Goal: Communication & Community: Ask a question

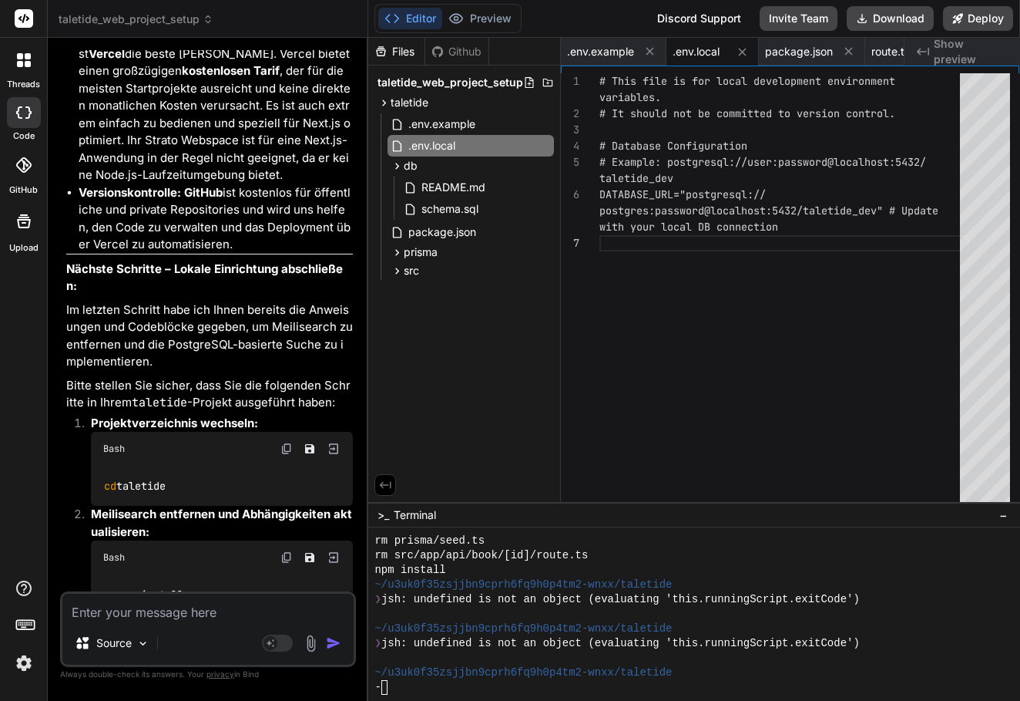
scroll to position [1508, 0]
click at [506, 614] on div at bounding box center [686, 614] width 623 height 15
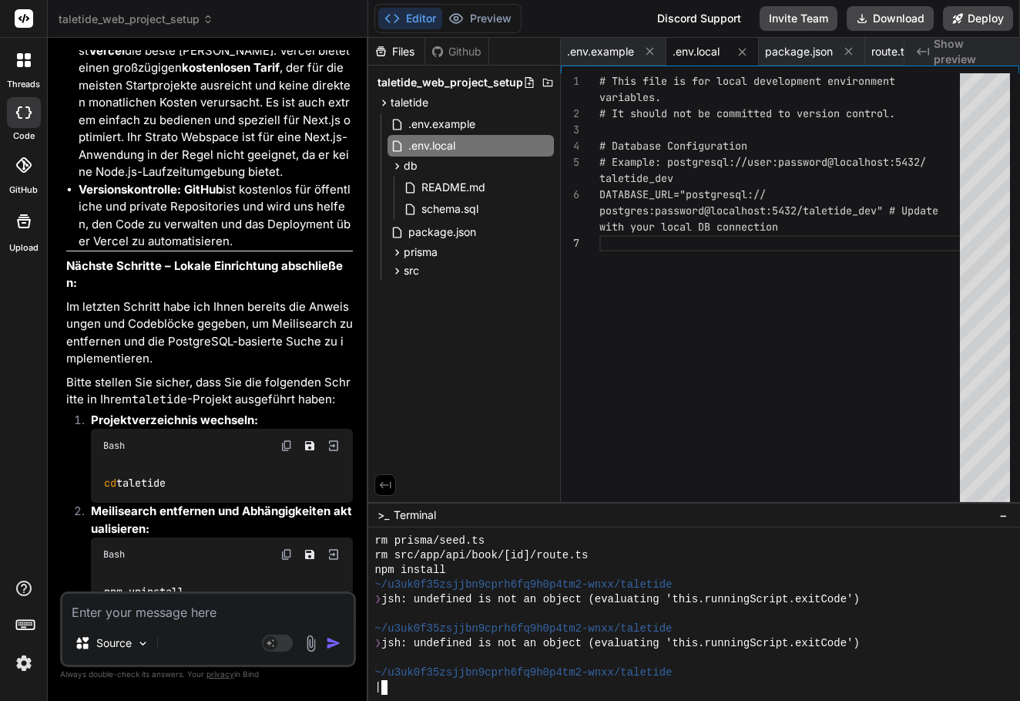
scroll to position [12161, 0]
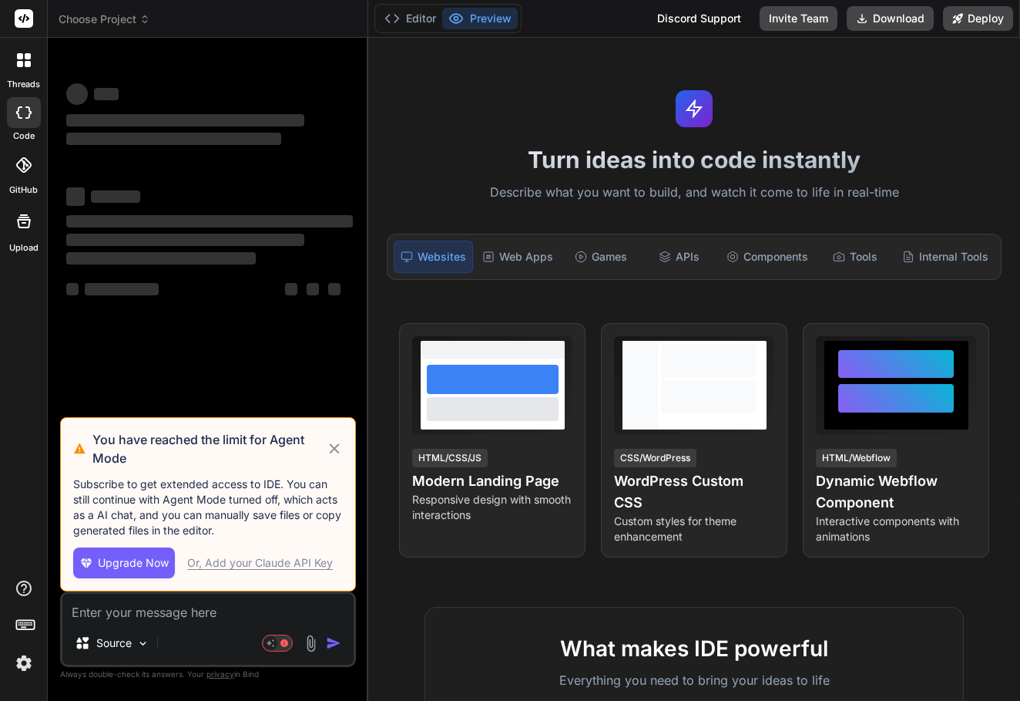
click at [333, 445] on icon at bounding box center [334, 448] width 17 height 18
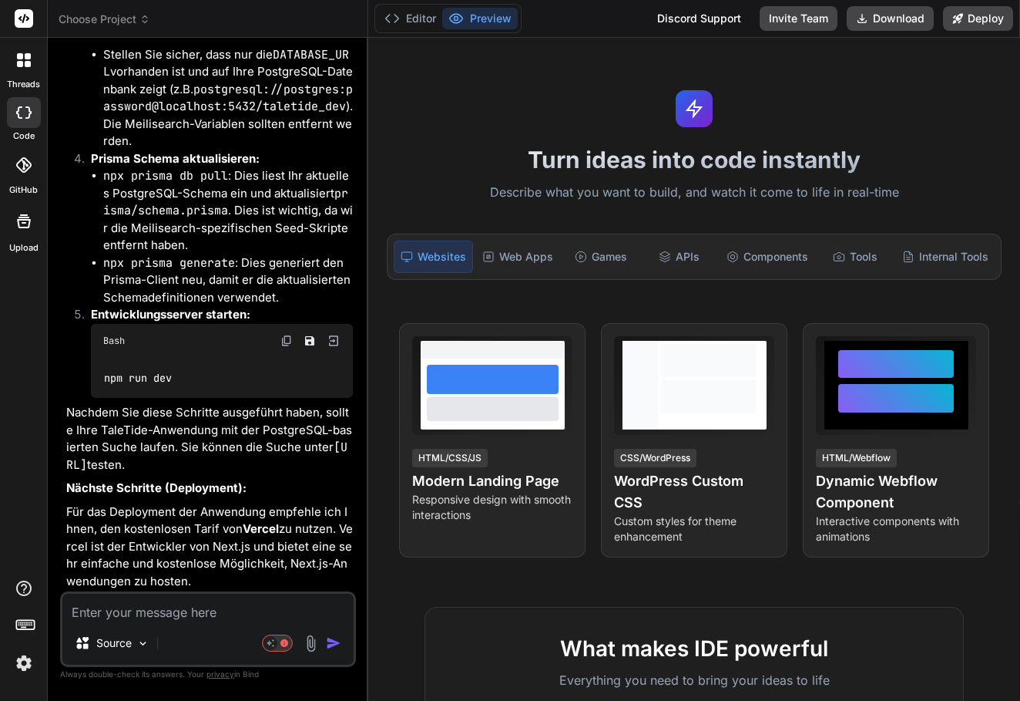
scroll to position [6604, 0]
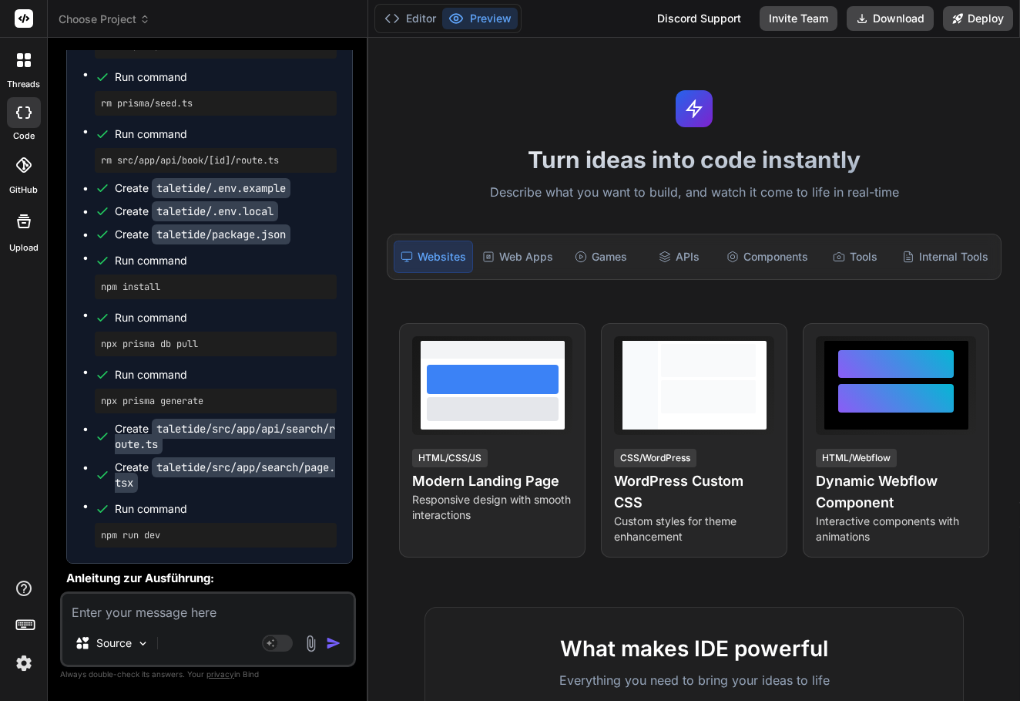
type textarea "x"
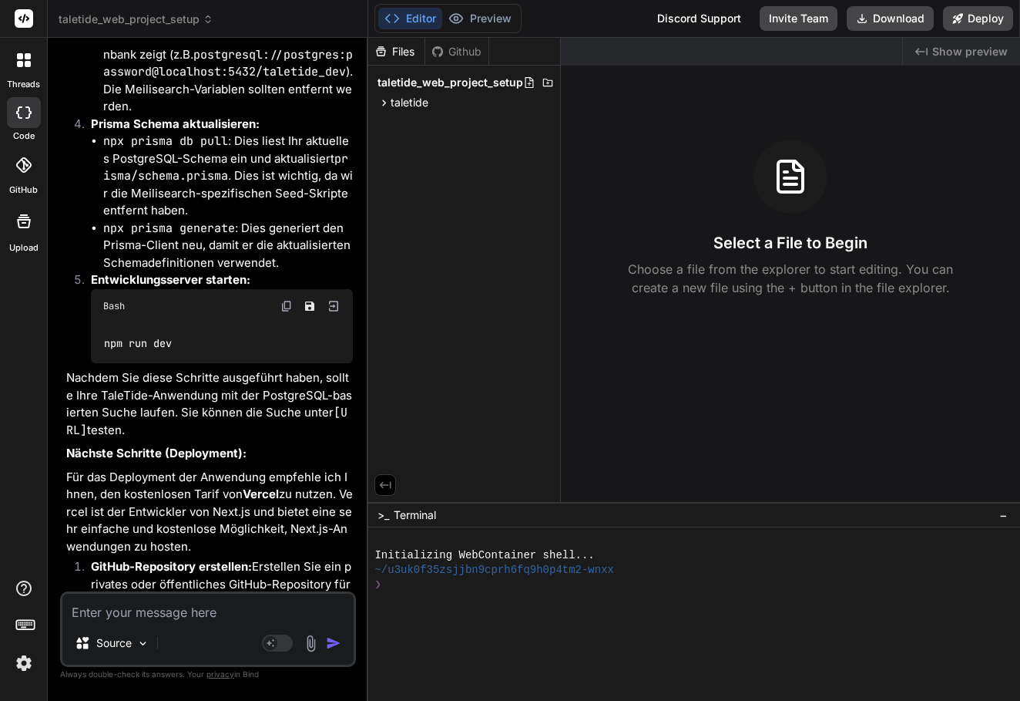
scroll to position [7502, 0]
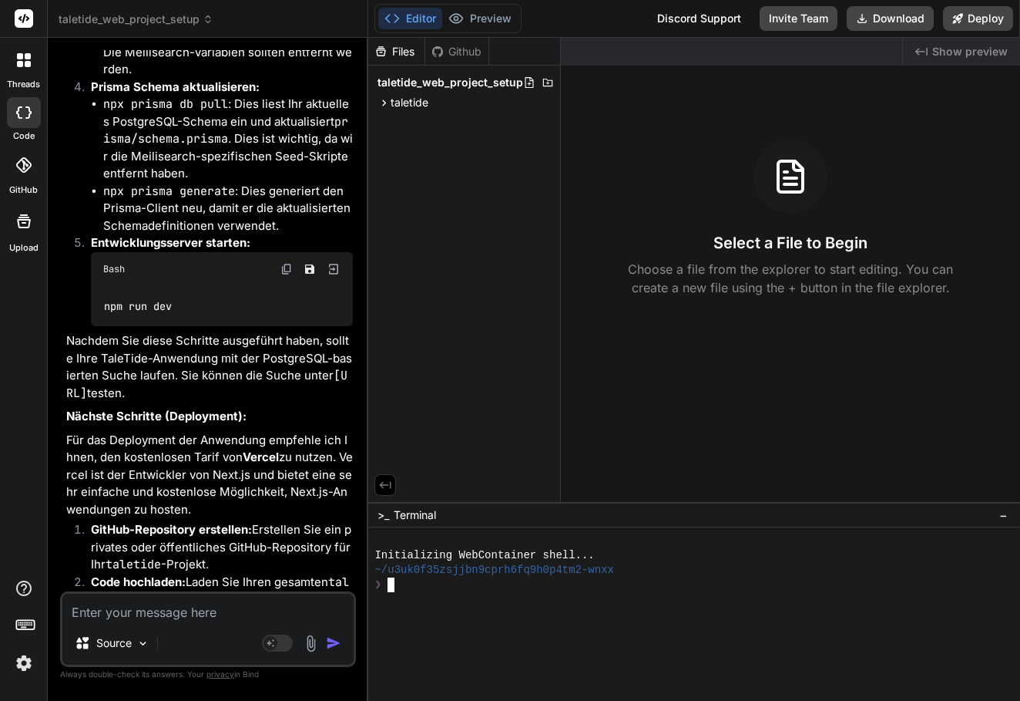
click at [417, 581] on div "❯" at bounding box center [686, 584] width 623 height 15
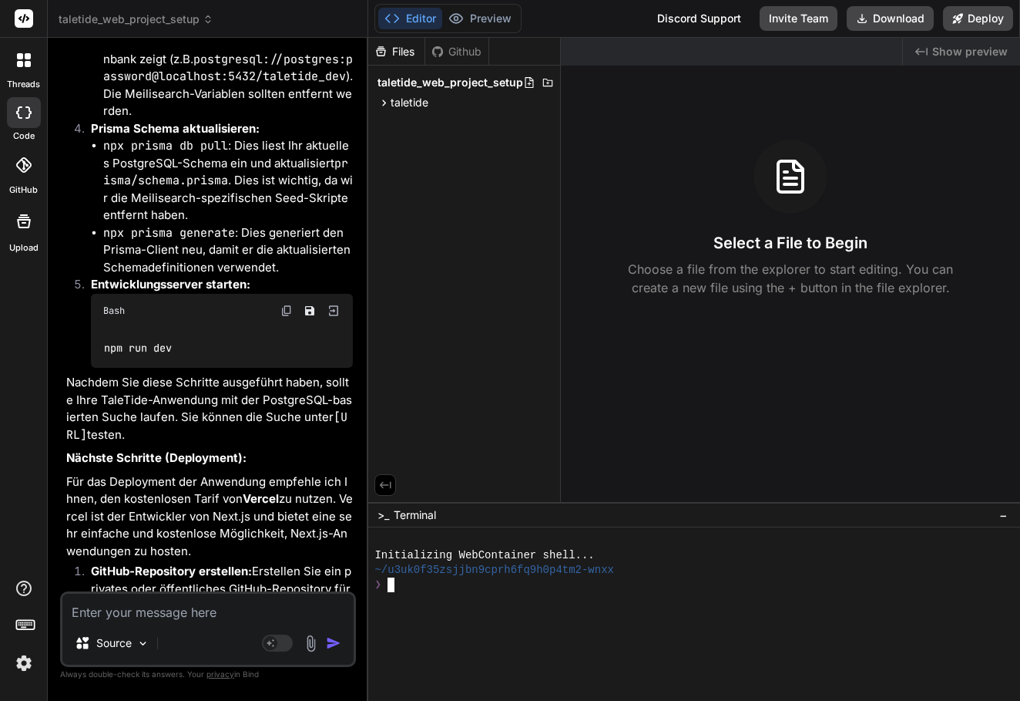
scroll to position [7457, 0]
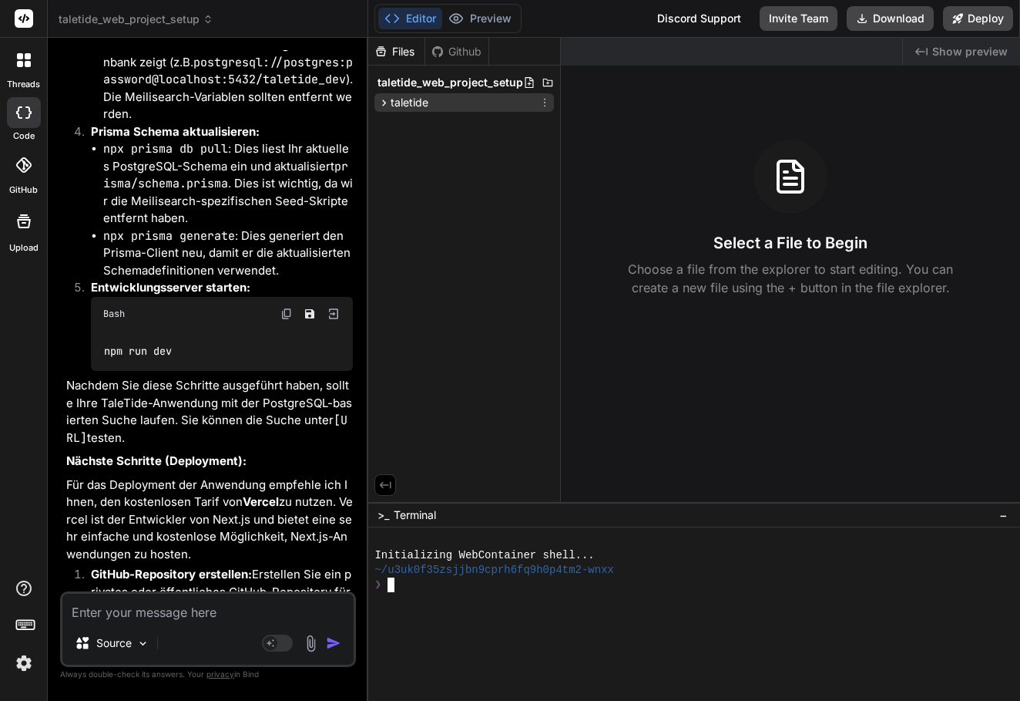
click at [390, 100] on icon at bounding box center [384, 102] width 13 height 13
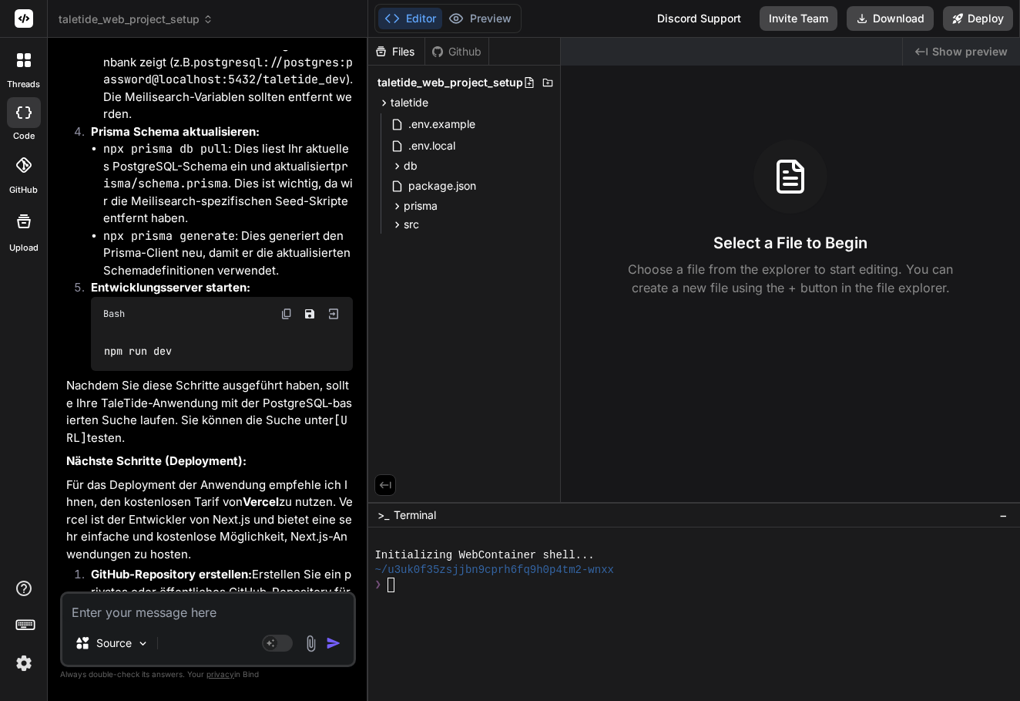
click at [412, 585] on div "❯" at bounding box center [686, 584] width 623 height 15
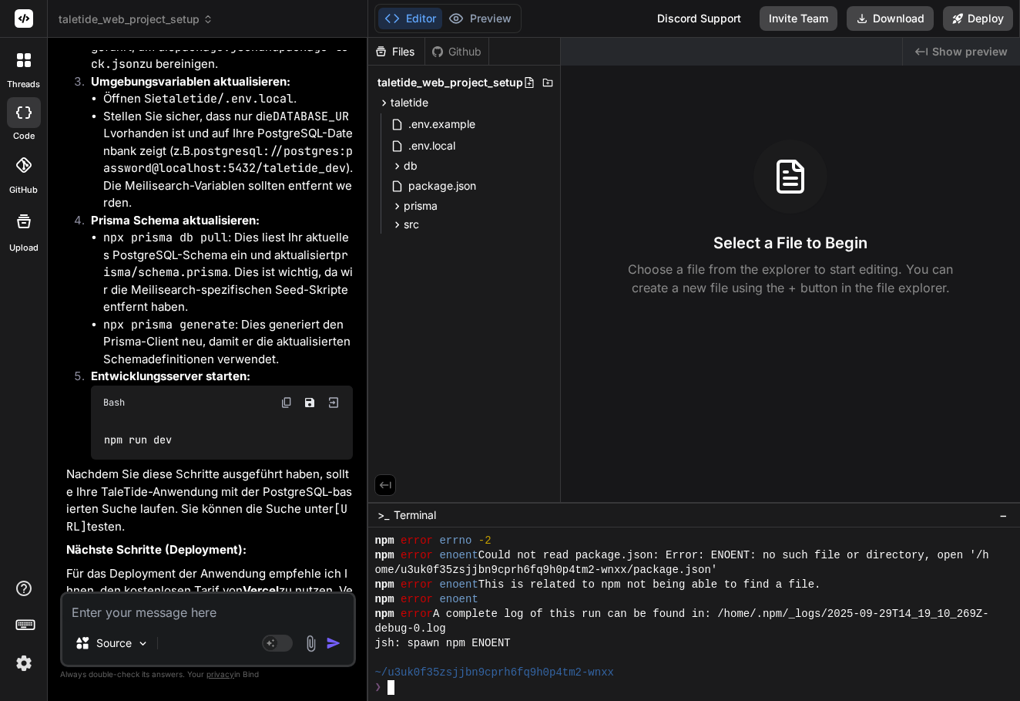
scroll to position [7175, 0]
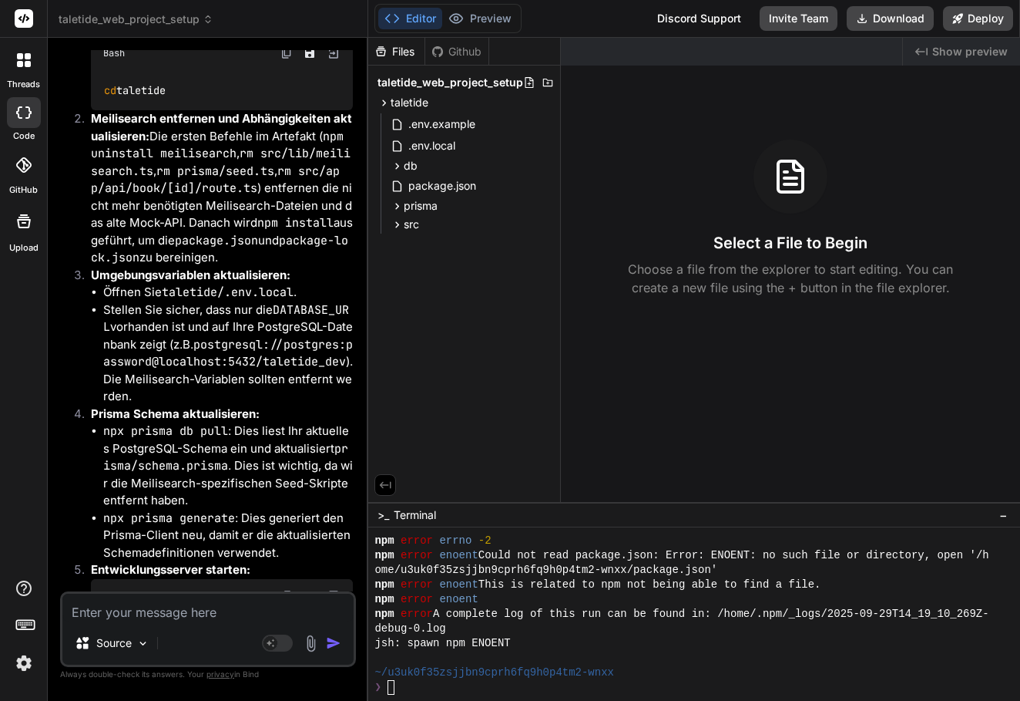
click at [233, 422] on li "npx prisma db pull : Dies liest Ihr aktuelles PostgreSQL-Schema ein und aktuali…" at bounding box center [228, 465] width 250 height 87
click at [425, 685] on div "❯" at bounding box center [686, 687] width 623 height 15
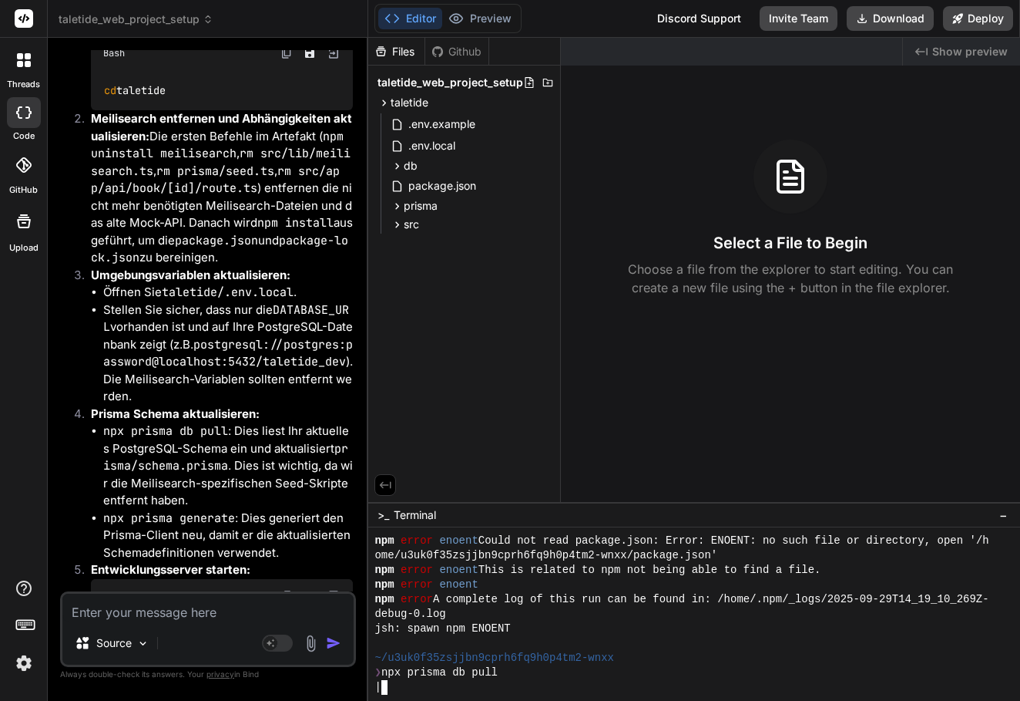
scroll to position [7178, 0]
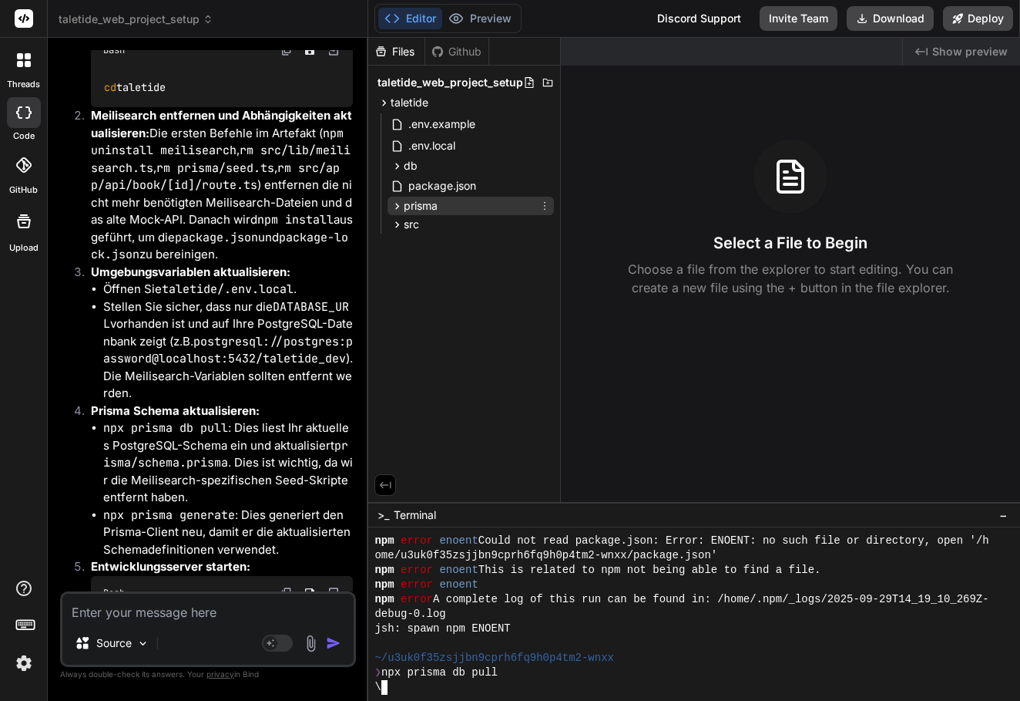
click at [398, 208] on icon at bounding box center [397, 206] width 13 height 13
click at [407, 230] on icon at bounding box center [410, 227] width 13 height 13
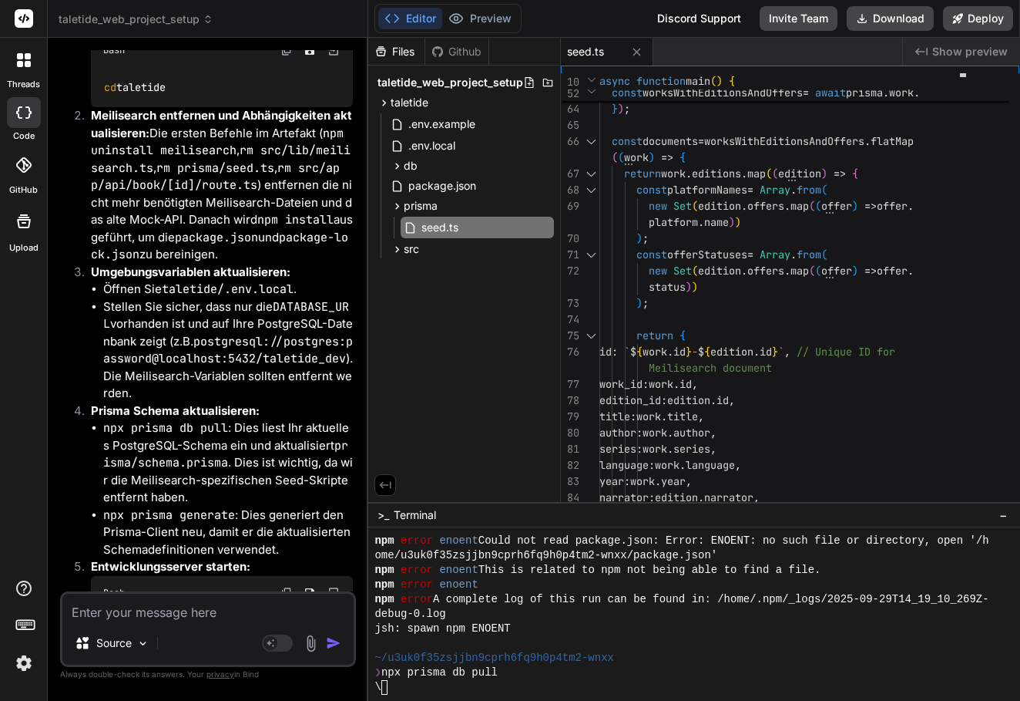
click at [176, 615] on textarea at bounding box center [207, 607] width 291 height 28
type textarea "x"
type textarea "h"
type textarea "x"
type textarea "hm"
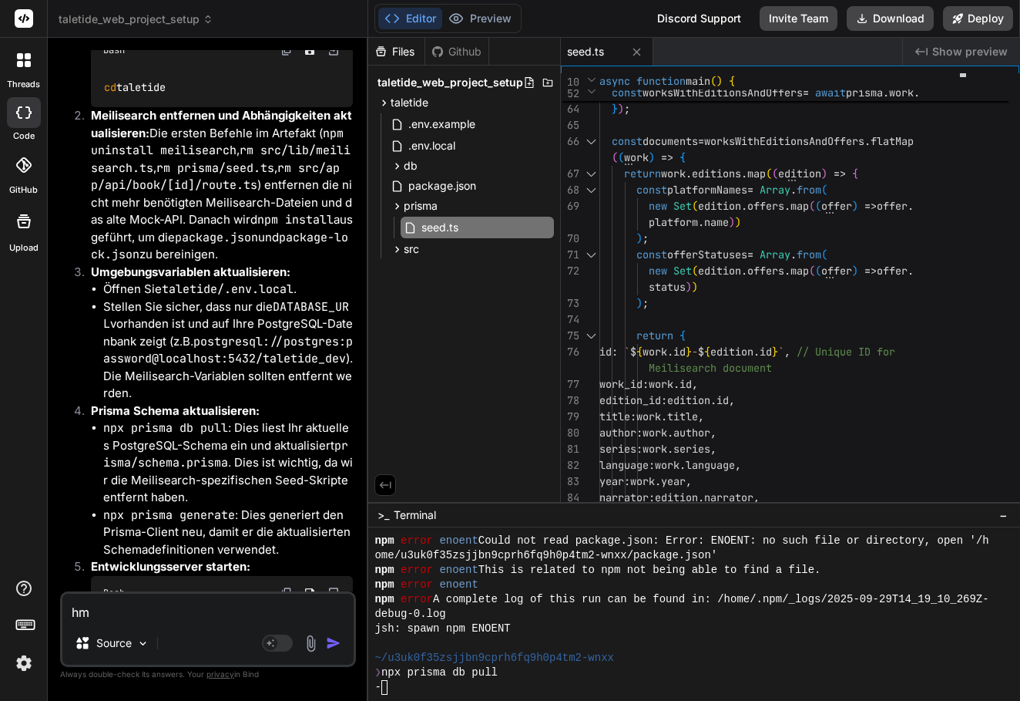
type textarea "x"
type textarea "hm,"
type textarea "x"
type textarea "hm,"
type textarea "x"
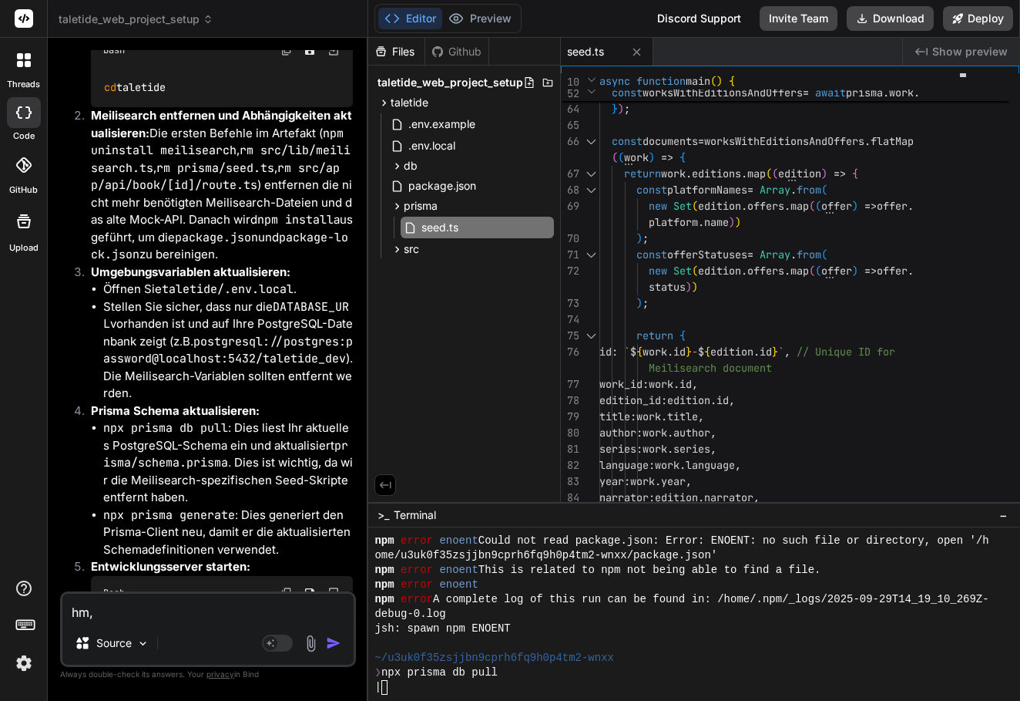
type textarea "hm, w"
type textarea "x"
type textarea "hm, we"
type textarea "x"
type textarea "hm, wen"
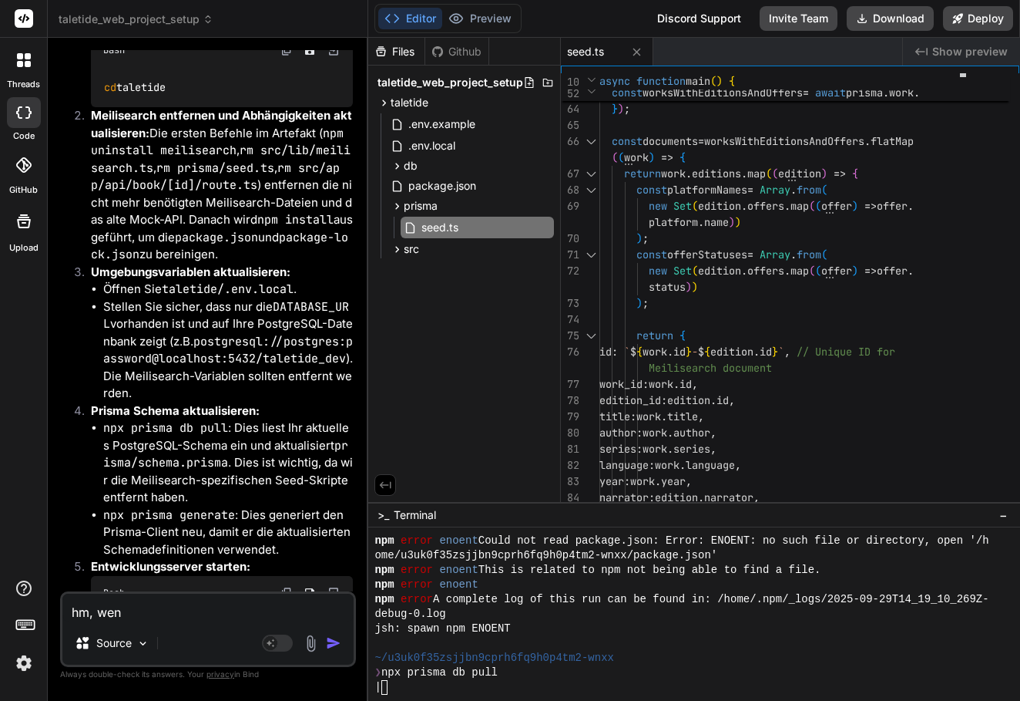
type textarea "x"
type textarea "hm, wenn"
type textarea "x"
type textarea "hm, wenn"
type textarea "x"
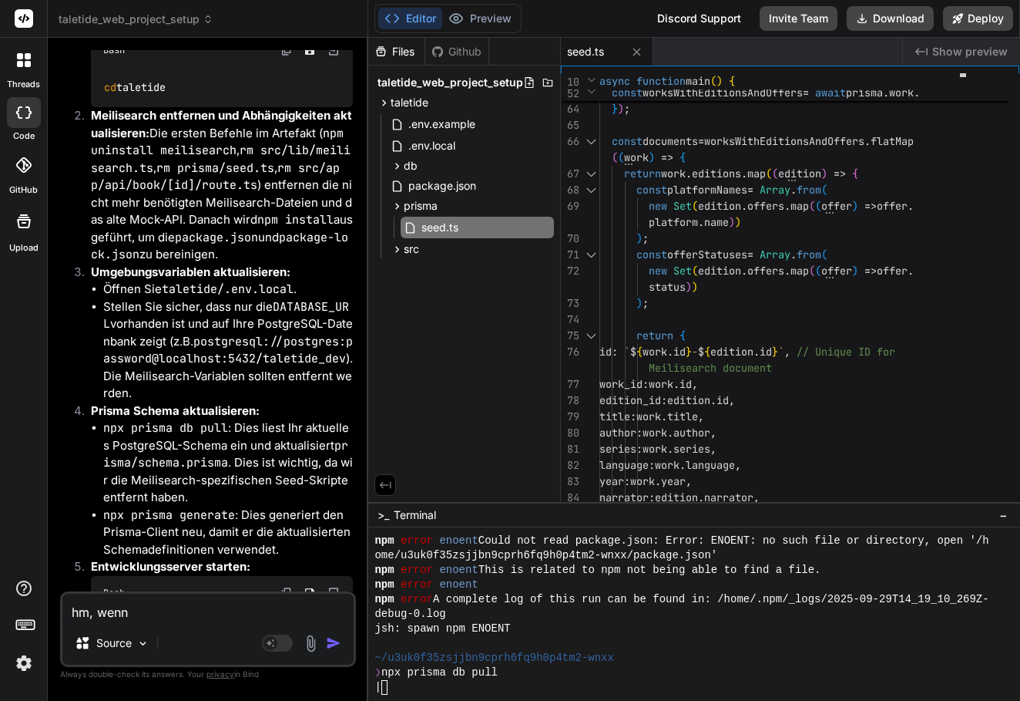
type textarea "hm, wenn i"
type textarea "x"
type textarea "hm, wenn ic"
type textarea "x"
type textarea "hm, wenn ich"
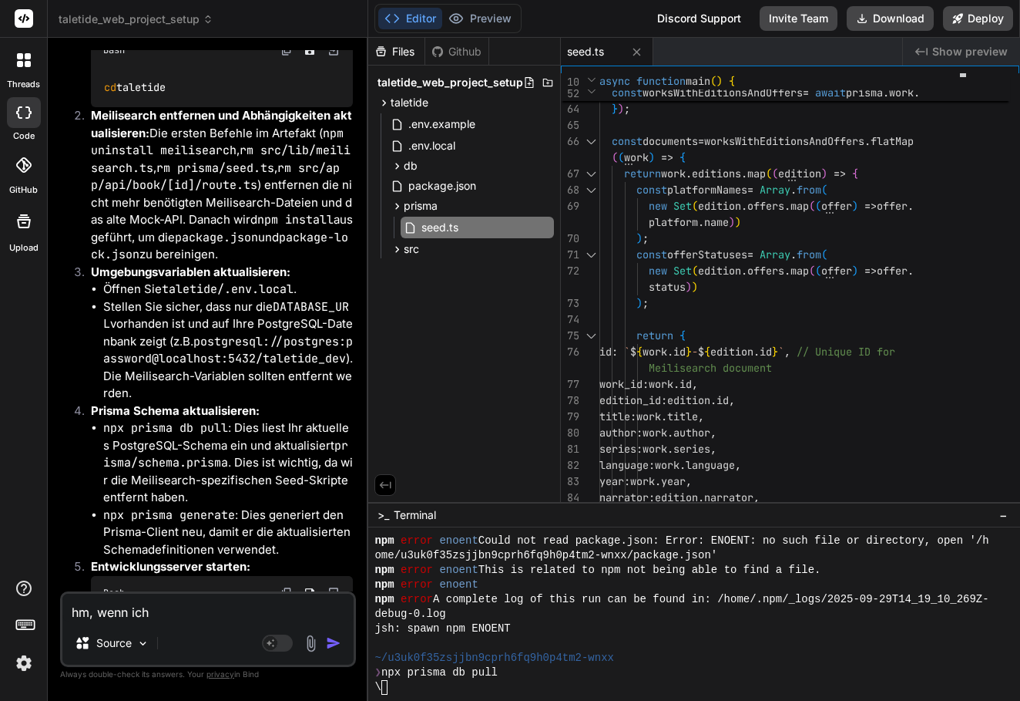
type textarea "x"
type textarea "hm, wenn ich"
type textarea "x"
type textarea "hm, wenn ich d"
type textarea "x"
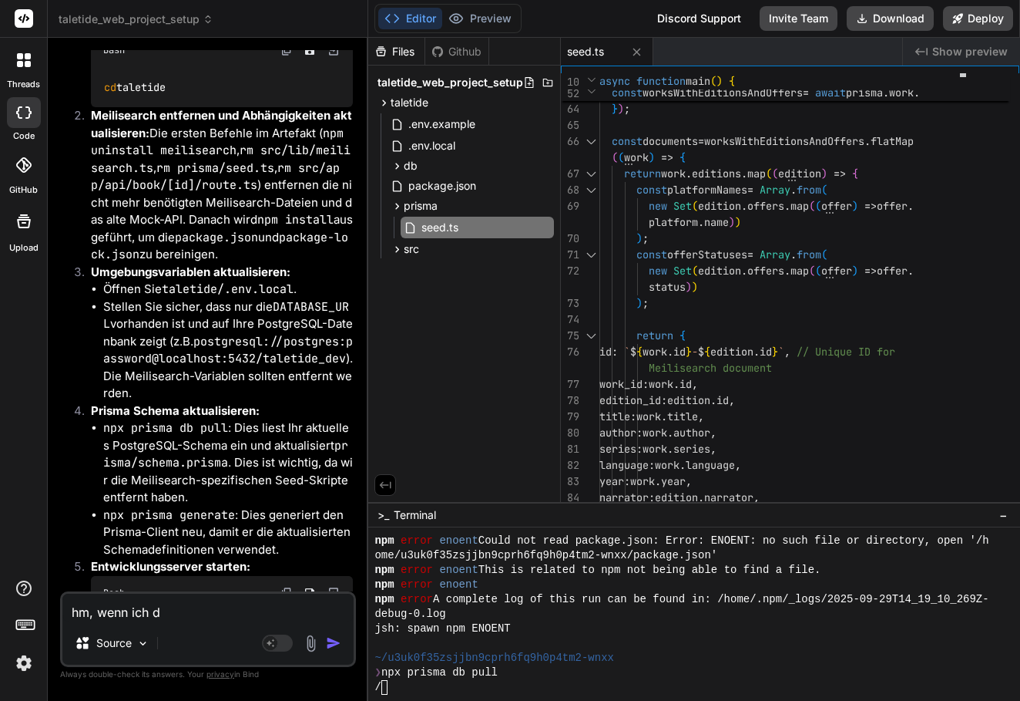
type textarea "hm, wenn ich da"
type textarea "x"
type textarea "hm, wenn ich das"
type textarea "x"
type textarea "hm, wenn ich das"
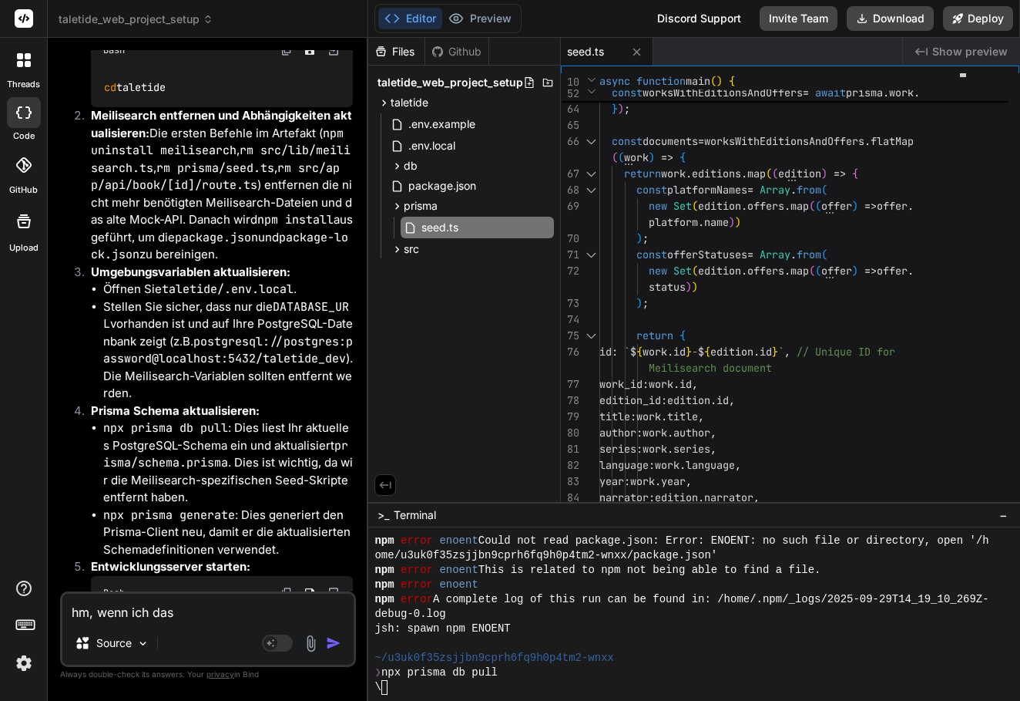
type textarea "x"
type textarea "hm, wenn ich das p"
type textarea "x"
type textarea "hm, wenn ich das pr"
type textarea "x"
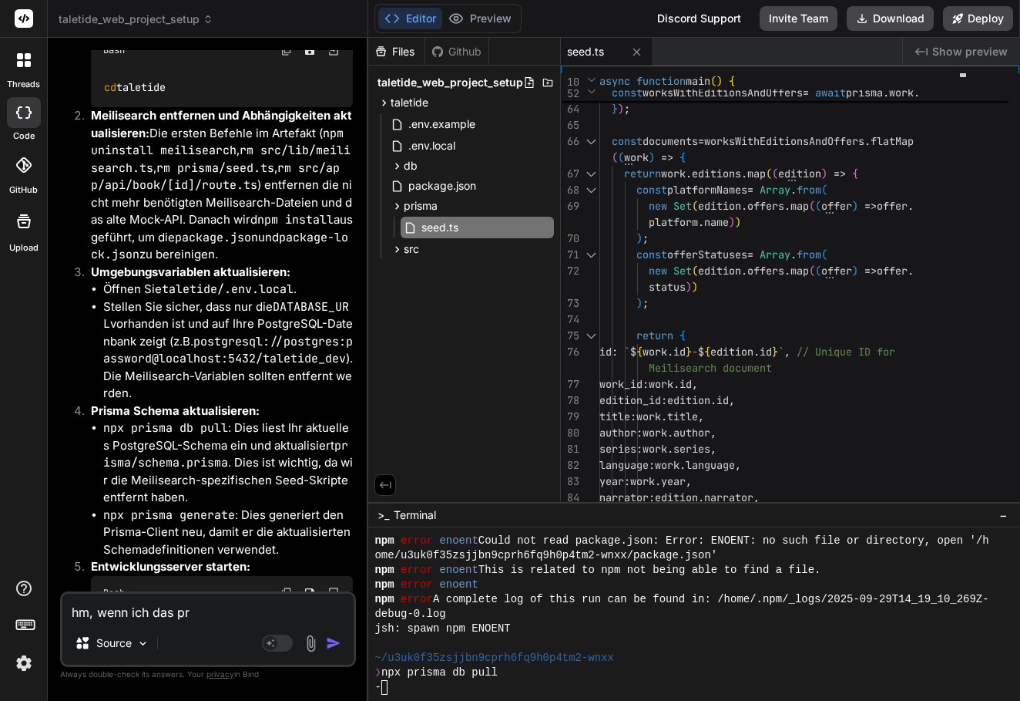
type textarea "hm, wenn ich das pro"
type textarea "x"
type textarea "hm, wenn ich das proj"
type textarea "x"
type textarea "hm, wenn ich das proje"
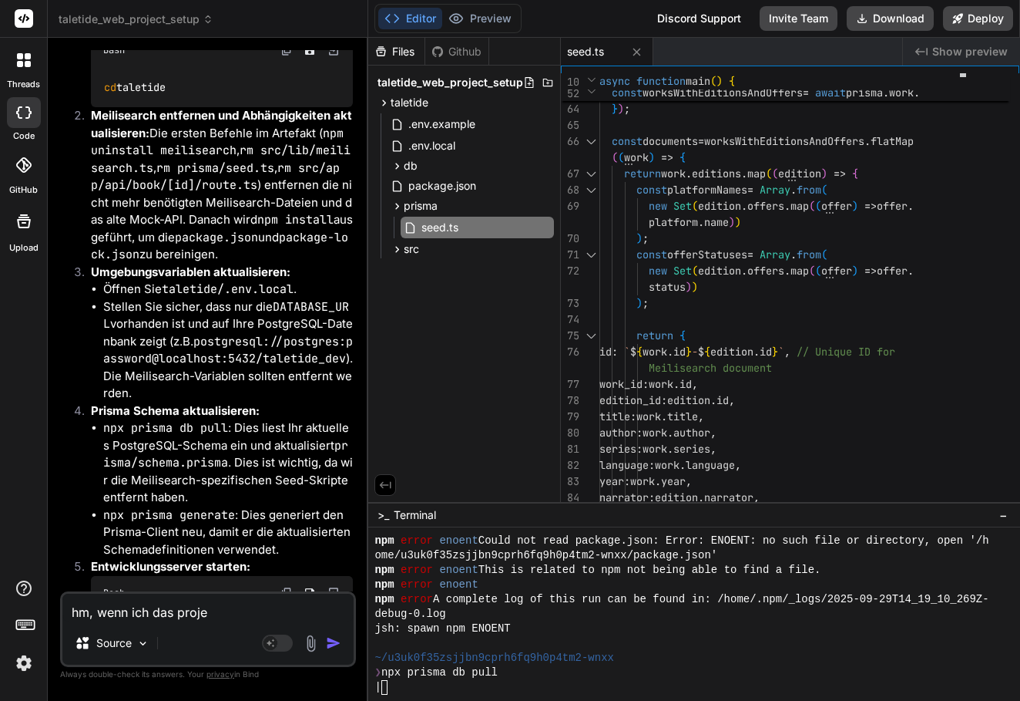
type textarea "x"
type textarea "hm, wenn ich das projek"
type textarea "x"
type textarea "hm, wenn ich das projekt"
type textarea "x"
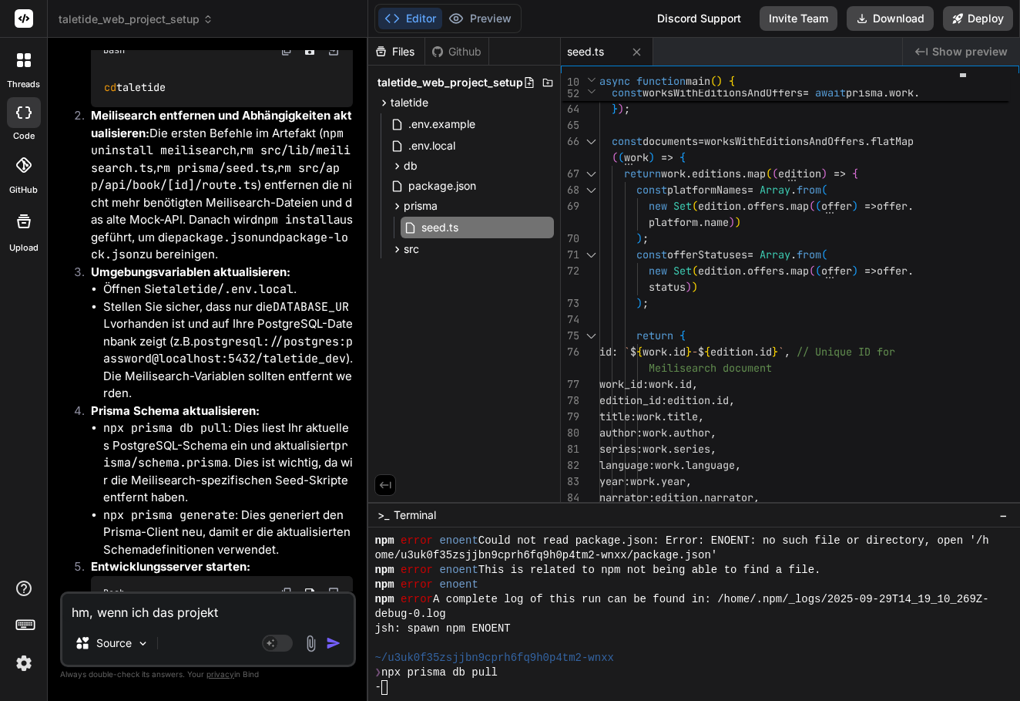
type textarea "hm, wenn ich das Projekt"
type textarea "x"
type textarea "hm, wenn ich das Projekt u"
type textarea "x"
type textarea "hm, wenn ich das Projekt un"
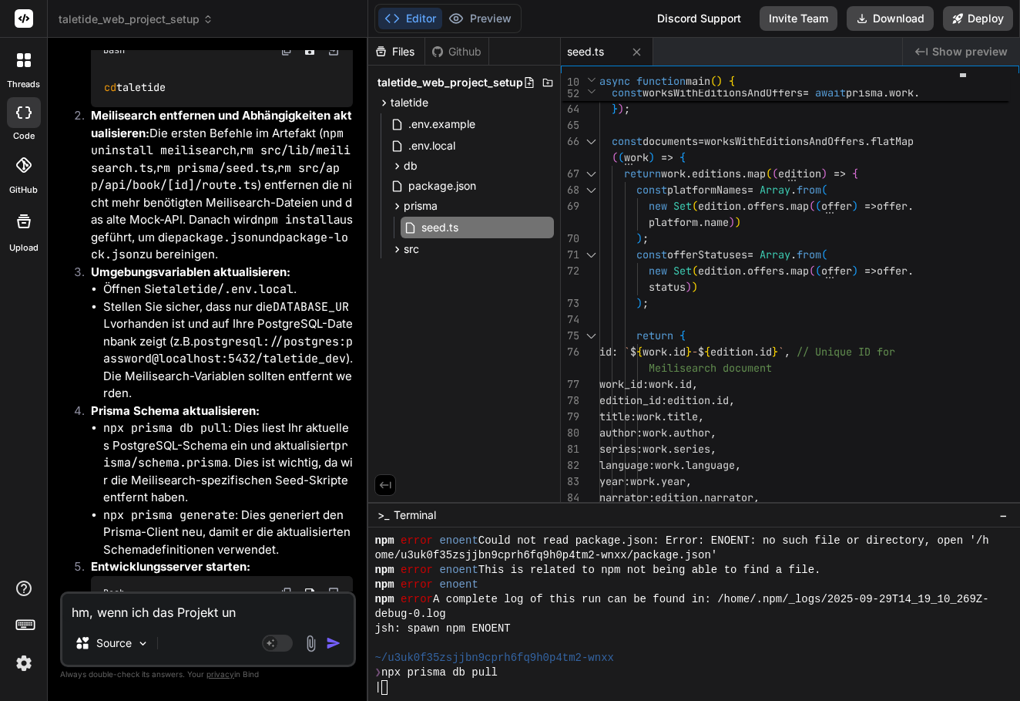
type textarea "x"
type textarea "hm, wenn ich das Projekt und"
type textarea "x"
type textarea "hm, wenn ich das Projekt und"
type textarea "x"
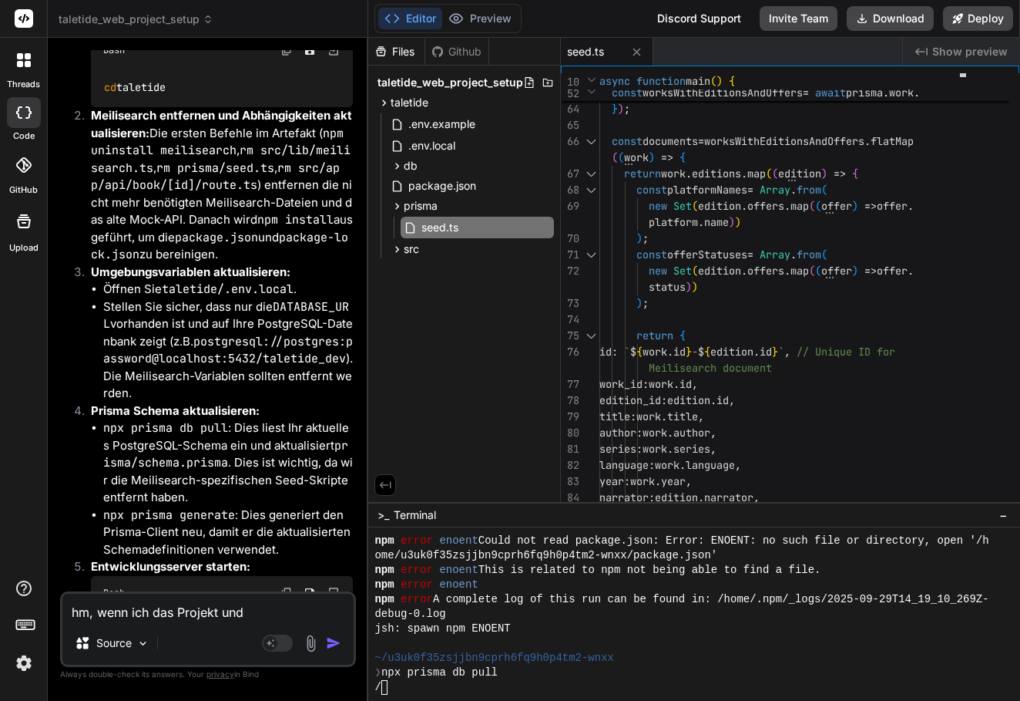
type textarea "hm, wenn ich das Projekt und s"
type textarea "x"
type textarea "hm, wenn ich das Projekt und se"
type textarea "x"
type textarea "hm, wenn ich das Projekt und sei"
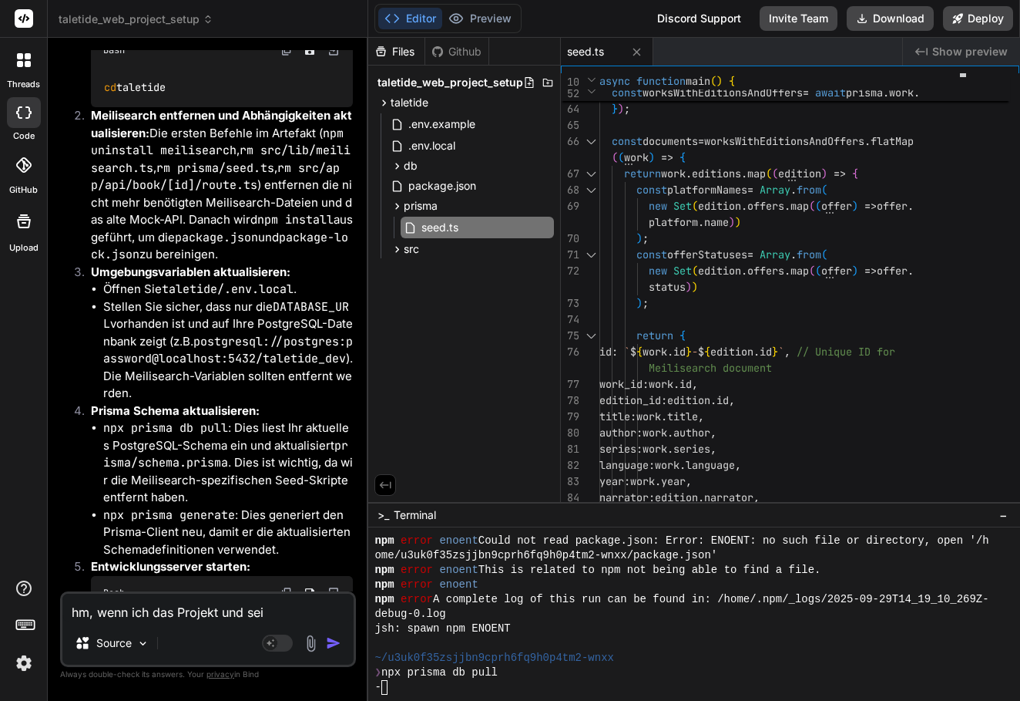
type textarea "x"
type textarea "hm, wenn ich das Projekt und sein"
type textarea "x"
type textarea "hm, wenn ich das Projekt und seine"
type textarea "x"
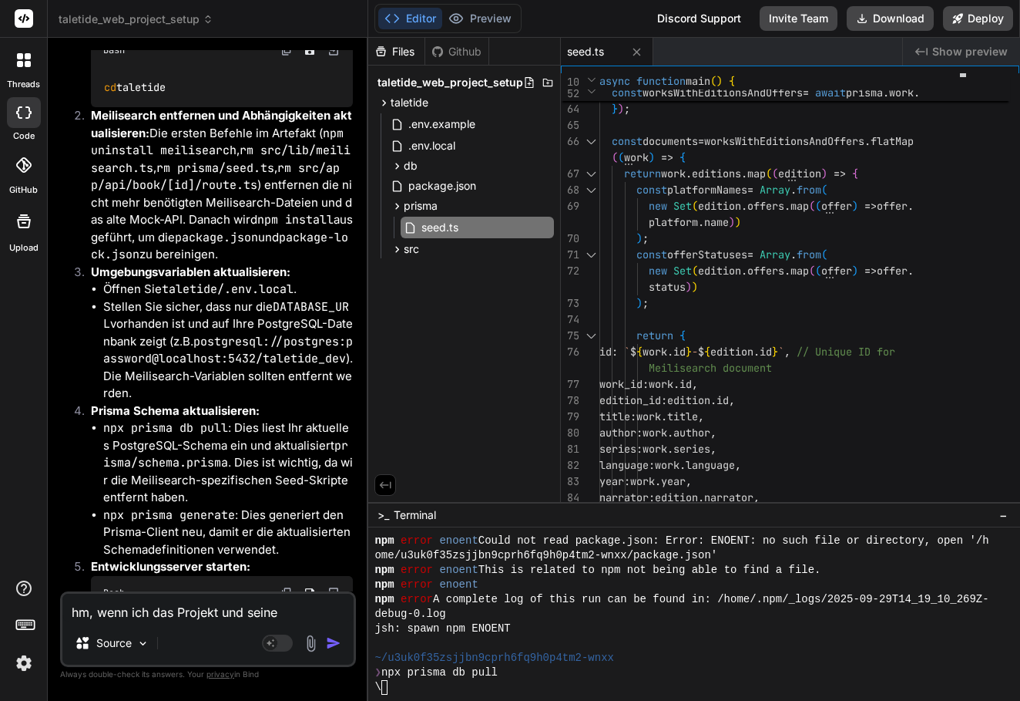
type textarea "hm, wenn ich das Projekt und seine"
type textarea "x"
type textarea "hm, wenn ich das Projekt und seine d"
type textarea "x"
type textarea "hm, wenn ich das Projekt und seine da"
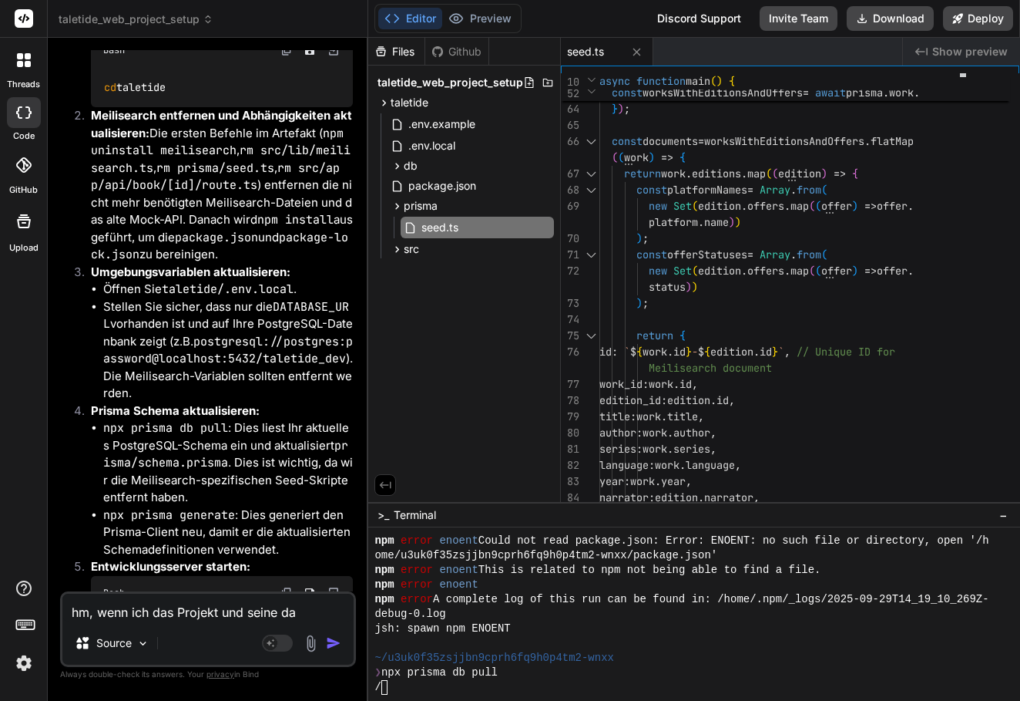
type textarea "x"
type textarea "hm, wenn ich das Projekt und seine dat"
type textarea "x"
type textarea "hm, wenn ich das Projekt und seine date"
type textarea "x"
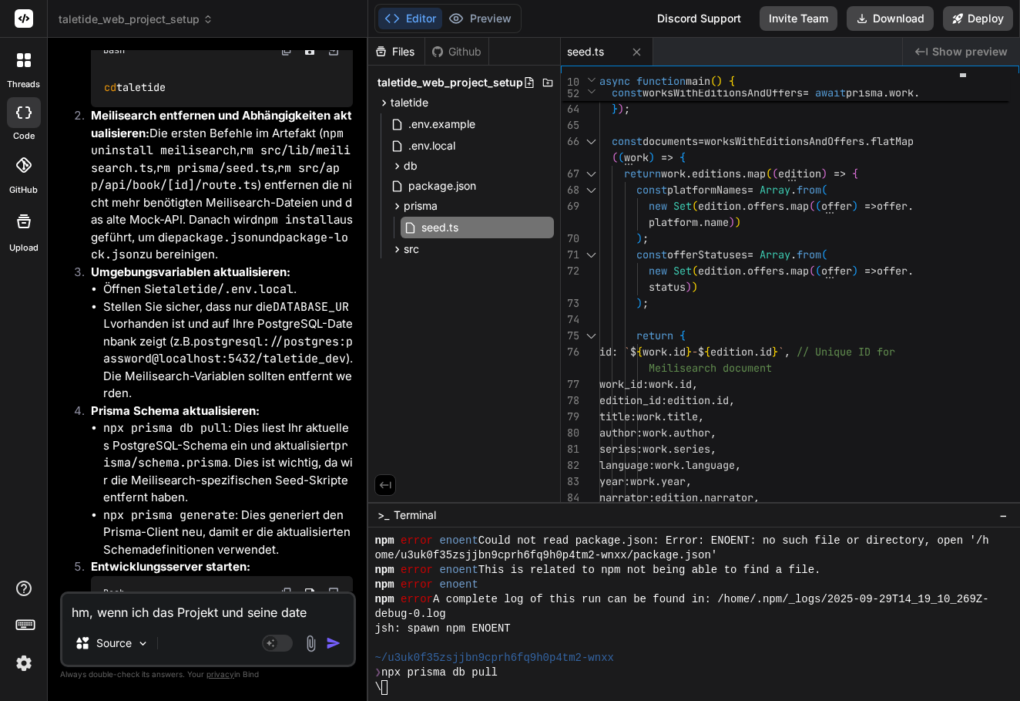
type textarea "hm, wenn ich das Projekt und seine datei"
type textarea "x"
type textarea "hm, wenn ich das Projekt und seine dateie"
type textarea "x"
type textarea "hm, wenn ich das Projekt und seine dateien"
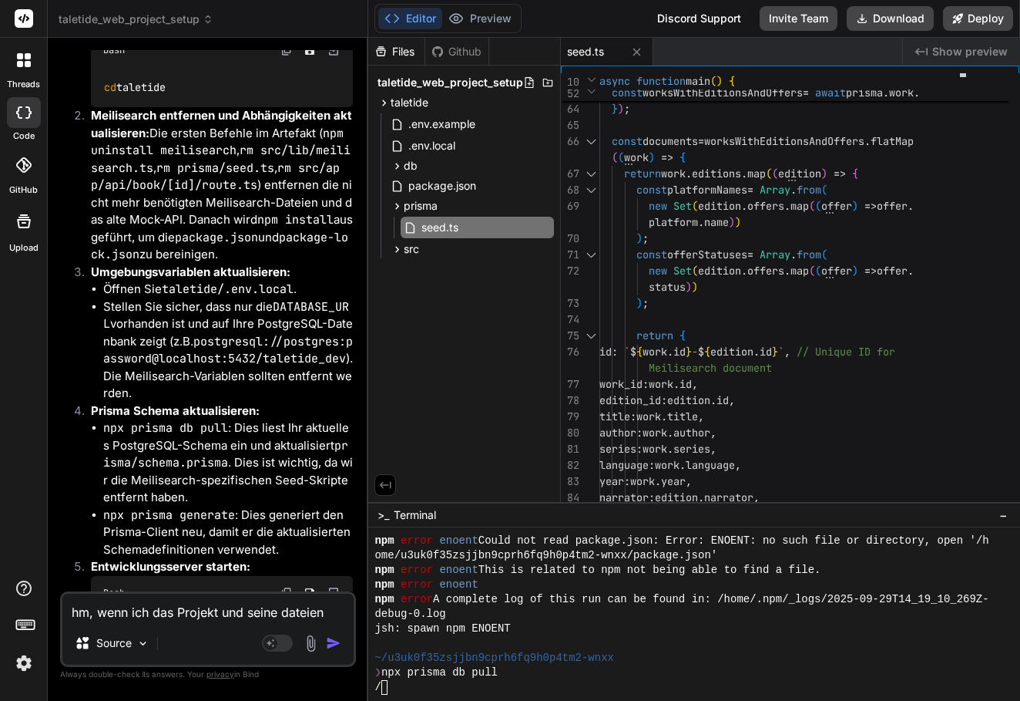
type textarea "x"
type textarea "hm, wenn ich das Projekt und seine Dateien"
type textarea "x"
type textarea "hm, wenn ich das Projekt und seine Dateien l"
type textarea "x"
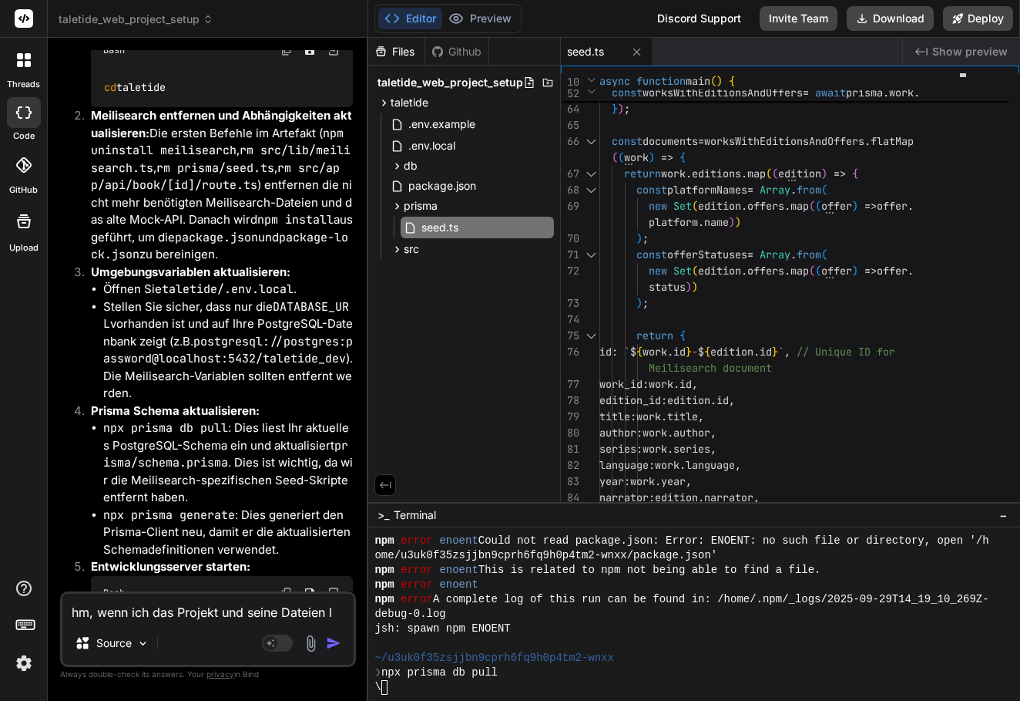
type textarea "hm, wenn ich das Projekt und seine Dateien lö"
type textarea "x"
type textarea "hm, wenn ich das Projekt und seine Dateien lös"
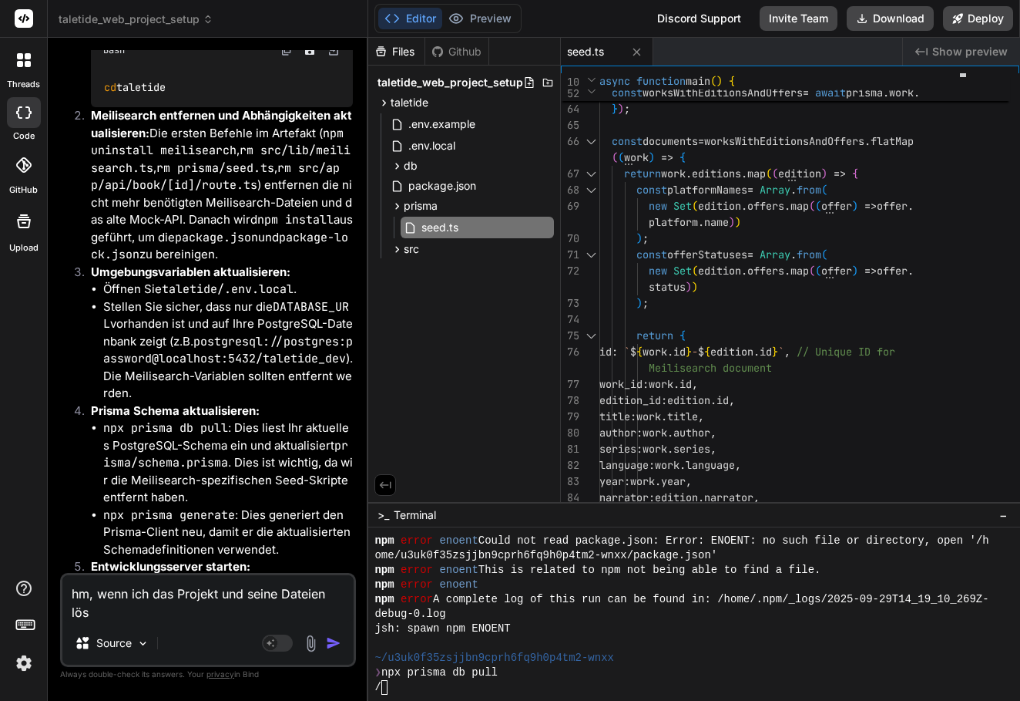
type textarea "x"
type textarea "hm, wenn ich das Projekt und seine Dateien lösc"
type textarea "x"
type textarea "hm, wenn ich das Projekt und seine Dateien lösch"
type textarea "x"
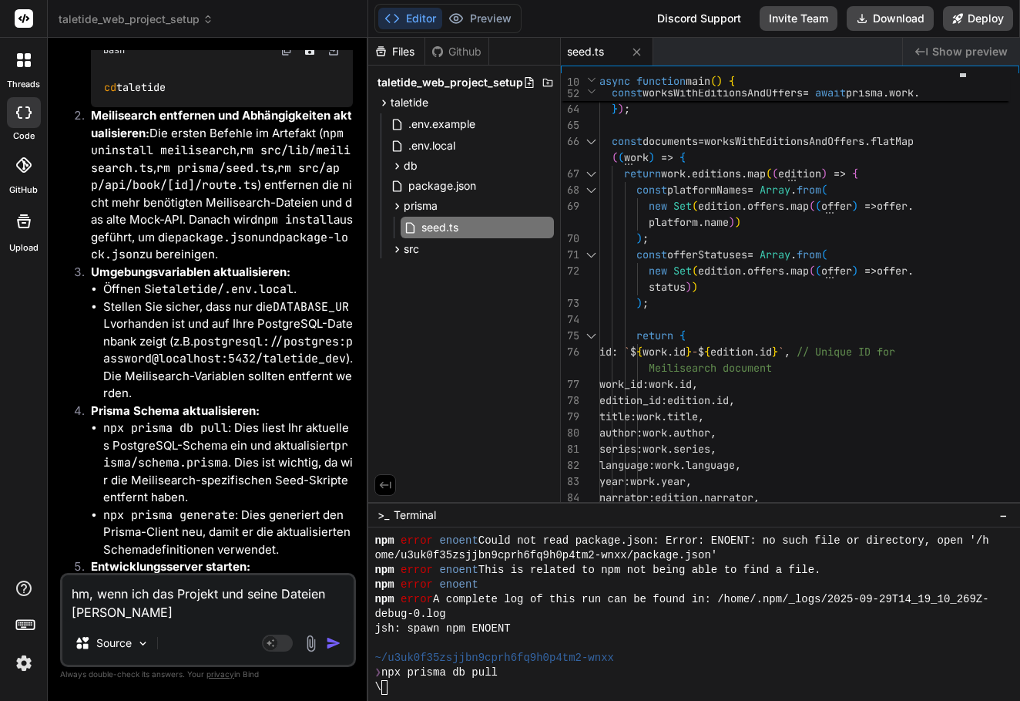
type textarea "hm, wenn ich das Projekt und seine Dateien lösche"
type textarea "x"
type textarea "hm, wenn ich das Projekt und seine Dateien löschen"
type textarea "x"
type textarea "hm, wenn ich das Projekt und seine Dateien löschen"
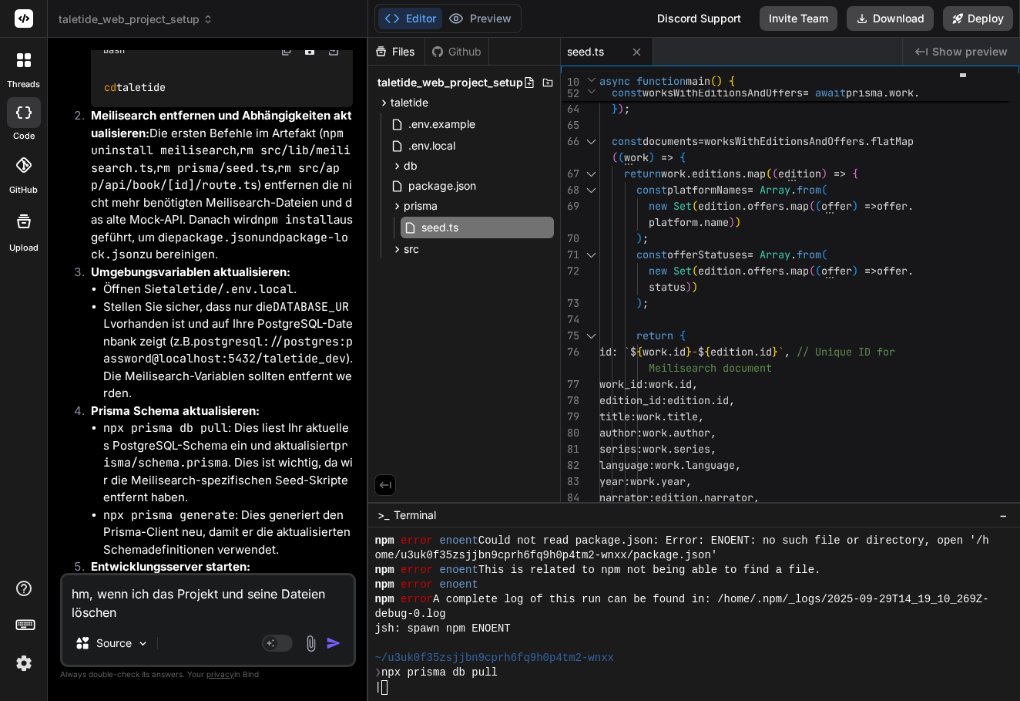
type textarea "x"
type textarea "hm, wenn ich das Projekt und seine Dateien löschen w"
type textarea "x"
type textarea "hm, wenn ich das Projekt und seine Dateien löschen wü"
type textarea "x"
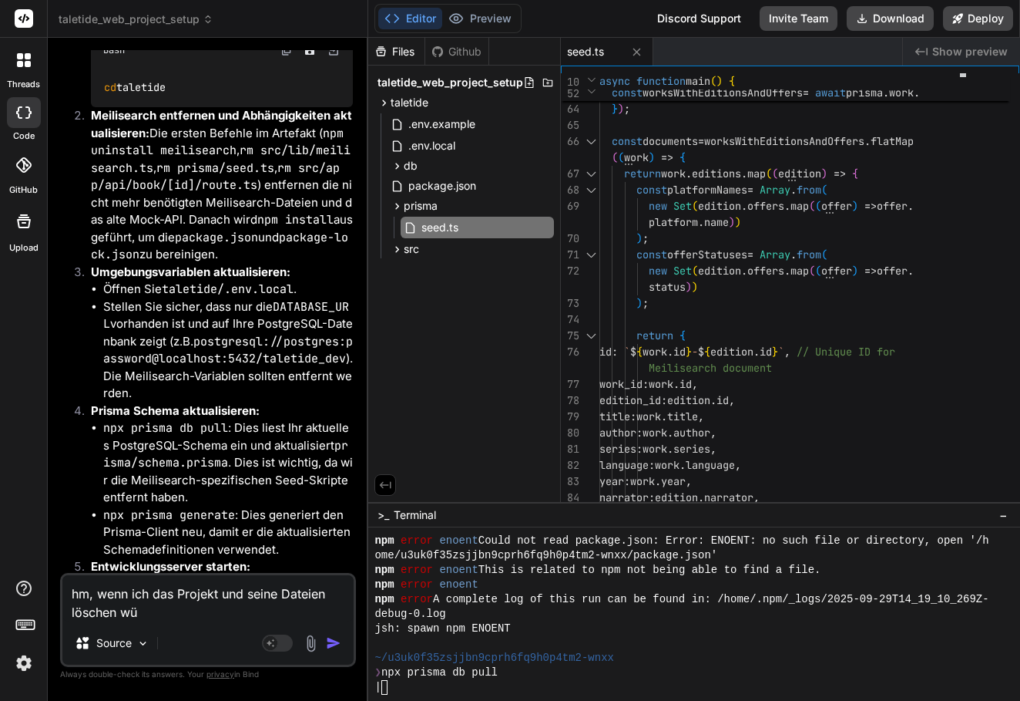
type textarea "hm, wenn ich das Projekt und seine Dateien löschen wür"
type textarea "x"
type textarea "hm, wenn ich das Projekt und seine Dateien löschen würd"
type textarea "x"
type textarea "hm, wenn ich das Projekt und seine Dateien löschen würde"
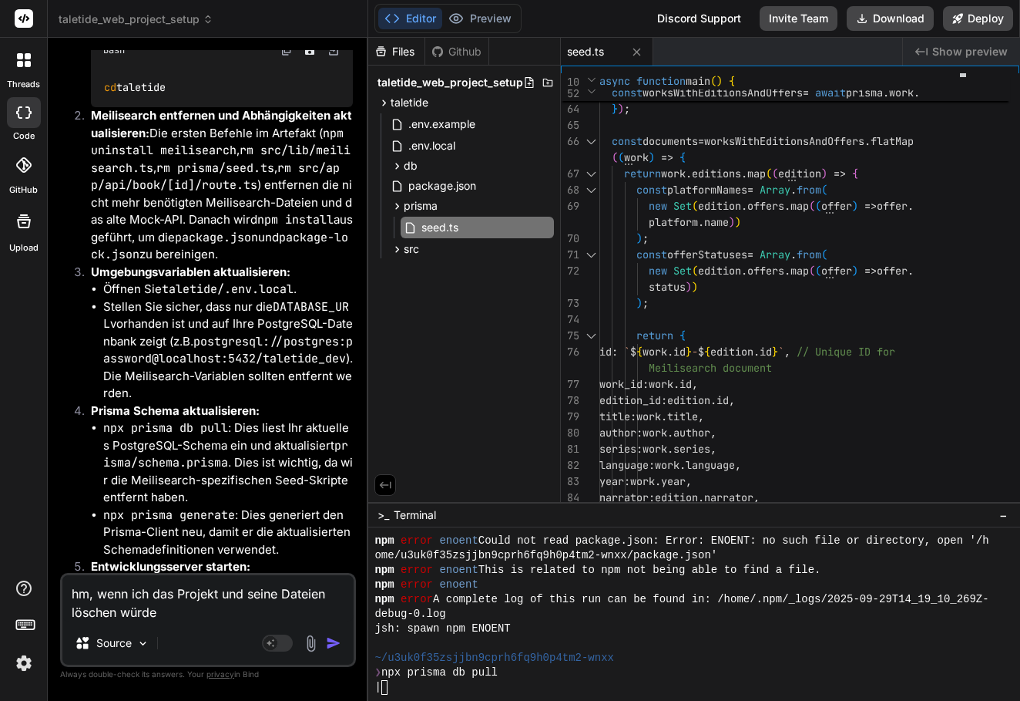
type textarea "x"
type textarea "hm, wenn ich das Projekt und seine Dateien löschen würdem"
type textarea "x"
type textarea "hm, wenn ich das Projekt und seine Dateien löschen würde"
type textarea "x"
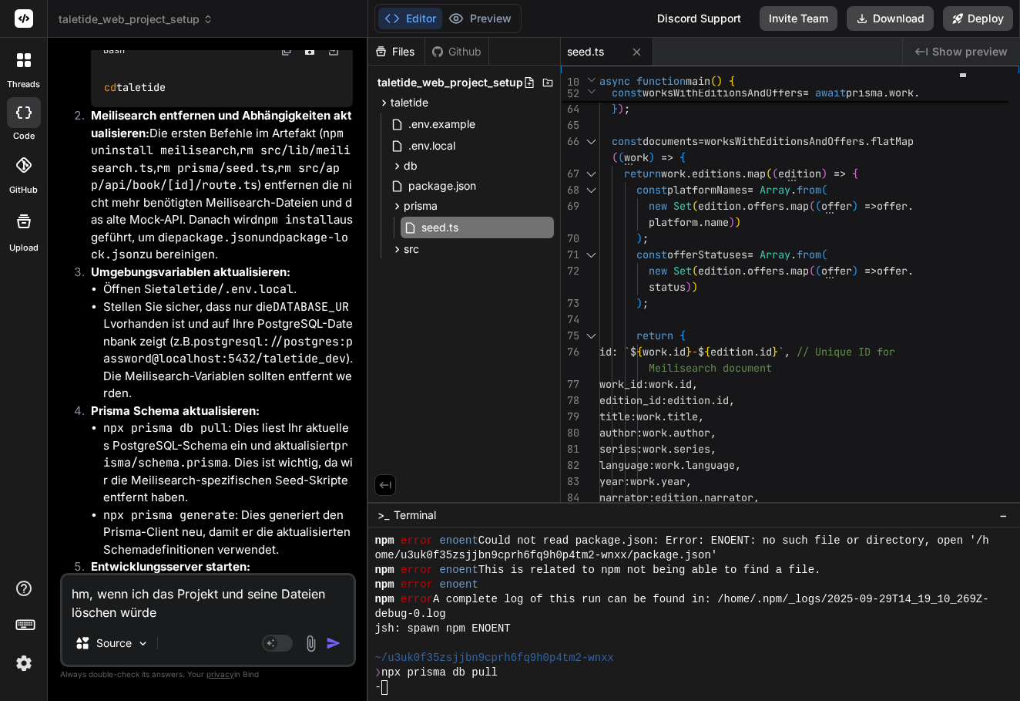
type textarea "hm, wenn ich das Projekt und seine Dateien löschen würde,"
type textarea "x"
type textarea "hm, wenn ich das Projekt und seine Dateien löschen würde,"
type textarea "x"
type textarea "hm, wenn ich das Projekt und seine Dateien löschen würde, w"
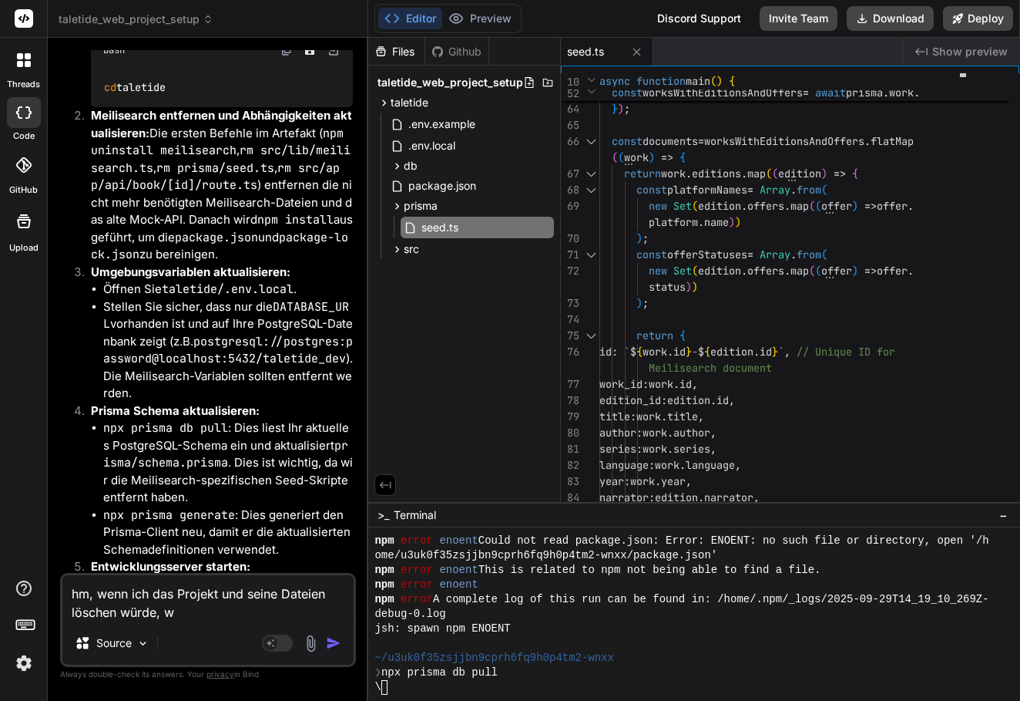
type textarea "x"
type textarea "hm, wenn ich das Projekt und seine Dateien löschen würde, wü"
type textarea "x"
type textarea "hm, wenn ich das Projekt und seine Dateien löschen würde, wür"
type textarea "x"
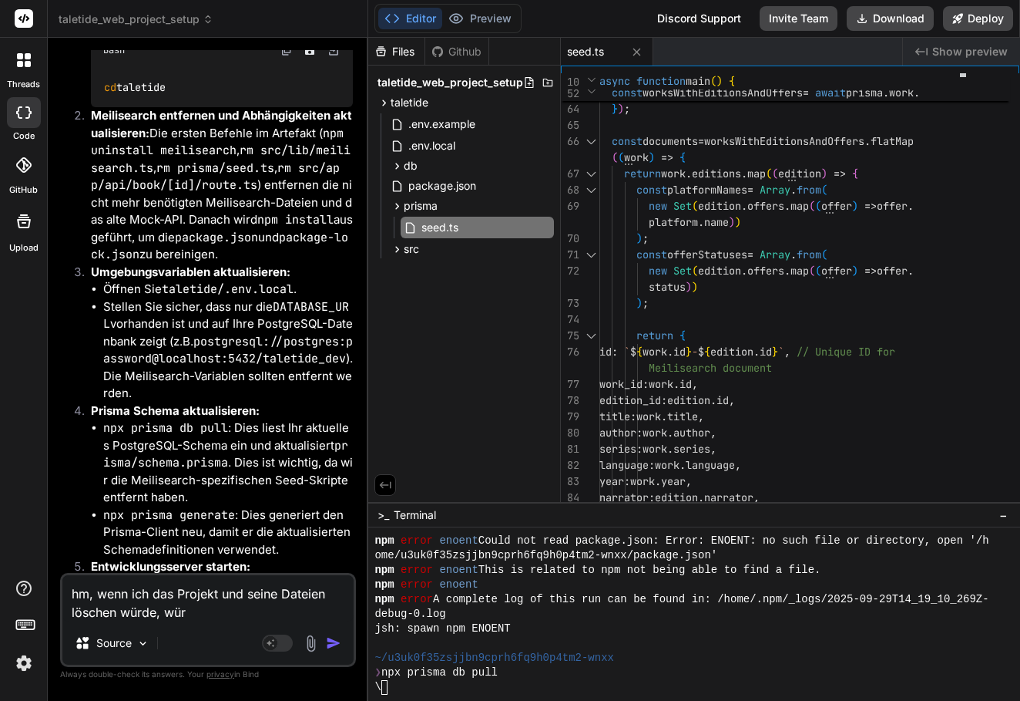
type textarea "hm, wenn ich das Projekt und seine Dateien löschen würde, würd"
type textarea "x"
type textarea "hm, wenn ich das Projekt und seine Dateien löschen würde, würde"
type textarea "x"
type textarea "hm, wenn ich das Projekt und seine Dateien löschen würde, würdes"
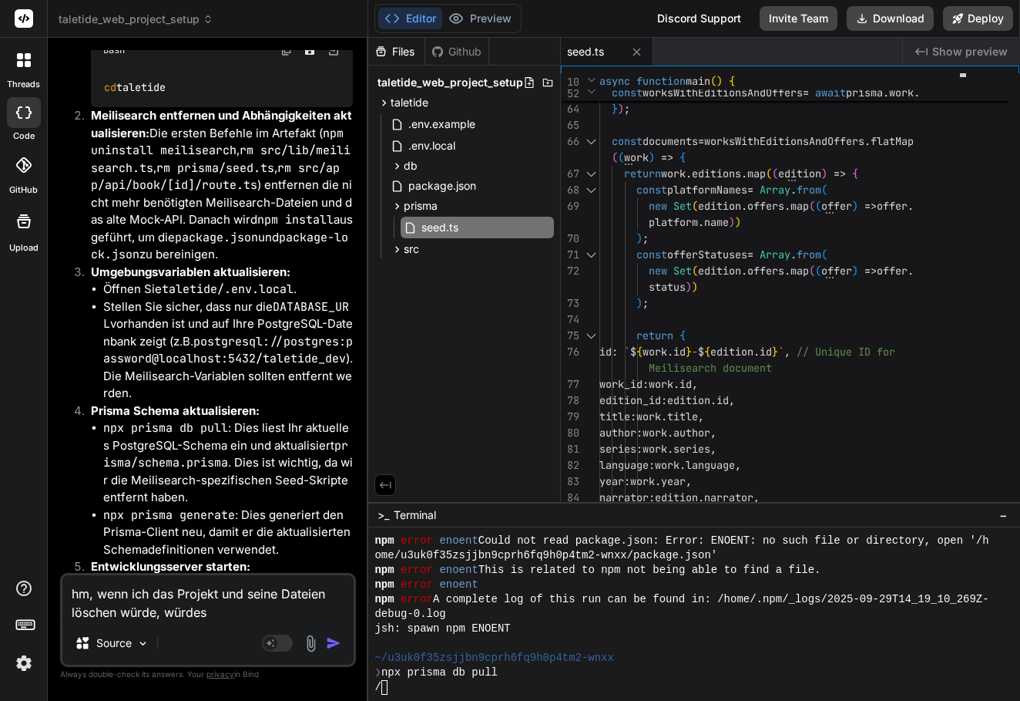
type textarea "x"
type textarea "hm, wenn ich das Projekt und seine Dateien löschen würde, würdest"
type textarea "x"
type textarea "hm, wenn ich das Projekt und seine Dateien löschen würde, würdest"
type textarea "x"
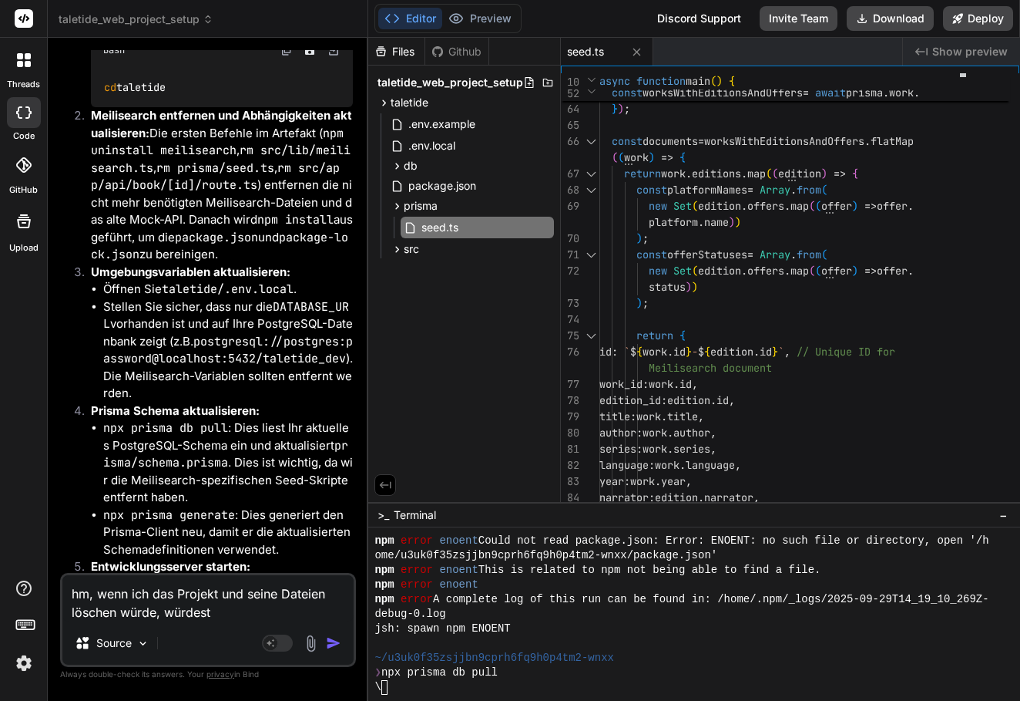
type textarea "hm, wenn ich das Projekt und seine Dateien löschen würde, würdest d"
type textarea "x"
type textarea "hm, wenn ich das Projekt und seine Dateien löschen würde, würdest du"
type textarea "x"
type textarea "hm, wenn ich das Projekt und seine Dateien löschen würde, würdest du"
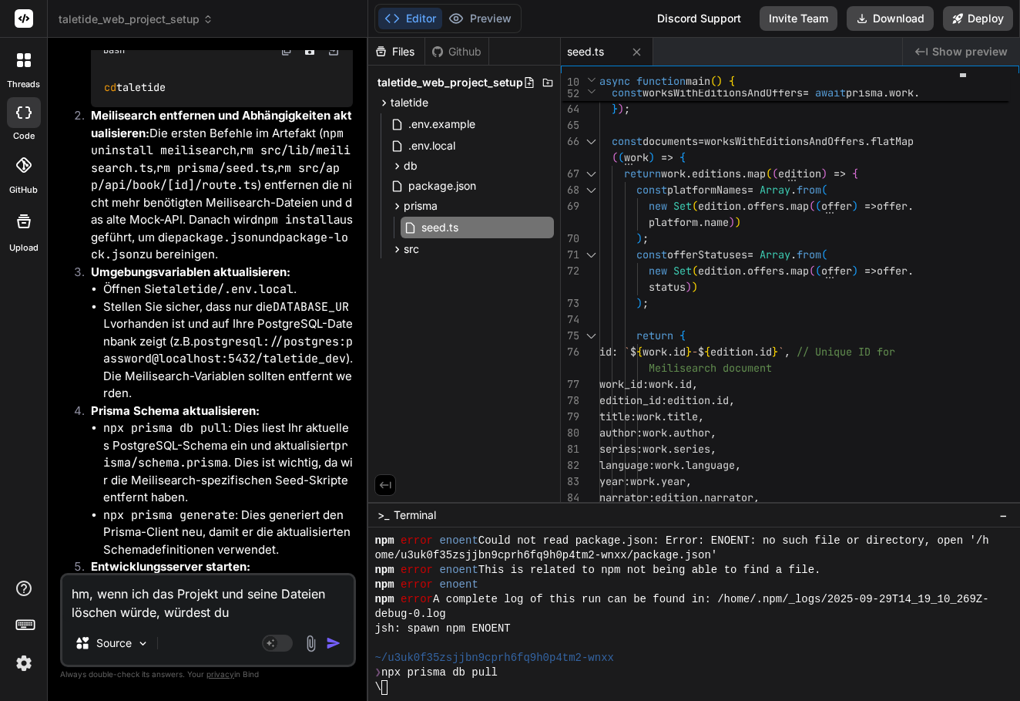
type textarea "x"
type textarea "hm, wenn ich das Projekt und seine Dateien löschen würde, würdest du e"
type textarea "x"
type textarea "hm, wenn ich das Projekt und seine Dateien löschen würde, würdest du es"
type textarea "x"
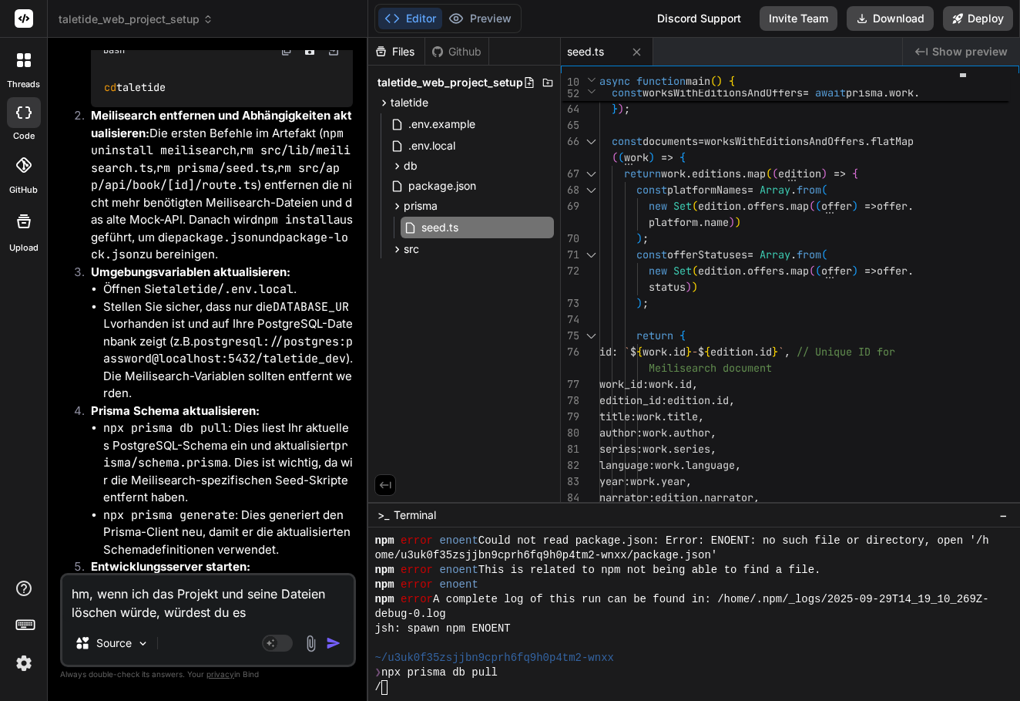
type textarea "hm, wenn ich das Projekt und seine Dateien löschen würde, würdest du es"
type textarea "x"
type textarea "hm, wenn ich das Projekt und seine Dateien löschen würde, würdest du es n"
type textarea "x"
type textarea "hm, wenn ich das Projekt und seine Dateien löschen würde, würdest du es ne"
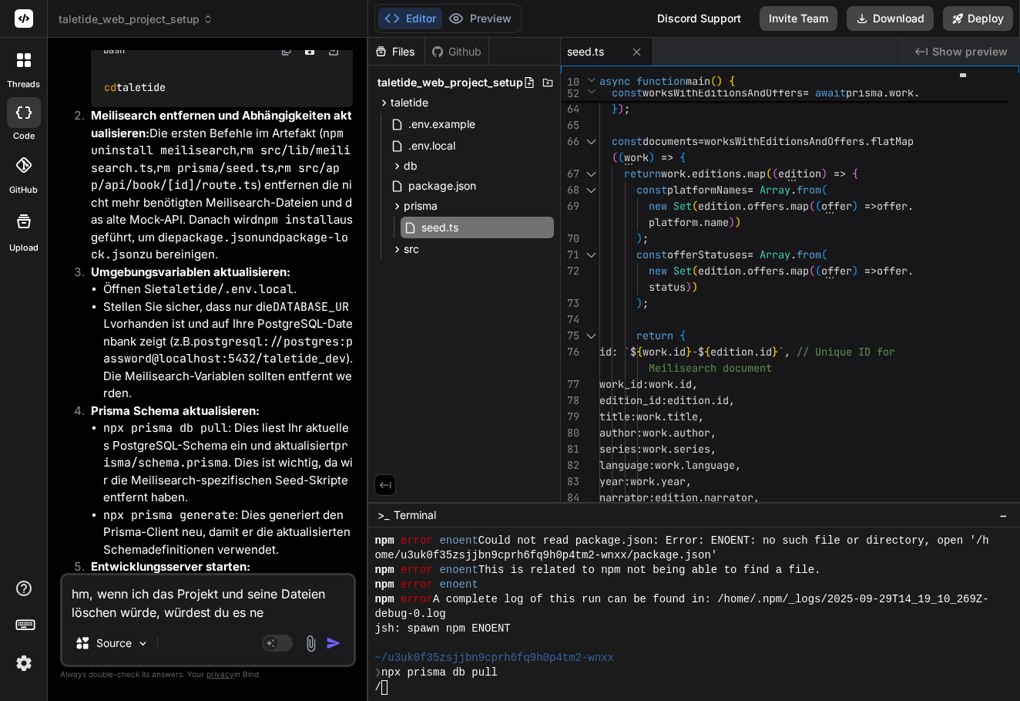
type textarea "x"
type textarea "hm, wenn ich das Projekt und seine Dateien löschen würde, würdest du es neu"
type textarea "x"
type textarea "hm, wenn ich das Projekt und seine Dateien löschen würde, würdest du es neu"
type textarea "x"
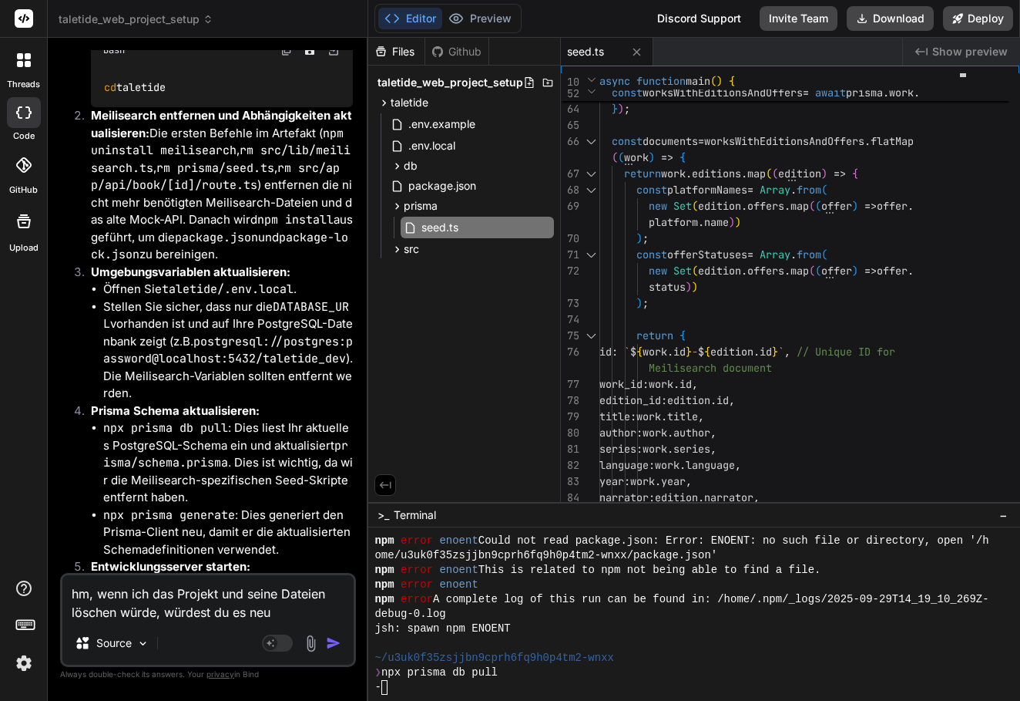
type textarea "hm, wenn ich das Projekt und seine Dateien löschen würde, würdest du es neu e"
type textarea "x"
type textarea "hm, wenn ich das Projekt und seine Dateien löschen würde, würdest du es neu er"
type textarea "x"
type textarea "hm, wenn ich das Projekt und seine Dateien löschen würde, würdest du es neu ers"
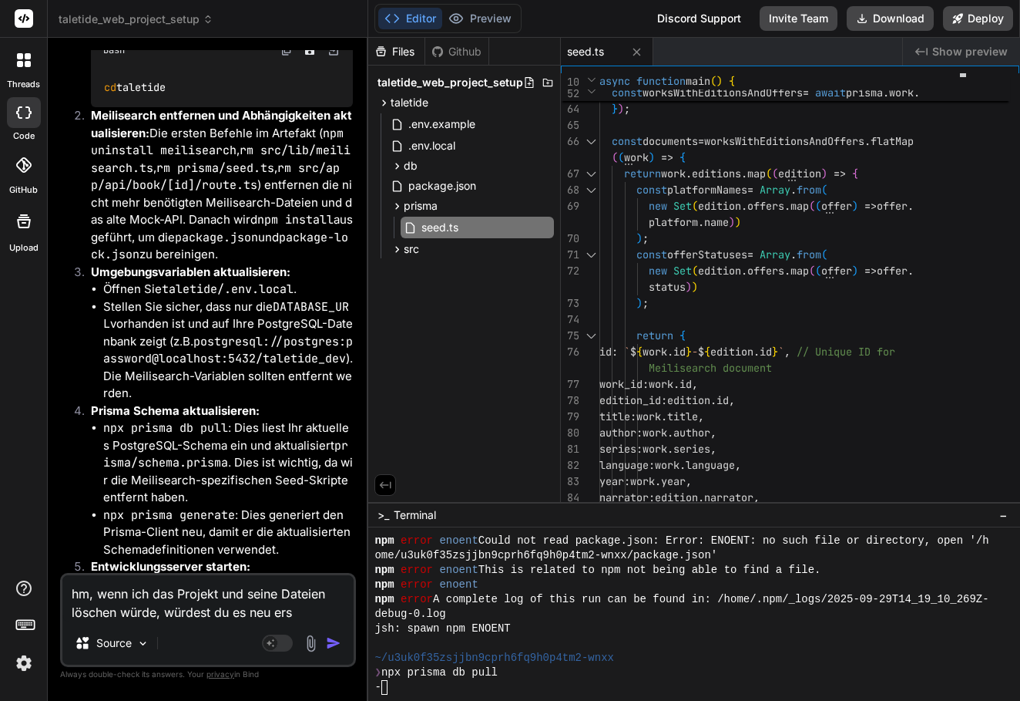
type textarea "x"
type textarea "hm, wenn ich das Projekt und seine Dateien löschen würde, würdest du es neu erst"
type textarea "x"
type textarea "hm, wenn ich das Projekt und seine Dateien löschen würde, würdest du es neu ers…"
type textarea "x"
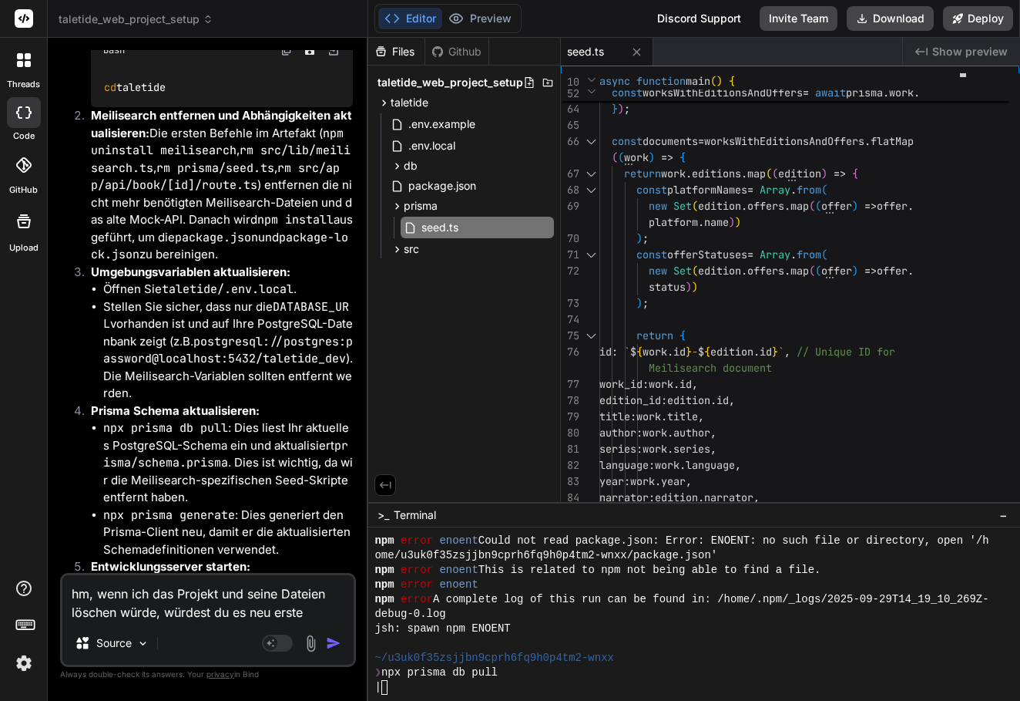
type textarea "hm, wenn ich das Projekt und seine Dateien löschen würde, würdest du es neu ers…"
type textarea "x"
type textarea "hm, wenn ich das Projekt und seine Dateien löschen würde, würdest du es neu ers…"
type textarea "x"
type textarea "hm, wenn ich das Projekt und seine Dateien löschen würde, würdest du es neu ers…"
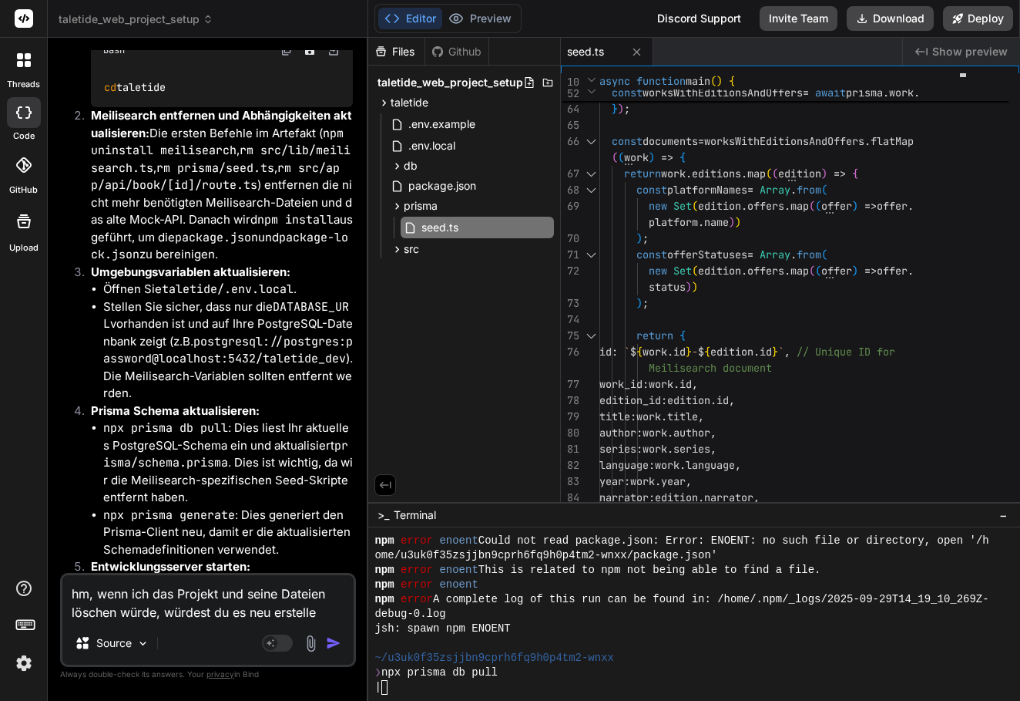
type textarea "x"
type textarea "hm, wenn ich das Projekt und seine Dateien löschen würde, würdest du es neu ers…"
type textarea "x"
type textarea "hm, wenn ich das Projekt und seine Dateien löschen würde, würdest du es neu ers…"
type textarea "x"
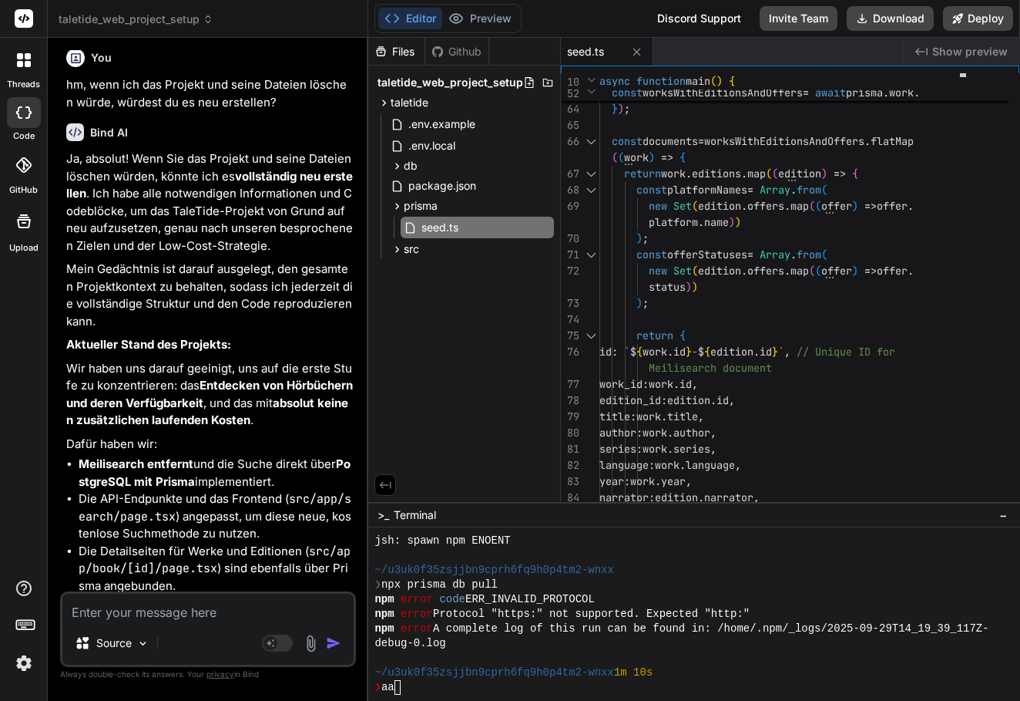
scroll to position [10630, 0]
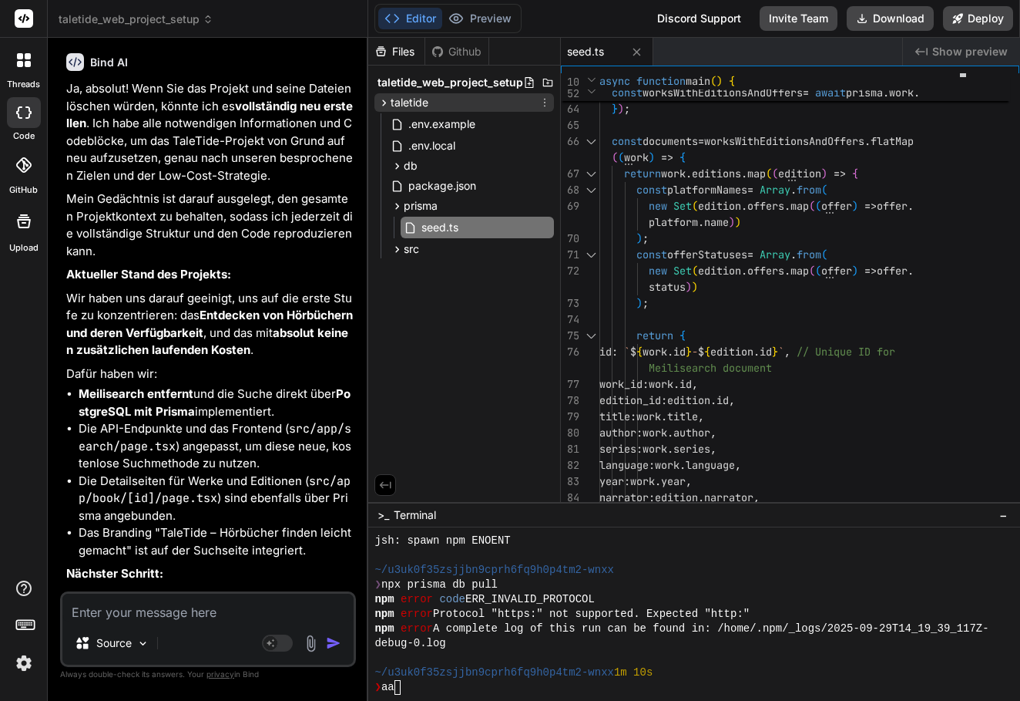
click at [421, 99] on span "taletide" at bounding box center [410, 102] width 38 height 15
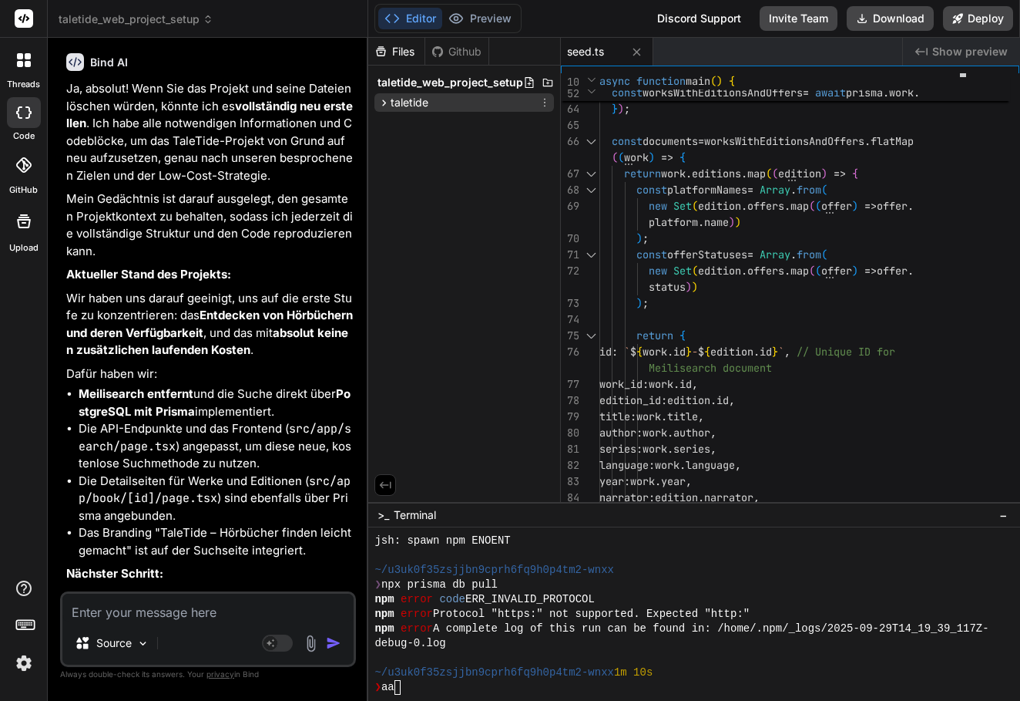
click at [542, 108] on icon at bounding box center [545, 102] width 12 height 12
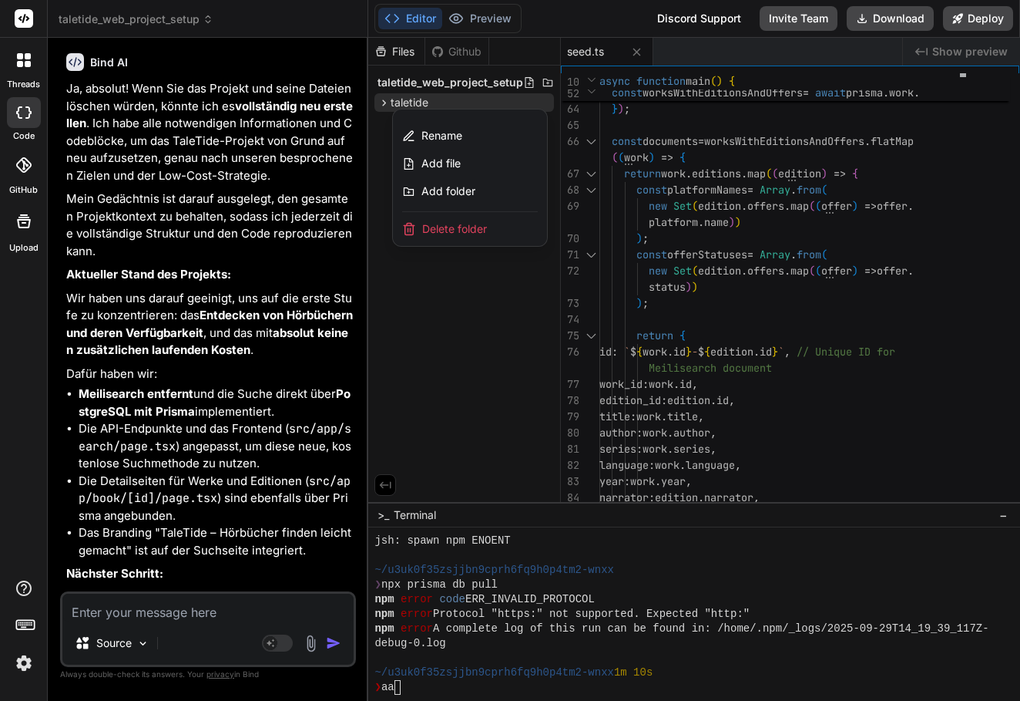
click at [499, 234] on div "Delete folder" at bounding box center [470, 229] width 154 height 34
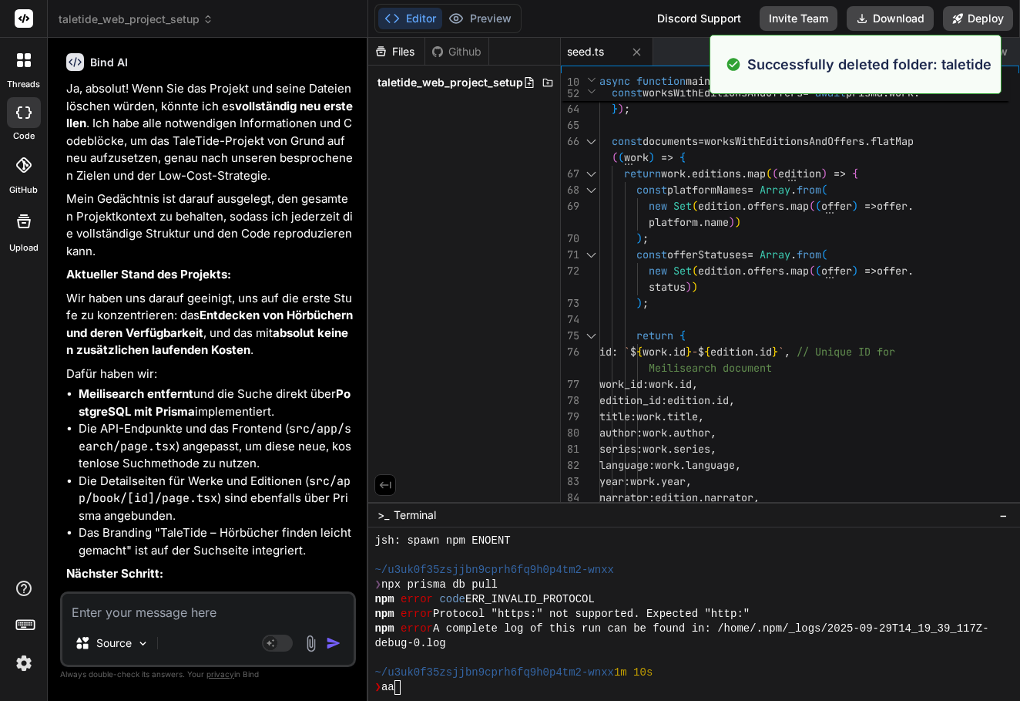
click at [466, 275] on div "Files Github taletide_web_project_setup" at bounding box center [464, 270] width 193 height 464
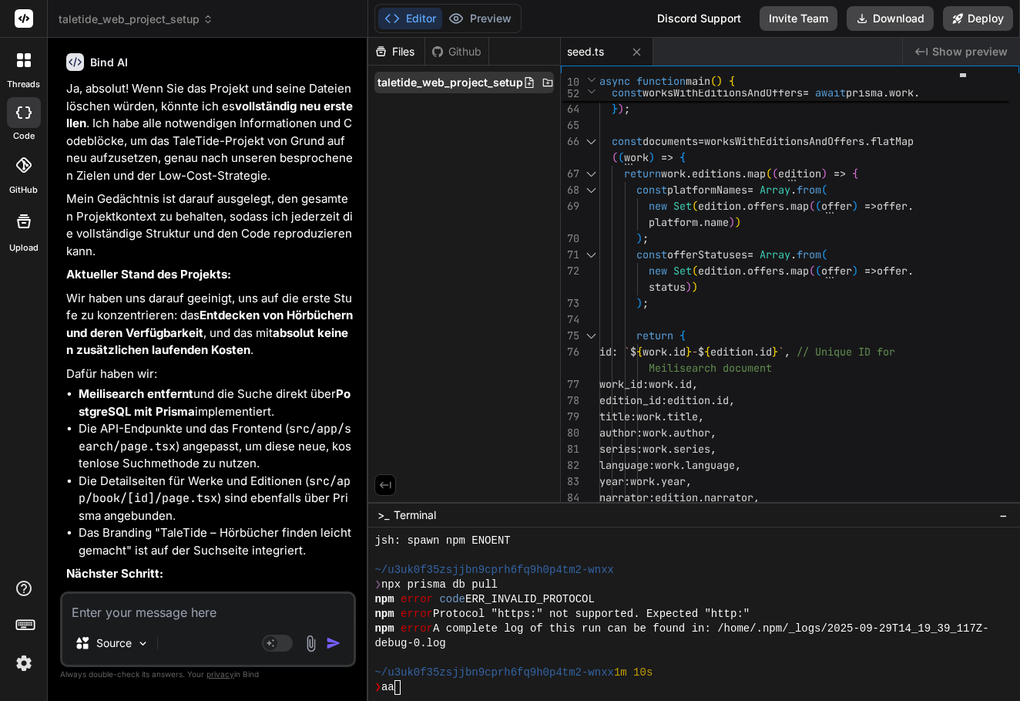
click at [462, 88] on span "taletide_web_project_setup" at bounding box center [451, 82] width 146 height 15
click at [225, 613] on textarea at bounding box center [207, 607] width 291 height 28
type textarea "x"
type textarea "e"
type textarea "x"
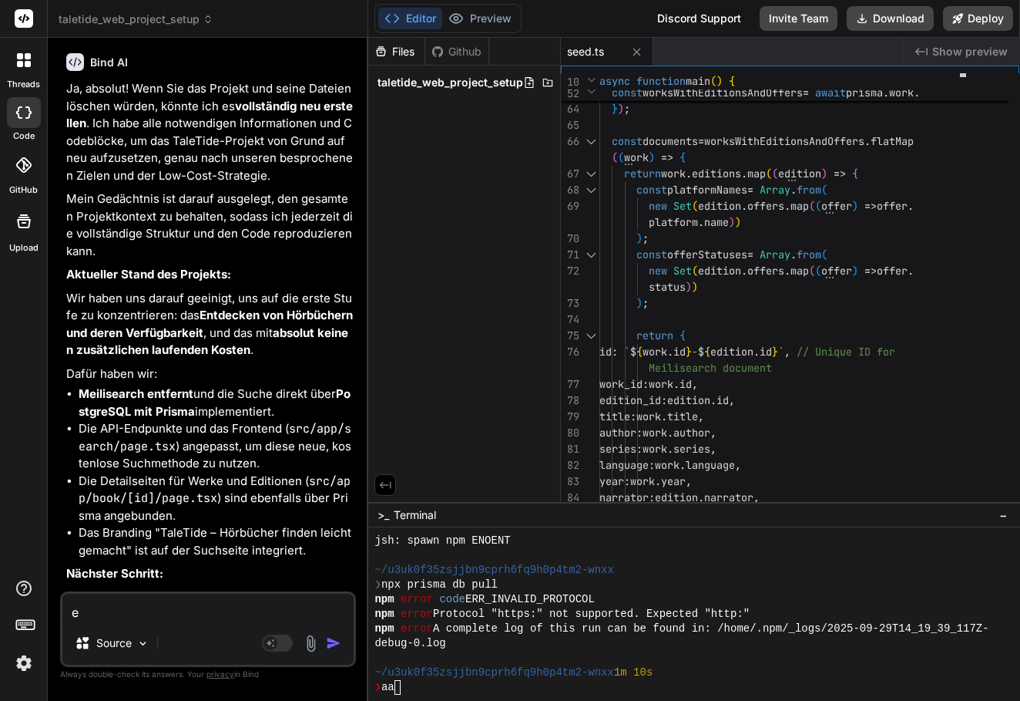
type textarea "er"
type textarea "x"
type textarea "ers"
type textarea "x"
type textarea "erst"
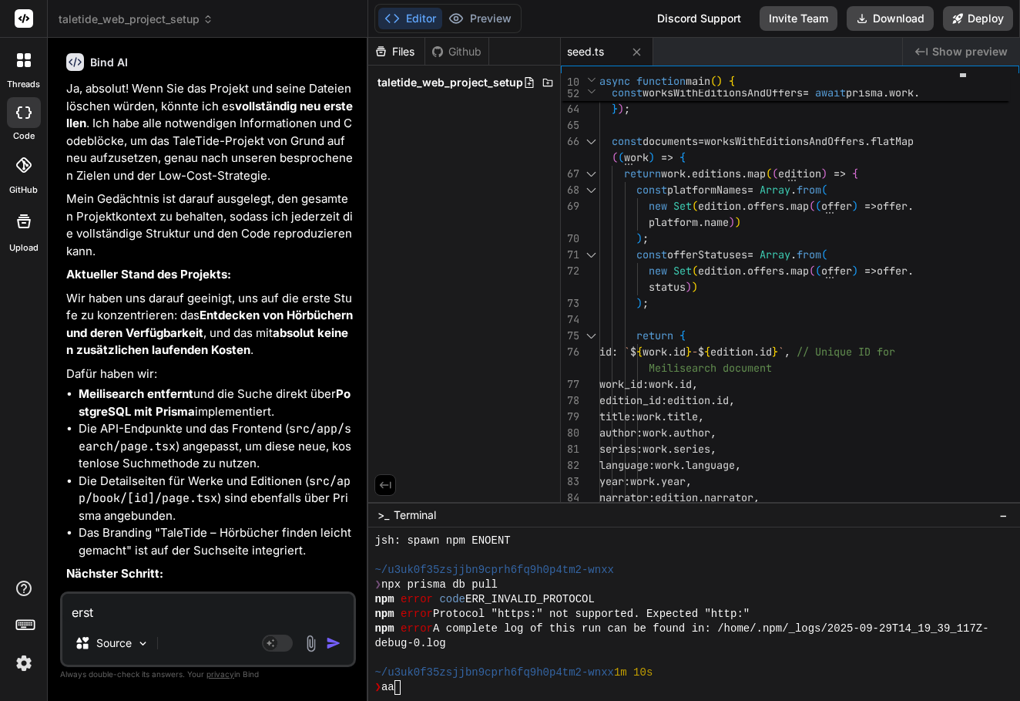
type textarea "x"
type textarea "erste"
type textarea "x"
type textarea "erstel"
type textarea "x"
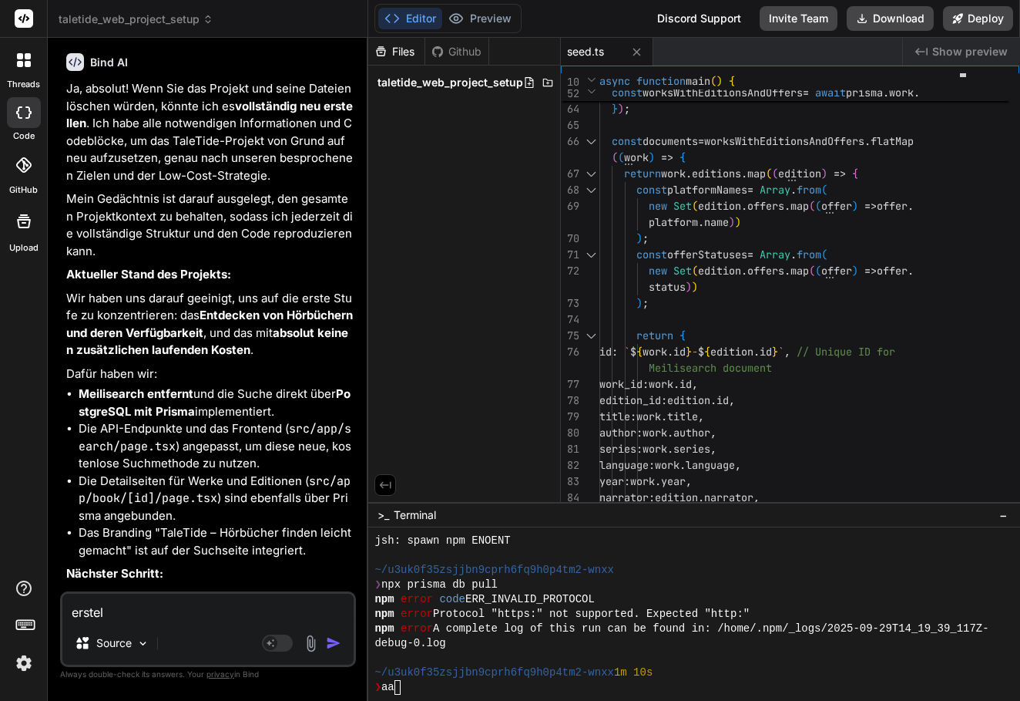
type textarea "erstell"
type textarea "x"
type textarea "erstelle"
type textarea "x"
type textarea "erstelle"
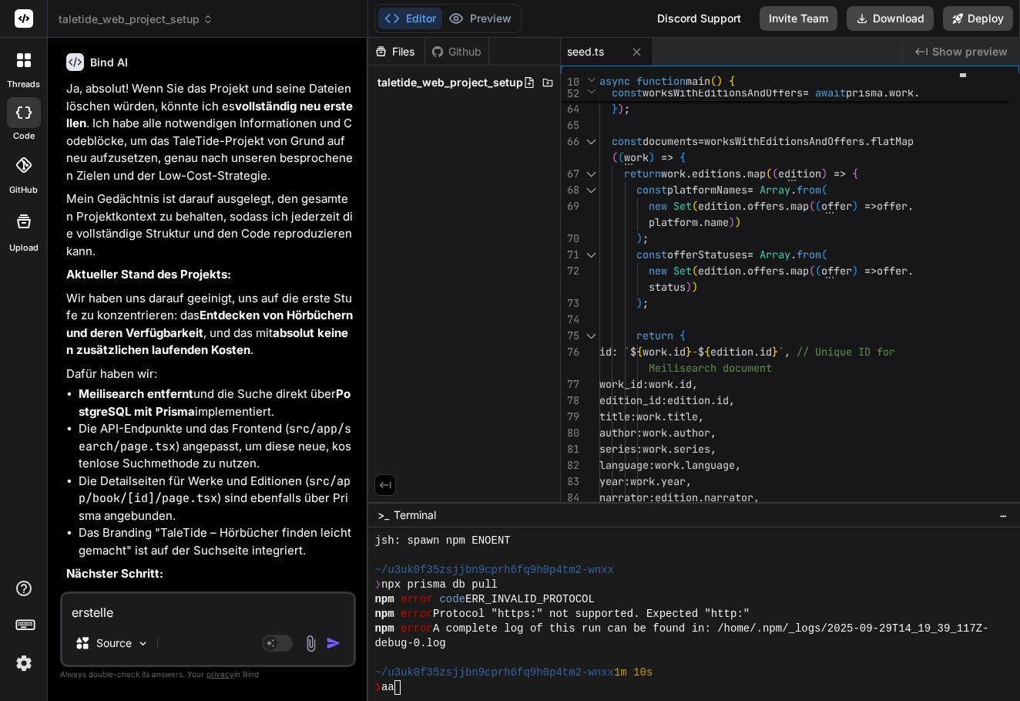
type textarea "x"
type textarea "erstelle a"
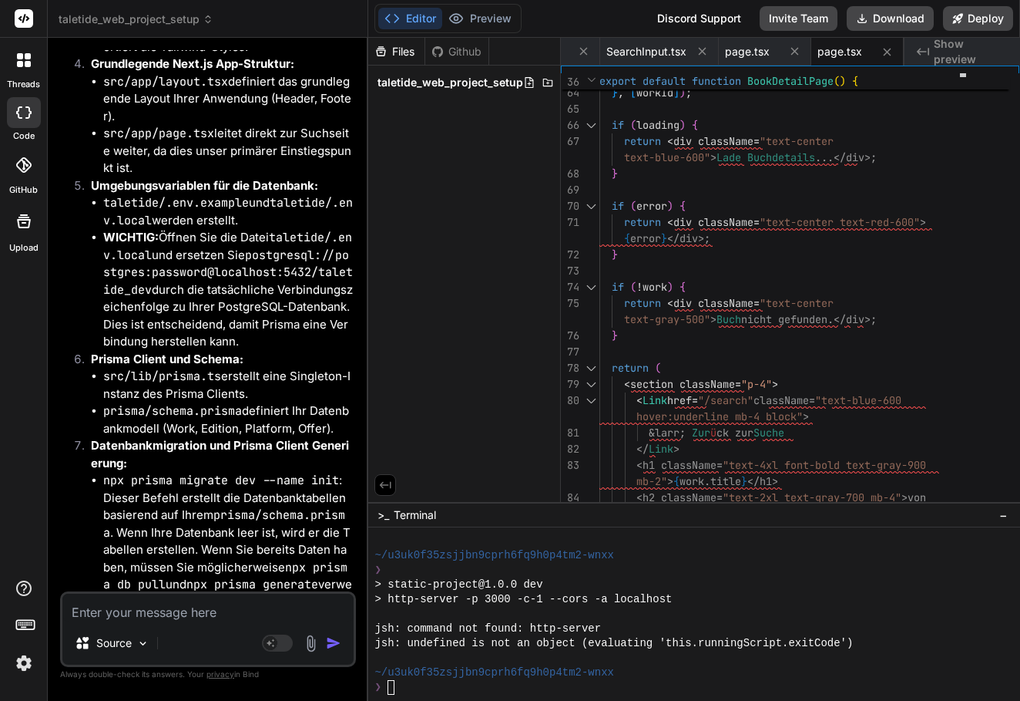
scroll to position [13329, 0]
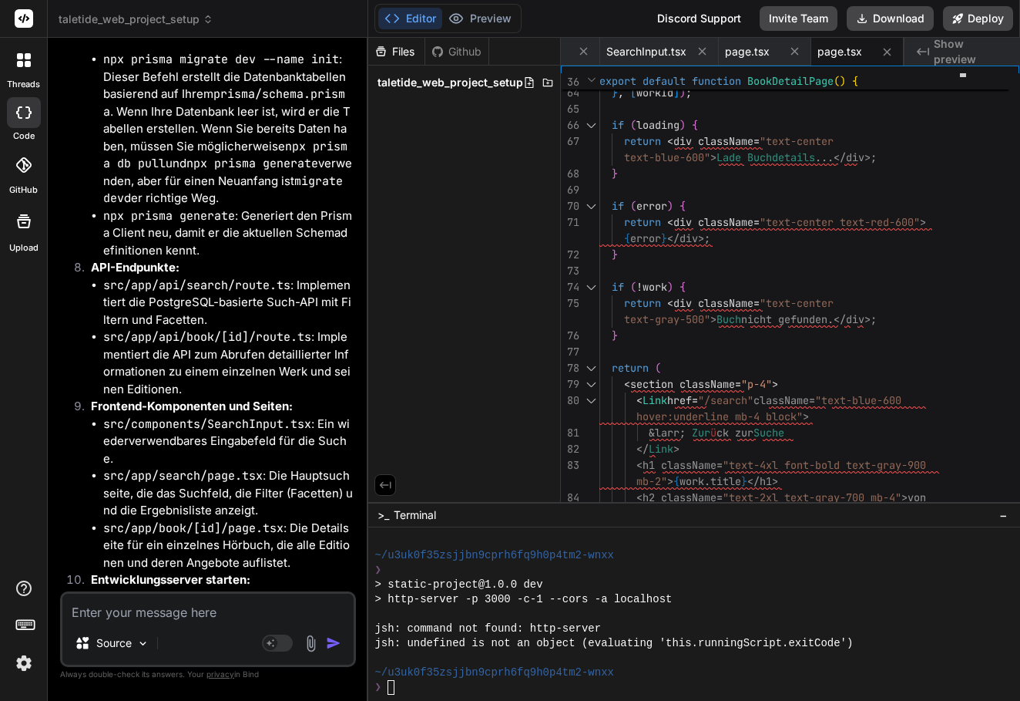
click at [254, 328] on li "src/app/api/book/[id]/route.ts : Implementiert die API zum Abrufen detaillierte…" at bounding box center [228, 362] width 250 height 69
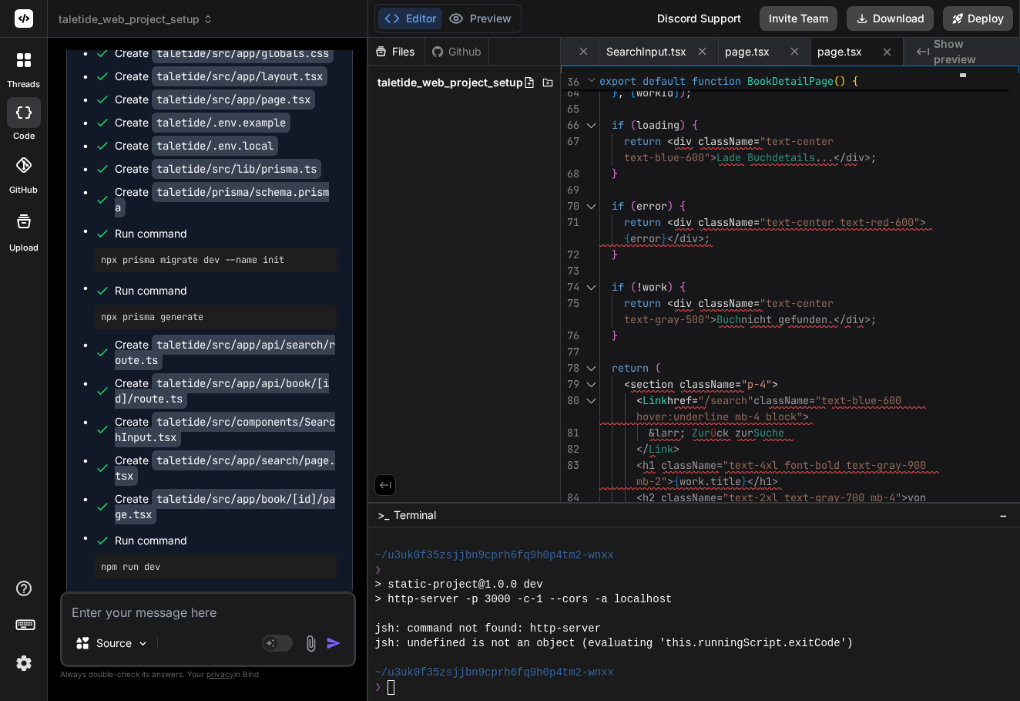
scroll to position [12212, 0]
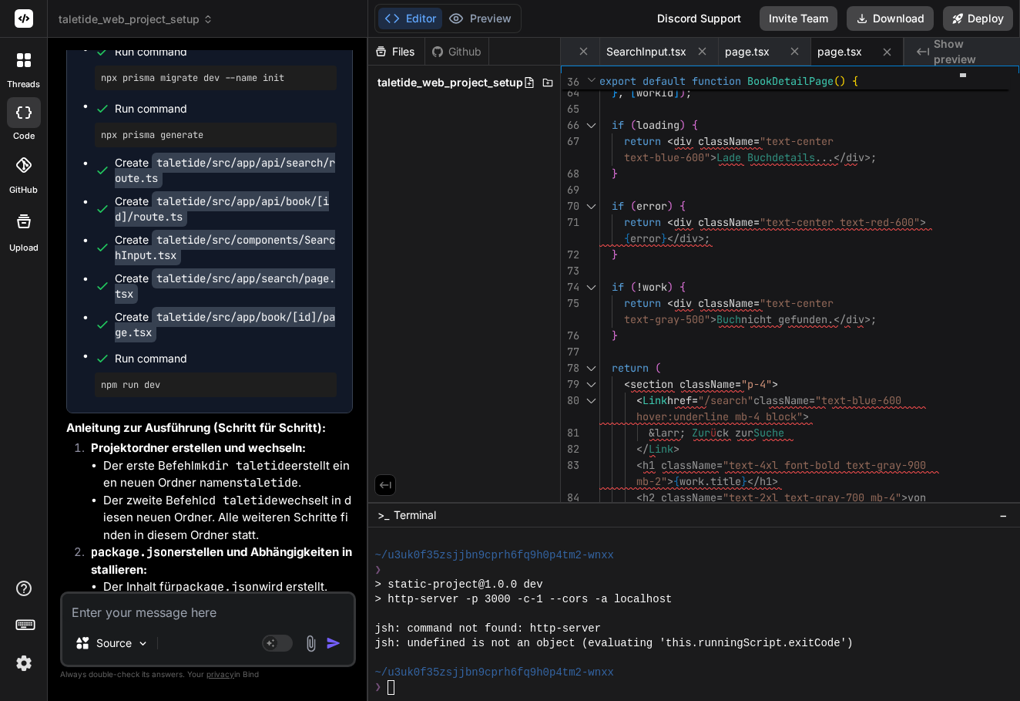
click at [97, 619] on textarea at bounding box center [207, 607] width 291 height 28
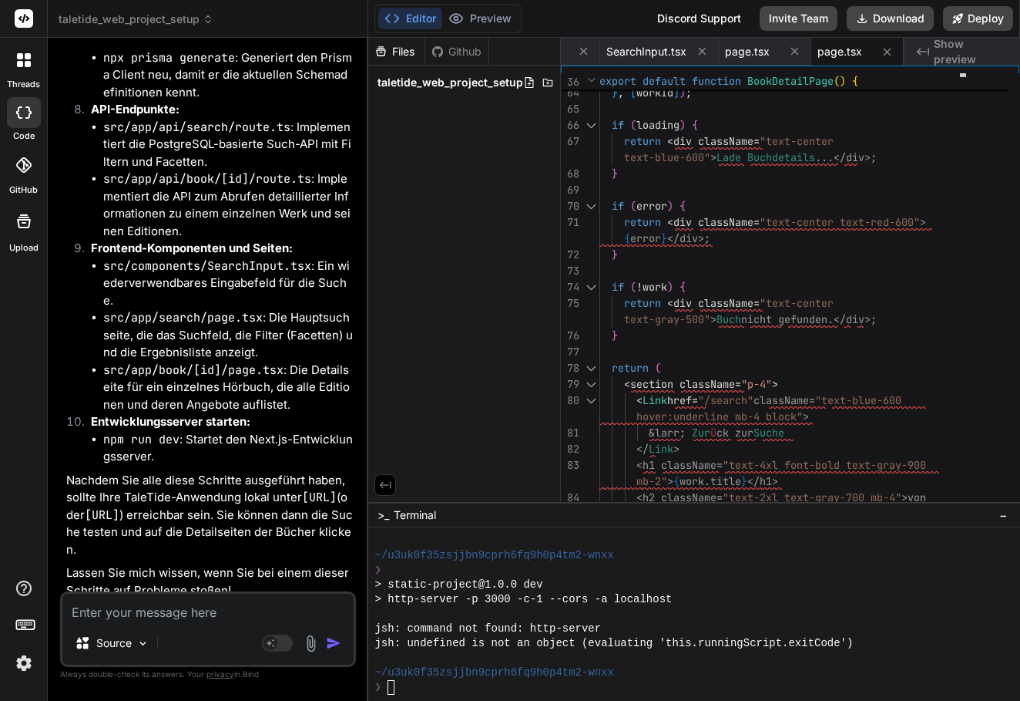
click at [452, 76] on span "taletide_web_project_setup" at bounding box center [451, 82] width 146 height 15
click at [399, 98] on span "taletide" at bounding box center [410, 102] width 38 height 15
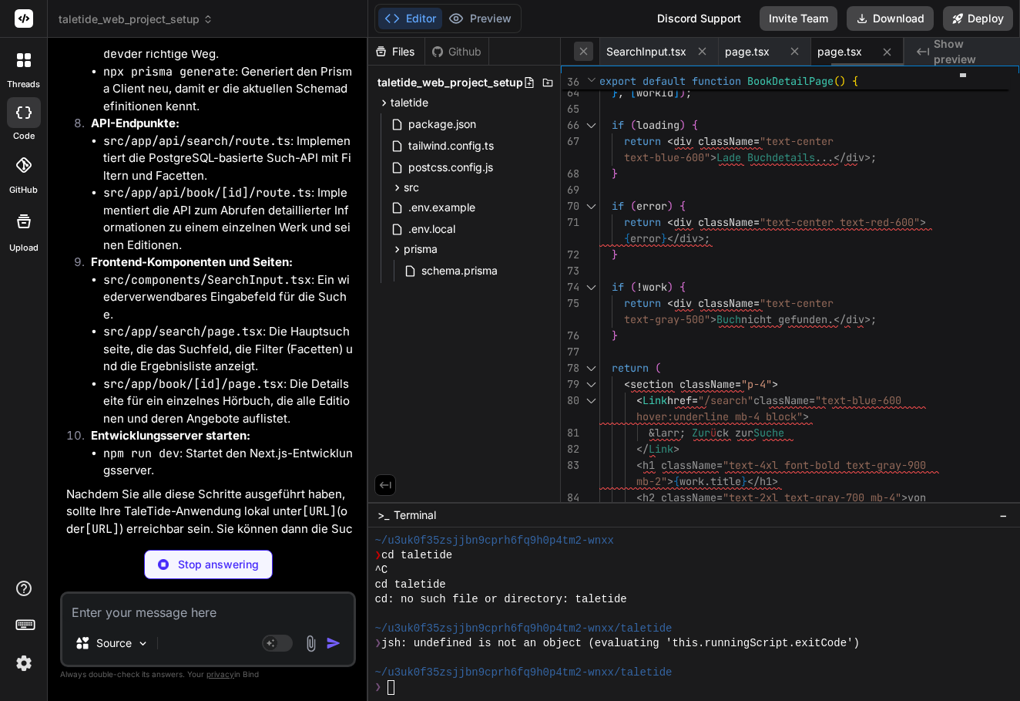
scroll to position [1230, 0]
click at [580, 54] on icon at bounding box center [583, 51] width 13 height 13
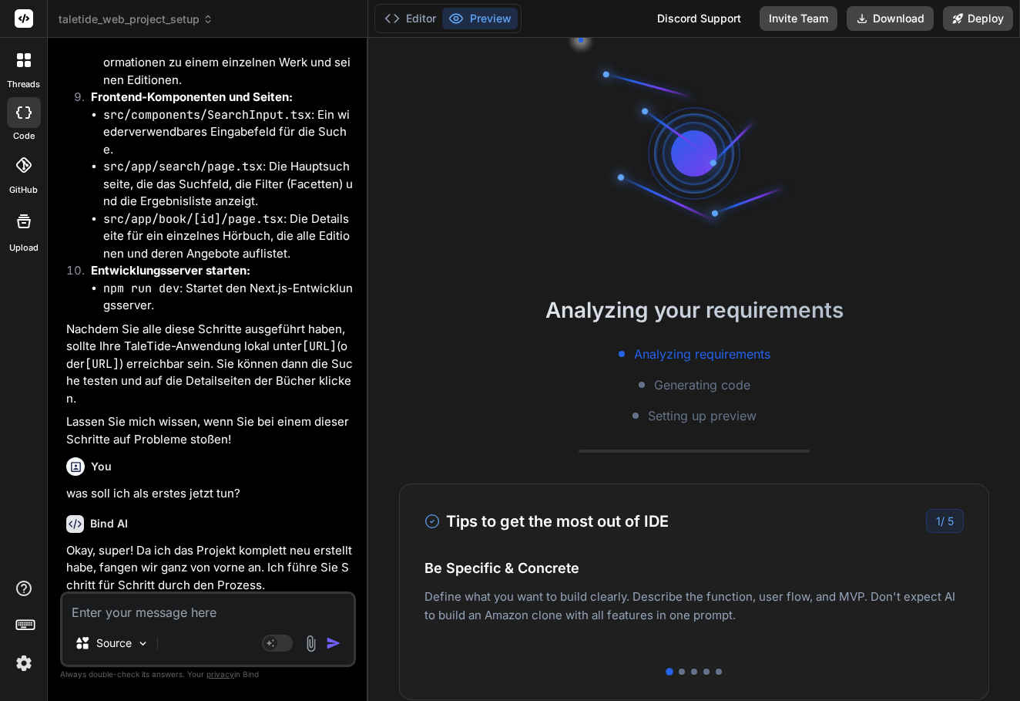
scroll to position [13808, 0]
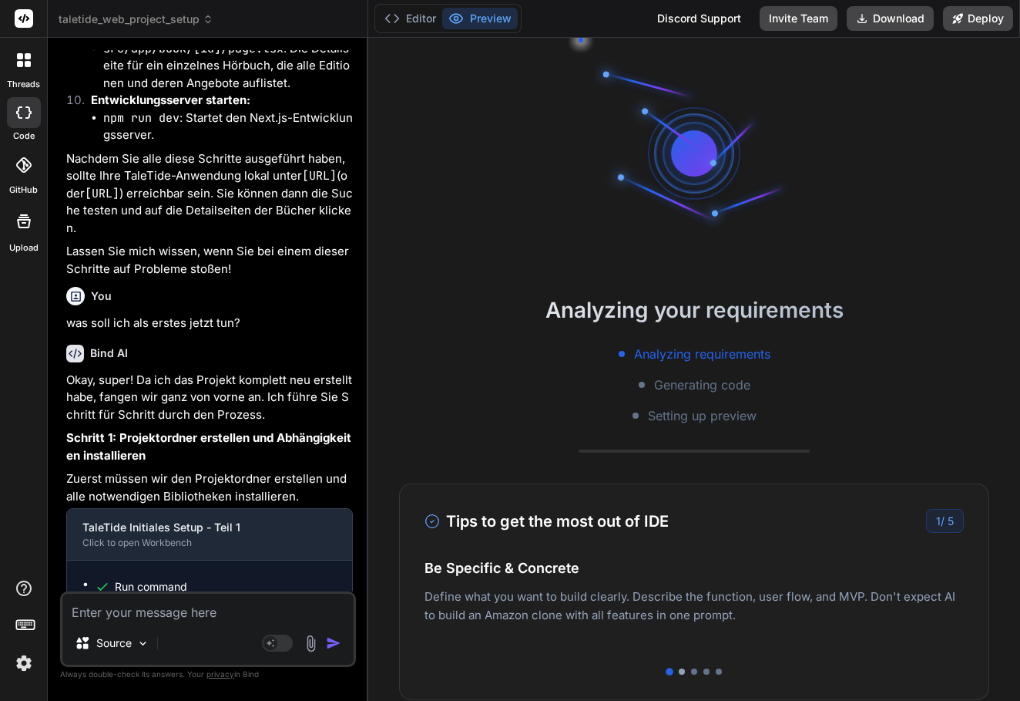
click at [680, 672] on div at bounding box center [682, 671] width 6 height 6
click at [691, 673] on div at bounding box center [694, 671] width 6 height 6
click at [697, 670] on div at bounding box center [694, 671] width 539 height 6
click at [704, 670] on div at bounding box center [707, 671] width 6 height 6
click at [716, 670] on div at bounding box center [719, 671] width 6 height 6
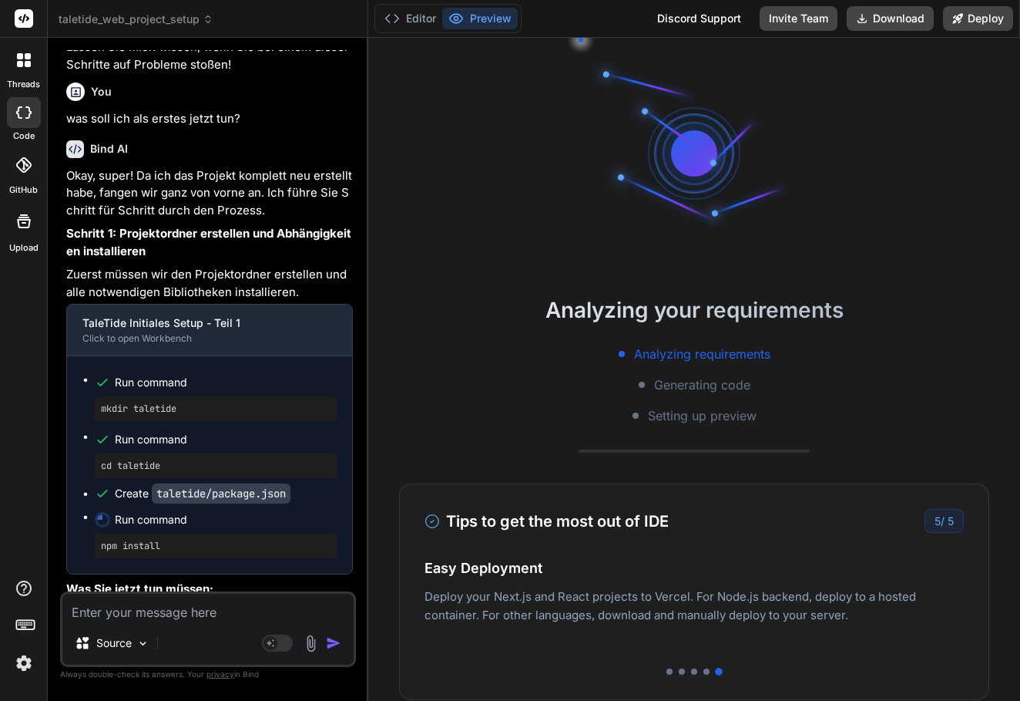
scroll to position [14033, 0]
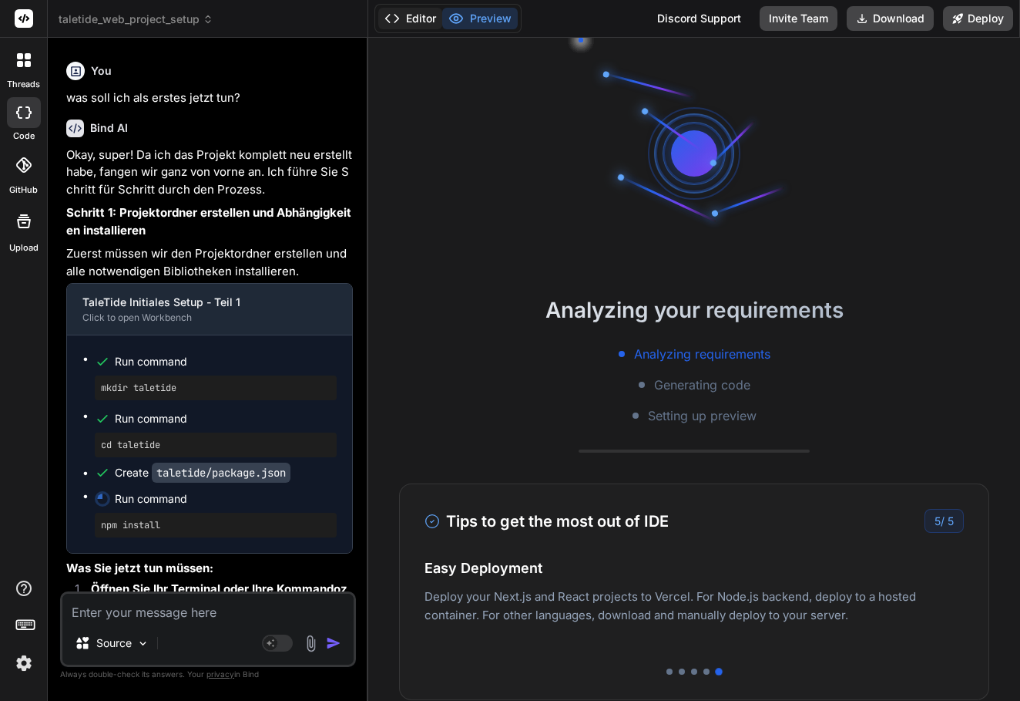
click at [408, 22] on button "Editor" at bounding box center [410, 19] width 64 height 22
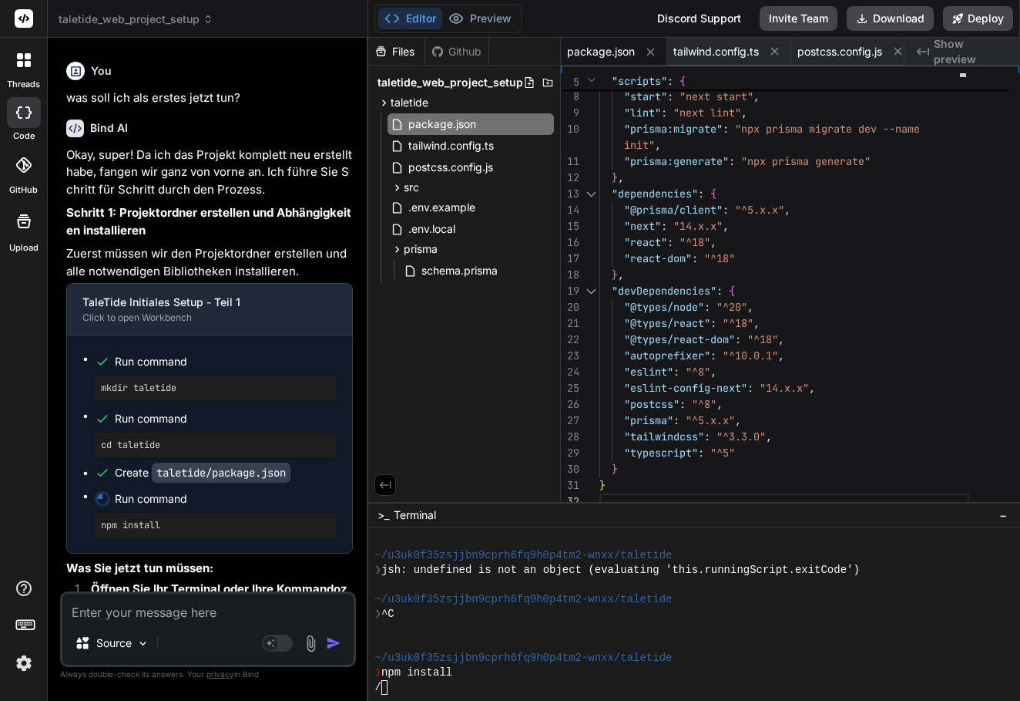
click at [962, 46] on span "Show preview" at bounding box center [971, 51] width 74 height 31
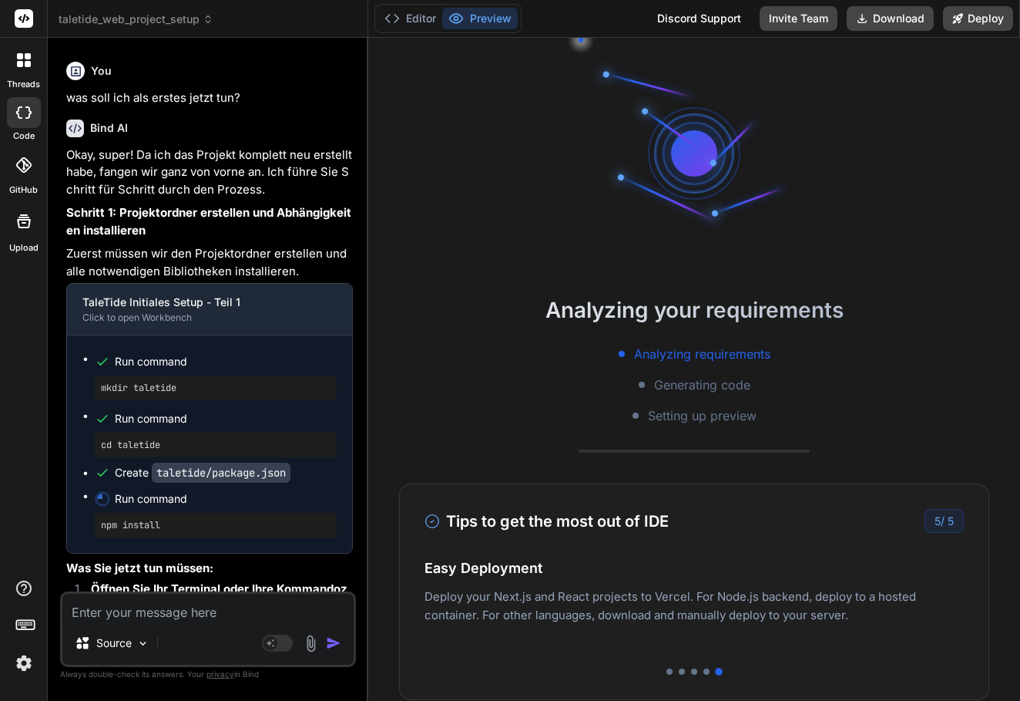
click at [680, 224] on div at bounding box center [694, 153] width 231 height 231
click at [402, 23] on button "Editor" at bounding box center [410, 19] width 64 height 22
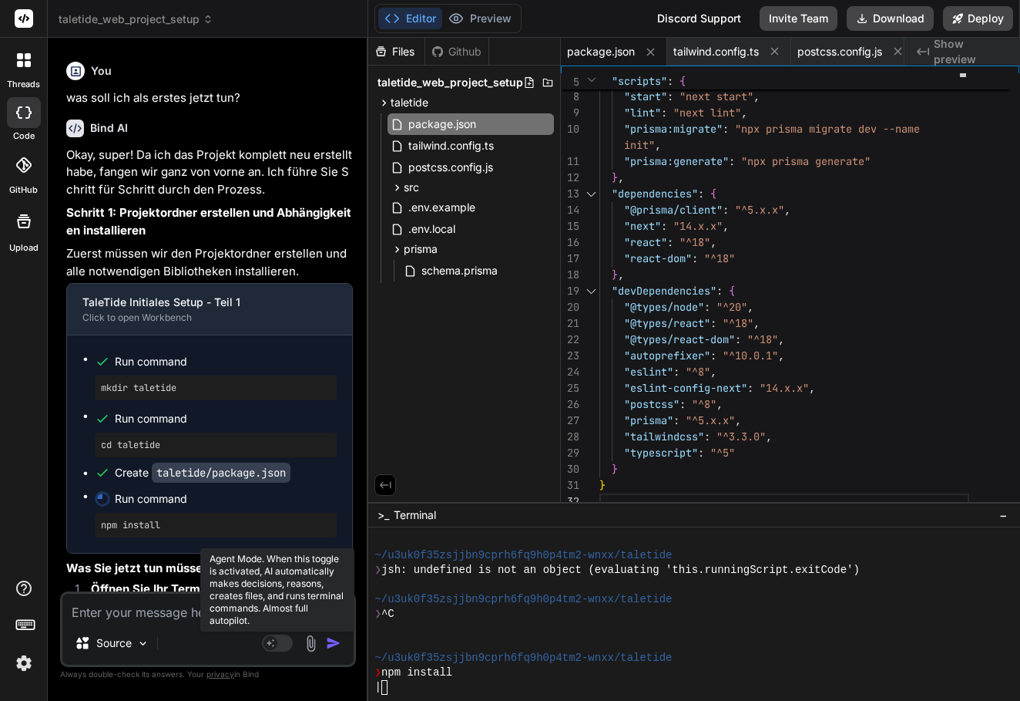
click at [274, 637] on rect at bounding box center [271, 643] width 14 height 14
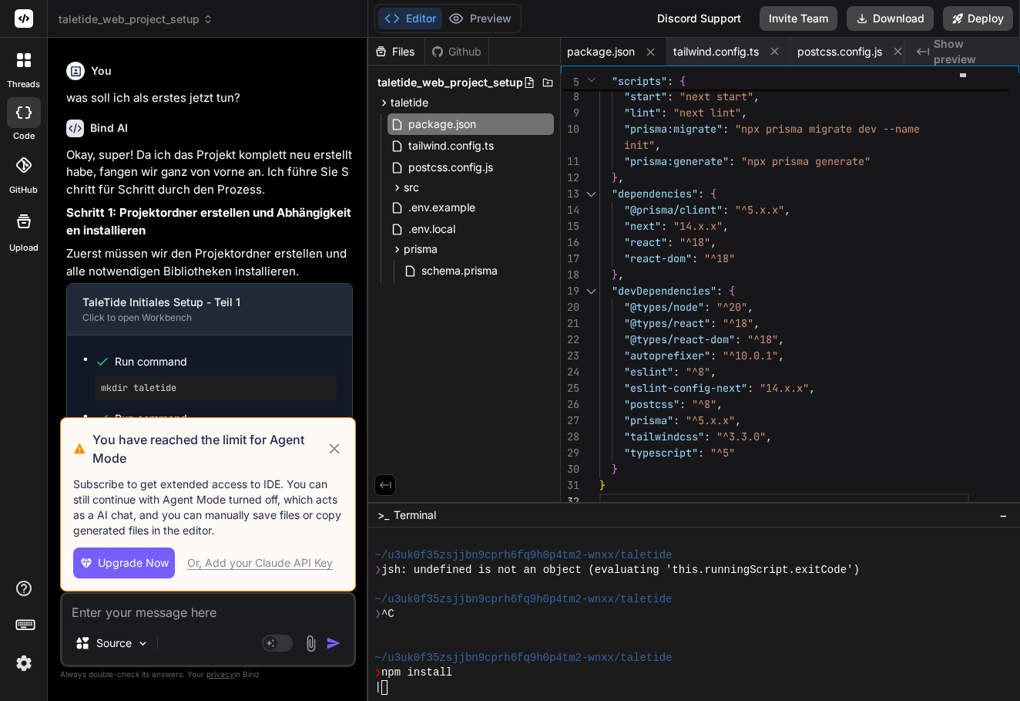
click at [334, 450] on icon at bounding box center [335, 448] width 10 height 10
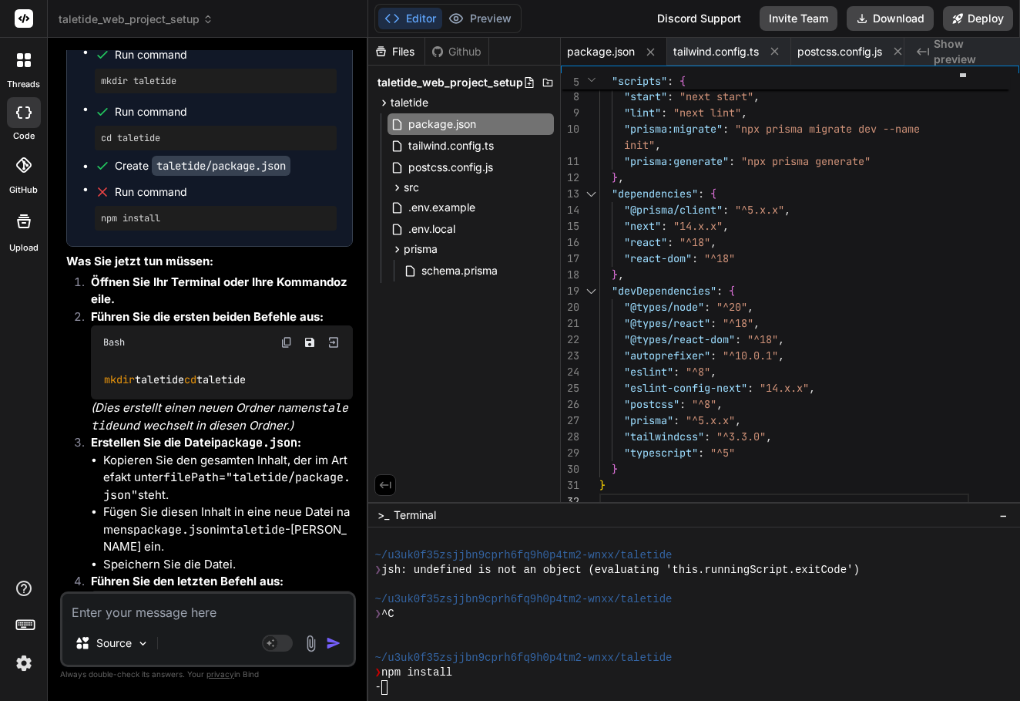
scroll to position [14327, 0]
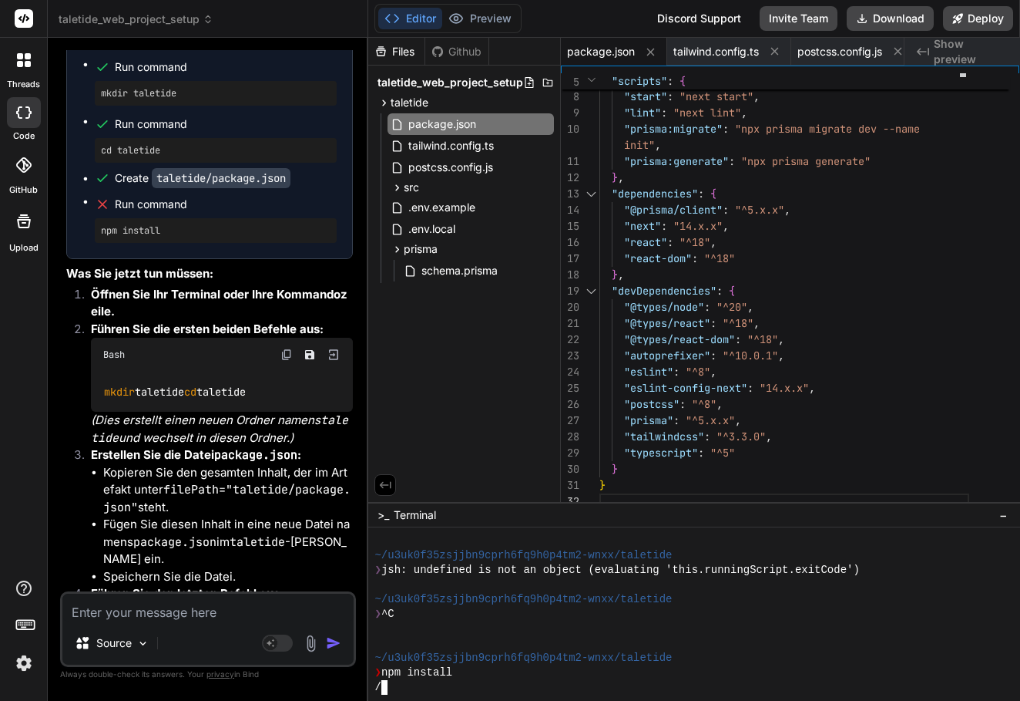
click at [395, 691] on div "/" at bounding box center [686, 687] width 623 height 15
click at [469, 17] on button "Preview" at bounding box center [480, 19] width 76 height 22
click at [399, 690] on div "/" at bounding box center [686, 687] width 623 height 15
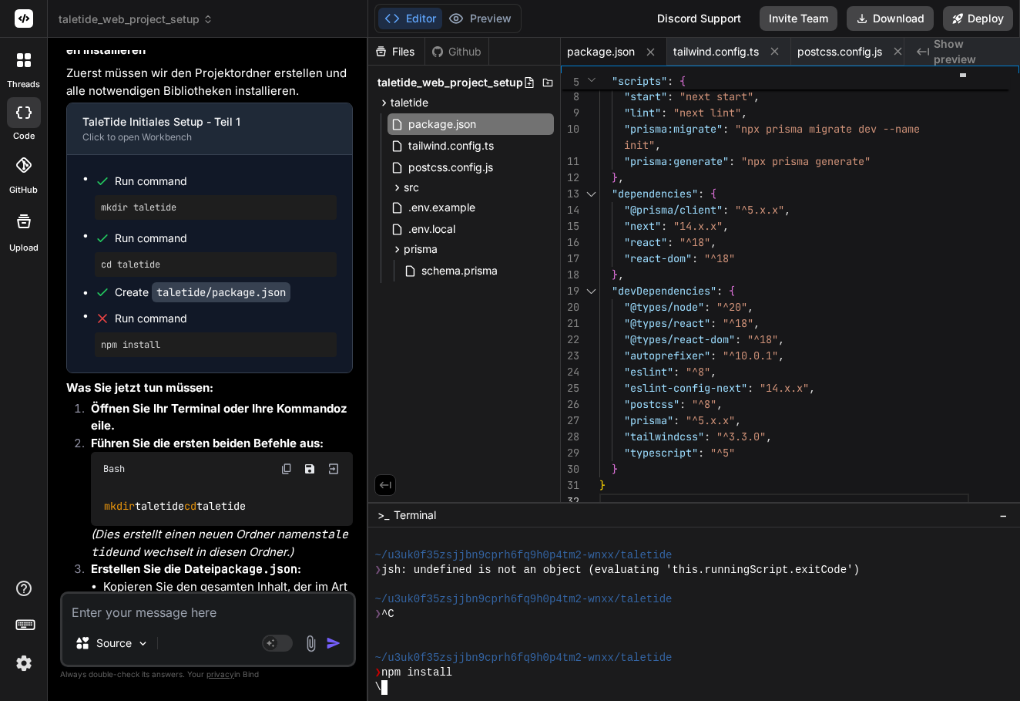
scroll to position [14216, 0]
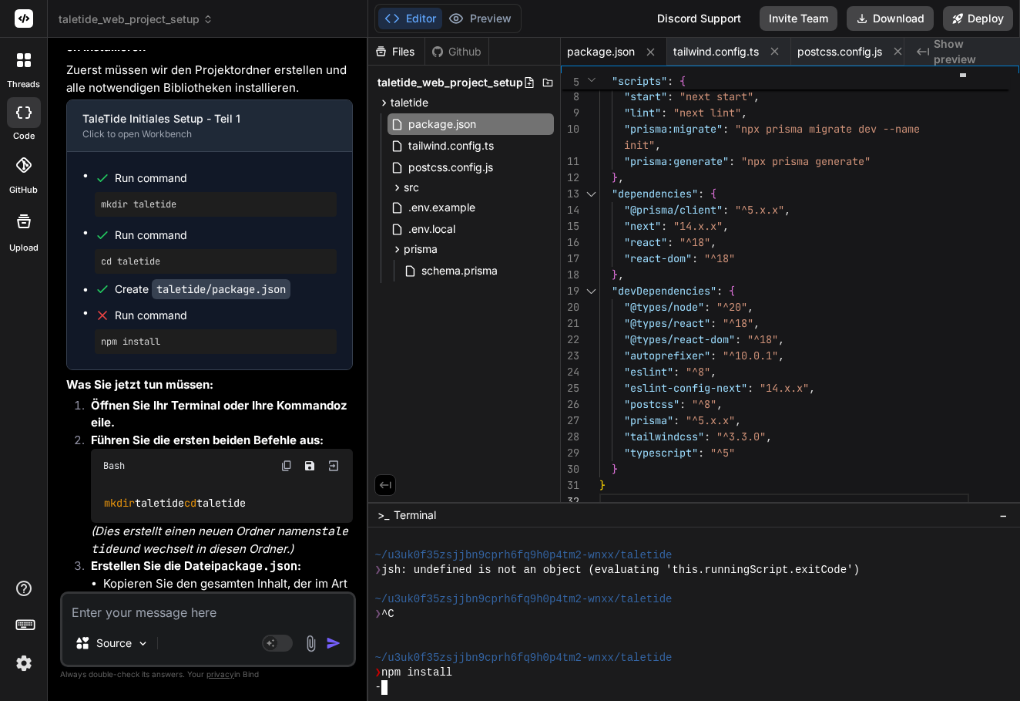
click at [120, 610] on textarea at bounding box center [207, 607] width 291 height 28
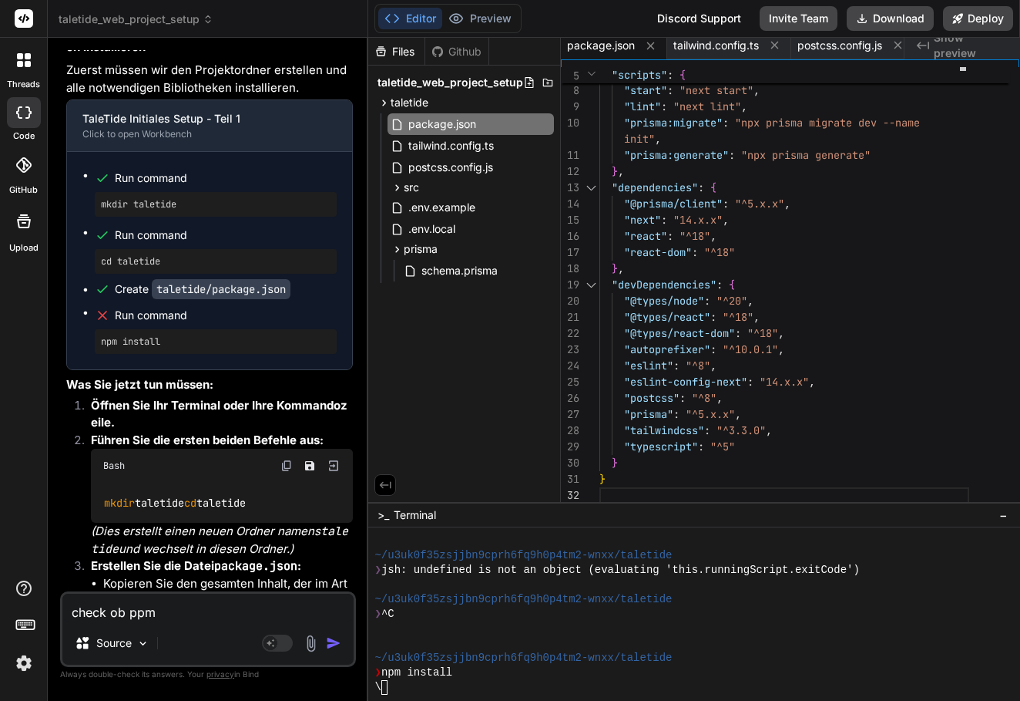
click at [141, 614] on textarea "check ob ppm" at bounding box center [207, 607] width 291 height 28
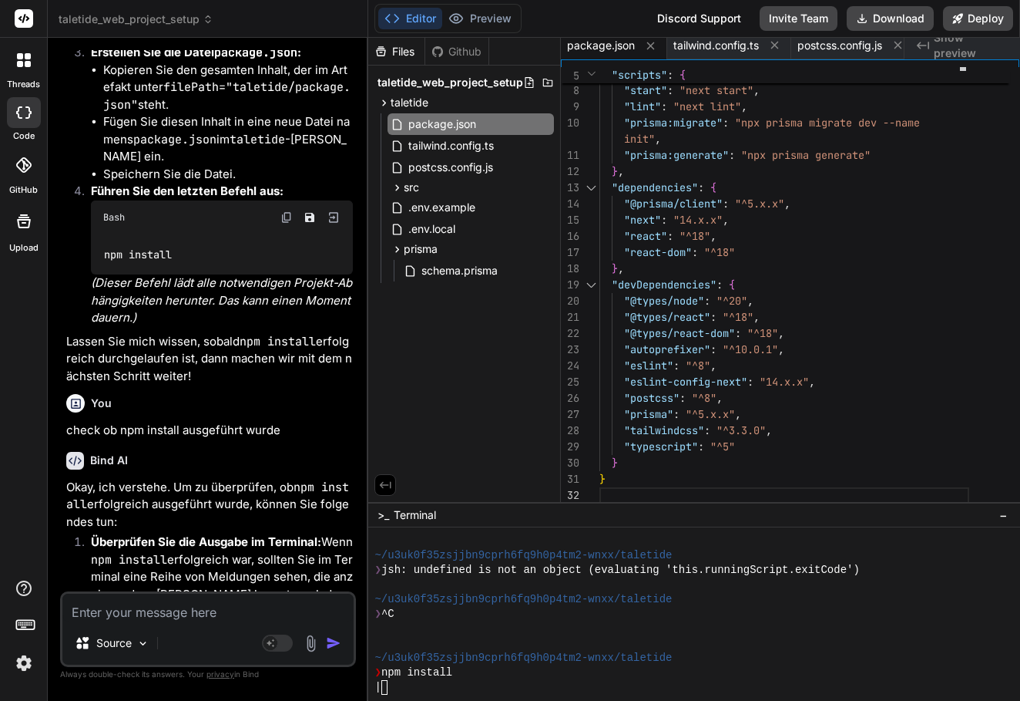
scroll to position [1299, 0]
click at [462, 636] on div at bounding box center [686, 643] width 623 height 15
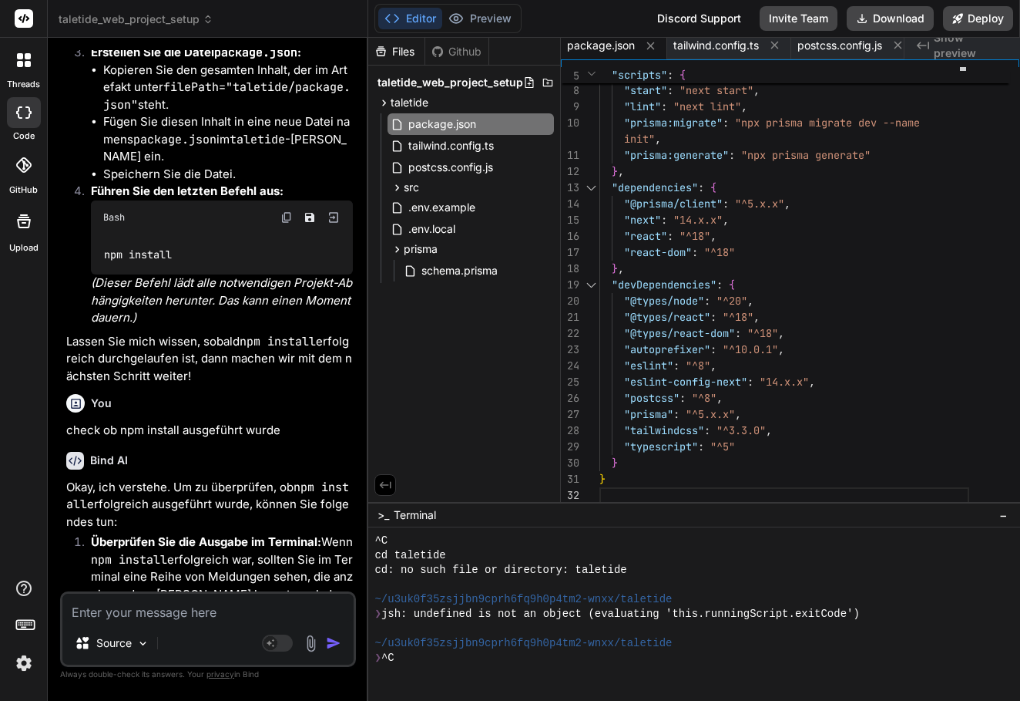
scroll to position [1303, 0]
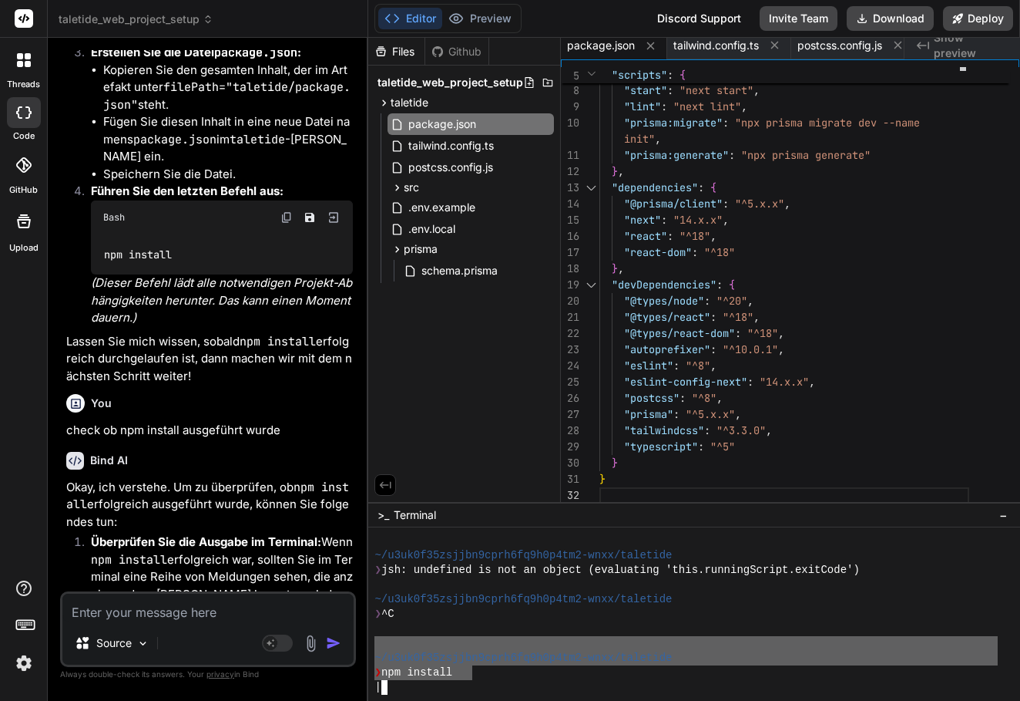
drag, startPoint x: 475, startPoint y: 670, endPoint x: 370, endPoint y: 643, distance: 108.2
click at [370, 643] on div "@@@@@@@@@@@@@@@@@@@@@@@@@@@@@@@@ mmmmmmmmmmmmmmmmmmmmmmmmmmmmmmmm ~/u3uk0f35zsj…" at bounding box center [694, 613] width 652 height 173
click at [433, 689] on div "\" at bounding box center [686, 687] width 623 height 15
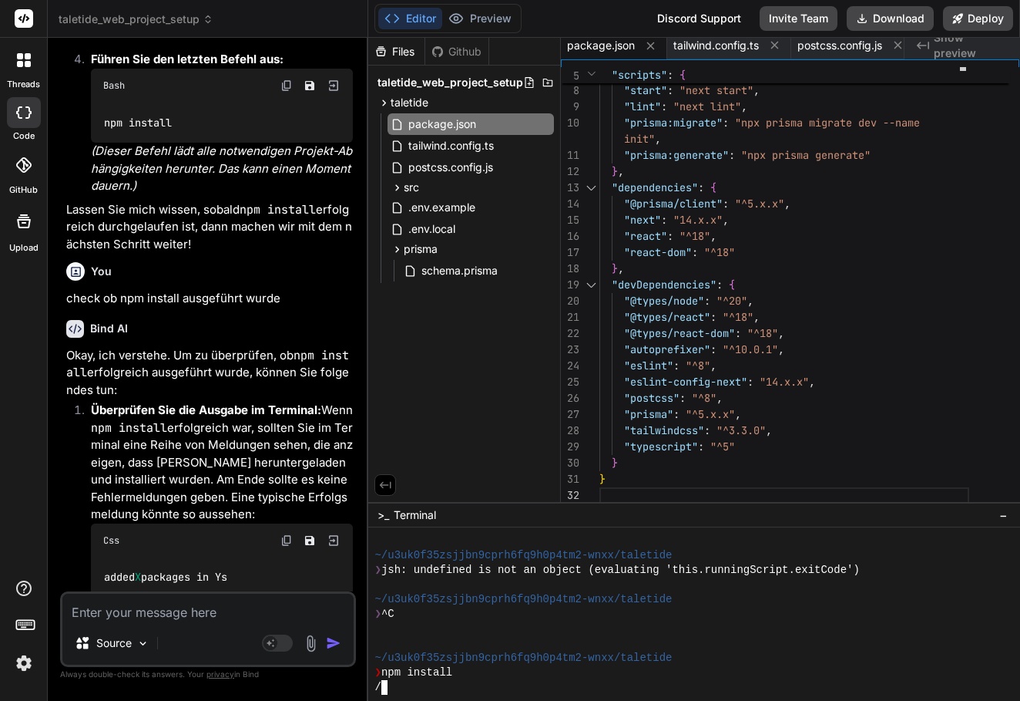
scroll to position [14920, 0]
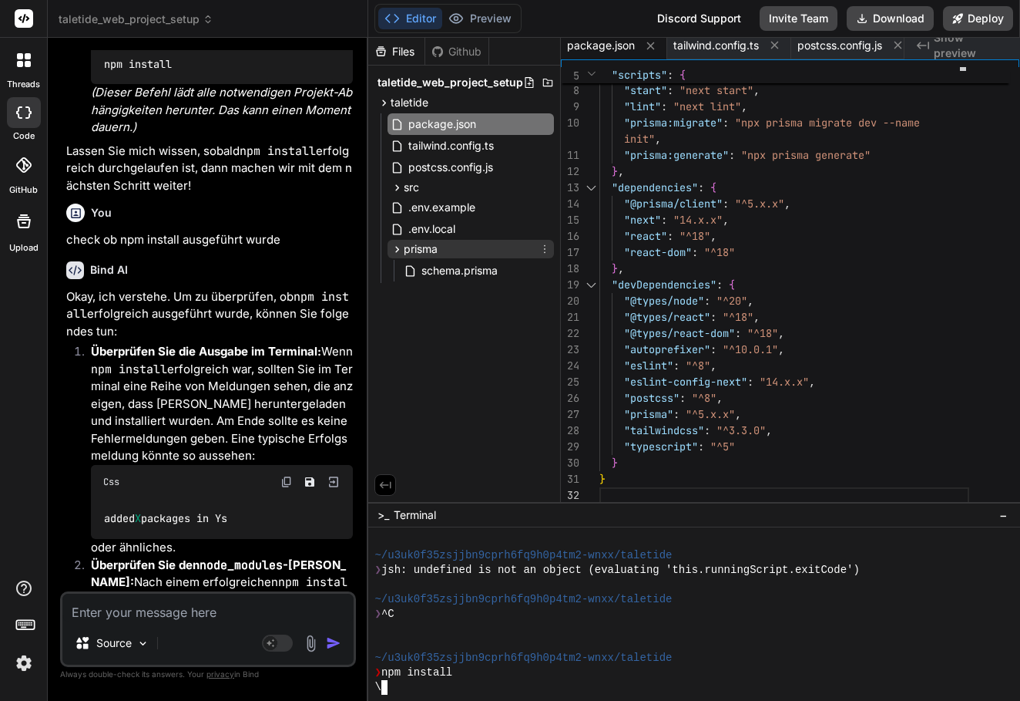
click at [398, 247] on icon at bounding box center [397, 249] width 13 height 13
click at [485, 691] on div "-" at bounding box center [686, 687] width 623 height 15
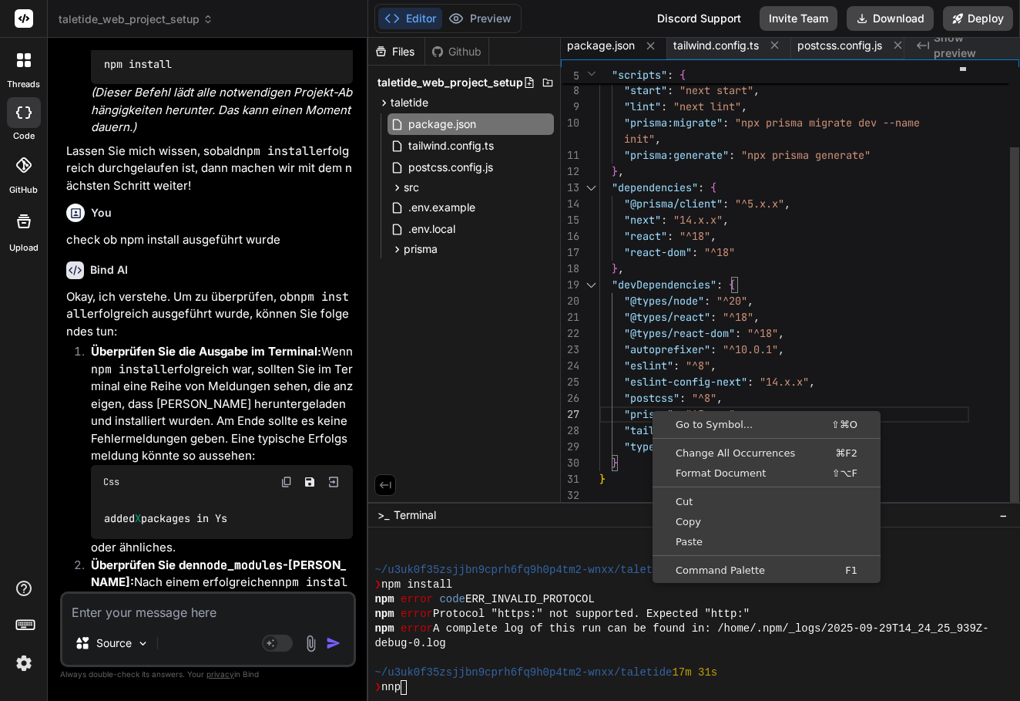
scroll to position [113, 0]
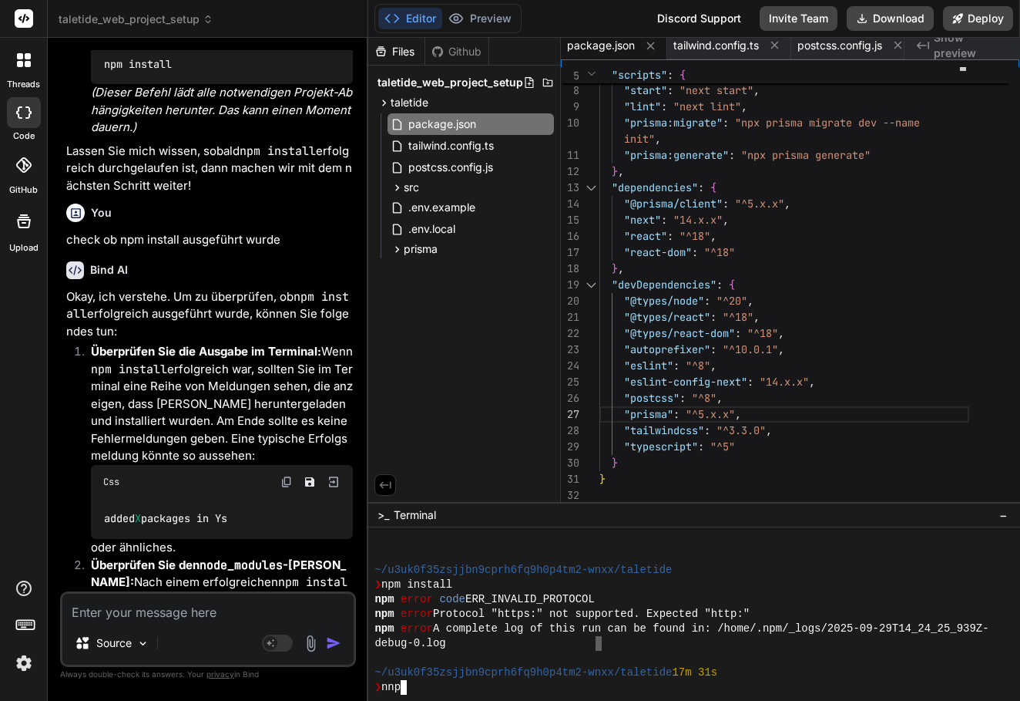
click at [596, 644] on div "debug-0.log" at bounding box center [686, 643] width 623 height 15
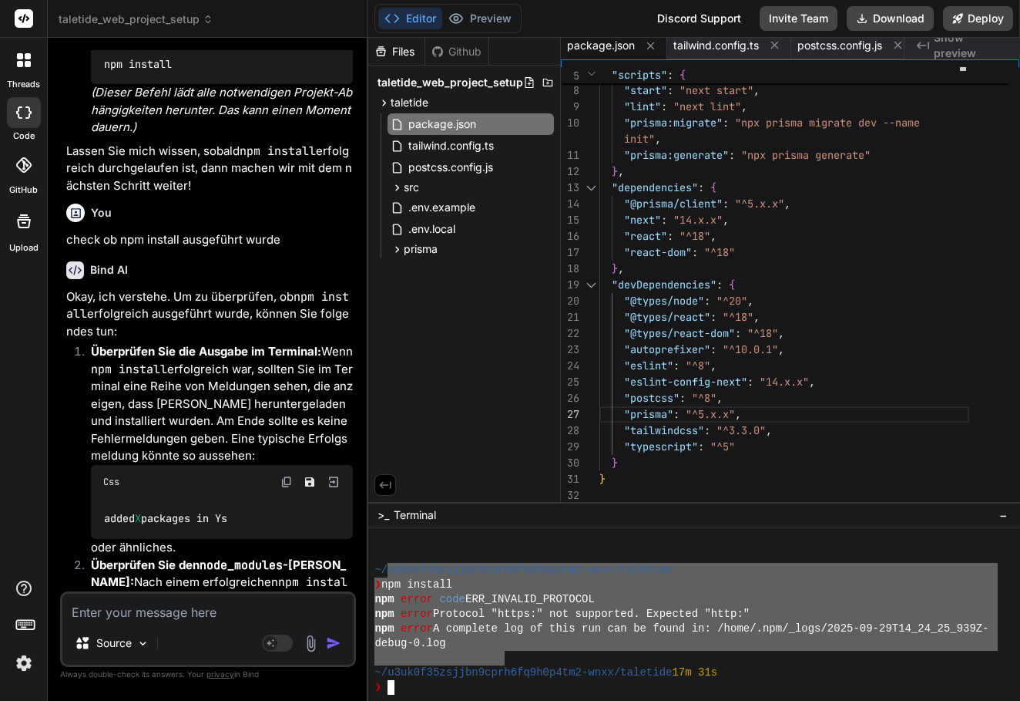
drag, startPoint x: 506, startPoint y: 651, endPoint x: 387, endPoint y: 573, distance: 141.9
click at [387, 573] on div "~/ u3uk0f35zsjjbn9cprh6fq9h0p4tm2-wnxx/taletide ❯ npm install npm error code ER…" at bounding box center [686, 613] width 623 height 161
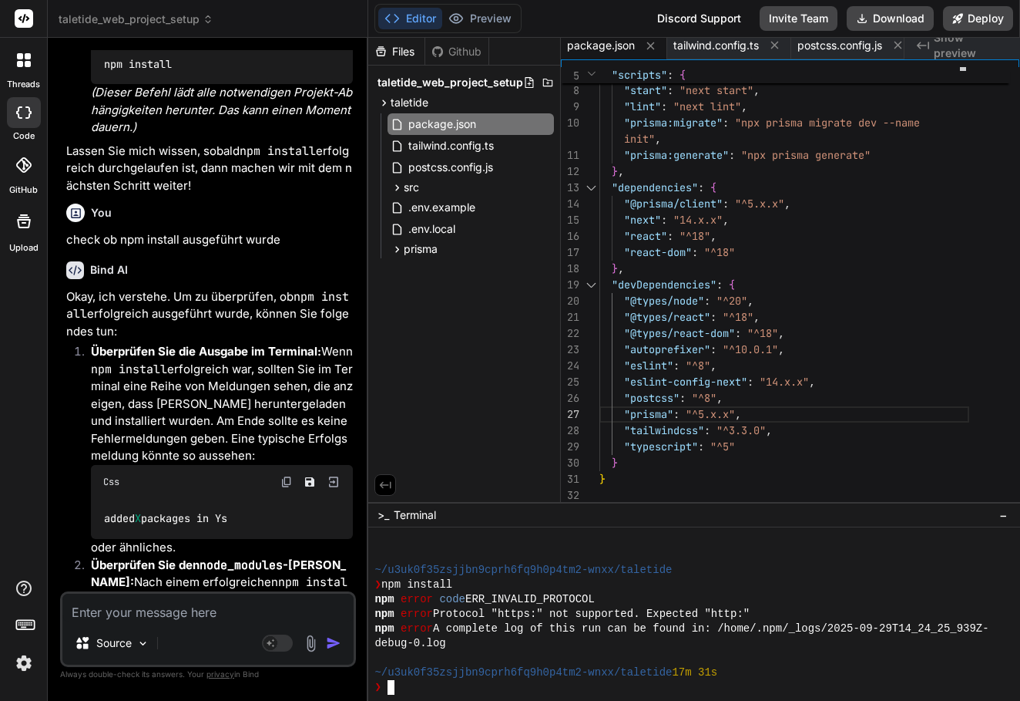
click at [743, 666] on div "~/u3uk0f35zsjjbn9cprh6fq9h0p4tm2-wnxx/taletide 17m 31s" at bounding box center [686, 672] width 623 height 15
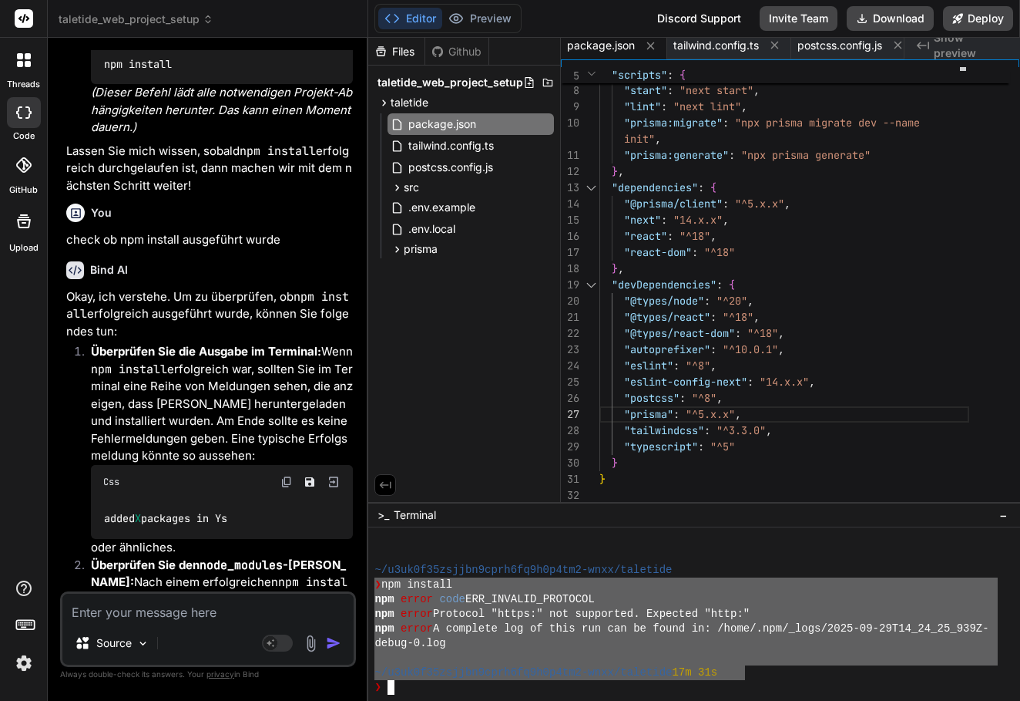
drag, startPoint x: 370, startPoint y: 578, endPoint x: 361, endPoint y: 565, distance: 15.6
click at [361, 565] on div "taletide_web_project_setup Created with Pixso. Bind AI Web Search Created with …" at bounding box center [534, 350] width 973 height 701
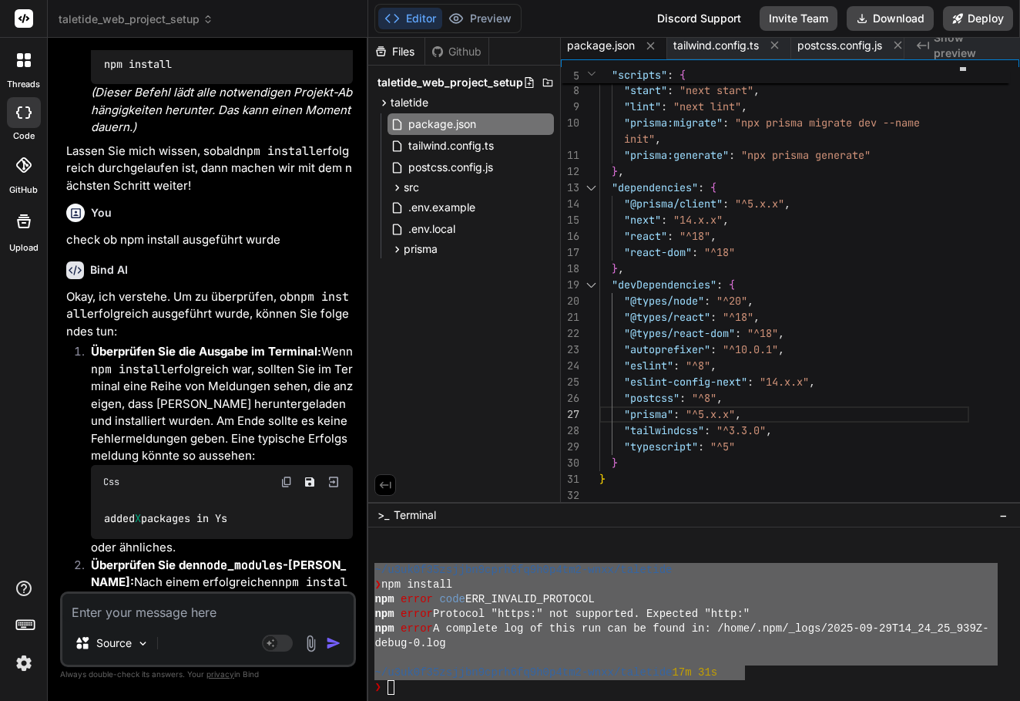
click at [219, 614] on textarea at bounding box center [207, 607] width 291 height 28
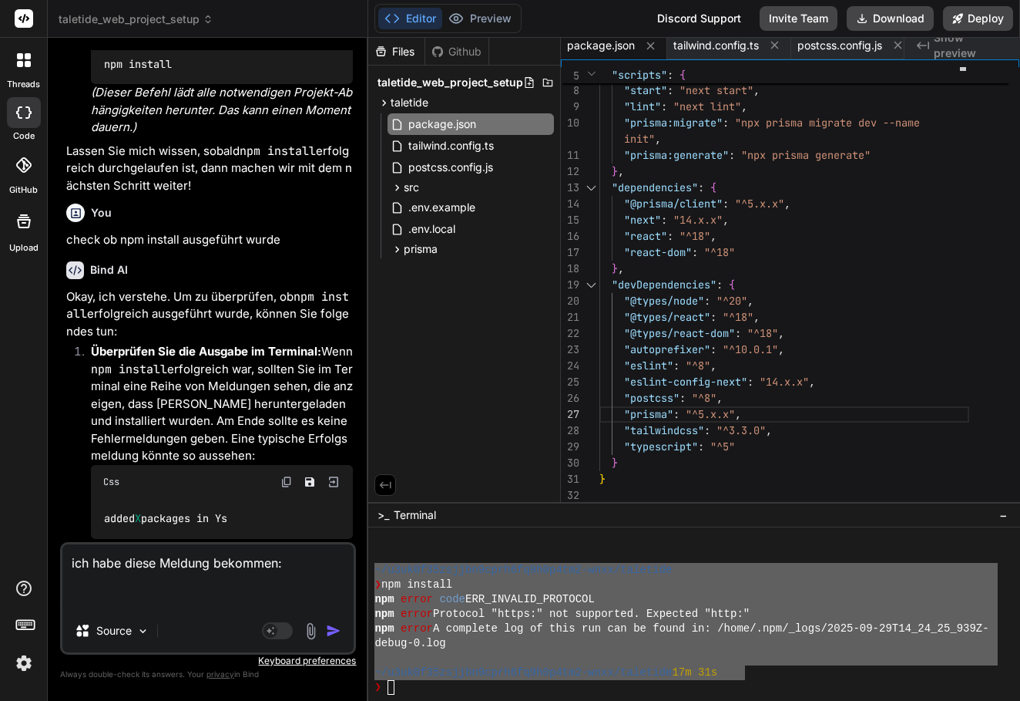
paste textarea "~/u3uk0f35zsjjbn9cprh6fq9h0p4tm2-wnxx/taletide ❯ npm install npm error code ERR…"
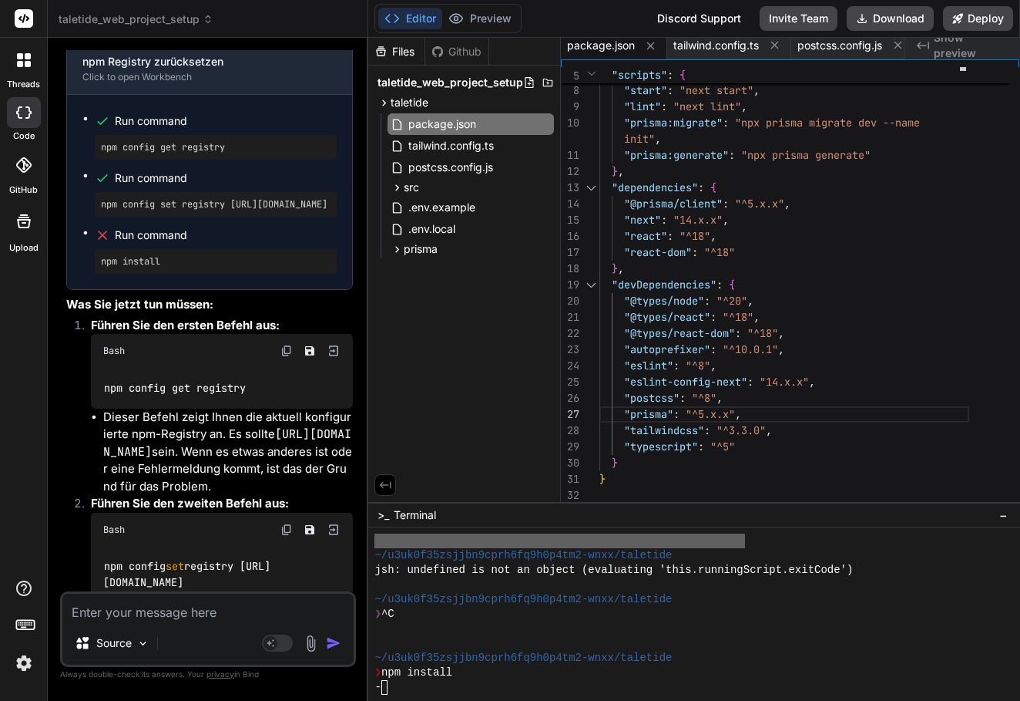
scroll to position [16403, 0]
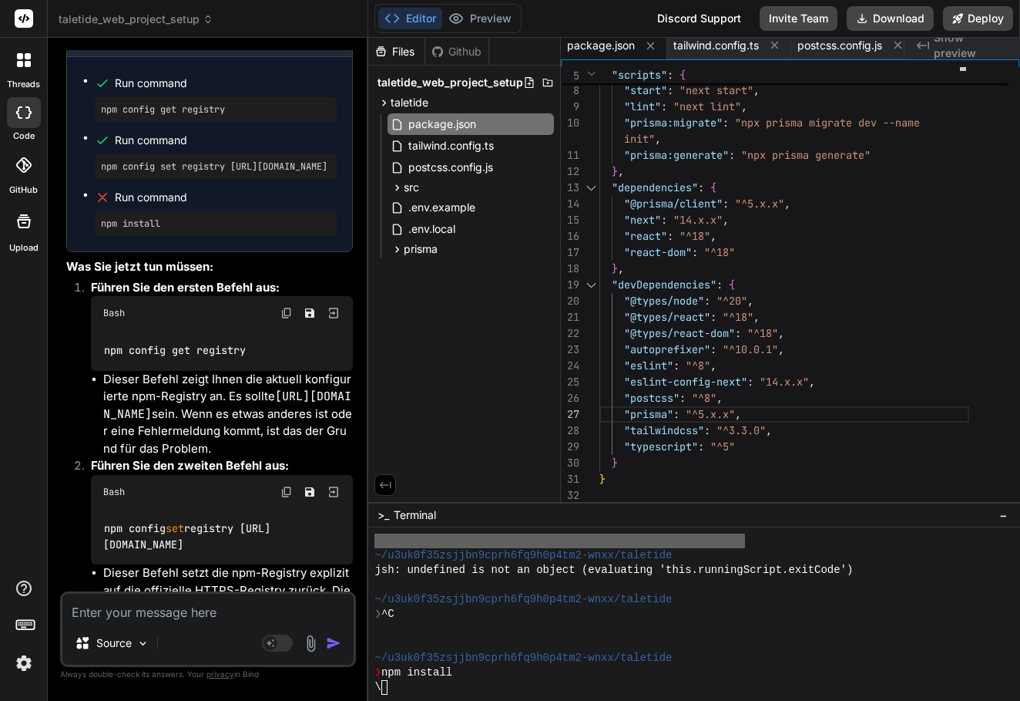
click at [402, 687] on div "\" at bounding box center [686, 687] width 623 height 15
click at [962, 18] on icon at bounding box center [958, 18] width 10 height 10
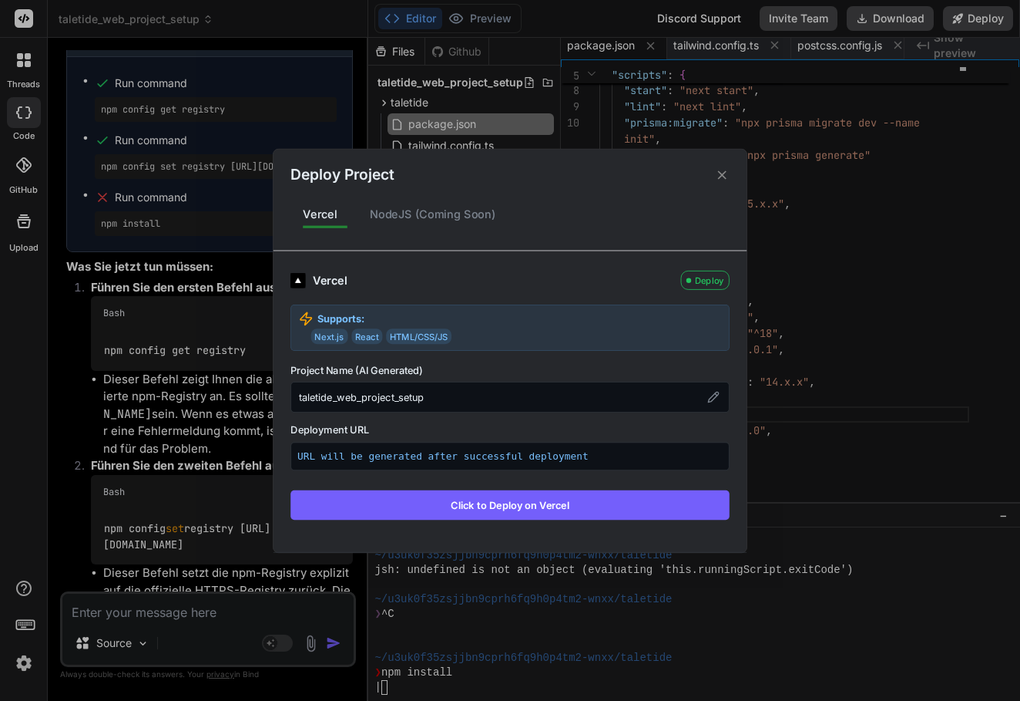
click at [449, 214] on div "NodeJS (Coming Soon)" at bounding box center [433, 214] width 151 height 32
click at [727, 174] on icon at bounding box center [722, 174] width 15 height 15
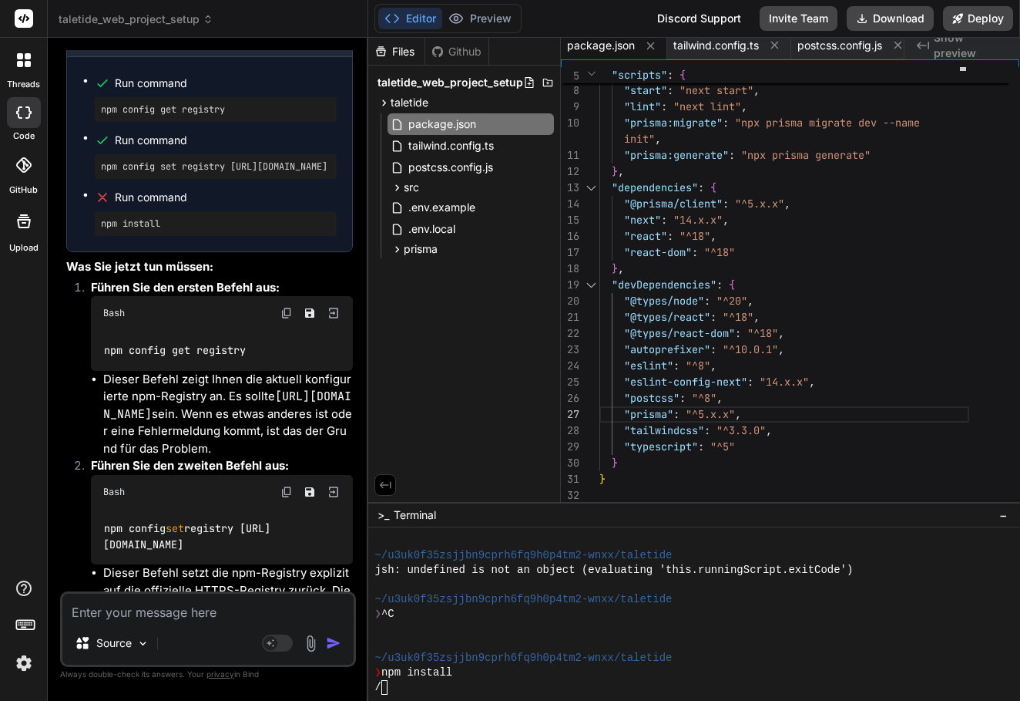
click at [943, 47] on span "Show preview" at bounding box center [971, 45] width 74 height 31
click at [385, 693] on textarea "Terminal input" at bounding box center [384, 687] width 6 height 15
click at [34, 631] on icon at bounding box center [26, 624] width 22 height 22
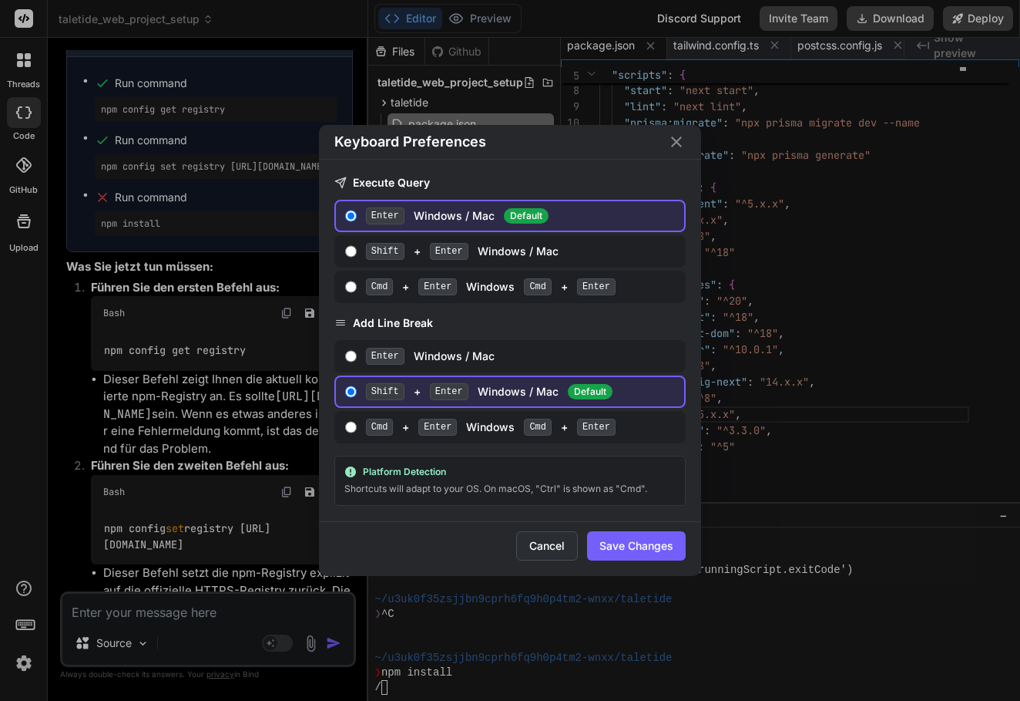
click at [523, 551] on button "Cancel" at bounding box center [547, 545] width 62 height 29
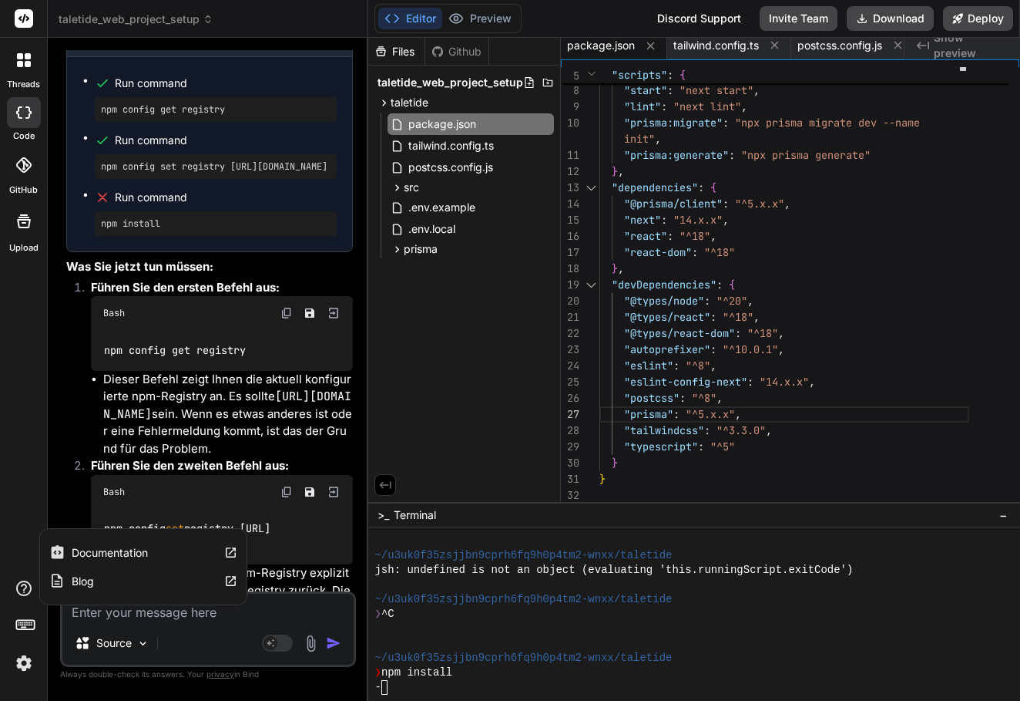
click at [73, 555] on label "Documentation" at bounding box center [110, 552] width 76 height 15
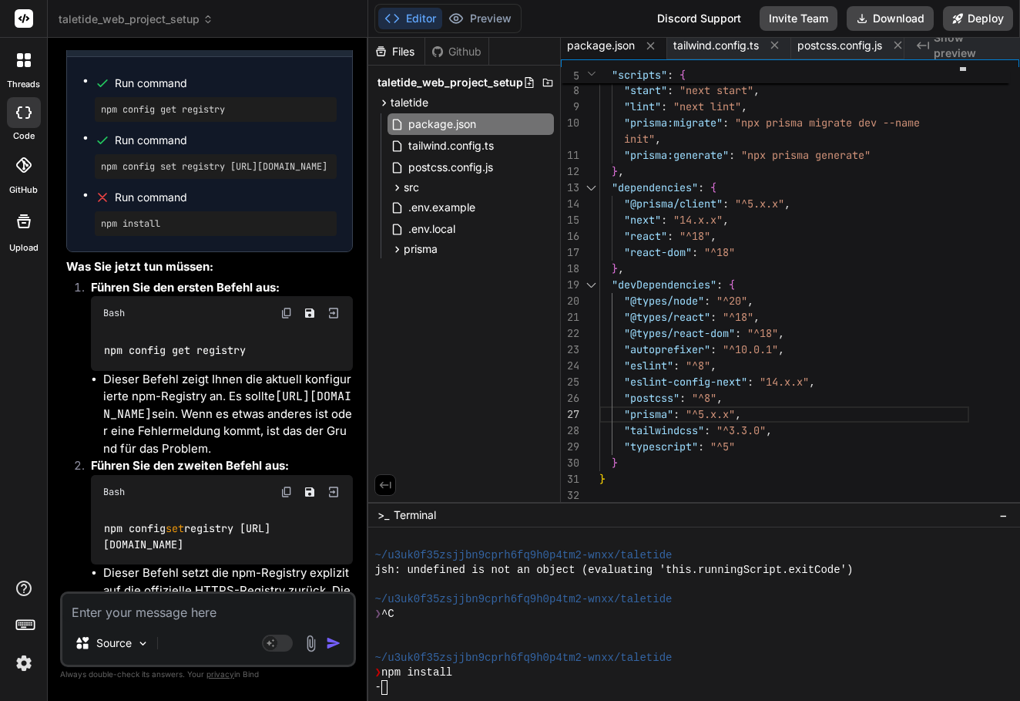
scroll to position [1742, 0]
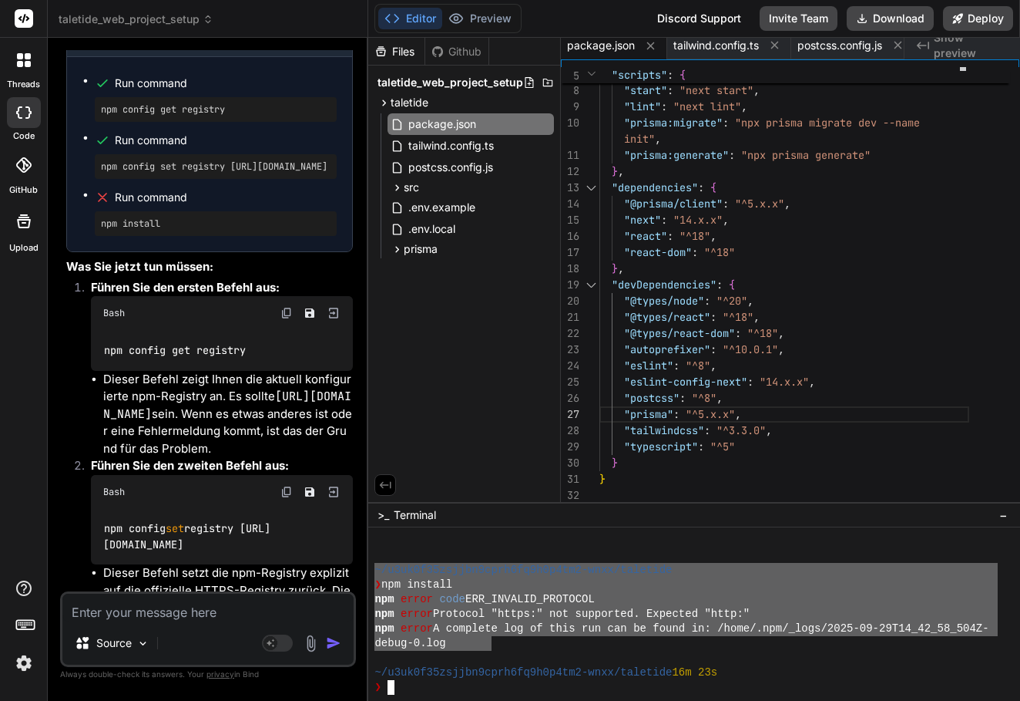
drag, startPoint x: 493, startPoint y: 639, endPoint x: 374, endPoint y: 574, distance: 135.9
click at [374, 574] on div "88888888888888888888888888888888 mmmmmmmmmmmmmmmmmmmmmmmmmmmmmmmm ~/u3uk0f35zsj…" at bounding box center [694, 613] width 652 height 173
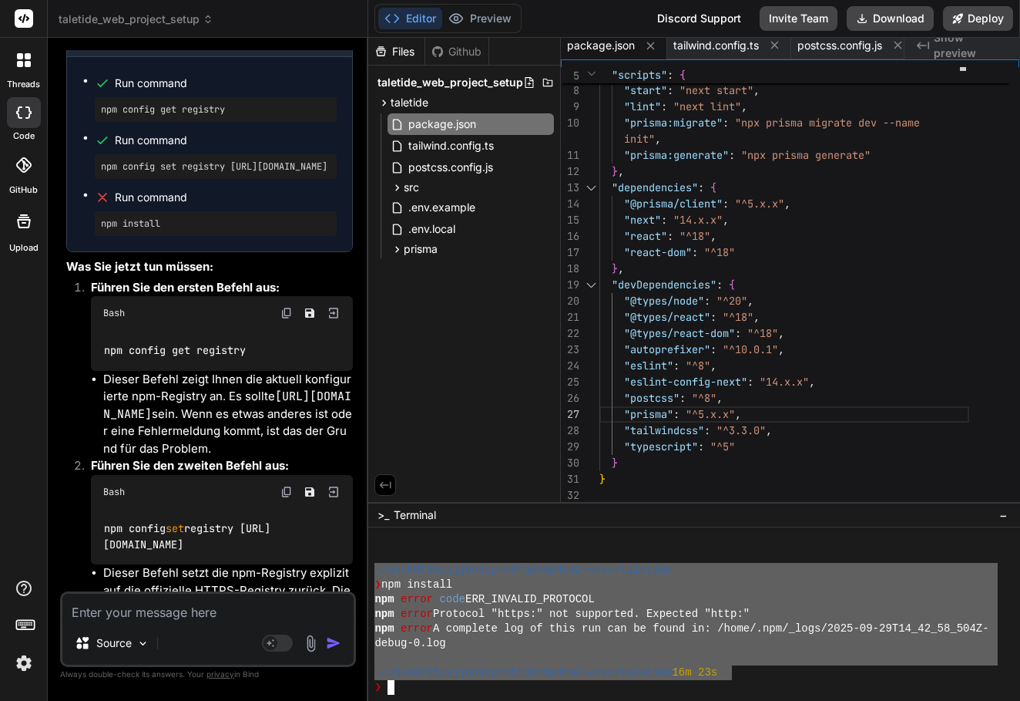
drag, startPoint x: 731, startPoint y: 675, endPoint x: 375, endPoint y: 566, distance: 371.5
click at [375, 566] on div "~/u3uk0f35zsjjbn9cprh6fq9h0p4tm2-wnxx/taletide ❯ npm install npm error code ERR…" at bounding box center [686, 613] width 623 height 161
click at [236, 601] on textarea at bounding box center [207, 607] width 291 height 28
paste textarea "~/u3uk0f35zsjjbn9cprh6fq9h0p4tm2-wnxx/taletide ❯ npm install npm error code ERR…"
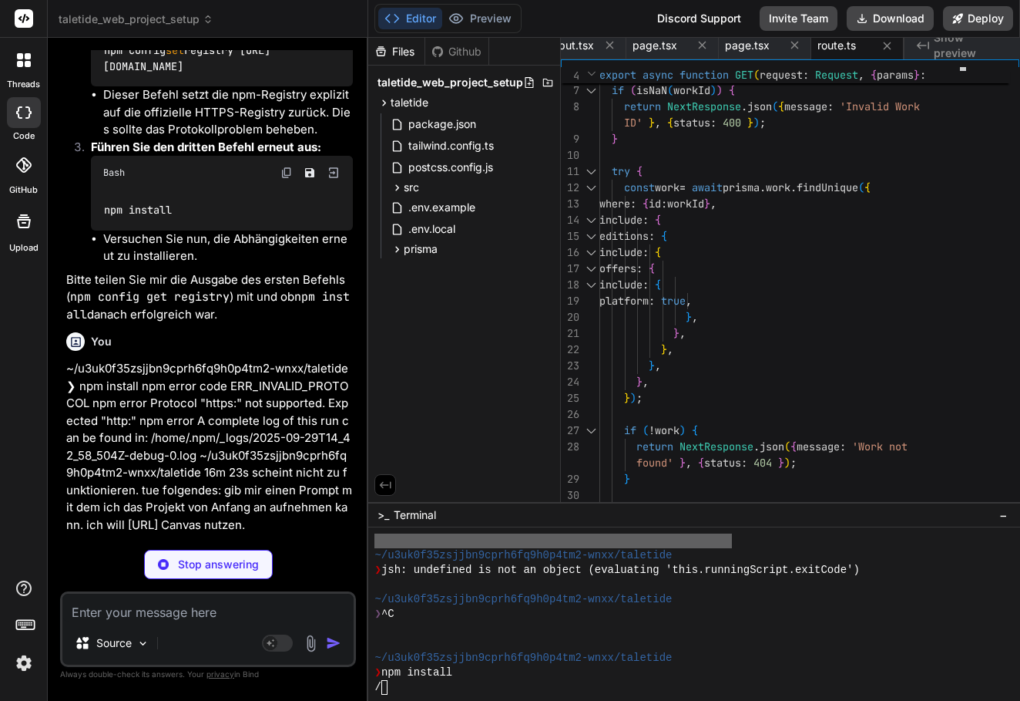
scroll to position [0, 1230]
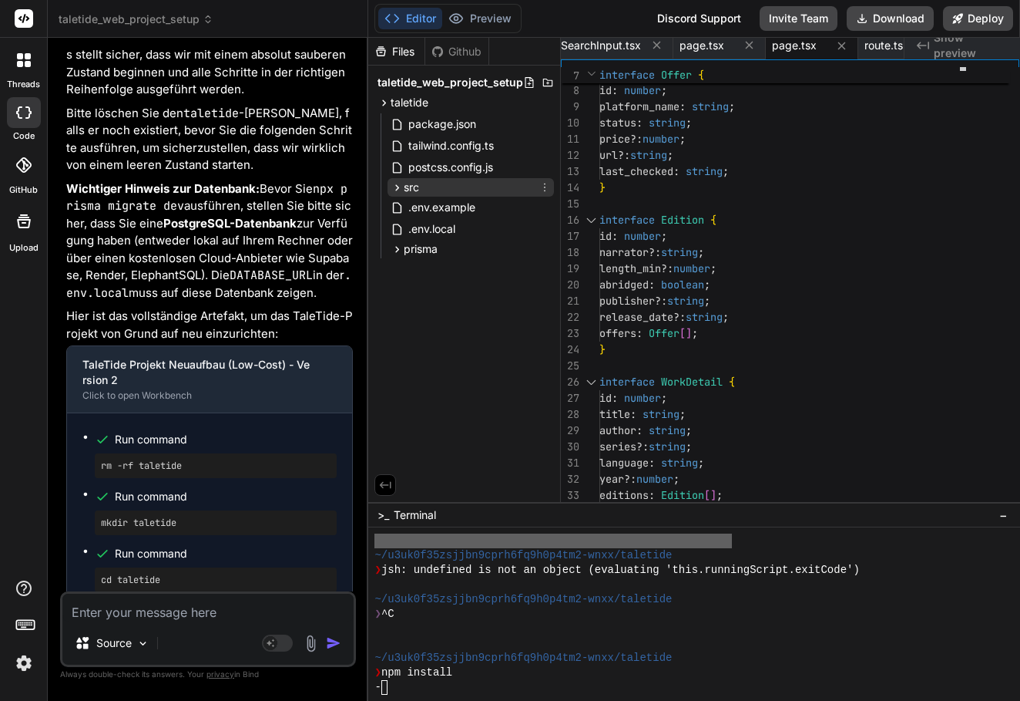
click at [432, 183] on div "src" at bounding box center [471, 187] width 166 height 18
click at [432, 184] on div "src" at bounding box center [471, 187] width 166 height 18
click at [474, 22] on button "Preview" at bounding box center [480, 19] width 76 height 22
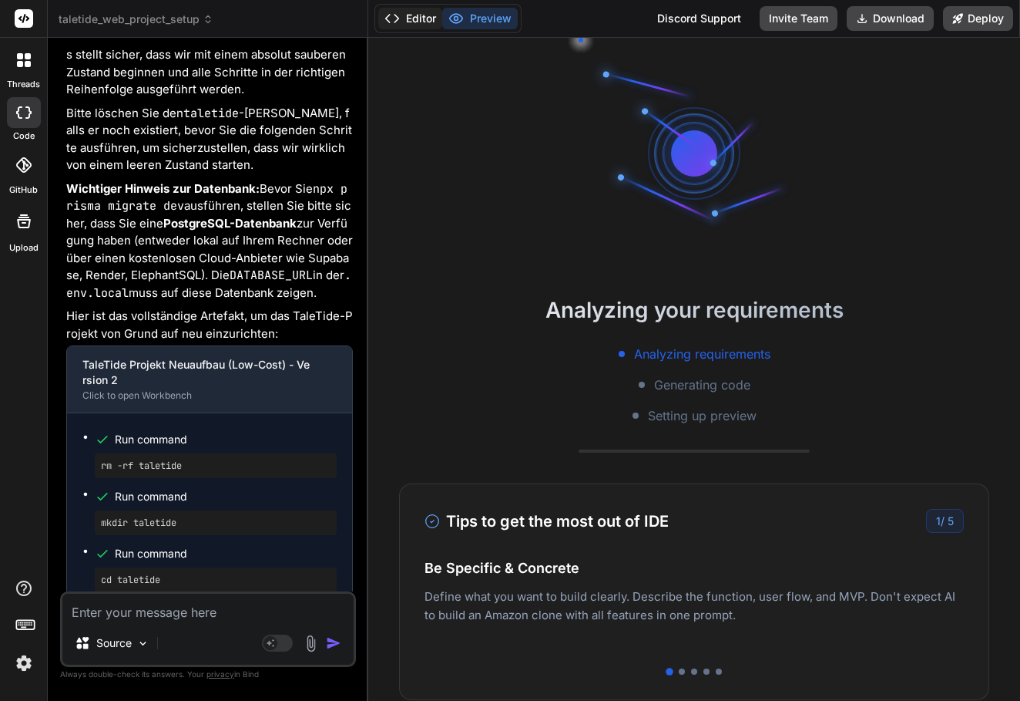
click at [425, 19] on button "Editor" at bounding box center [410, 19] width 64 height 22
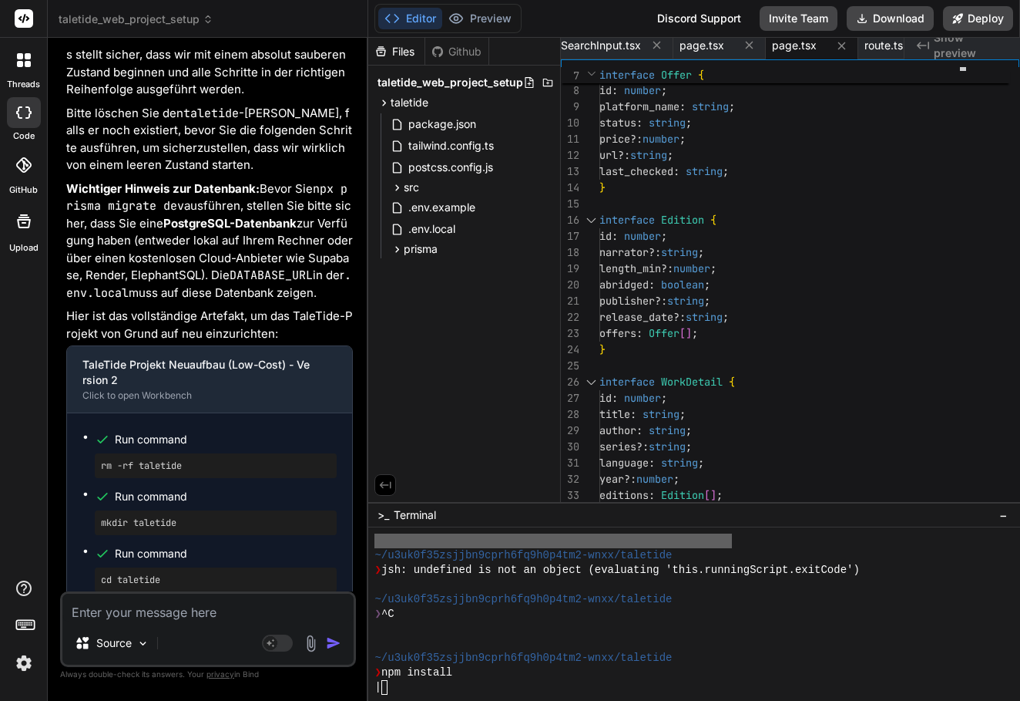
click at [208, 620] on textarea at bounding box center [207, 607] width 291 height 28
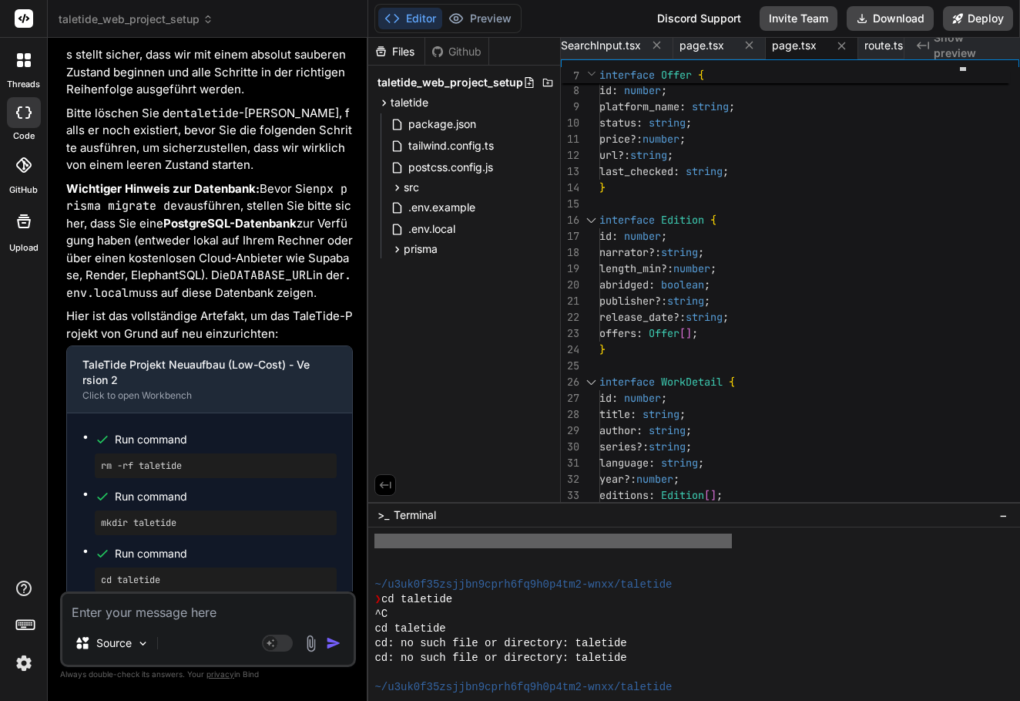
scroll to position [2138, 0]
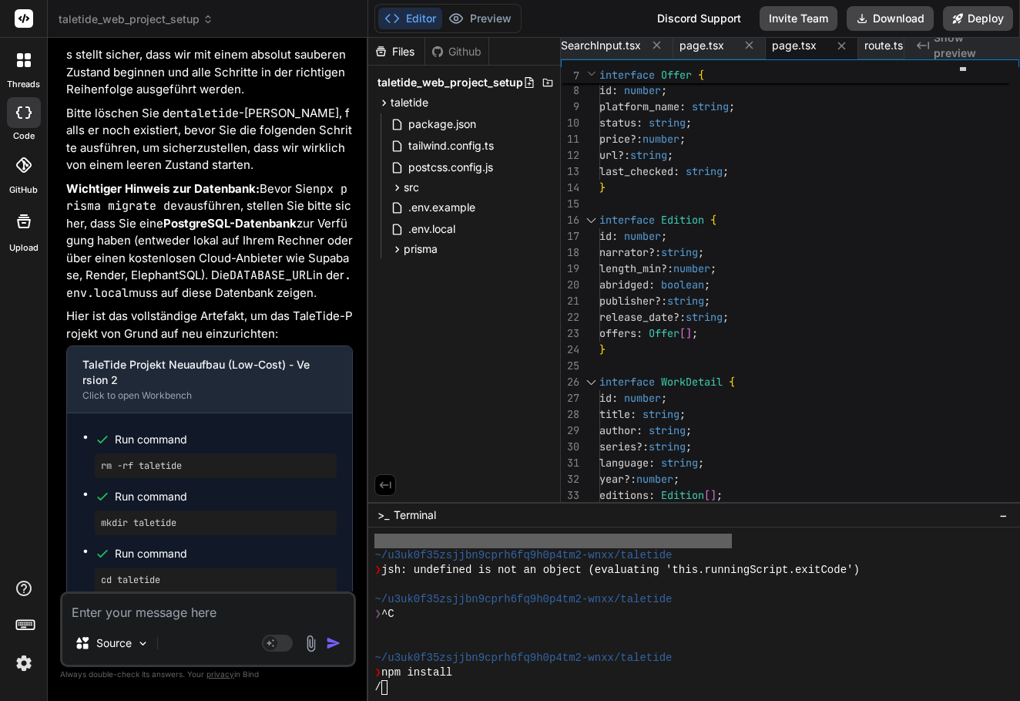
click at [189, 13] on span "taletide_web_project_setup" at bounding box center [136, 19] width 155 height 15
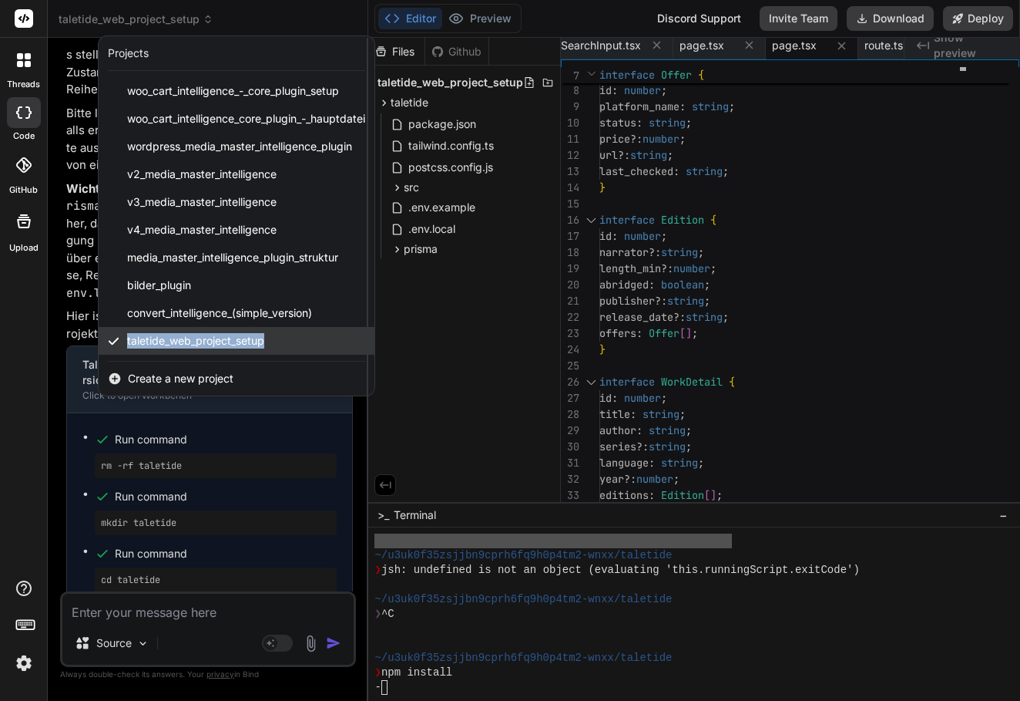
click at [207, 340] on span "taletide_web_project_setup" at bounding box center [195, 340] width 137 height 15
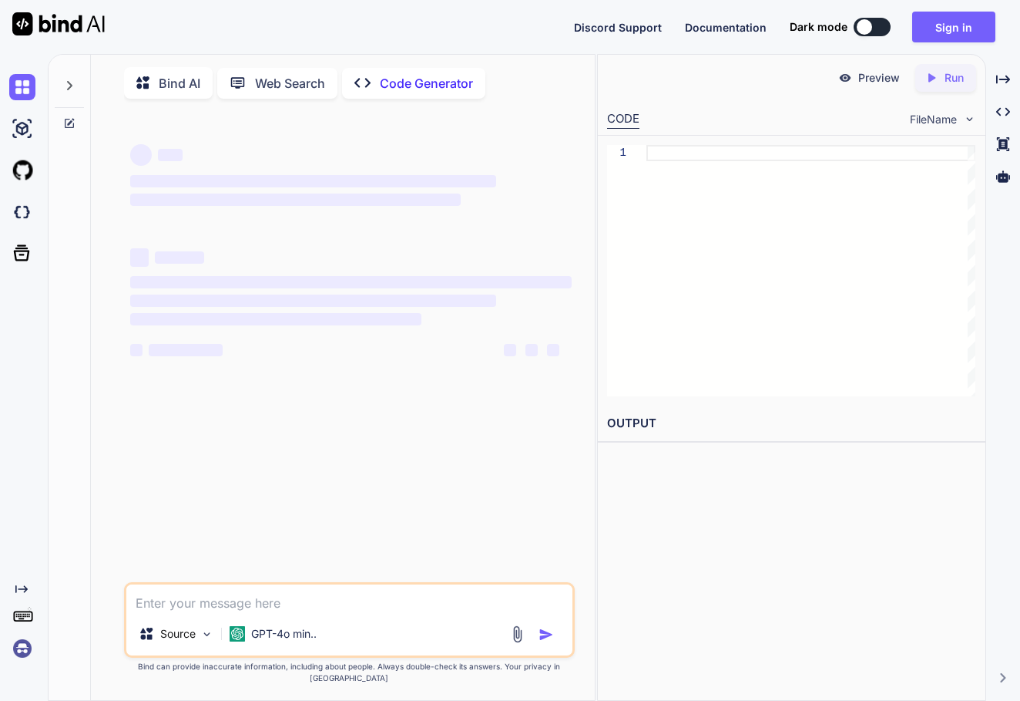
type textarea "x"
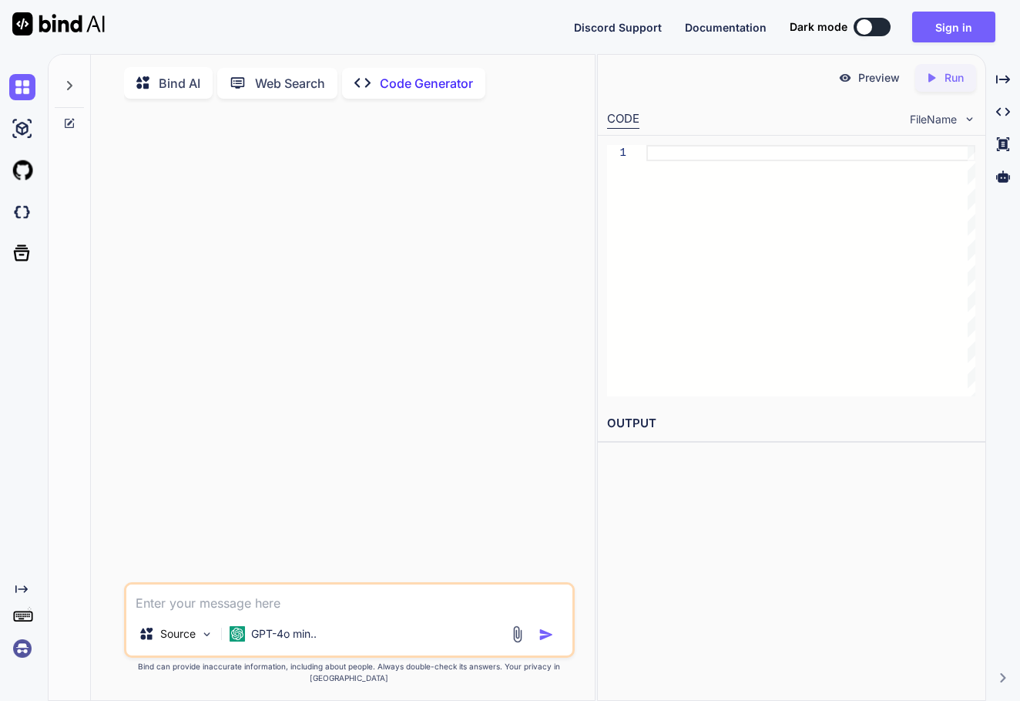
click at [375, 83] on icon "Created with Pixso." at bounding box center [367, 83] width 25 height 16
click at [859, 76] on p "Preview" at bounding box center [880, 77] width 42 height 15
click at [932, 77] on icon at bounding box center [932, 77] width 7 height 8
click at [1004, 106] on icon "Created with Pixso." at bounding box center [1003, 112] width 14 height 14
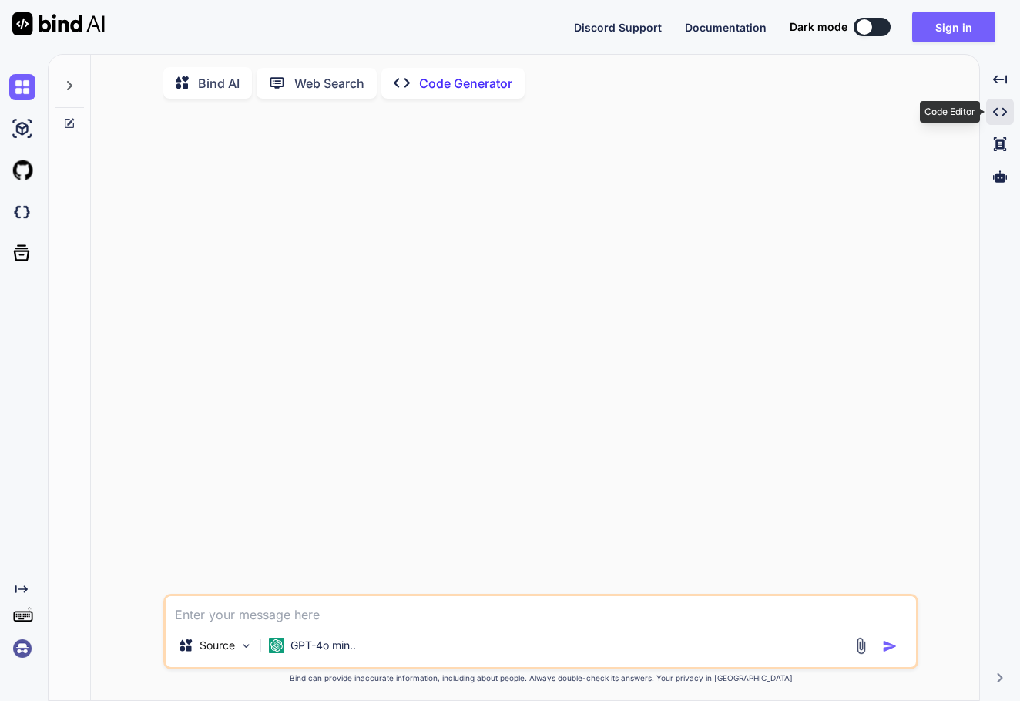
click at [1003, 114] on icon "Created with Pixso." at bounding box center [1000, 112] width 14 height 14
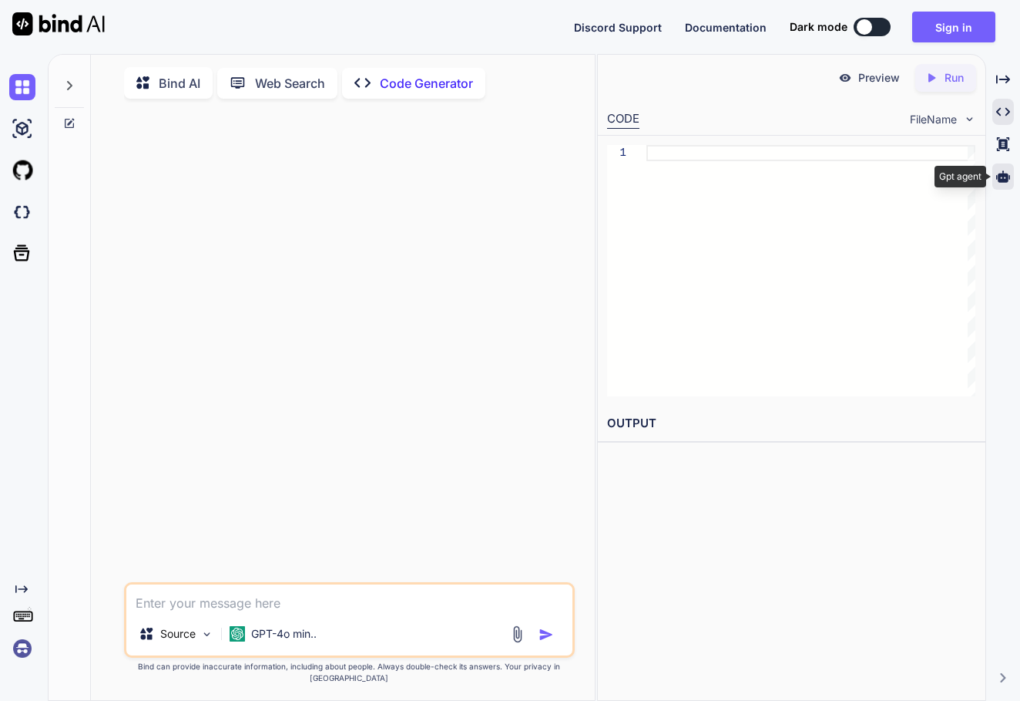
click at [1002, 181] on icon at bounding box center [1003, 176] width 14 height 12
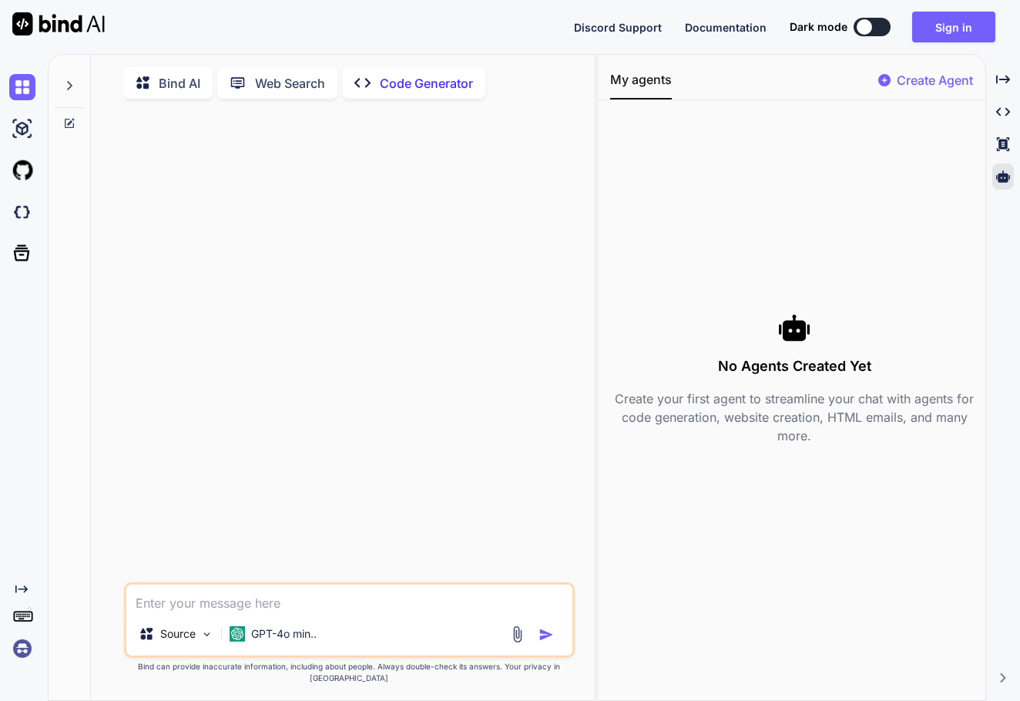
click at [926, 80] on p "Create Agent" at bounding box center [935, 80] width 76 height 18
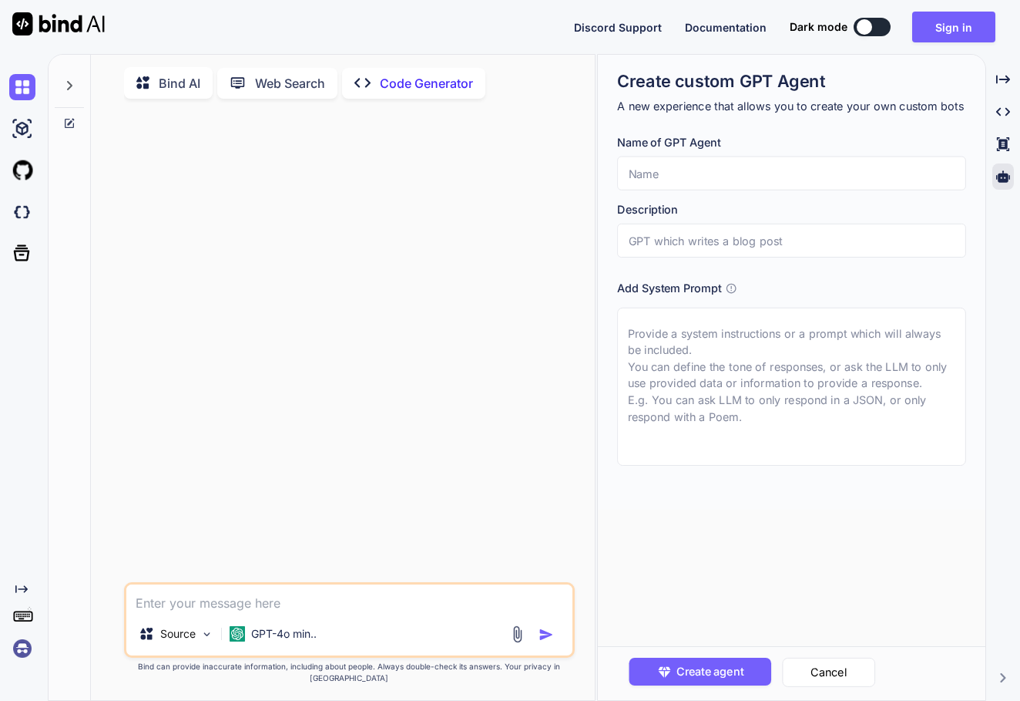
click at [909, 240] on input "text" at bounding box center [791, 240] width 349 height 34
click at [1007, 167] on div at bounding box center [1004, 176] width 22 height 26
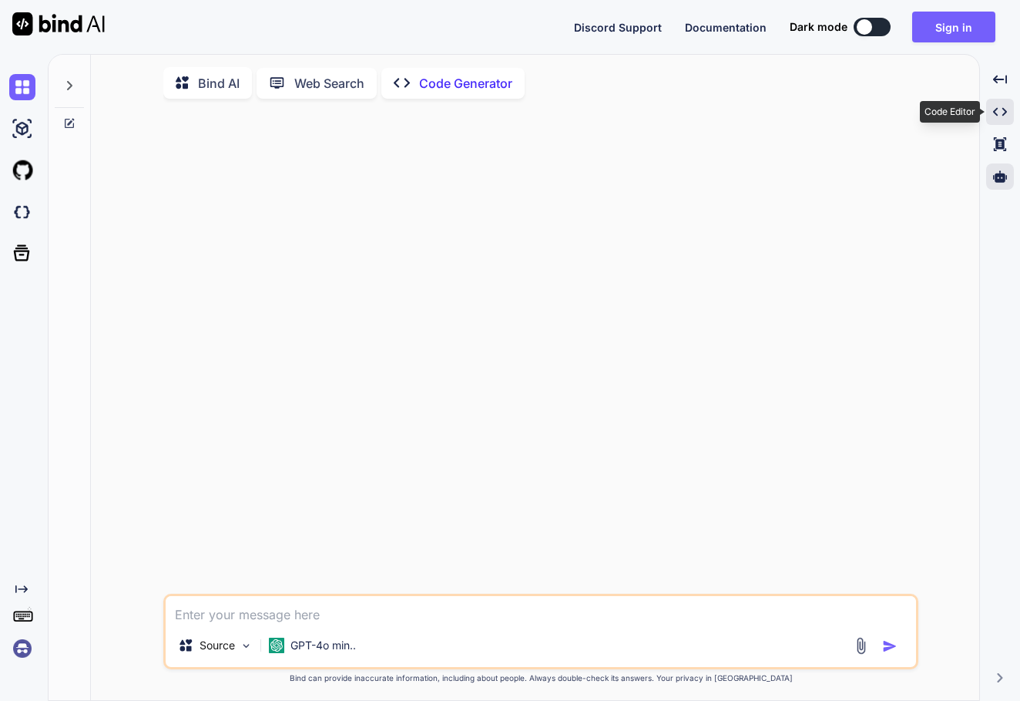
click at [1006, 119] on div "Created with Pixso." at bounding box center [1000, 112] width 28 height 26
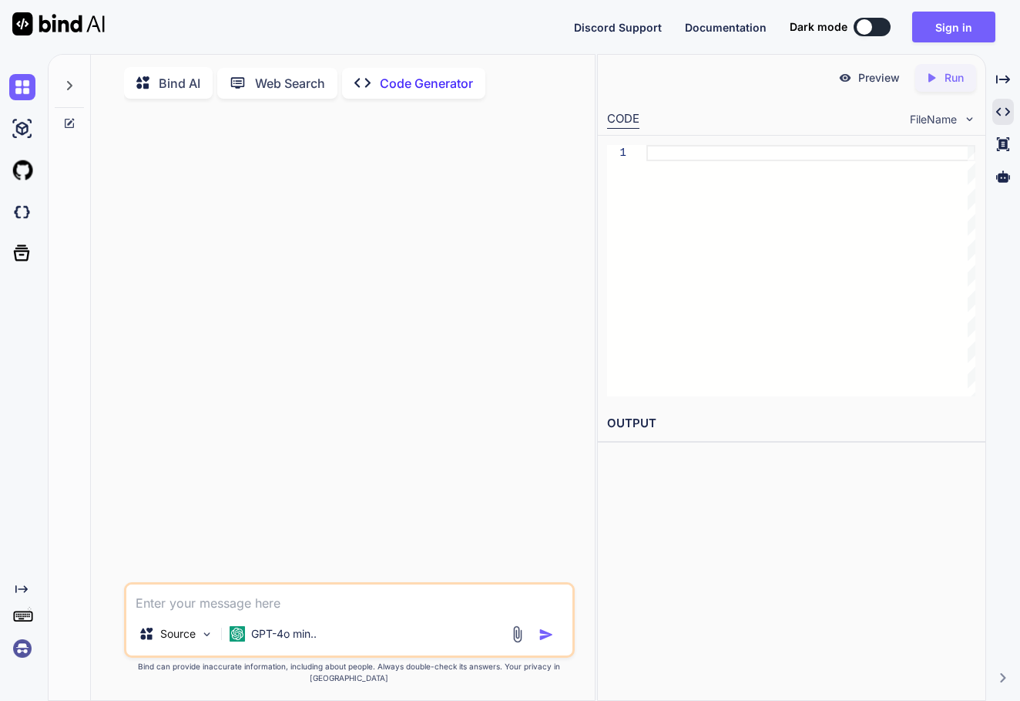
click at [299, 83] on p "Web Search" at bounding box center [290, 83] width 70 height 18
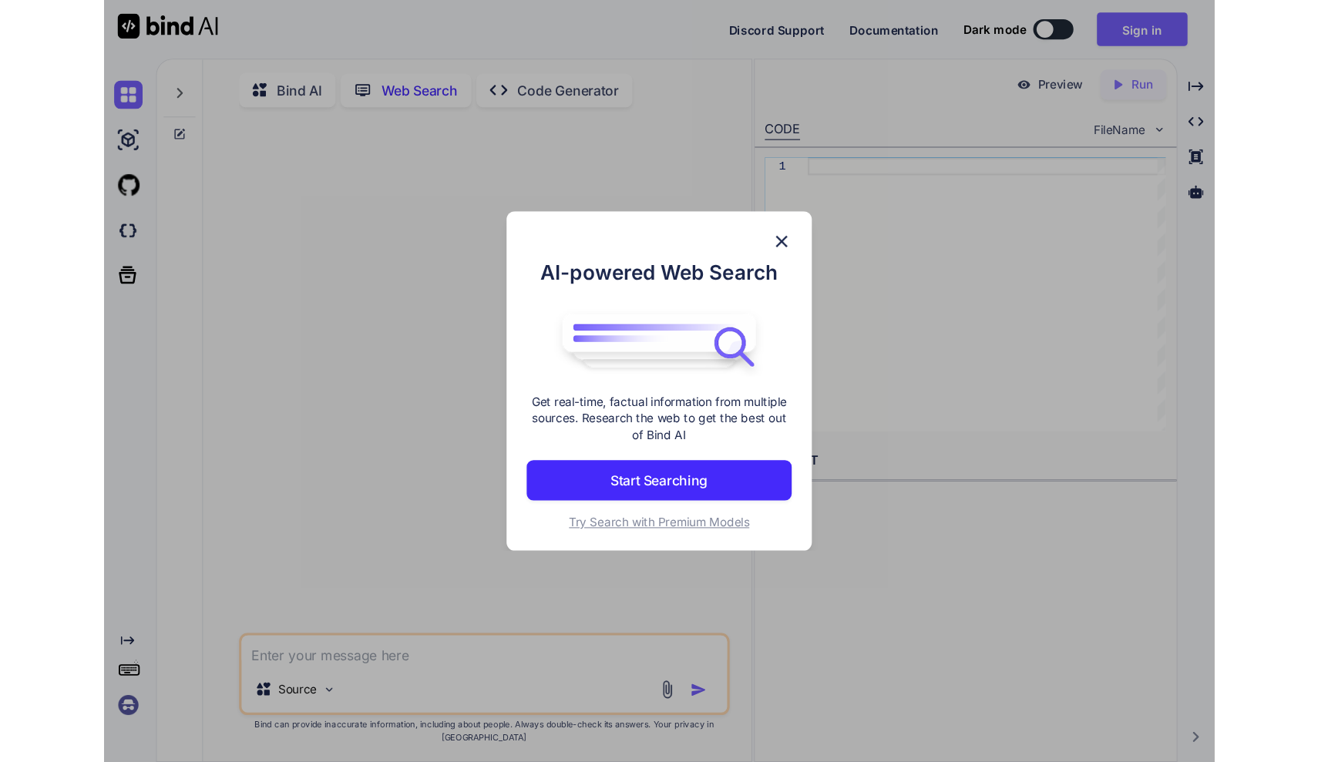
scroll to position [6, 0]
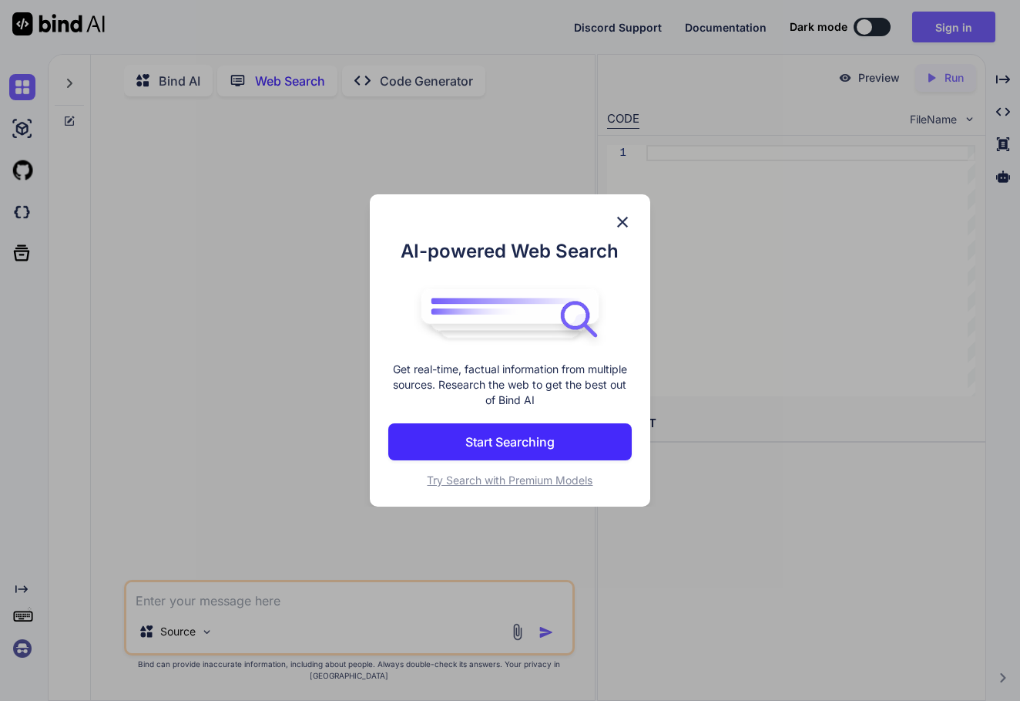
click at [629, 217] on img at bounding box center [622, 222] width 18 height 18
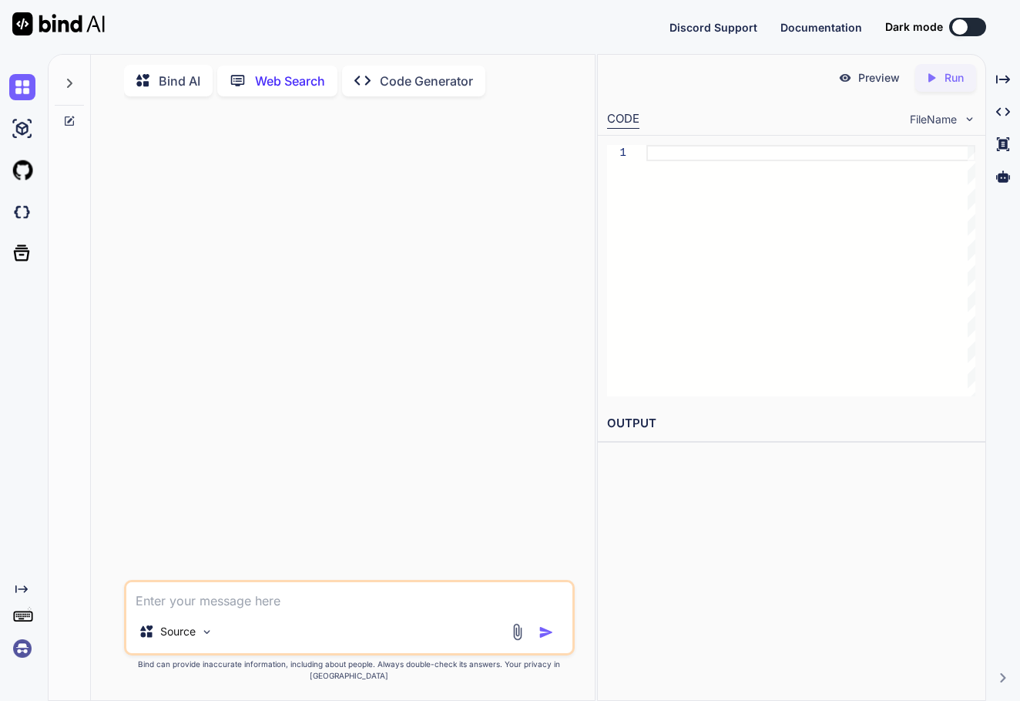
click at [156, 72] on icon at bounding box center [147, 80] width 22 height 19
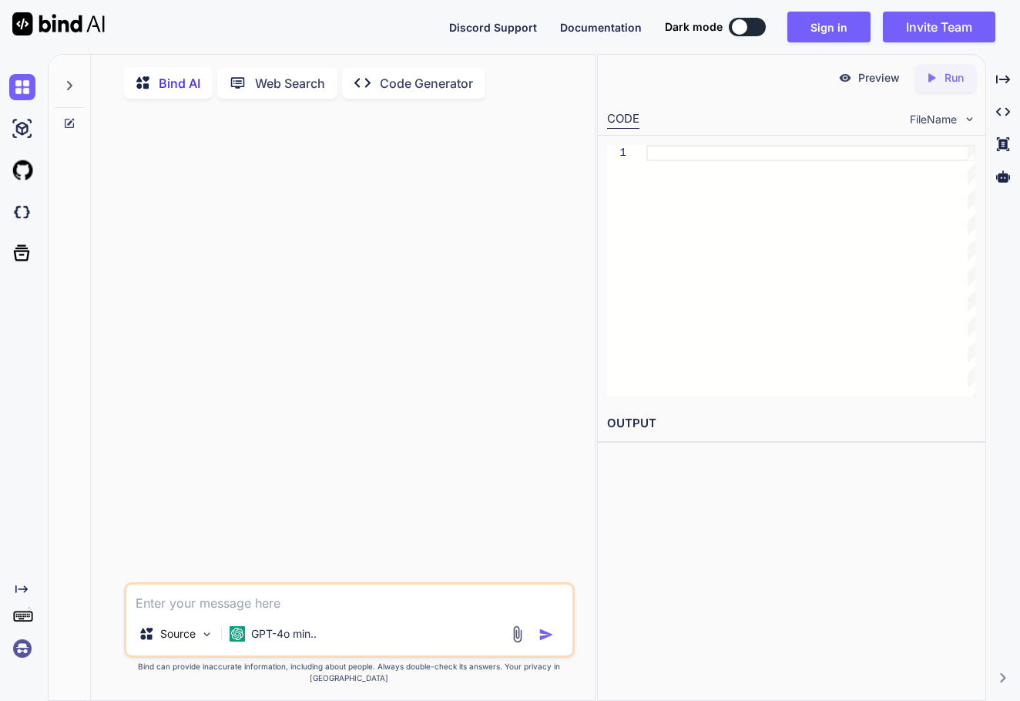
click at [73, 85] on icon at bounding box center [69, 85] width 12 height 12
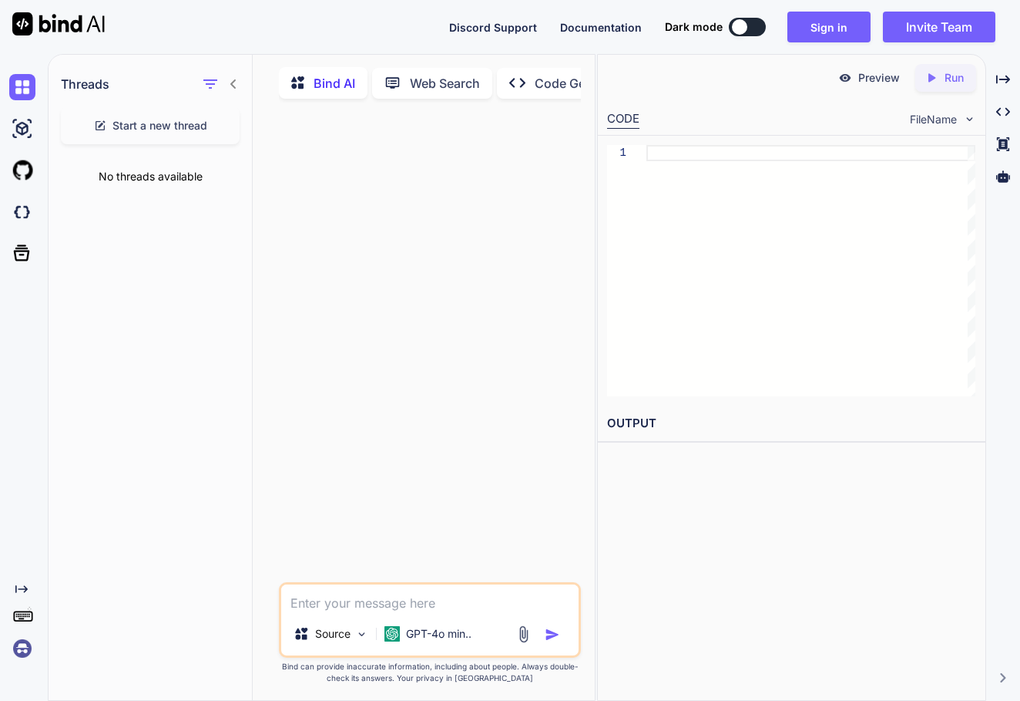
click at [435, 603] on textarea at bounding box center [430, 598] width 298 height 28
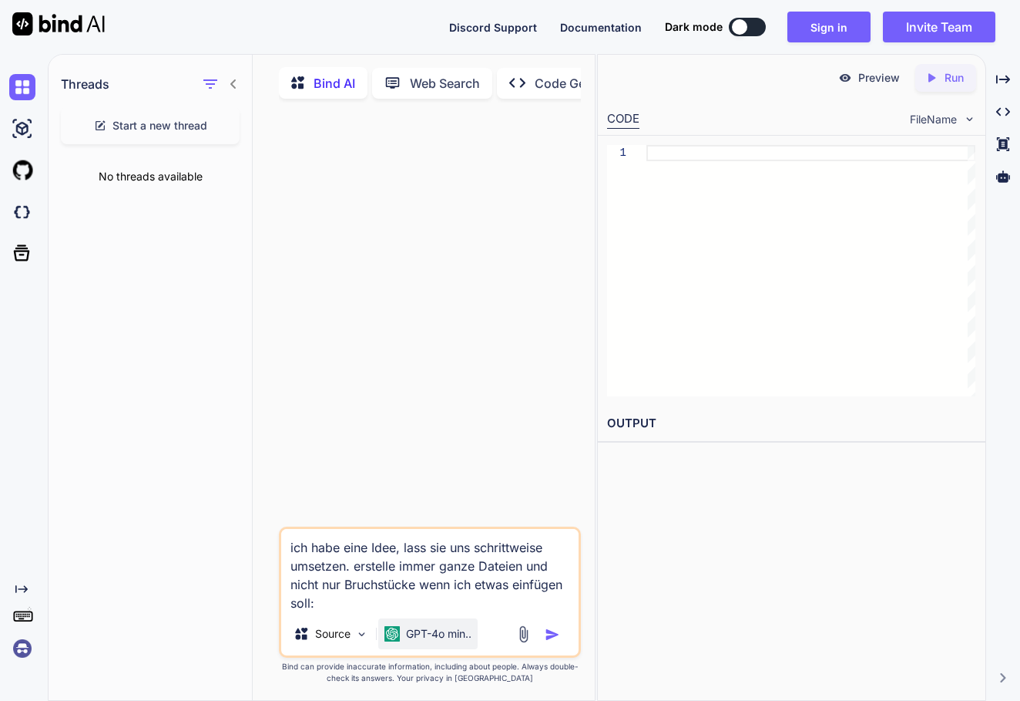
click at [407, 633] on p "GPT-4o min.." at bounding box center [439, 633] width 66 height 15
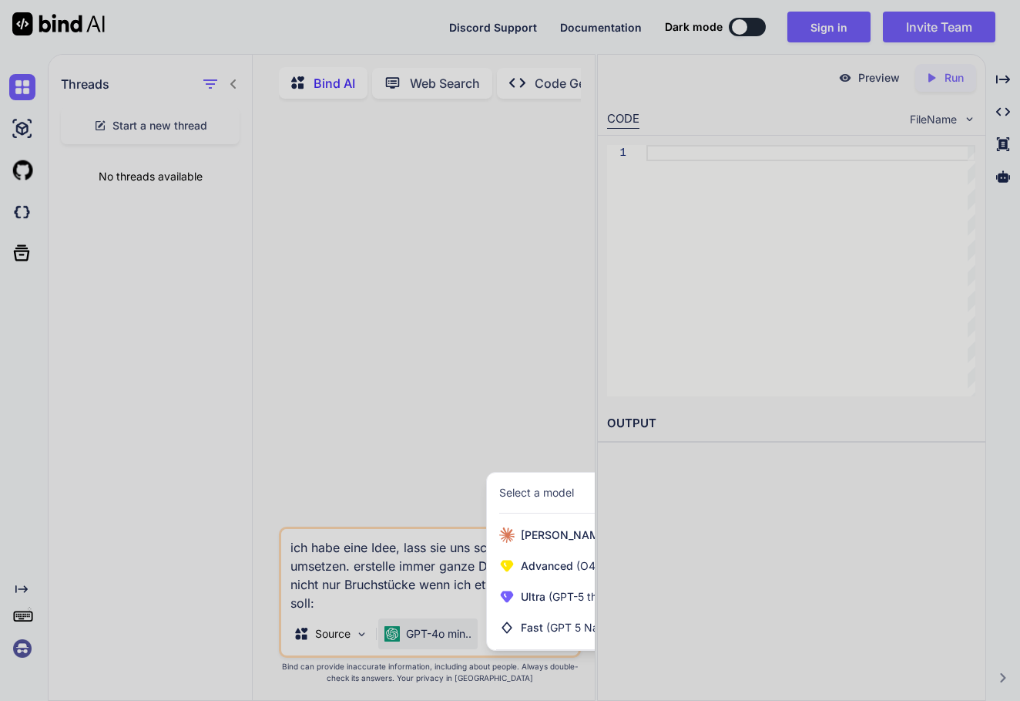
click at [678, 408] on div at bounding box center [510, 350] width 1020 height 701
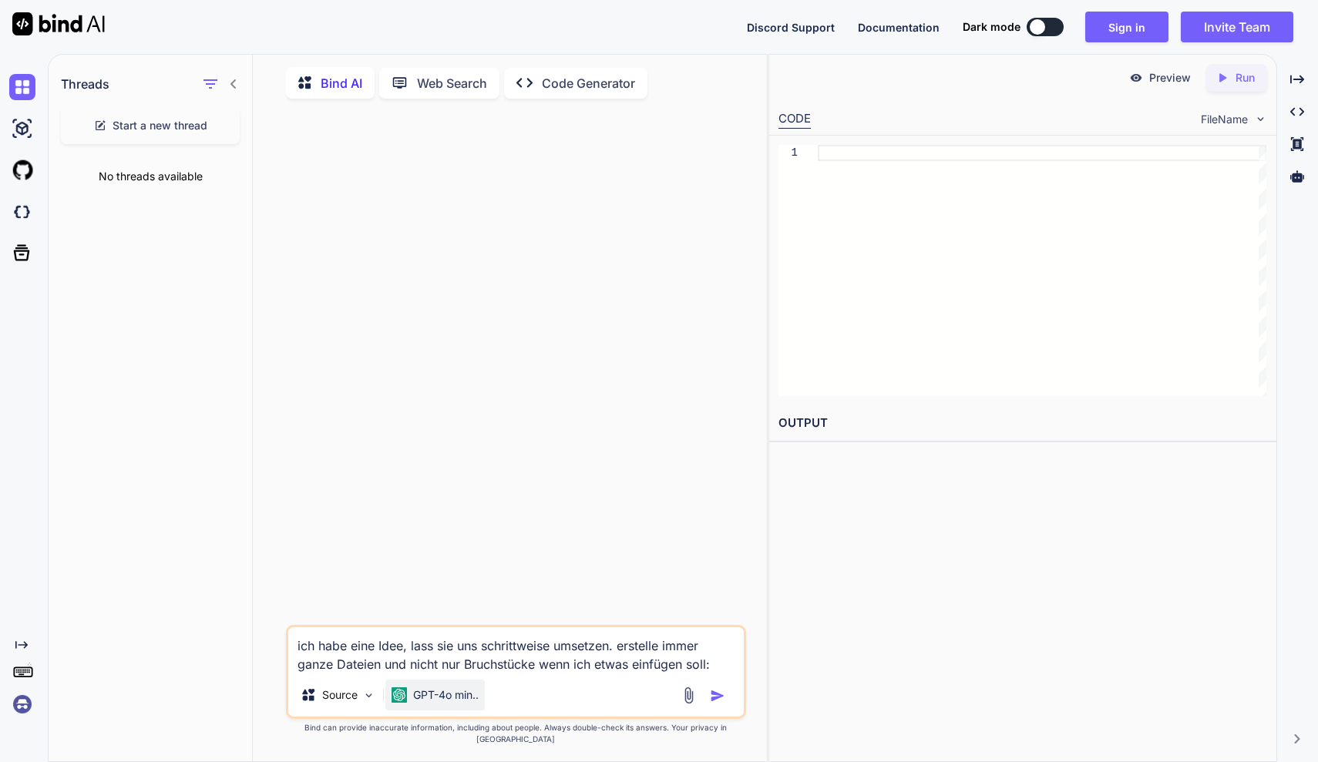
click at [462, 700] on div "GPT-4o min.." at bounding box center [434, 695] width 99 height 31
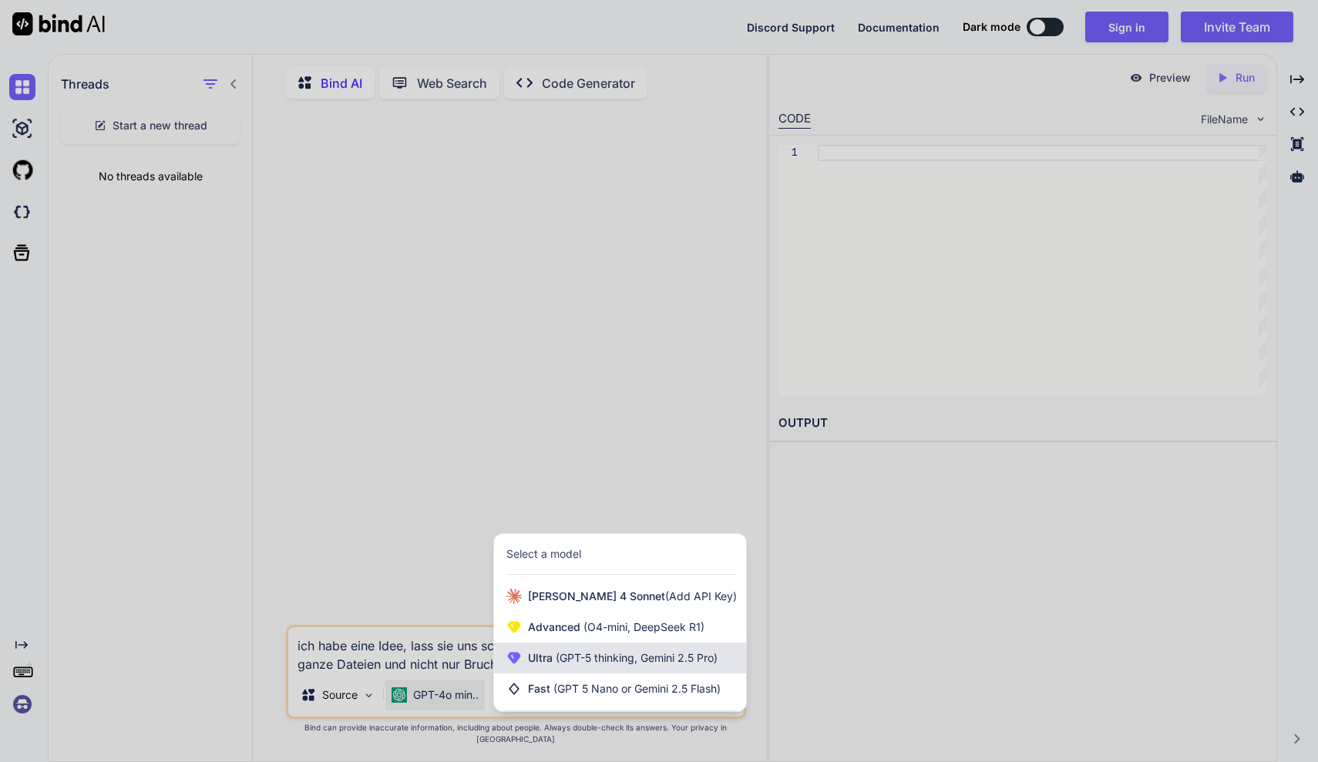
click at [555, 664] on span "(GPT-5 thinking, Gemini 2.5 Pro)" at bounding box center [635, 657] width 165 height 13
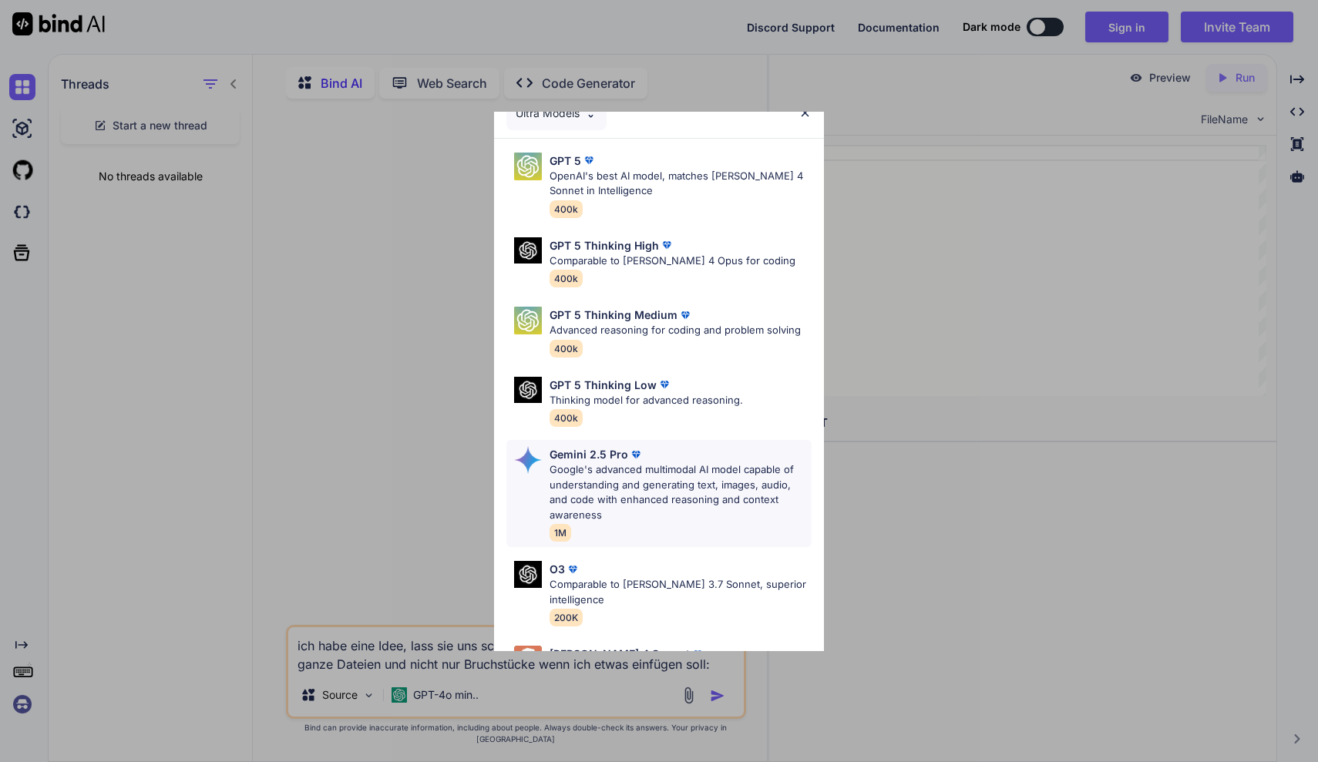
scroll to position [58, 0]
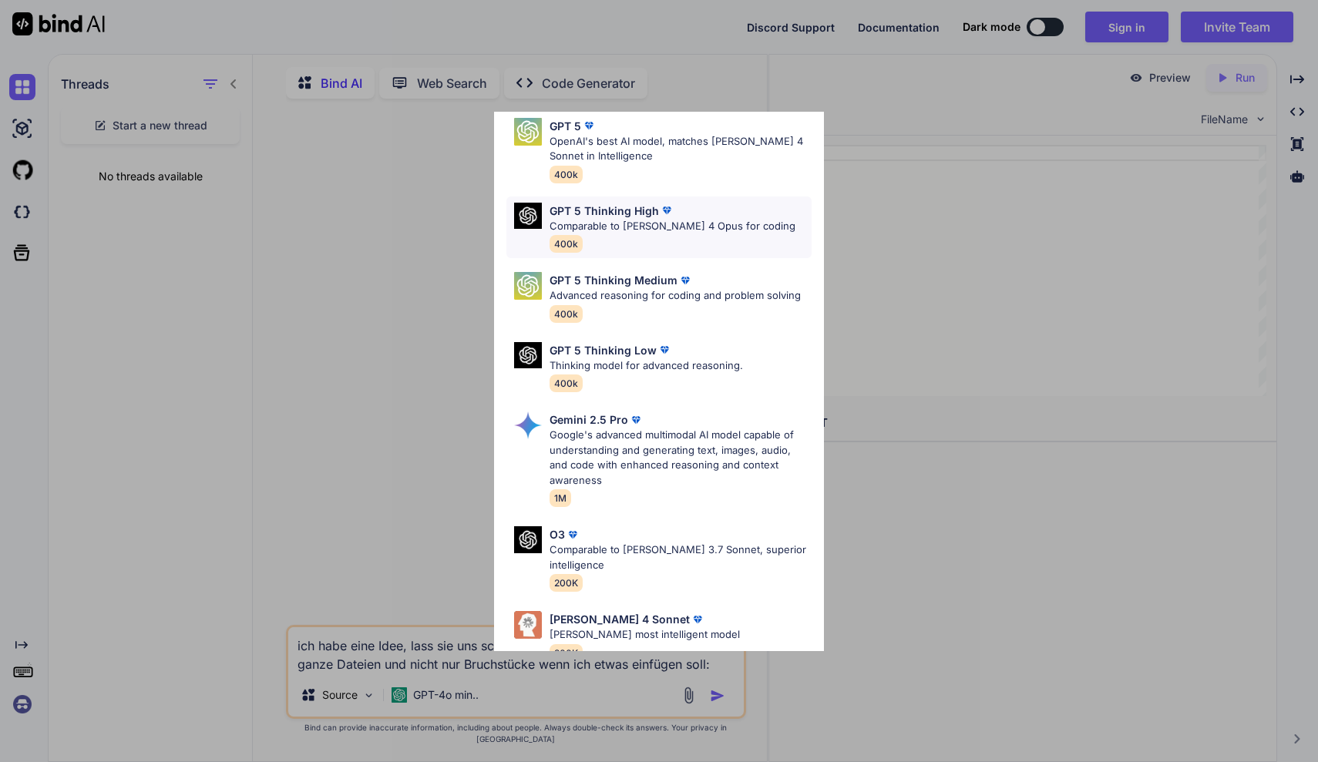
click at [650, 227] on p "Comparable to [PERSON_NAME] 4 Opus for coding" at bounding box center [672, 226] width 246 height 15
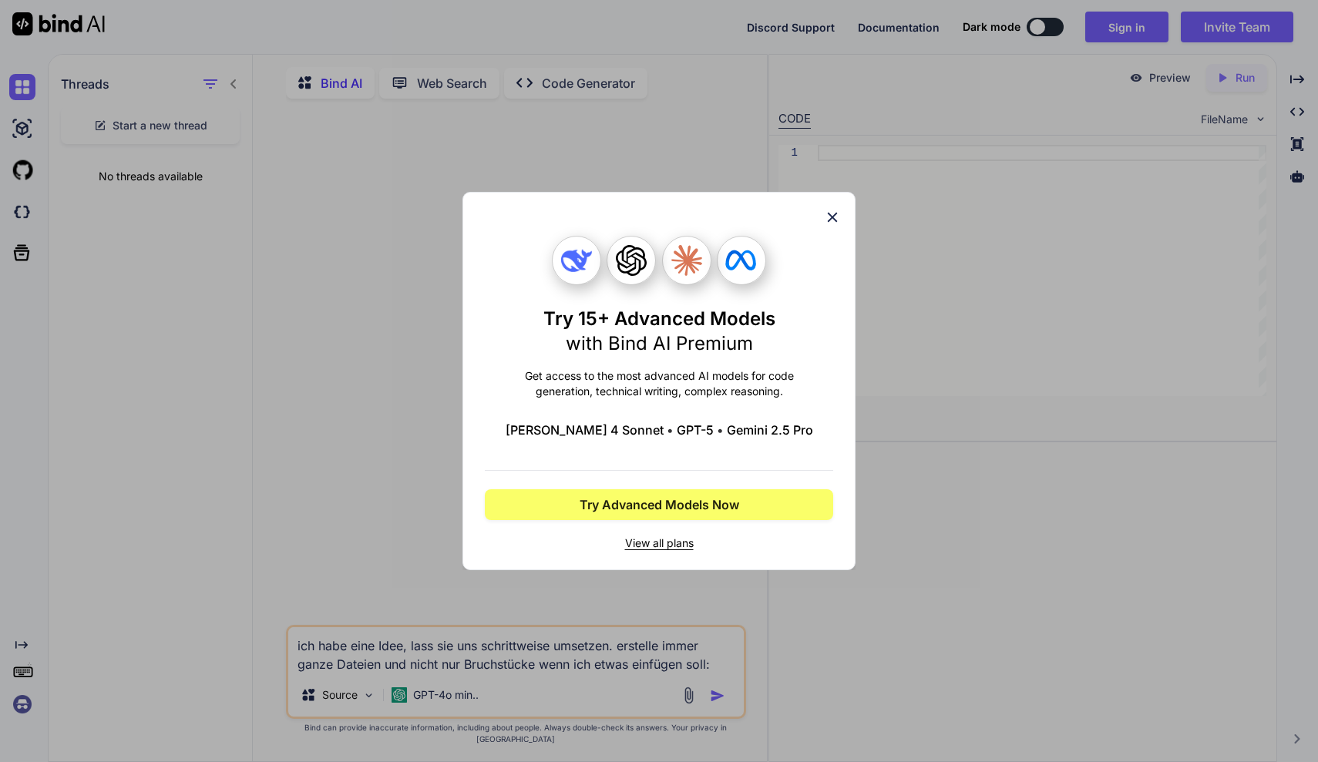
click at [829, 213] on icon at bounding box center [832, 217] width 17 height 17
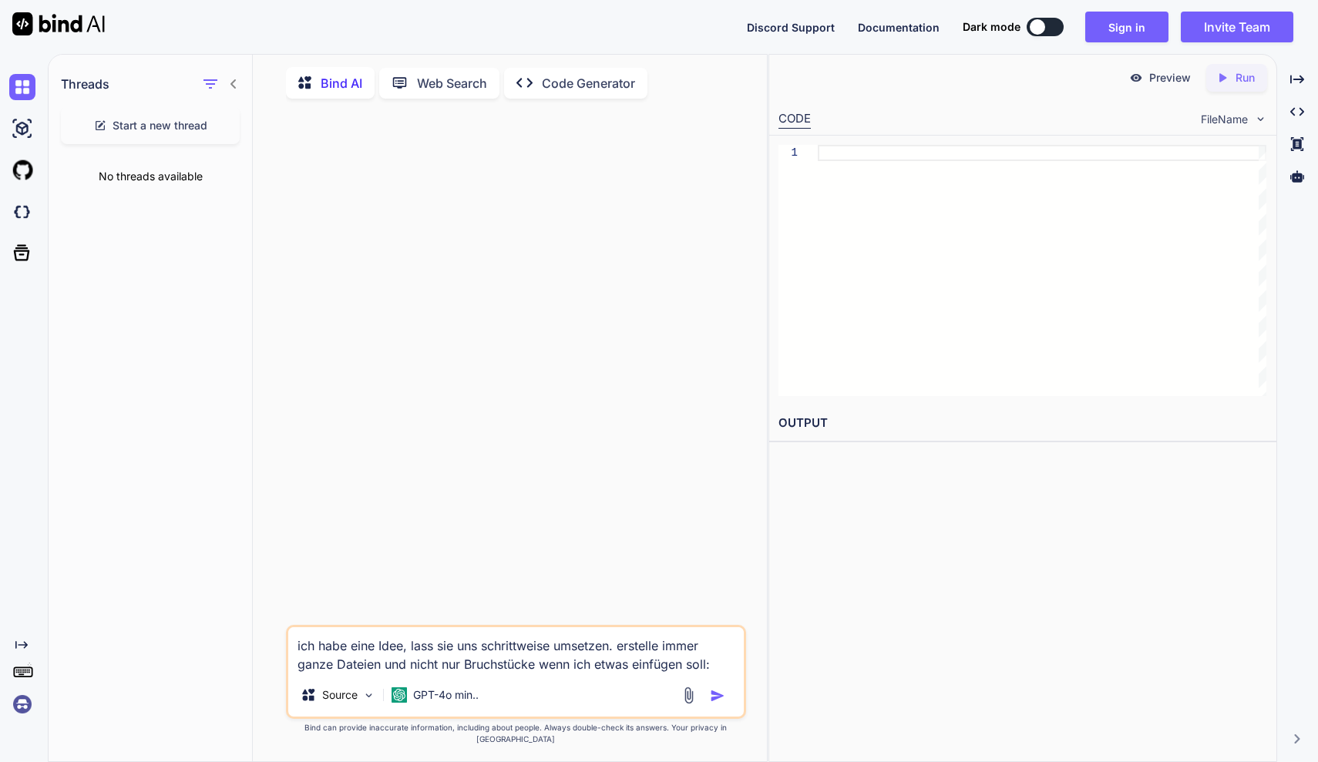
click at [25, 700] on img at bounding box center [22, 704] width 26 height 26
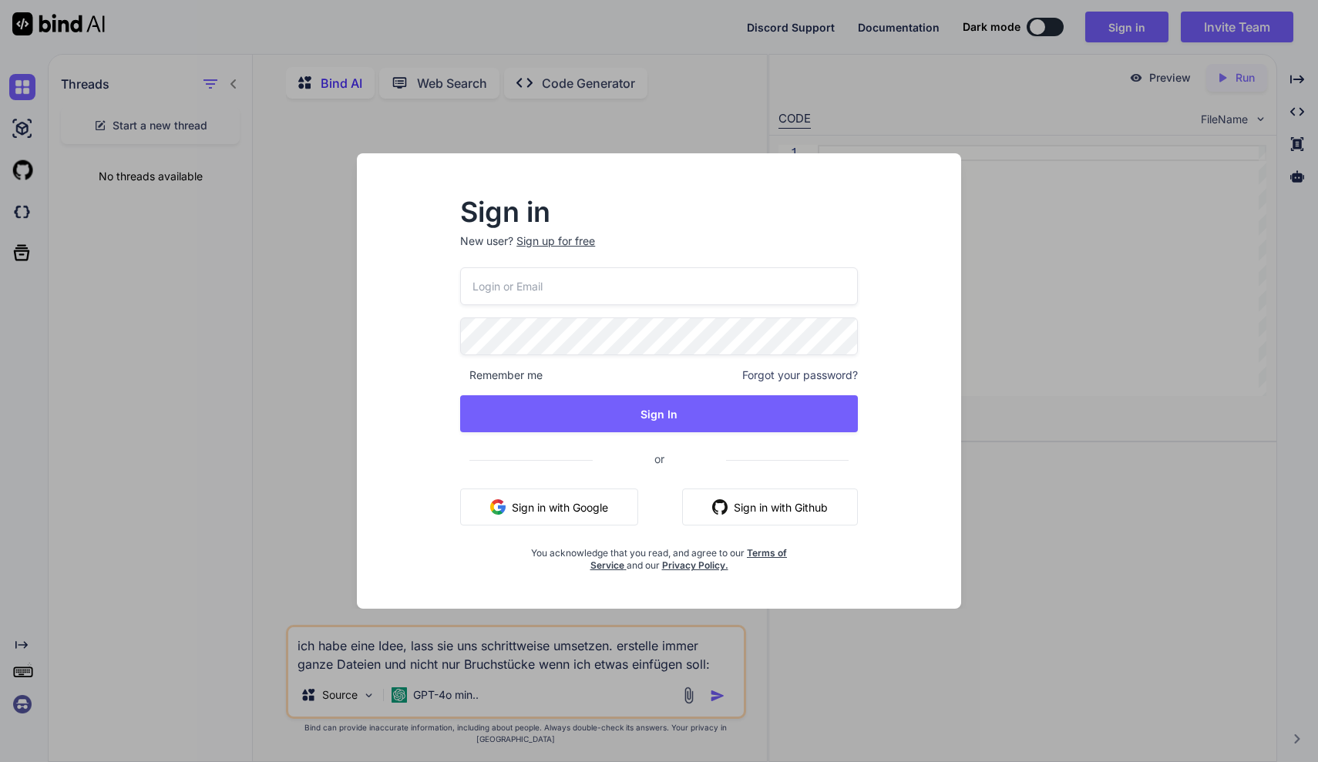
click at [512, 522] on button "Sign in with Google" at bounding box center [549, 507] width 178 height 37
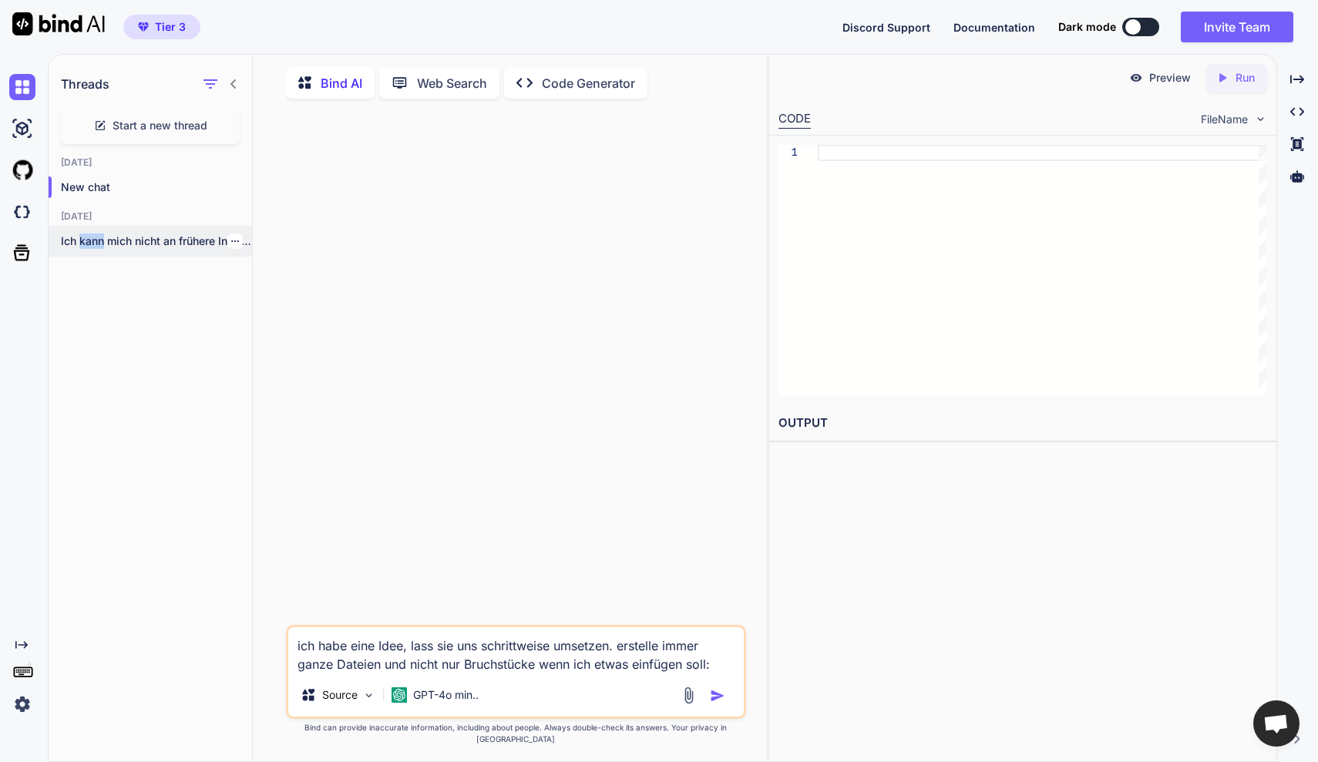
click at [230, 238] on icon "button" at bounding box center [234, 241] width 9 height 9
click at [235, 297] on icon "button" at bounding box center [240, 303] width 13 height 13
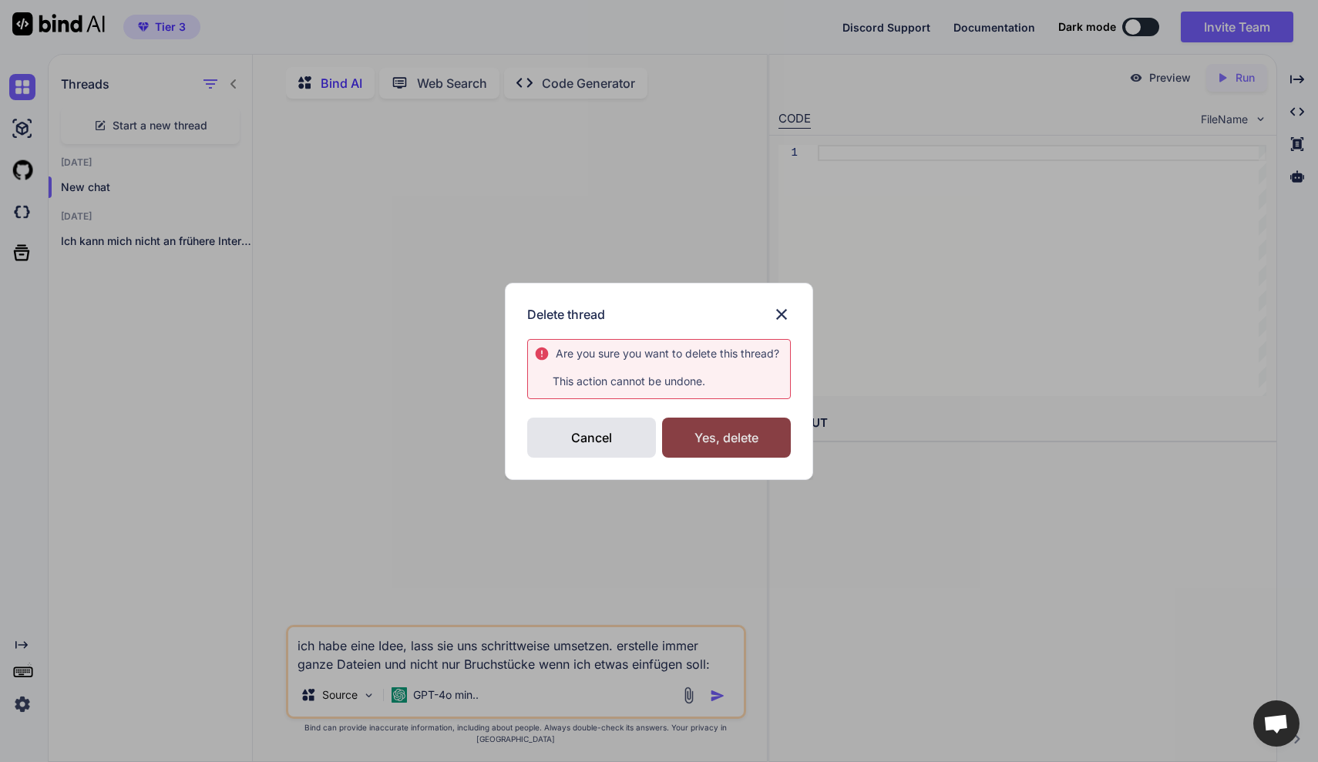
click at [684, 432] on div "Yes, delete" at bounding box center [726, 438] width 129 height 40
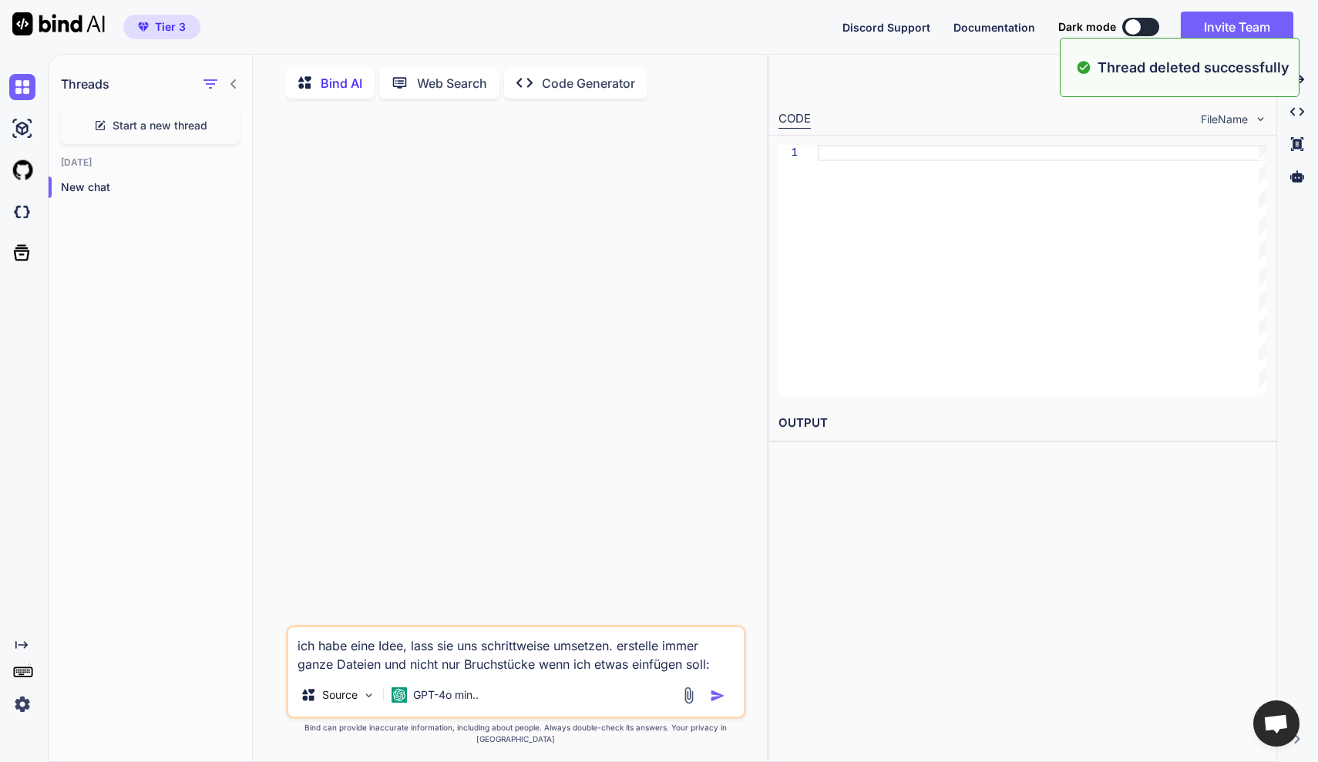
click at [148, 129] on span "Start a new thread" at bounding box center [160, 125] width 95 height 15
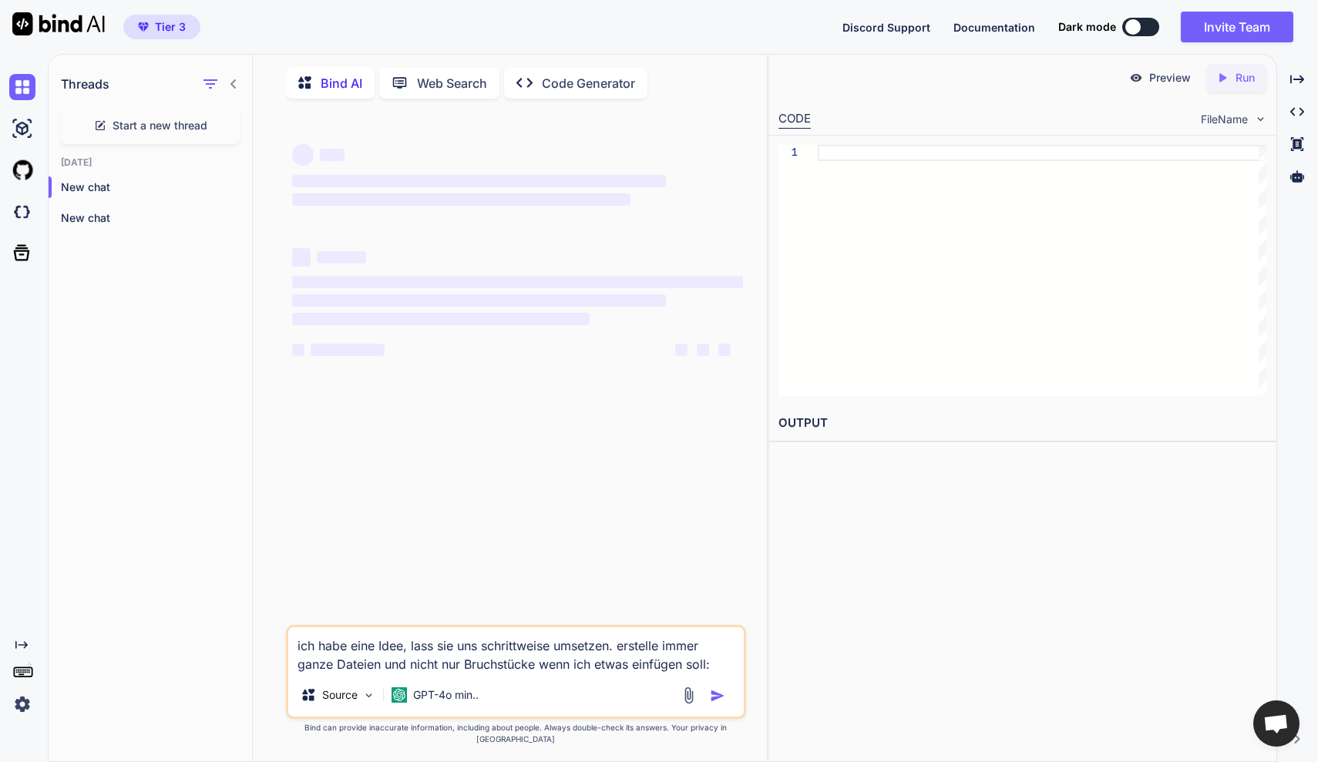
click at [720, 674] on textarea "ich habe eine Idee, lass sie uns schrittweise umsetzen. erstelle immer ganze Da…" at bounding box center [515, 650] width 455 height 46
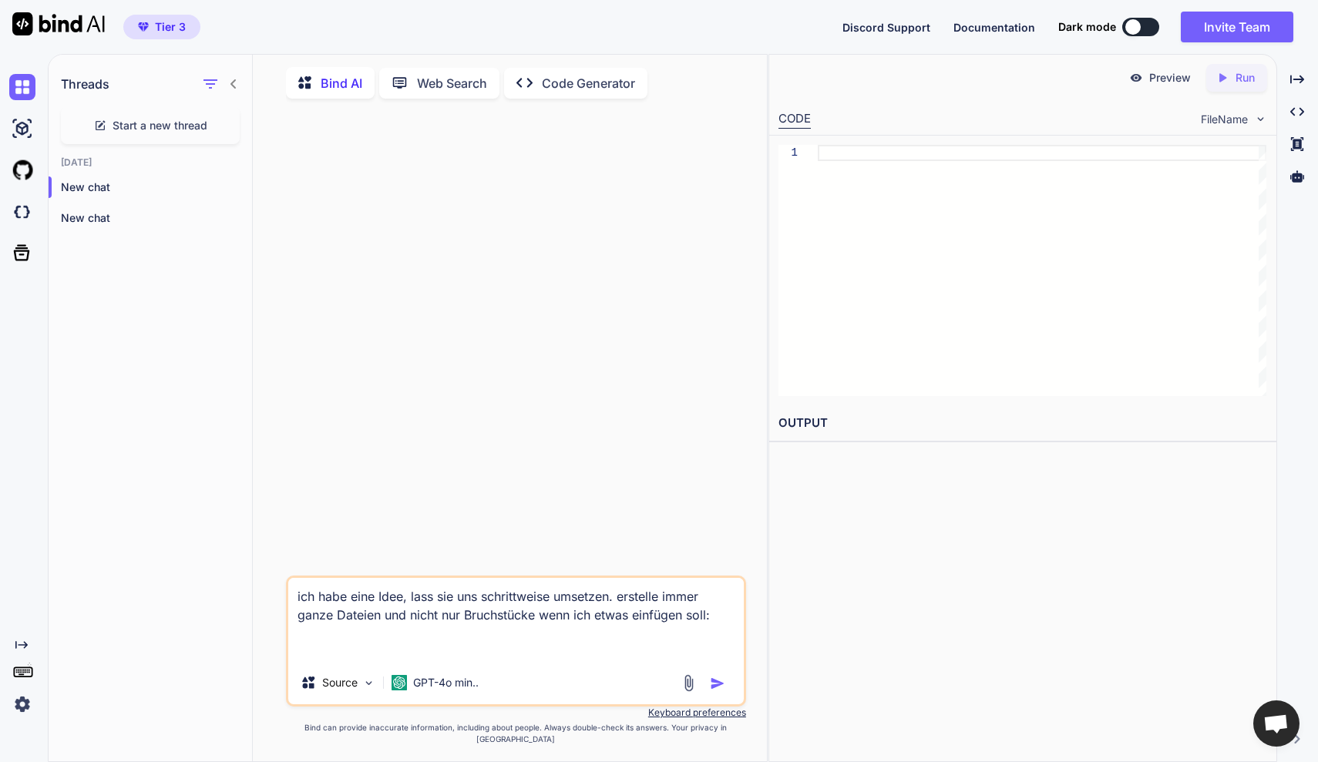
paste textarea "Loremips dol sitametcons adipiscinge Seddoeiusm tempor InciDidu: utla etdolorem…"
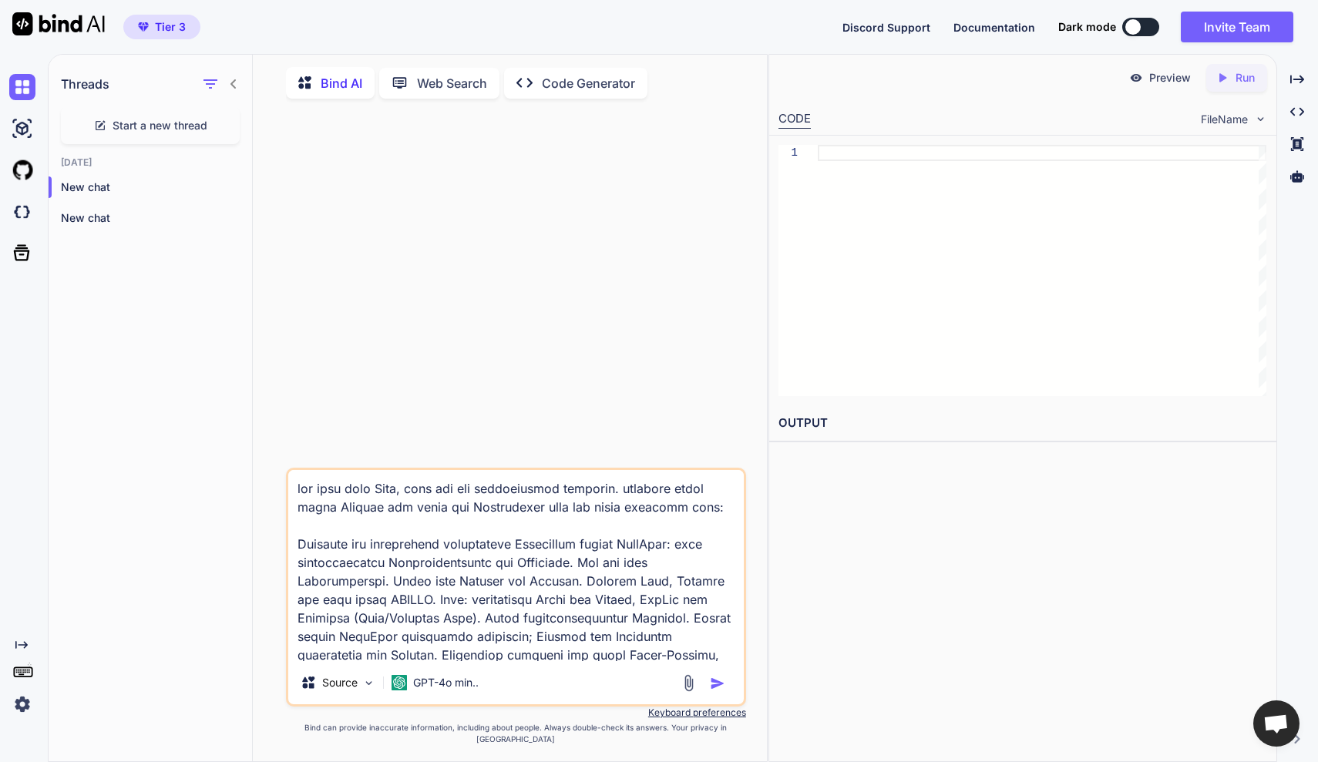
scroll to position [3721, 0]
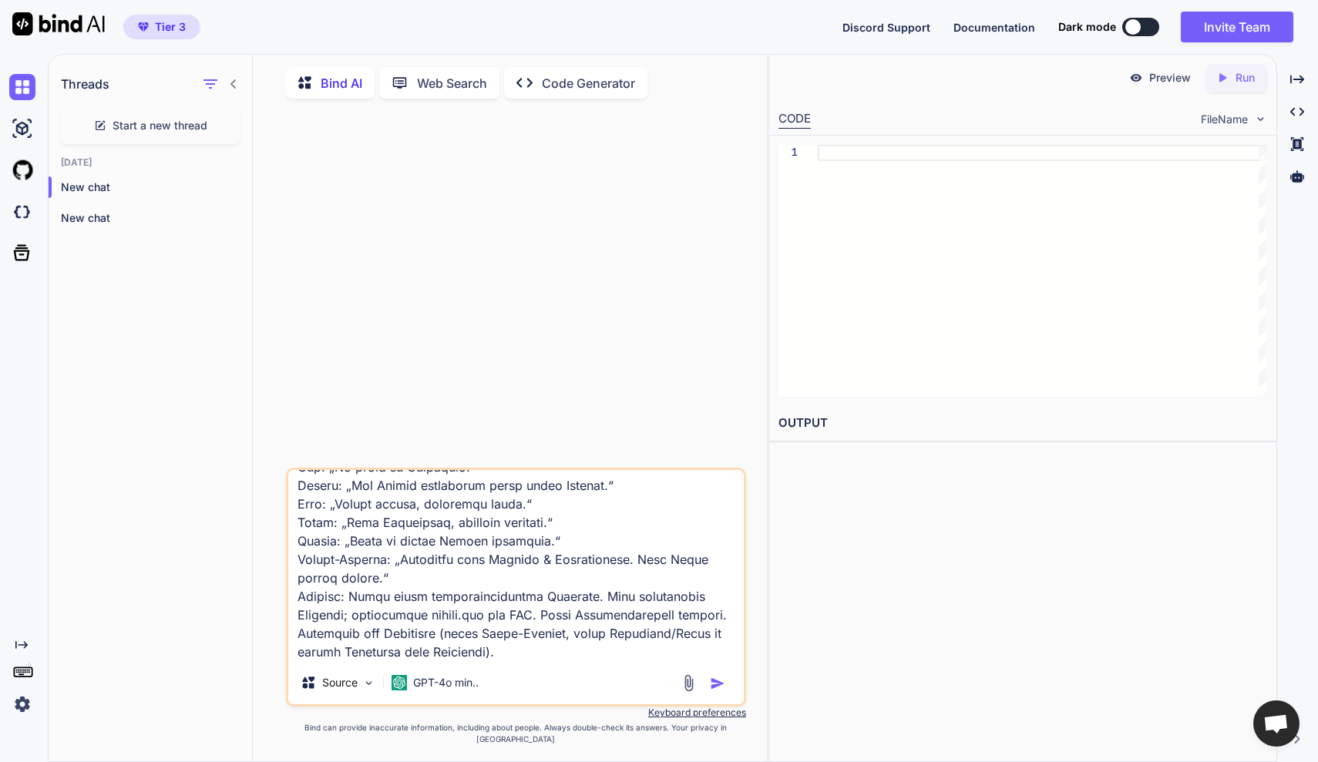
type textarea "lor ipsu dolo Sita, cons adi eli seddoeiusmod temporin. utlabore etdol magna Al…"
click at [715, 691] on img "button" at bounding box center [717, 683] width 15 height 15
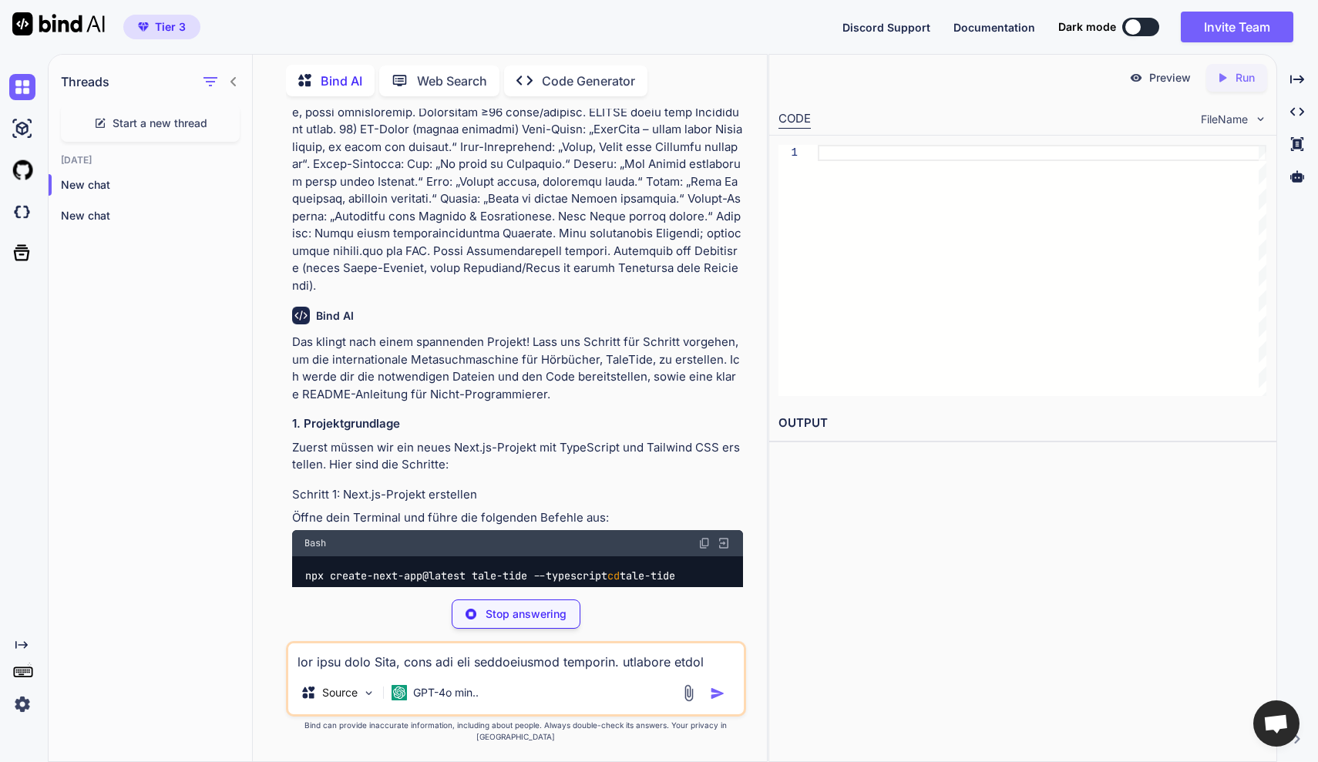
scroll to position [2039, 0]
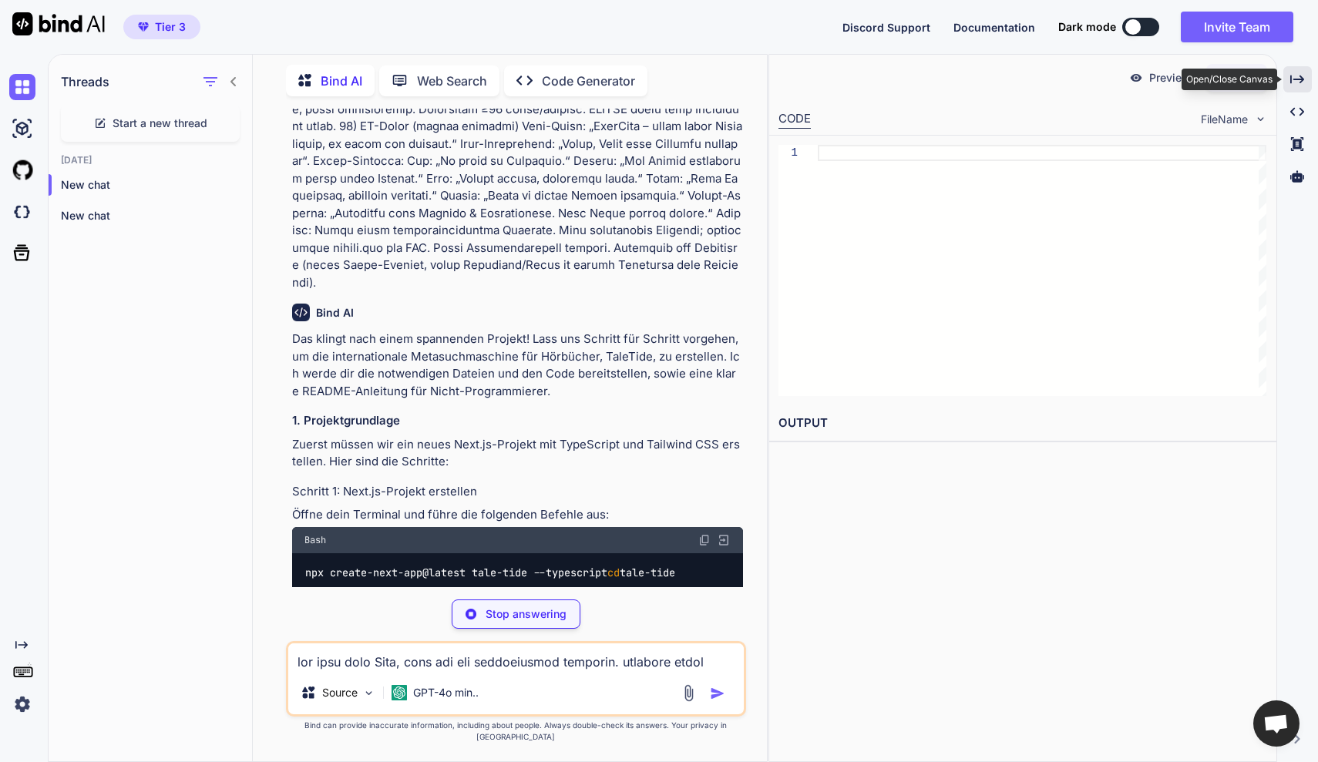
click at [1020, 77] on div "Created with Pixso." at bounding box center [1297, 79] width 29 height 26
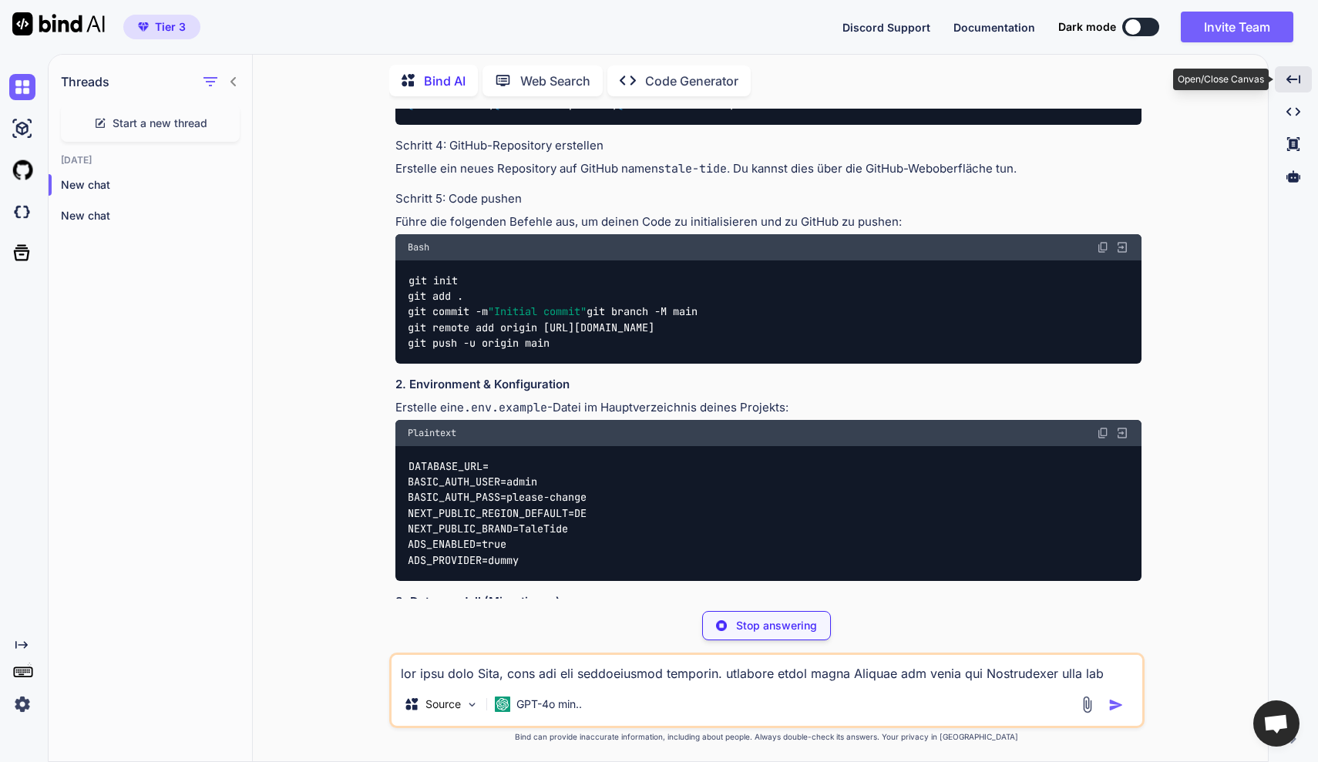
click at [1020, 77] on icon at bounding box center [1293, 79] width 14 height 8
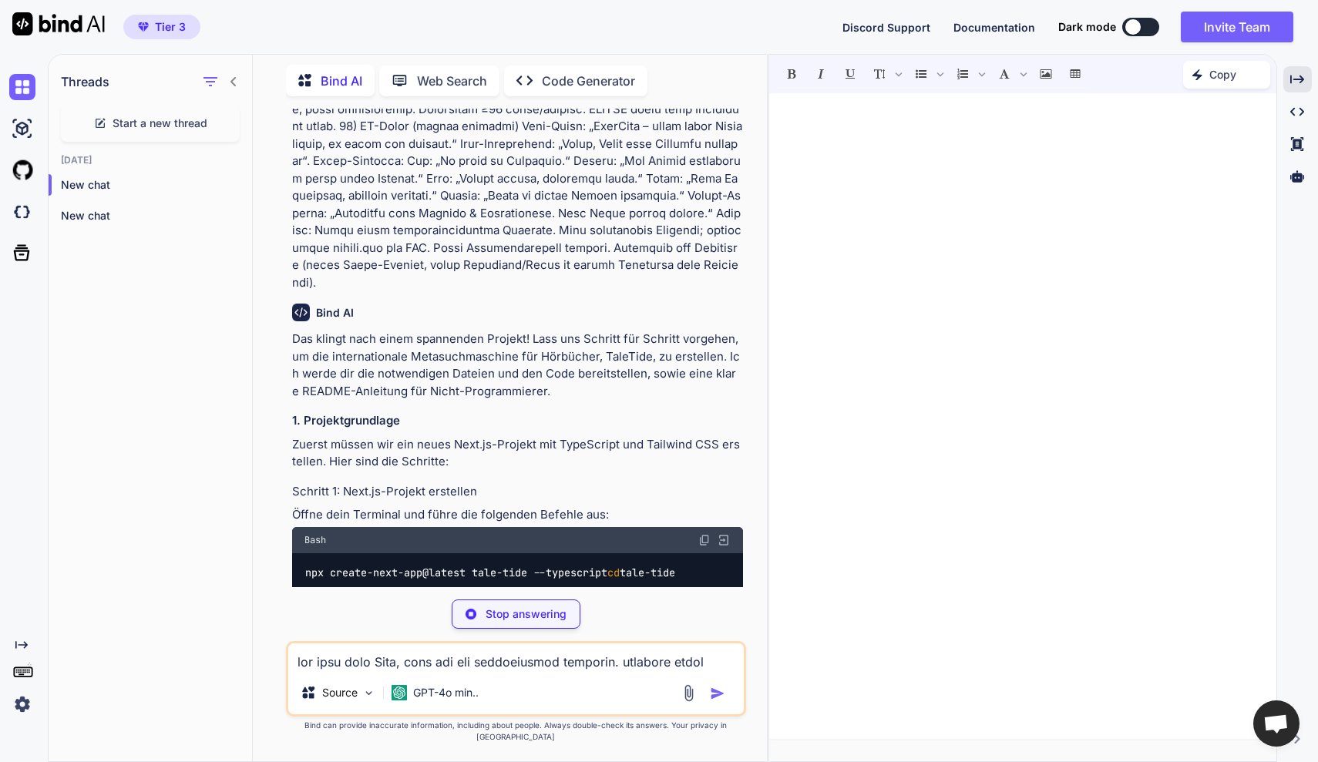
click at [1020, 199] on div at bounding box center [1022, 416] width 506 height 630
click at [1020, 148] on icon at bounding box center [1297, 144] width 12 height 14
click at [1020, 109] on icon "Created with Pixso." at bounding box center [1297, 112] width 14 height 14
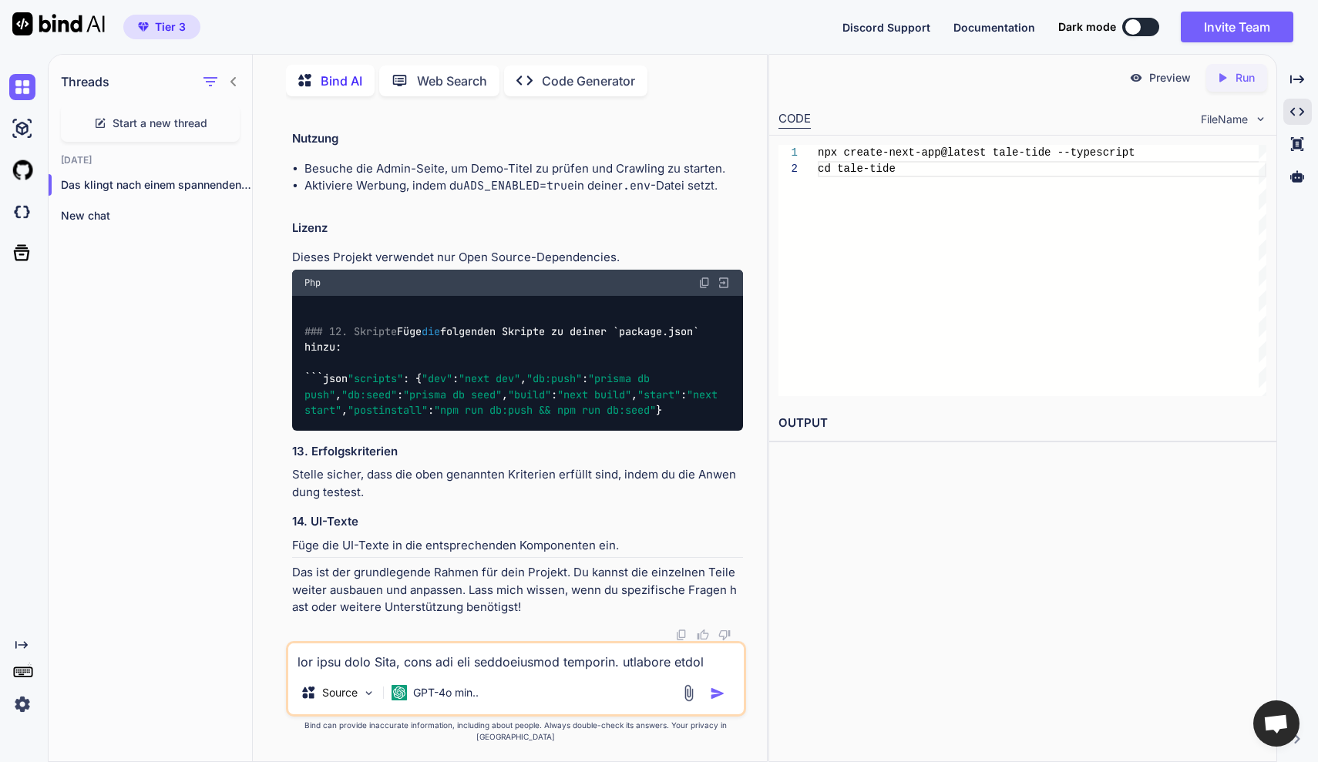
scroll to position [7198, 0]
click at [471, 671] on textarea at bounding box center [515, 658] width 455 height 28
type textarea "ich habe kein Terminal und würde dies gerne kostenlos online erledigen"
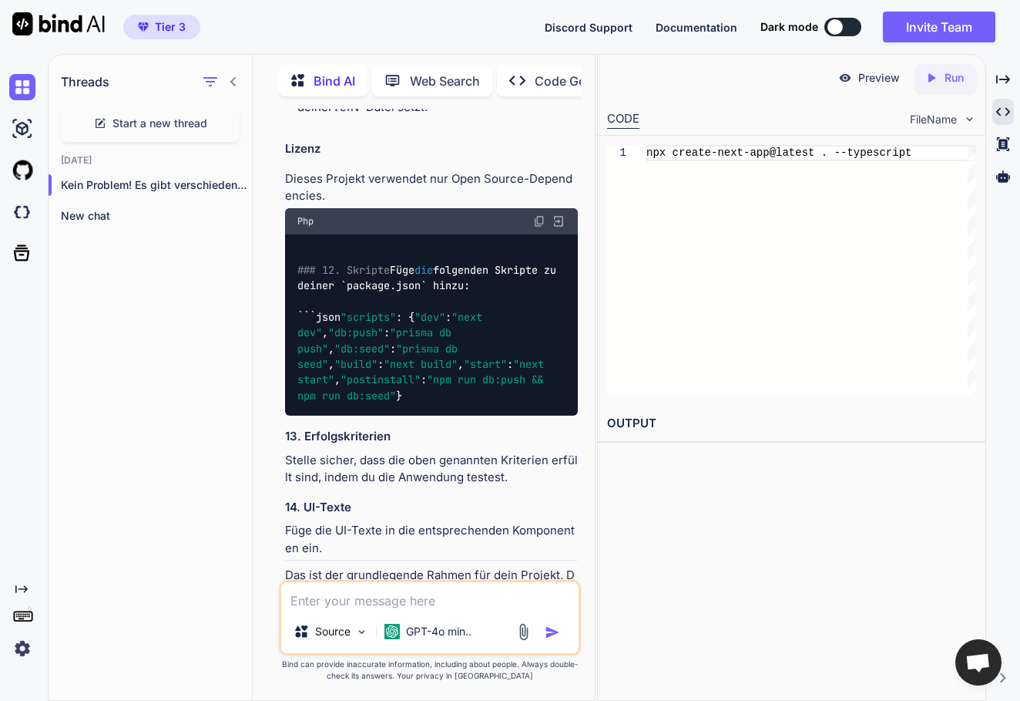
scroll to position [9192, 0]
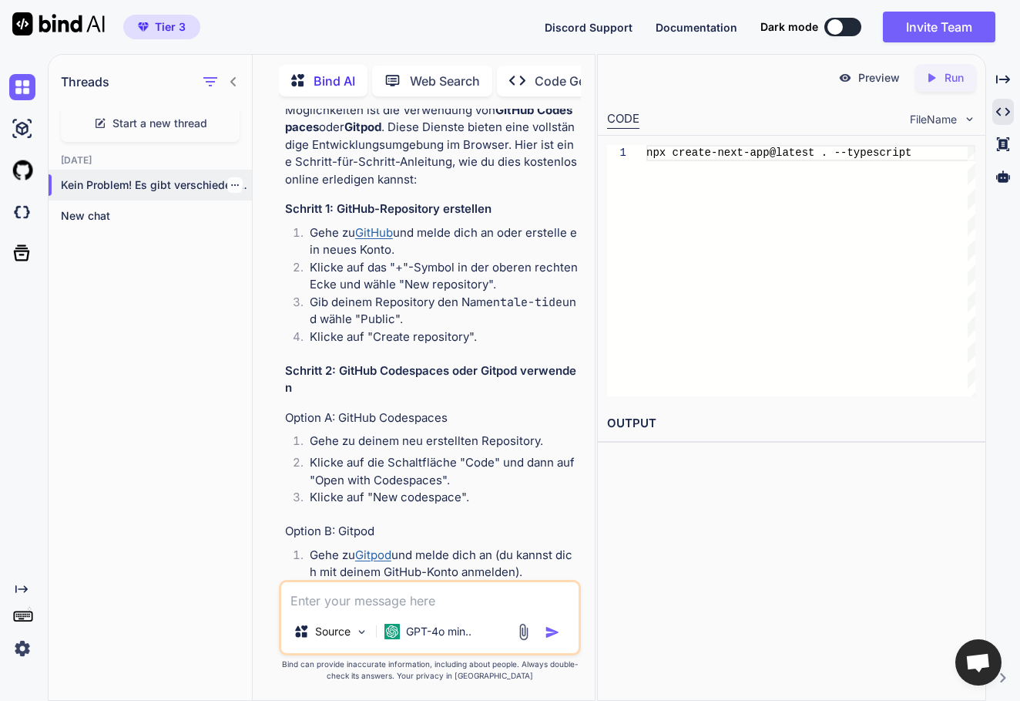
click at [134, 180] on p "Kein Problem! Es gibt verschiedene Onlin..." at bounding box center [156, 184] width 191 height 15
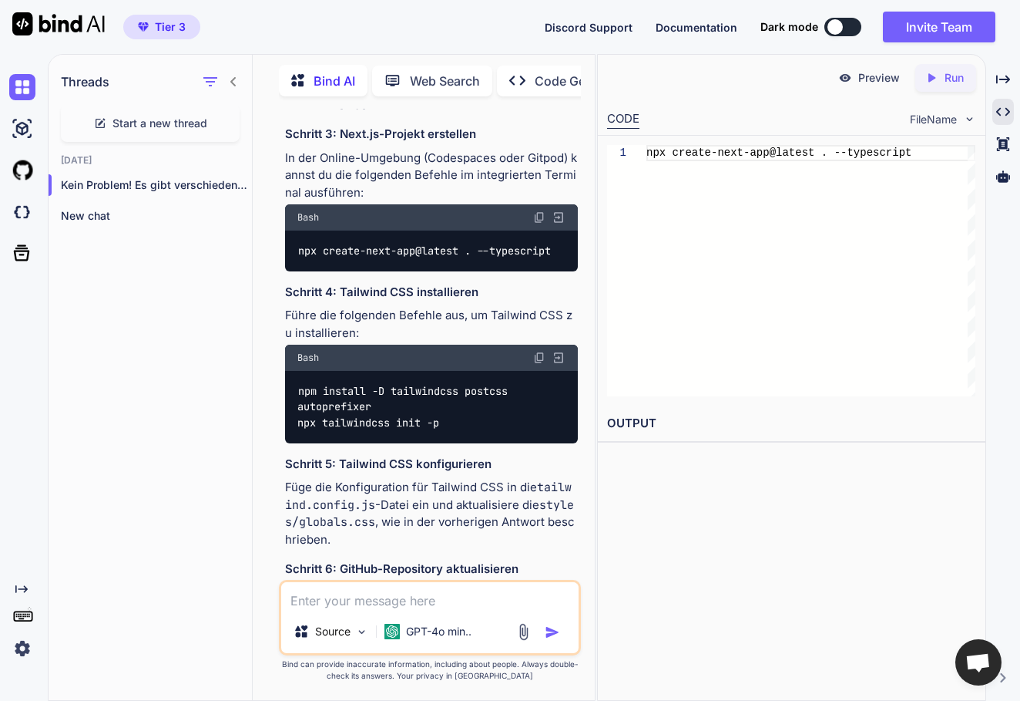
scroll to position [9750, 0]
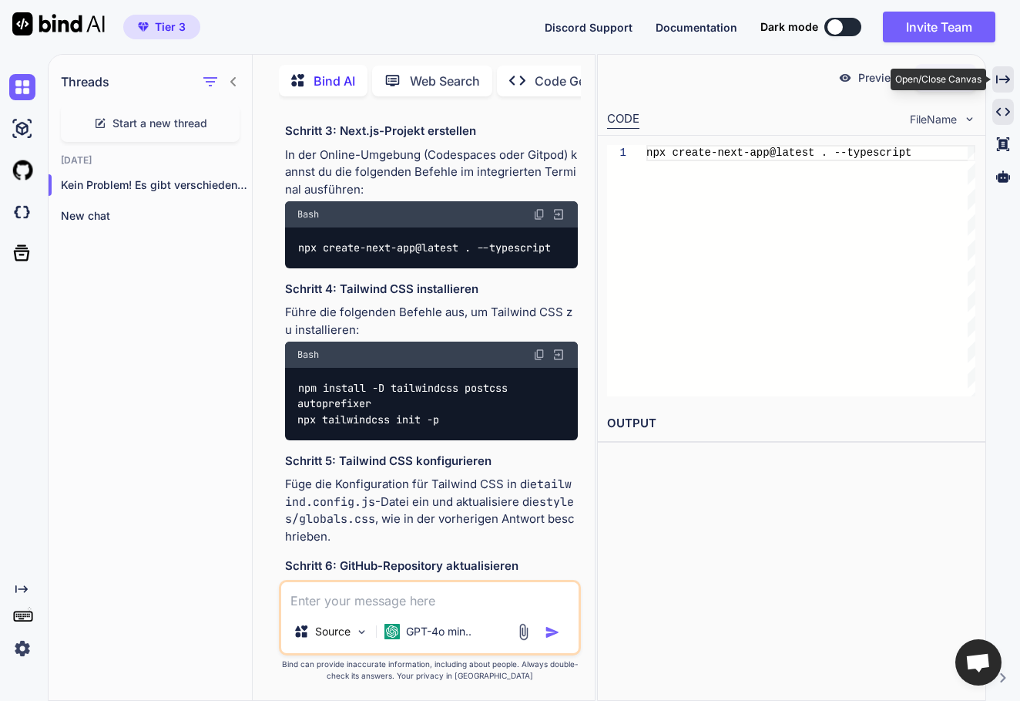
click at [1006, 79] on icon "Created with Pixso." at bounding box center [1003, 79] width 14 height 14
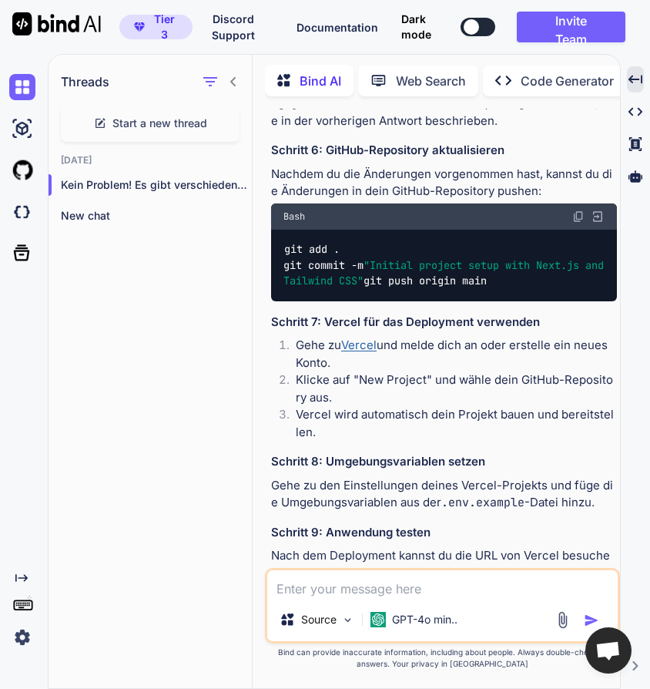
scroll to position [9374, 0]
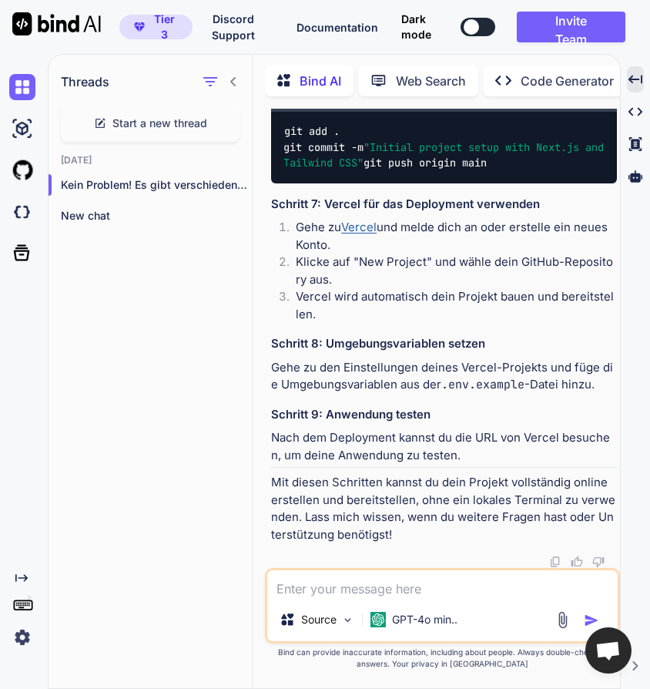
click at [460, 590] on textarea at bounding box center [442, 584] width 351 height 28
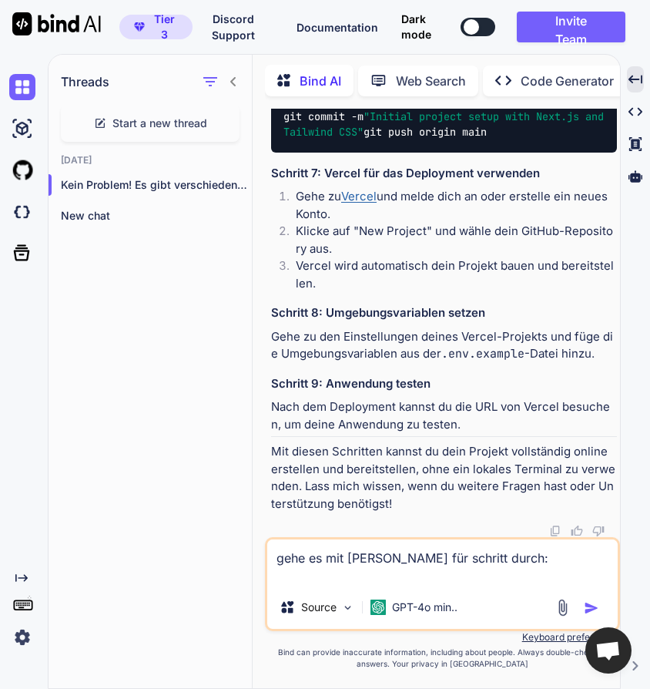
paste textarea "npx create-next-app@latest . --typescript"
type textarea "gehe es mit mir schritt für schritt durch: npx create-next-app@latest . --types…"
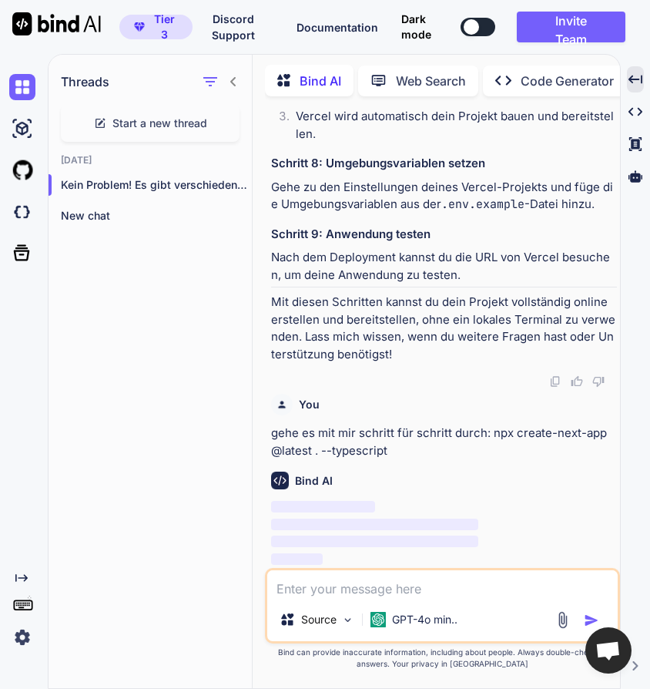
scroll to position [10158, 0]
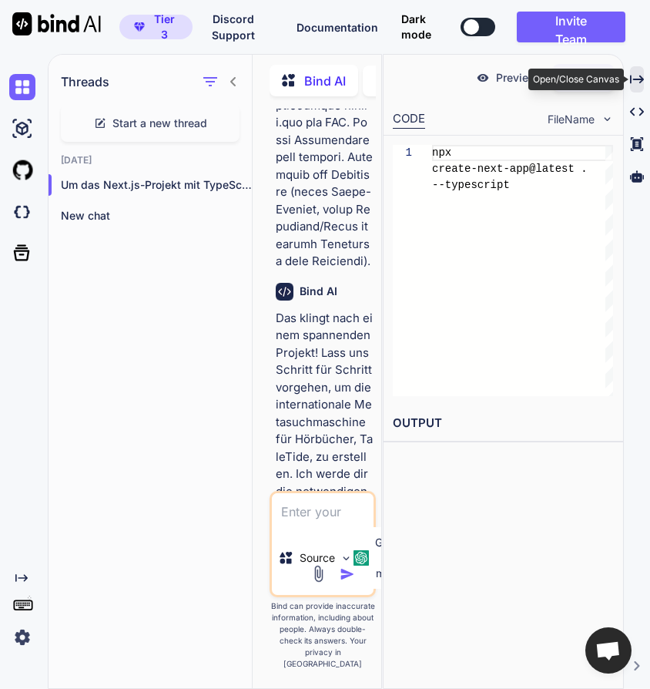
click at [643, 81] on icon at bounding box center [637, 79] width 14 height 8
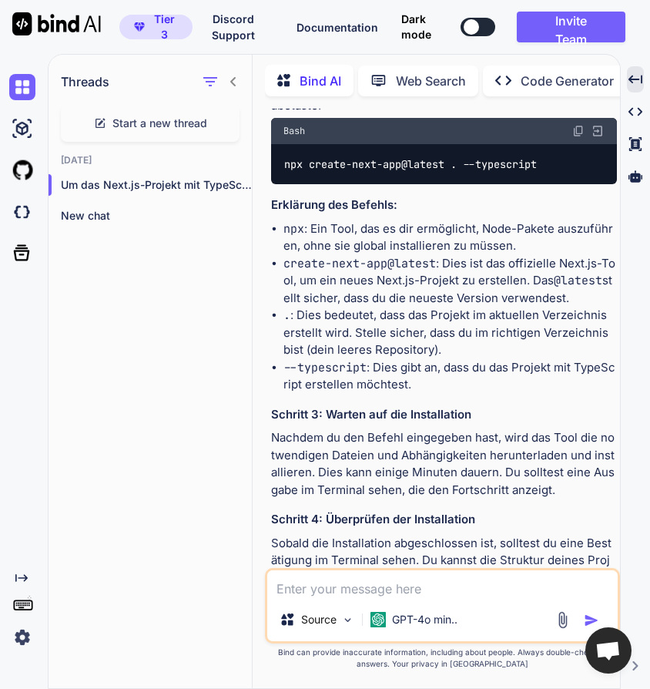
click at [369, 581] on textarea at bounding box center [442, 584] width 351 height 28
paste textarea "? Which linter would you like to use? › - Use arrow-keys. Return to submit. ESL…"
type textarea "? Which linter would you like to use? › - Use arrow-keys. Return to submit. ESL…"
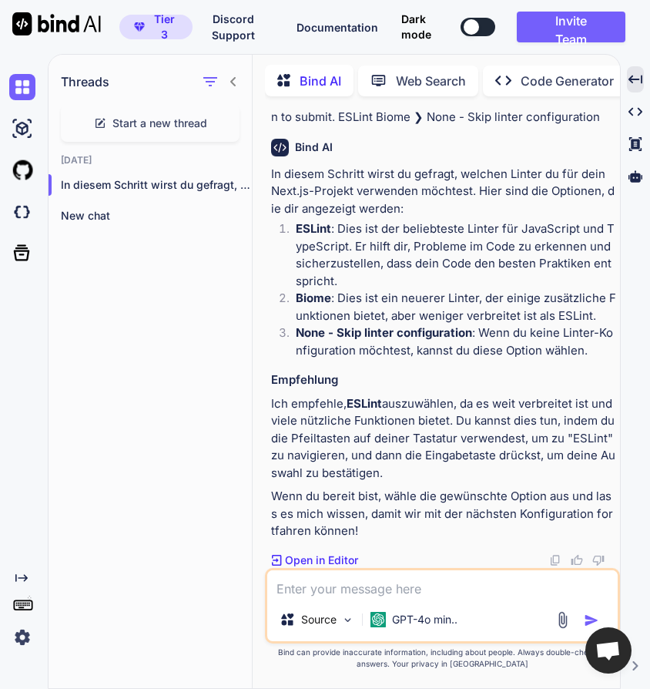
scroll to position [11551, 0]
type textarea "src/ ?"
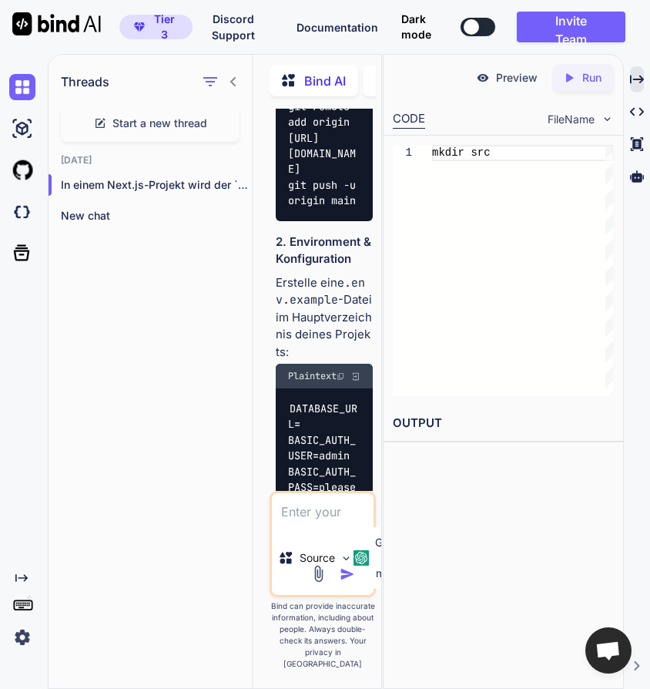
scroll to position [12717, 0]
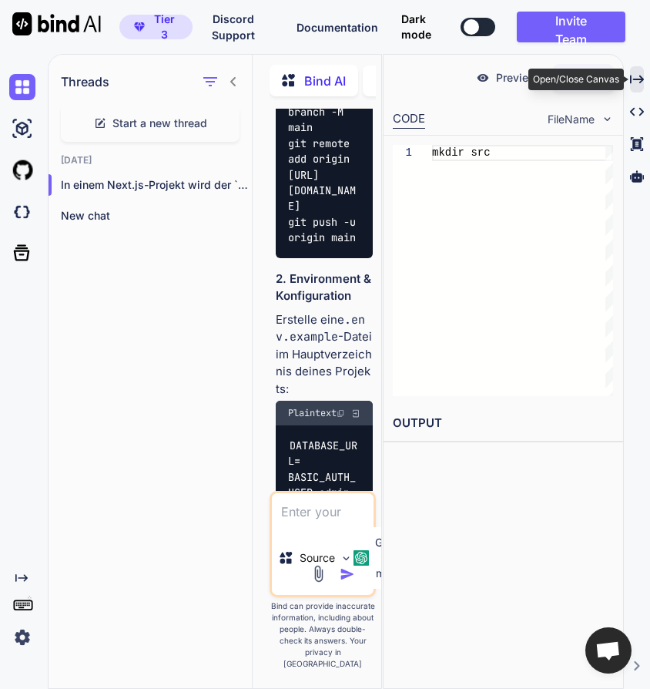
click at [632, 84] on icon "Created with Pixso." at bounding box center [637, 79] width 14 height 14
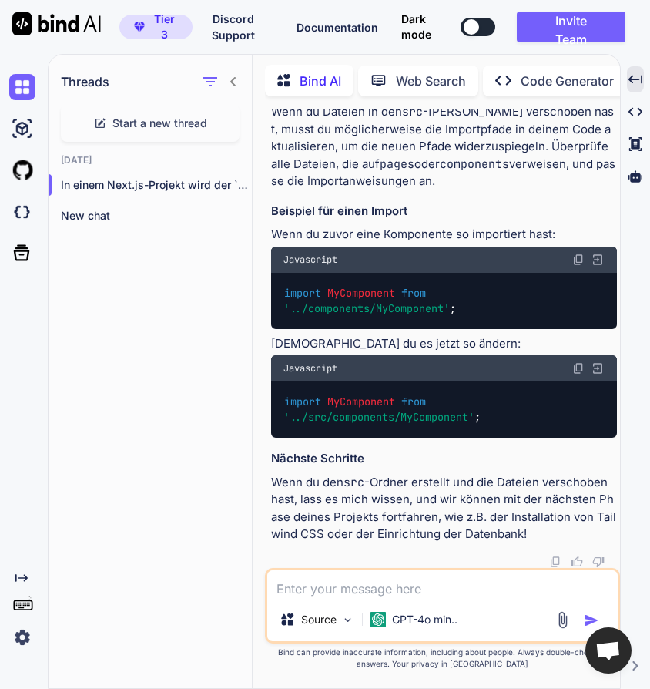
click at [328, 587] on textarea at bounding box center [442, 584] width 351 height 28
type textarea "ich nutze GitHub. appRouter y/n ?"
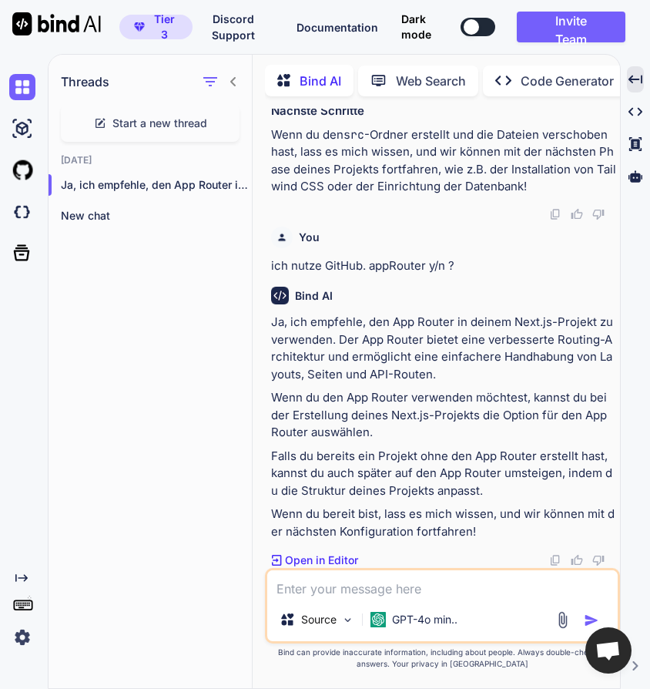
scroll to position [13060, 0]
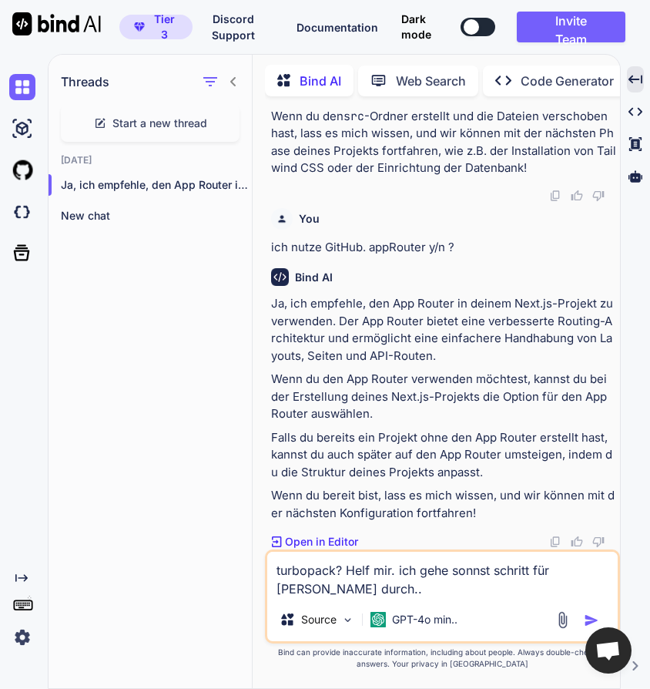
type textarea "turbopack? Helf mir. ich gehe sonnst schritt für Schritt durch..."
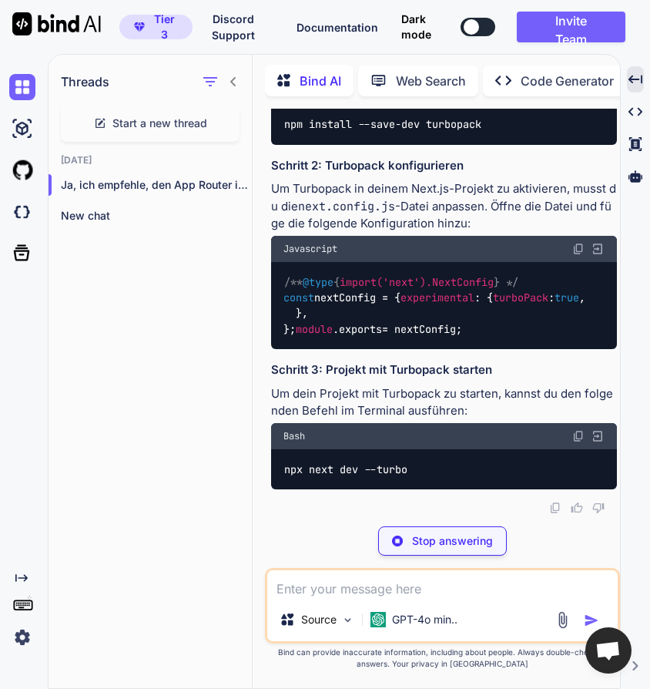
scroll to position [13376, 0]
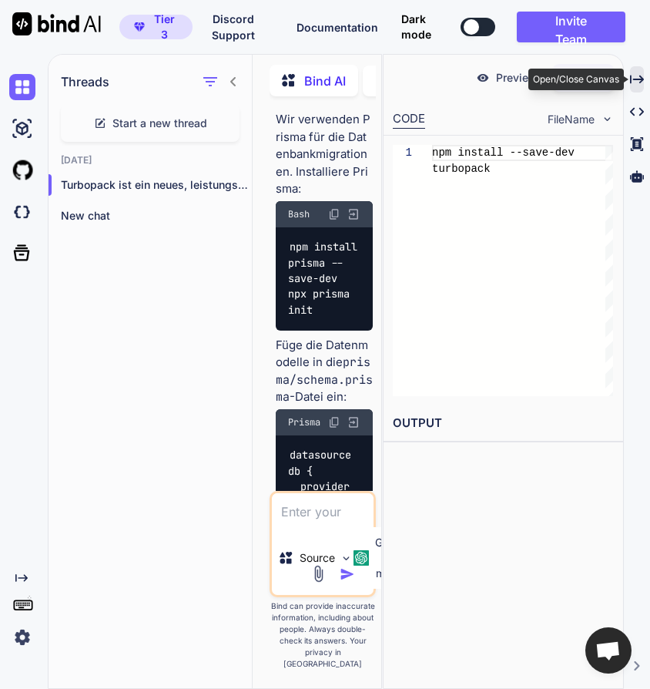
click at [639, 80] on icon "Created with Pixso." at bounding box center [637, 79] width 14 height 14
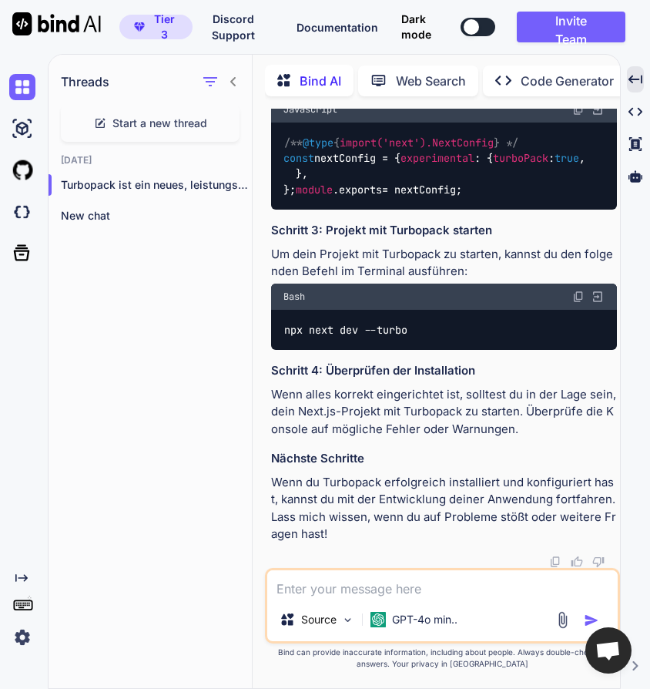
scroll to position [14027, 0]
click at [429, 584] on textarea at bounding box center [442, 584] width 351 height 28
click at [349, 586] on textarea at bounding box center [442, 584] width 351 height 28
type textarea "import alias? y/n?"
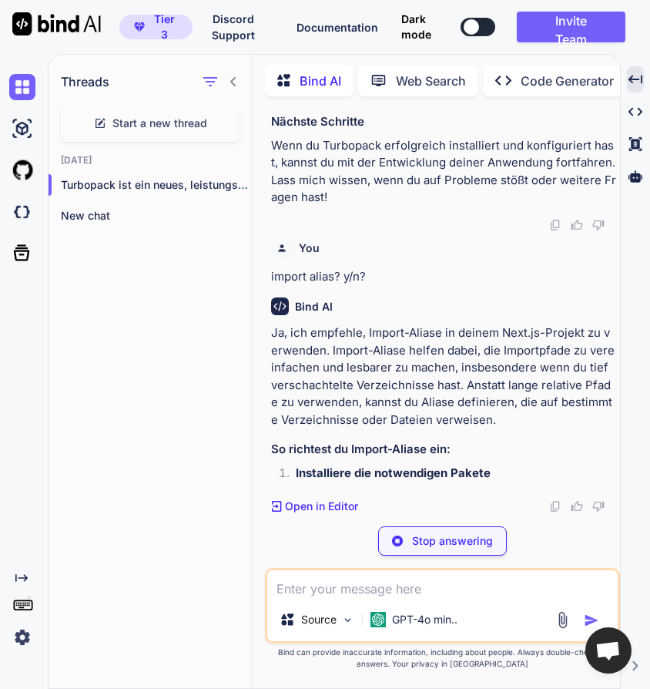
scroll to position [14208, 0]
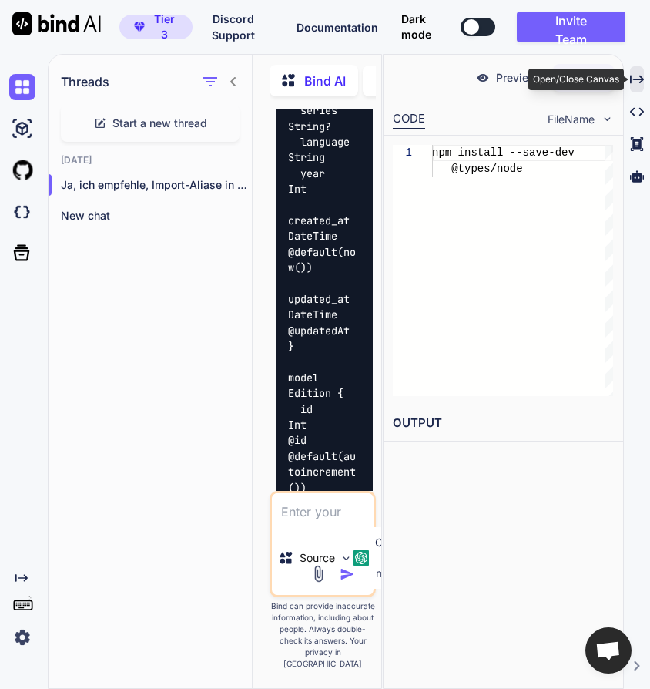
click at [637, 85] on icon "Created with Pixso." at bounding box center [637, 79] width 14 height 14
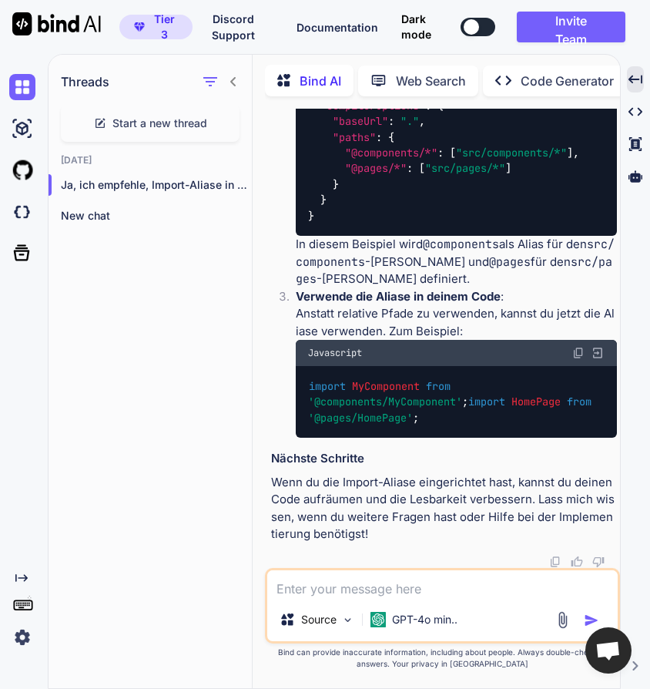
scroll to position [14959, 0]
click at [390, 588] on textarea at bounding box center [442, 584] width 351 height 28
paste textarea "? What import alias would you like configured? › @/*"
type textarea "? What import alias would you like configured? › @/*"
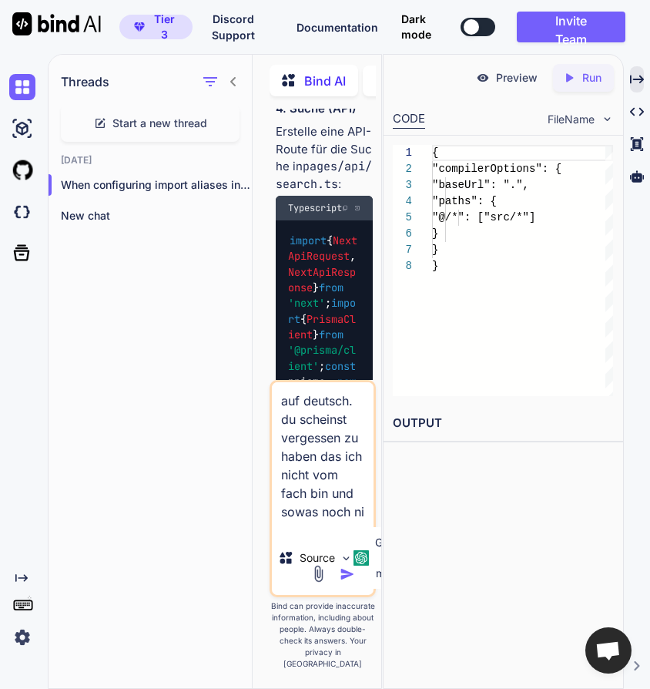
scroll to position [17, 0]
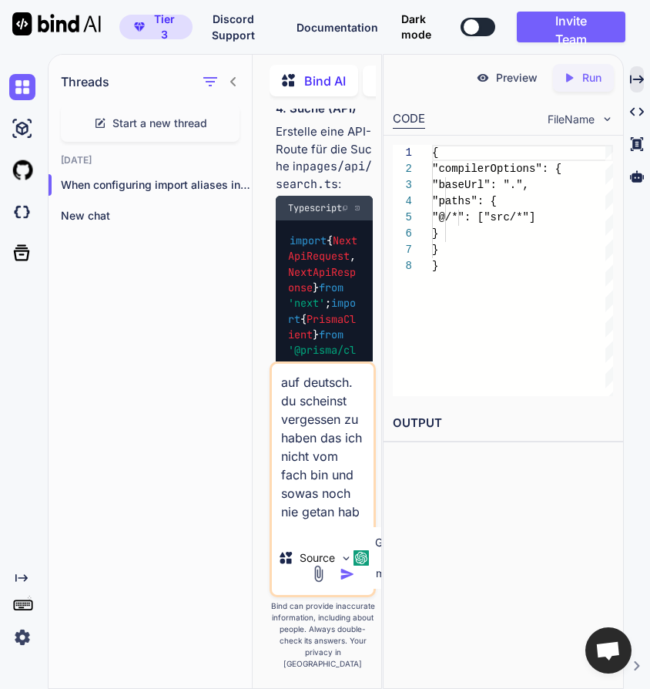
type textarea "auf deutsch. du scheinst vergessen zu haben das ich nicht vom fach bin und sowa…"
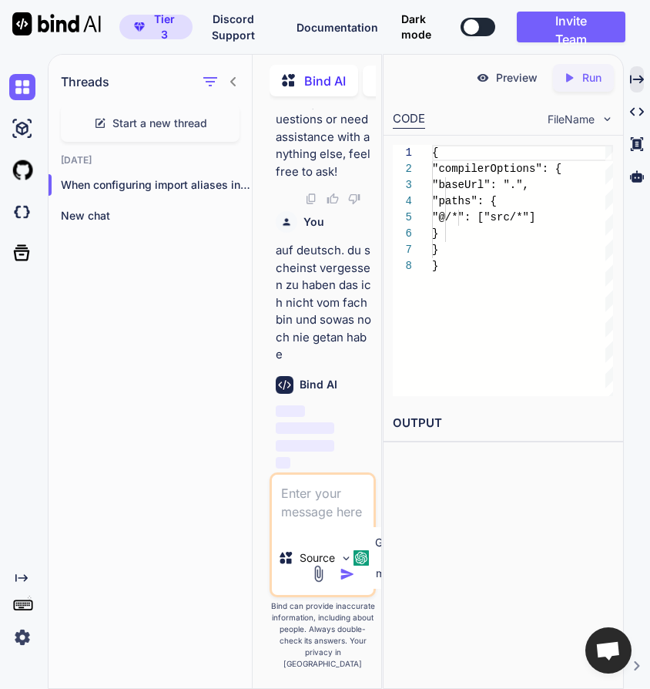
scroll to position [41379, 0]
click at [639, 87] on div "Created with Pixso." at bounding box center [637, 79] width 14 height 26
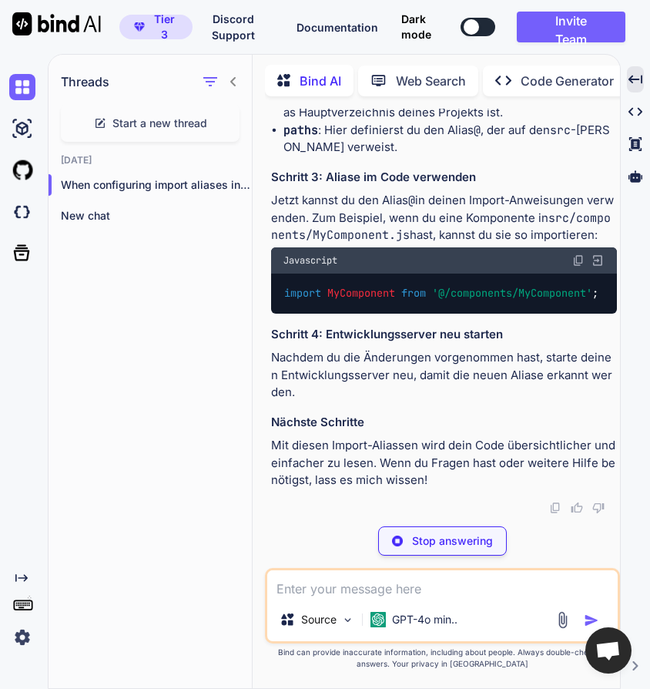
scroll to position [16278, 0]
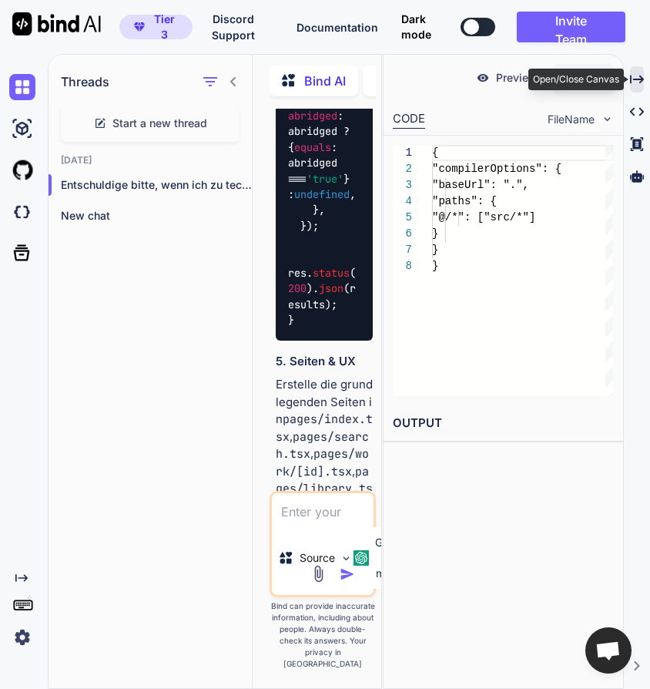
click at [631, 79] on icon at bounding box center [637, 79] width 14 height 8
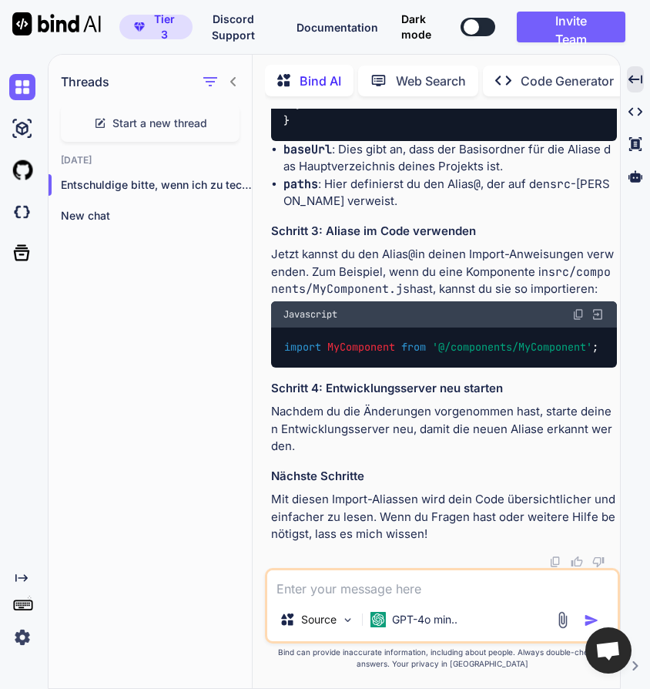
click at [232, 82] on icon at bounding box center [233, 82] width 12 height 12
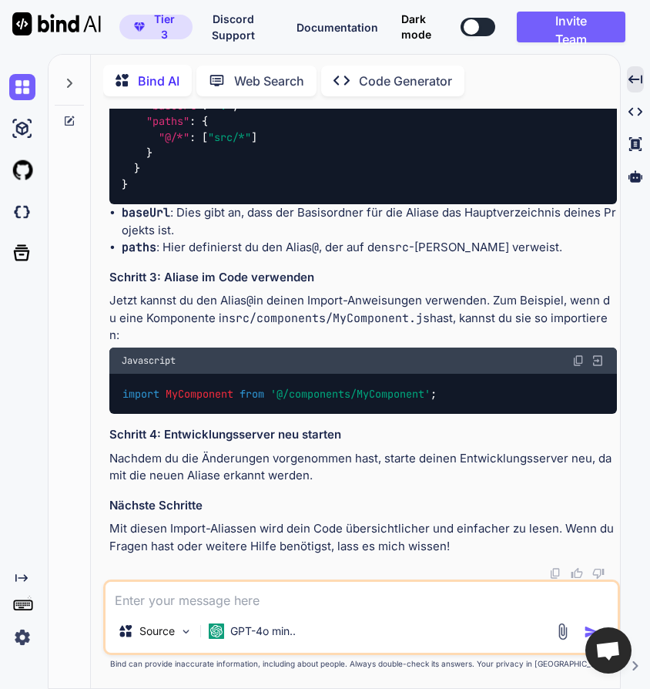
scroll to position [13679, 0]
click at [173, 597] on textarea at bounding box center [362, 596] width 512 height 28
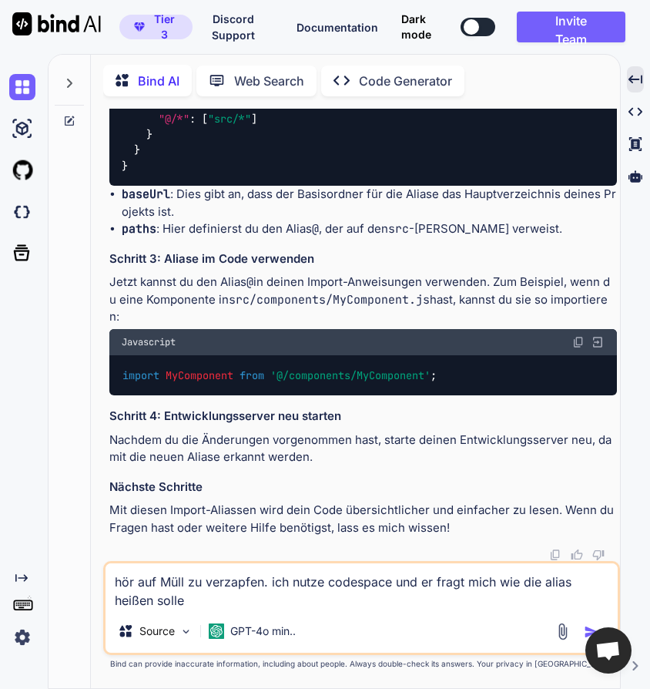
type textarea "hör auf Müll zu verzapfen. ich nutze codespace und er fragt mich wie die alias …"
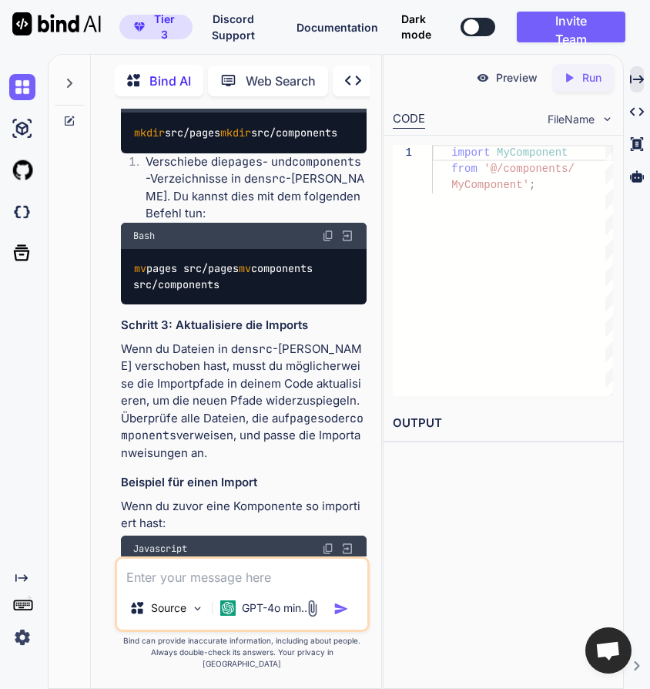
scroll to position [14536, 0]
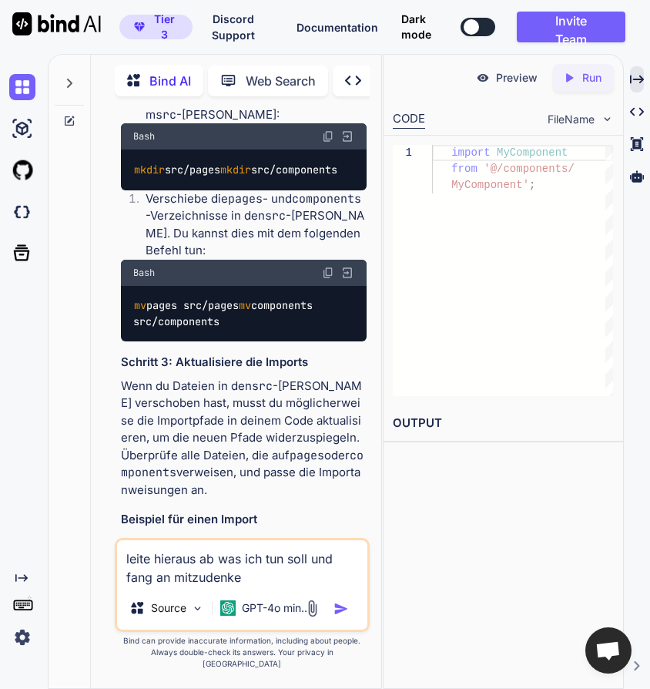
type textarea "leite hieraus ab was ich tun soll und fang an mitzudenken"
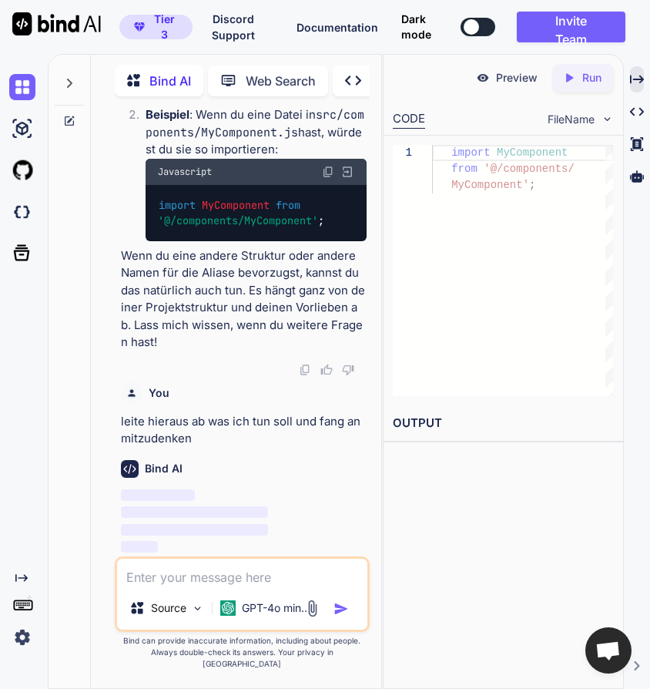
scroll to position [20962, 0]
paste textarea "@hagenpuls ➜ /workspaces/taletide (main) $ npx create-next-app@latest . --types…"
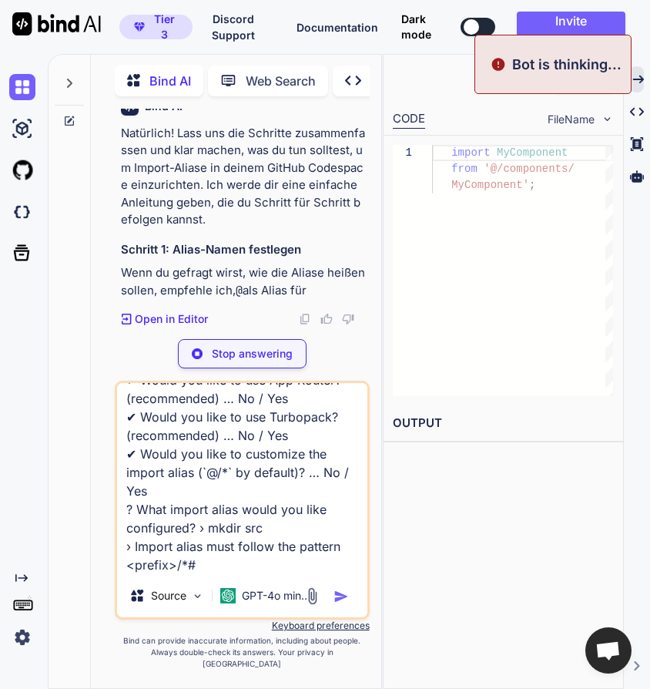
type textarea "@hagenpuls ➜ /workspaces/taletide (main) $ npx create-next-app@latest . --types…"
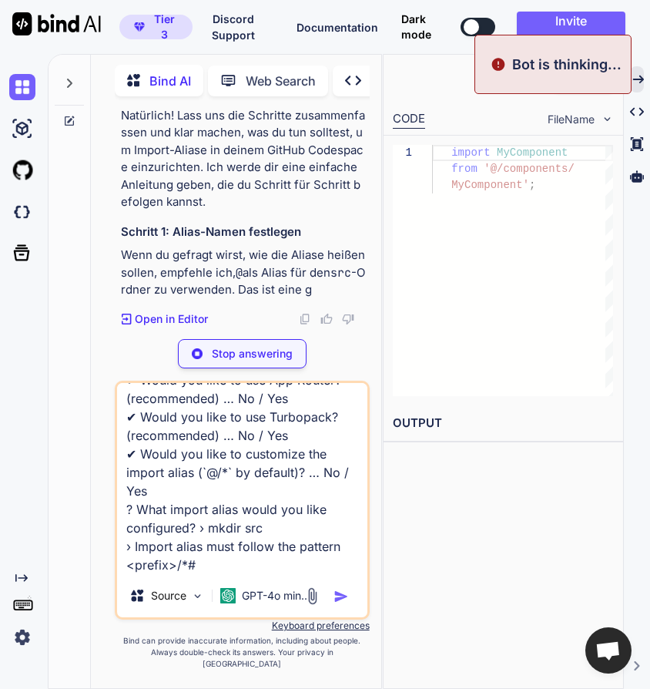
click at [275, 361] on p "Stop answering" at bounding box center [252, 353] width 81 height 15
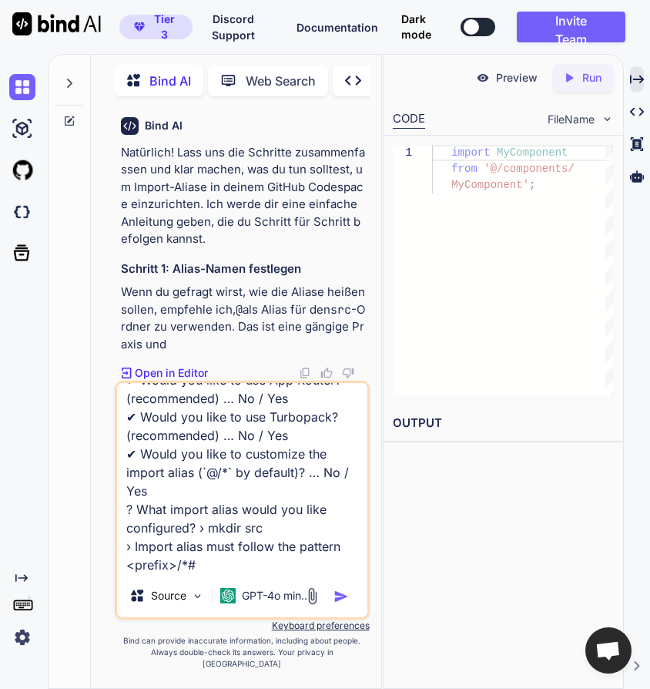
click at [259, 574] on textarea "@hagenpuls ➜ /workspaces/taletide (main) $ npx create-next-app@latest . --types…" at bounding box center [242, 478] width 250 height 191
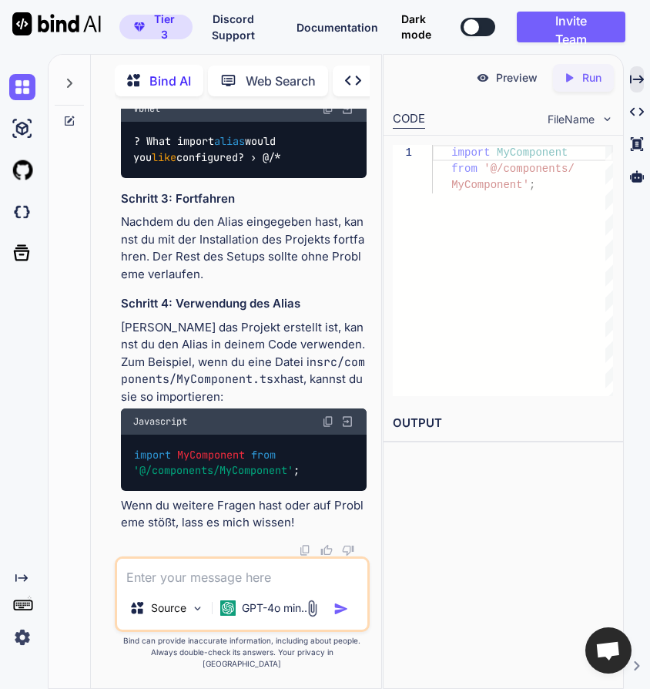
scroll to position [22230, 0]
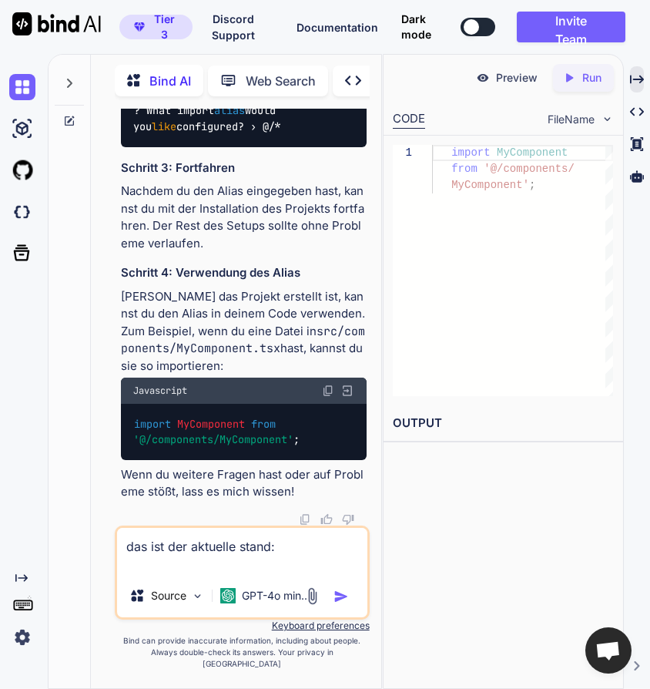
paste textarea "Creating a new Next.js app in /workspaces/taletide. Using npm. Initializing pro…"
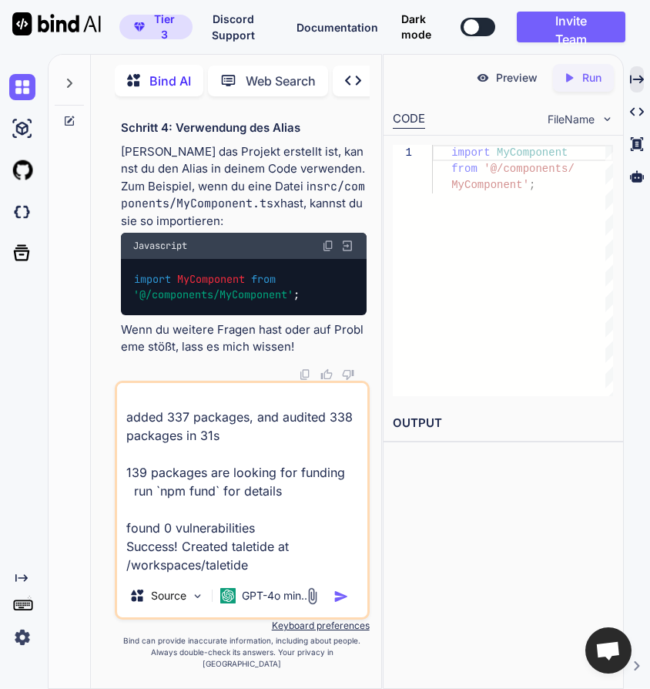
scroll to position [521, 0]
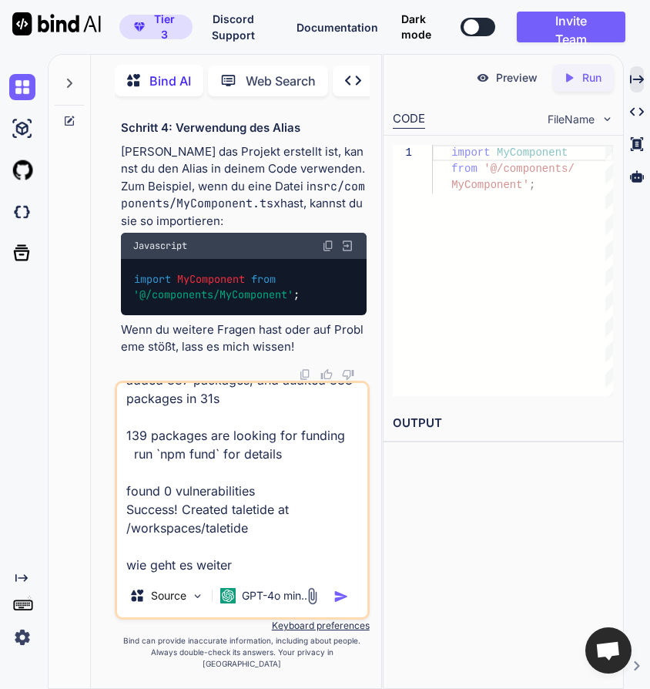
type textarea "das ist der aktuelle stand: Creating a new Next.js app in /workspaces/taletide.…"
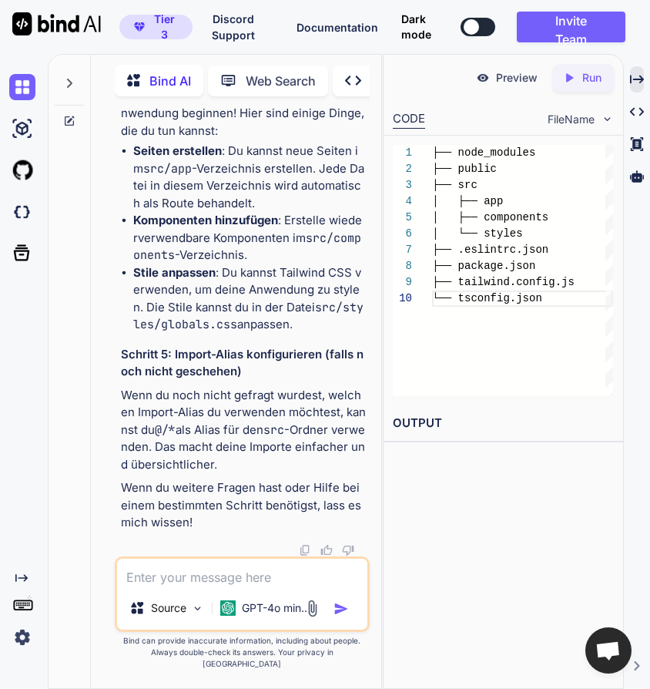
scroll to position [23766, 0]
type textarea "ja ich habe die Standard next.js seite"
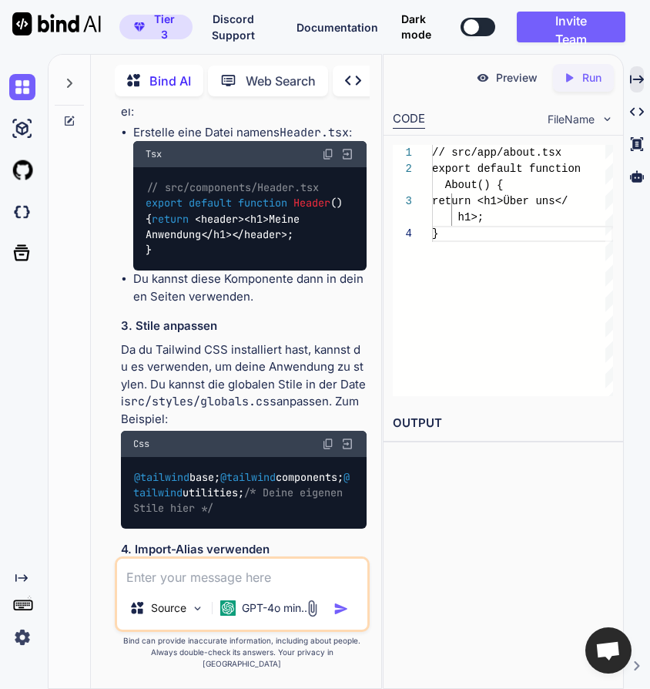
scroll to position [81, 0]
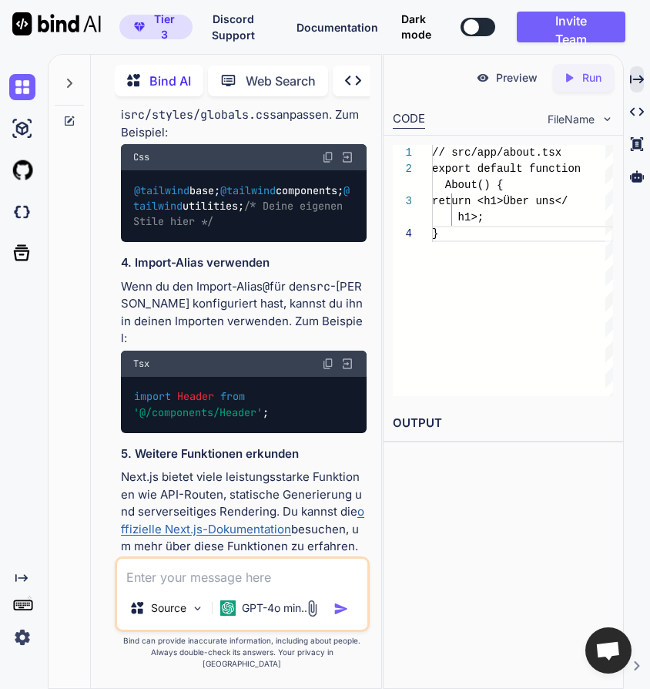
scroll to position [24606, 0]
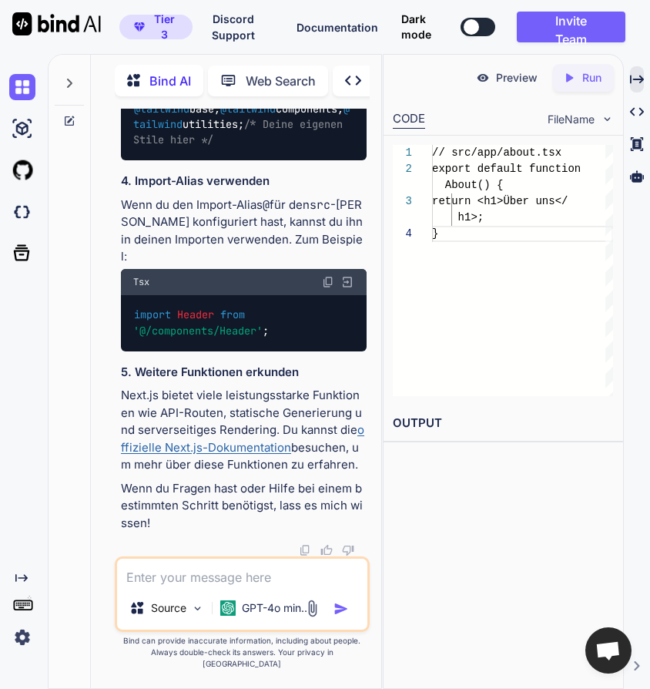
scroll to position [25189, 0]
click at [260, 586] on textarea at bounding box center [242, 573] width 250 height 28
type textarea "gut, aber wie geht es jetzt weiter?"
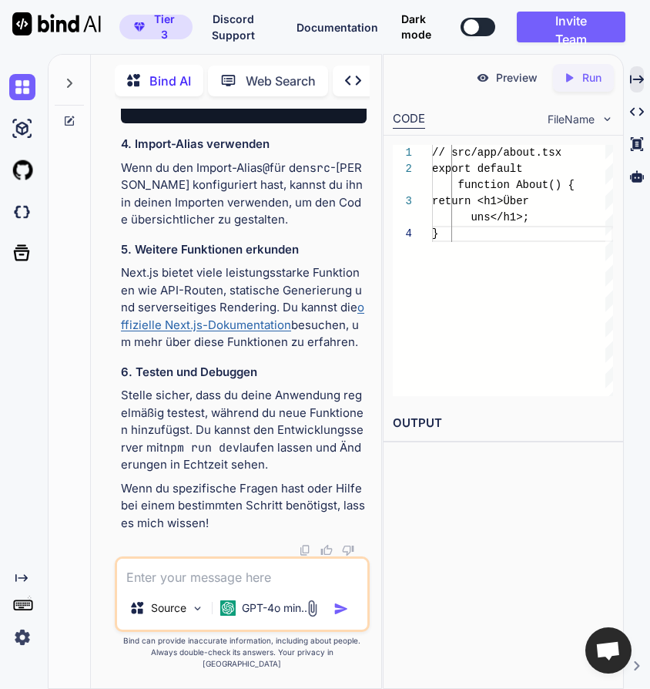
scroll to position [27016, 0]
type textarea "was ist das ziel des chats?"
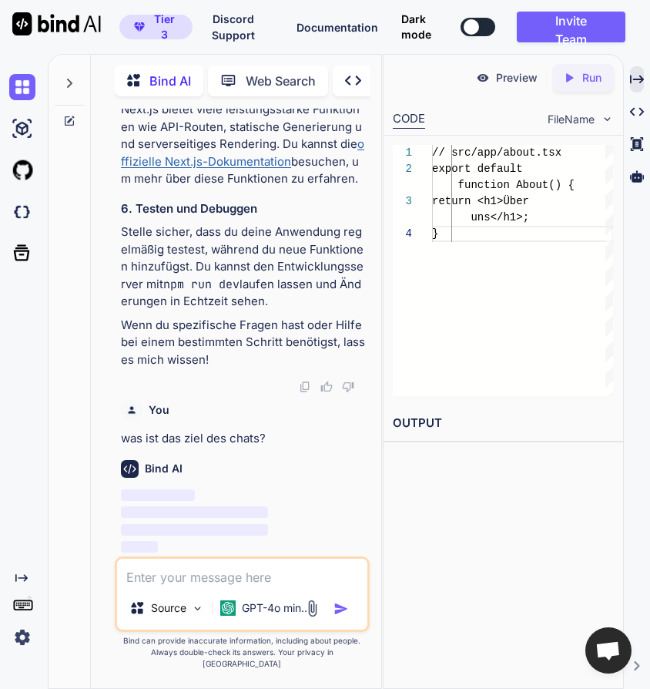
scroll to position [27177, 0]
click at [257, 337] on p "Wenn du spezifische Fragen hast oder Hilfe bei einem bestimmten Schritt benötig…" at bounding box center [244, 343] width 246 height 52
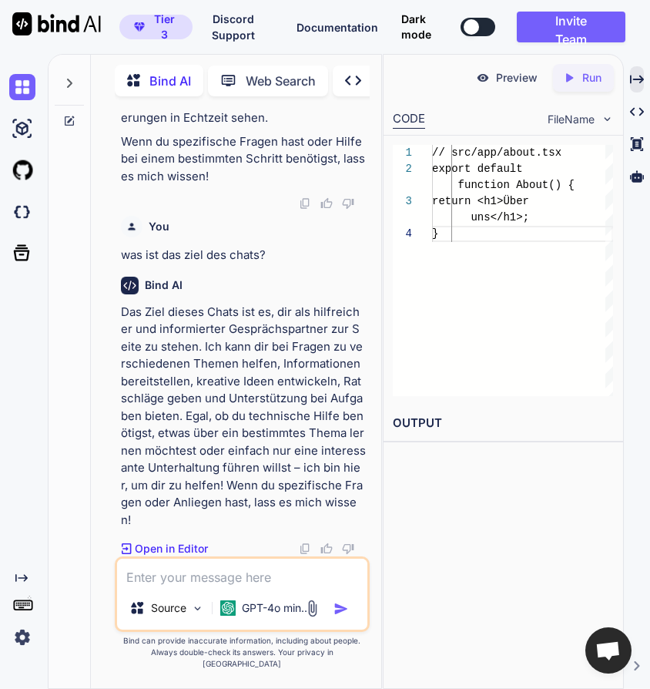
scroll to position [27341, 0]
click at [172, 581] on textarea at bounding box center [242, 573] width 250 height 28
type textarea "was soll umgesetzt werden?"
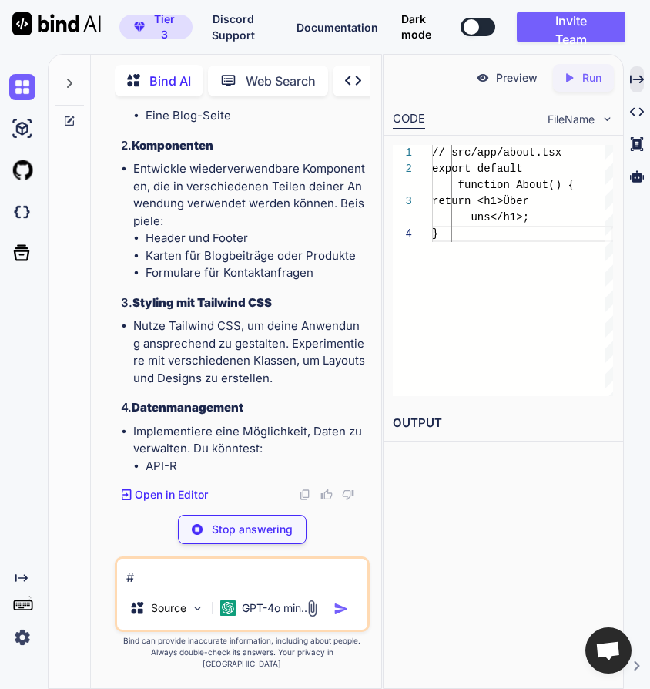
scroll to position [27979, 0]
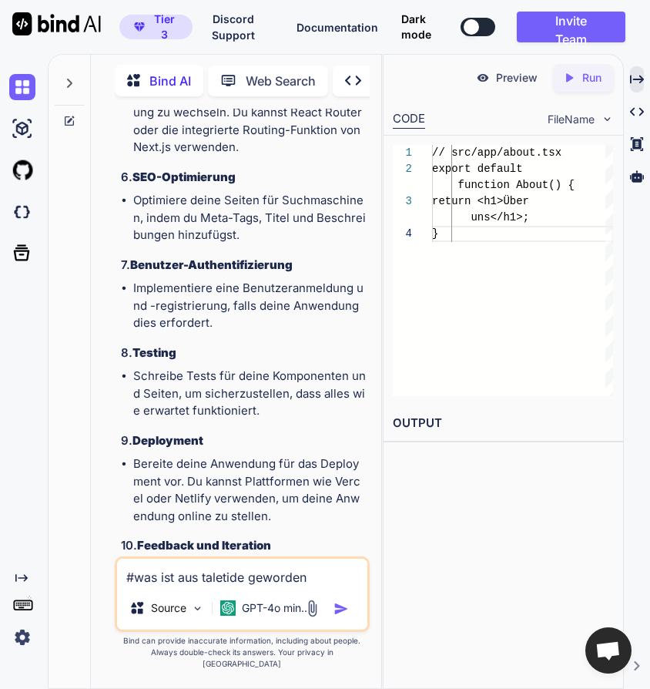
type textarea "#was ist aus taletide geworden?"
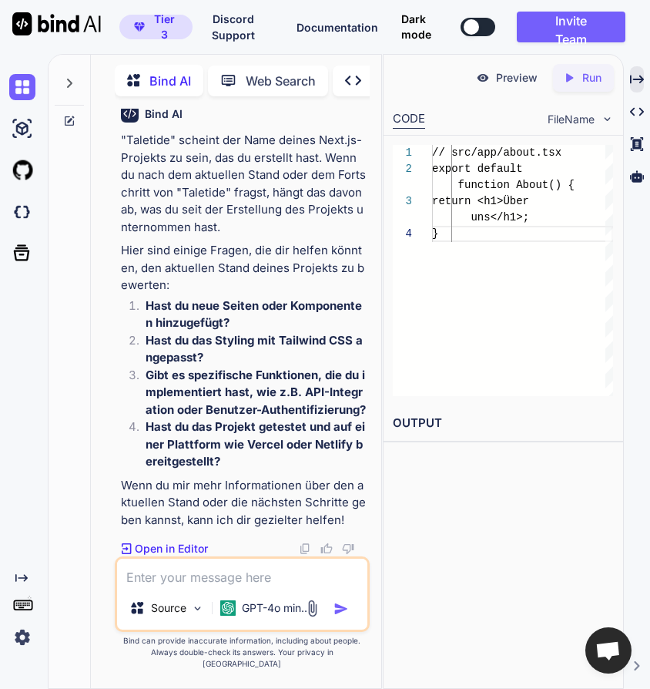
scroll to position [29196, 0]
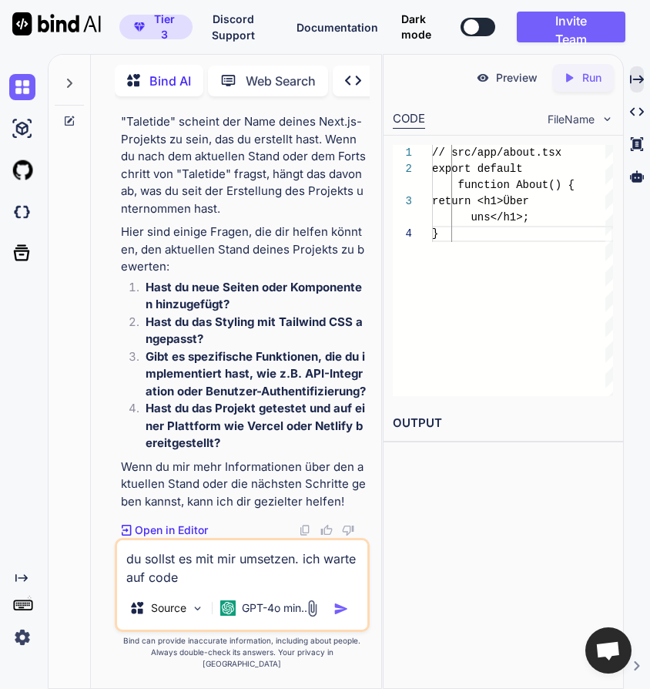
type textarea "du sollst es mit mir umsetzen. ich warte auf code!"
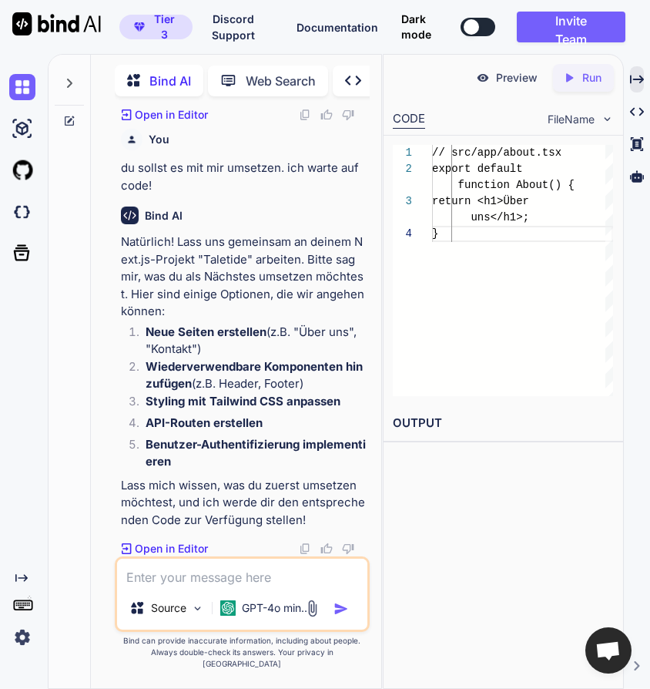
scroll to position [29624, 0]
click at [171, 586] on textarea at bounding box center [242, 573] width 250 height 28
type textarea "erstelle über uns und kontakt"
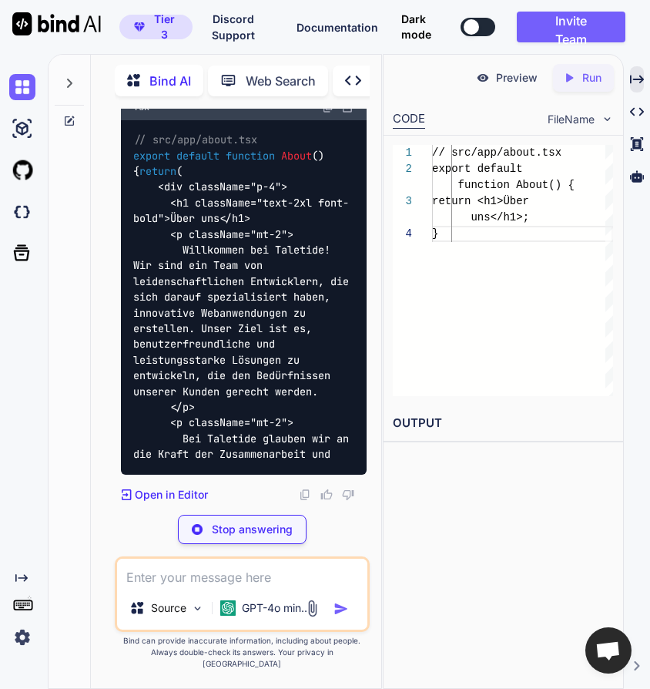
scroll to position [30185, 0]
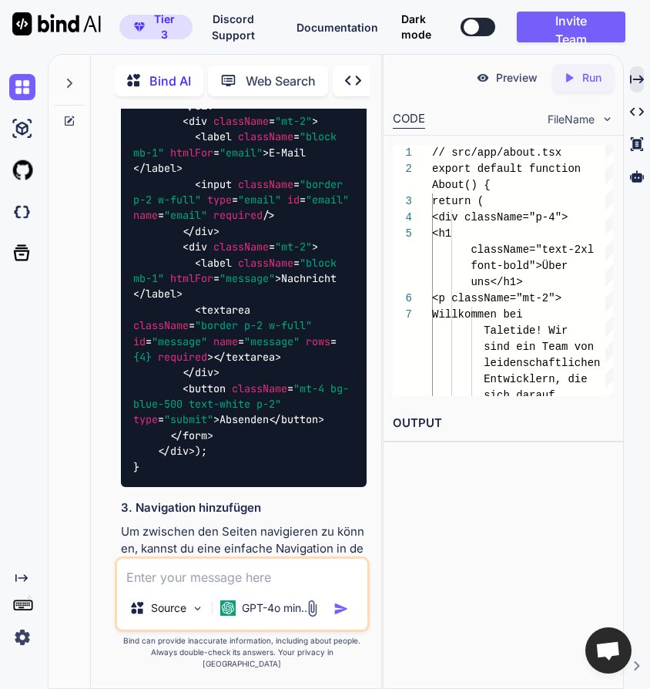
scroll to position [30712, 0]
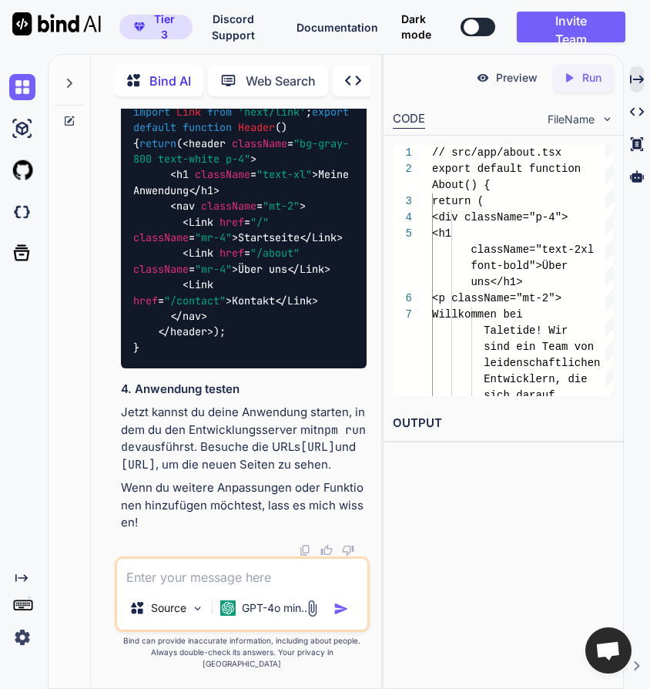
scroll to position [31475, 0]
click at [328, 69] on img at bounding box center [328, 63] width 12 height 12
click at [203, 586] on textarea at bounding box center [242, 573] width 250 height 28
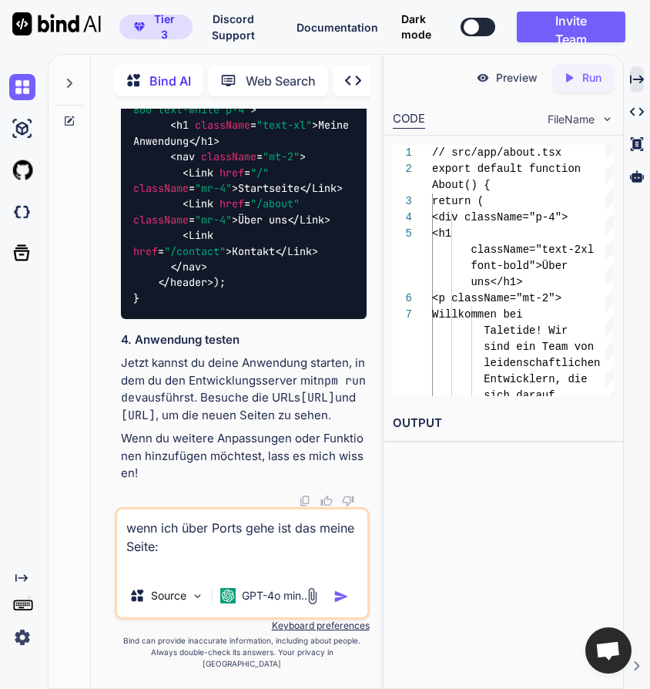
paste textarea "[URL][DOMAIN_NAME]"
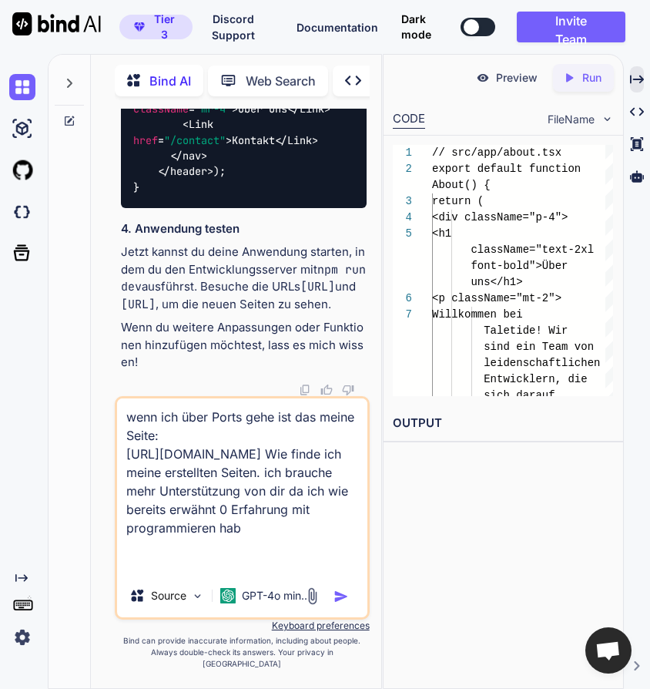
type textarea "wenn ich über Ports gehe ist das meine Seite: [URL][DOMAIN_NAME] Wie finde ich …"
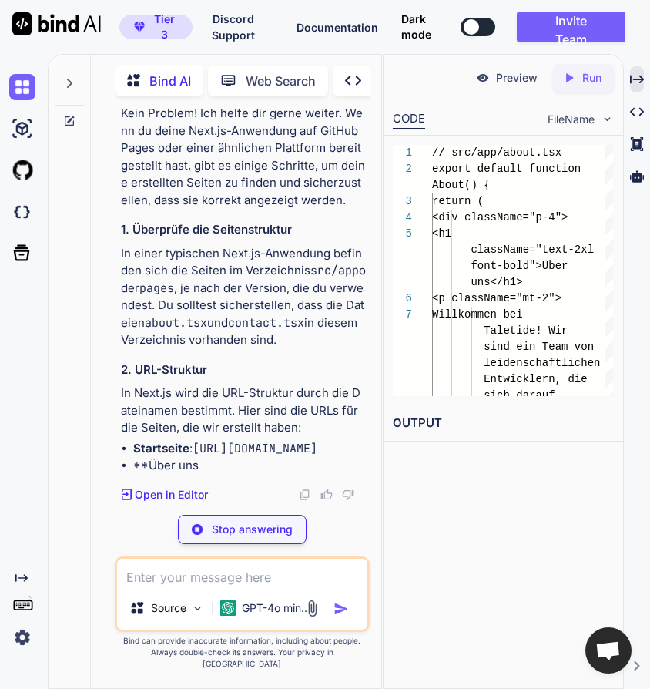
scroll to position [32531, 0]
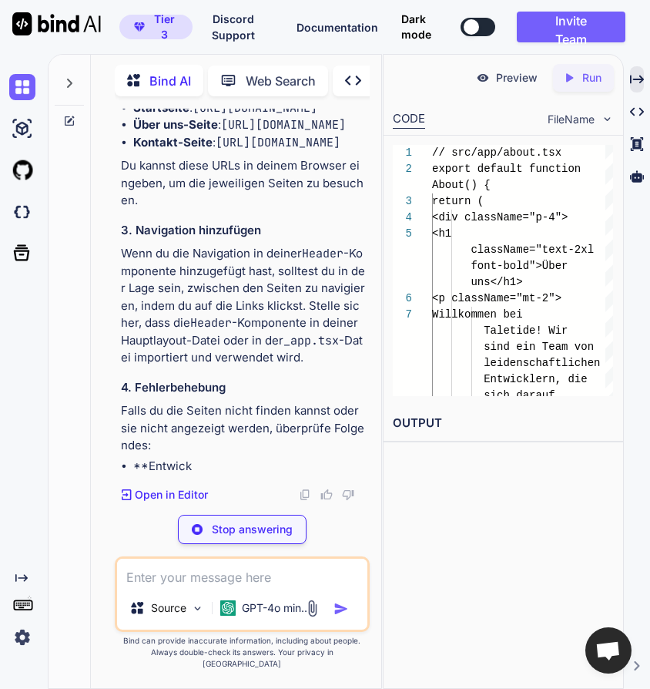
drag, startPoint x: 217, startPoint y: 465, endPoint x: 197, endPoint y: 431, distance: 39.4
click at [197, 117] on li "Startseite : [URL][DOMAIN_NAME]" at bounding box center [250, 108] width 234 height 18
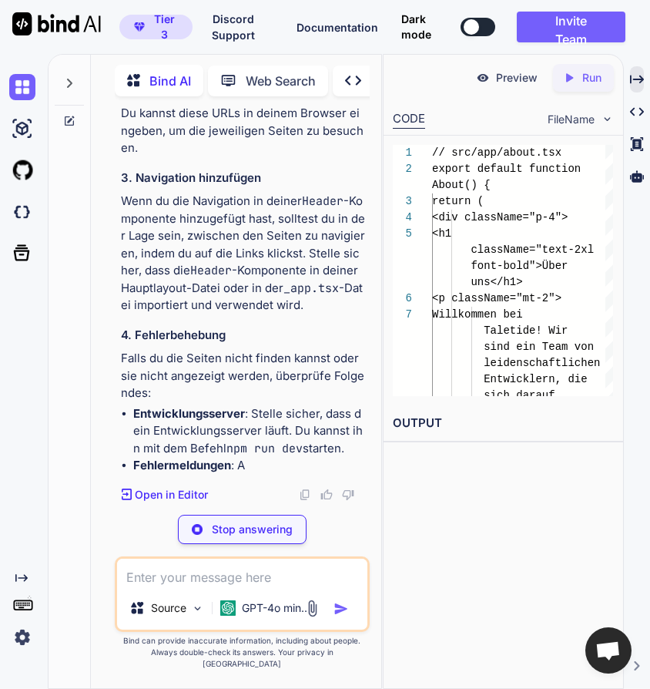
copy li "[URL][DOMAIN_NAME]"
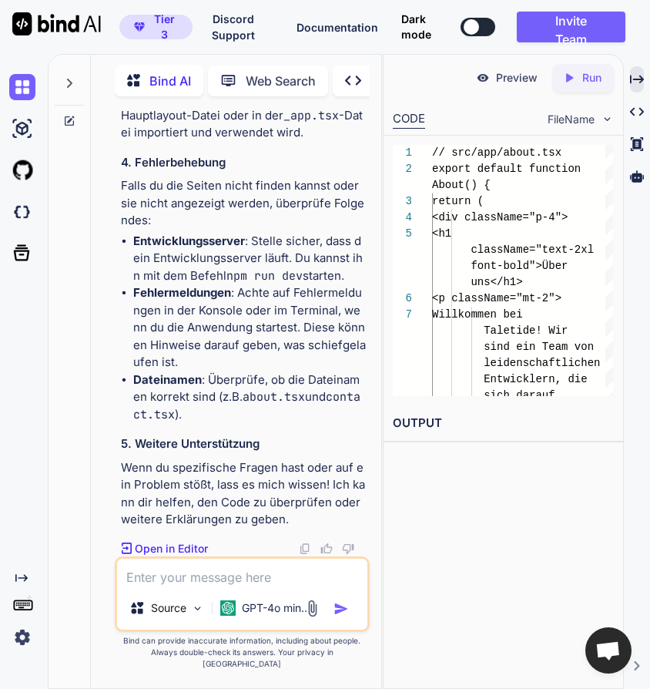
click at [213, 586] on textarea at bounding box center [242, 573] width 250 height 28
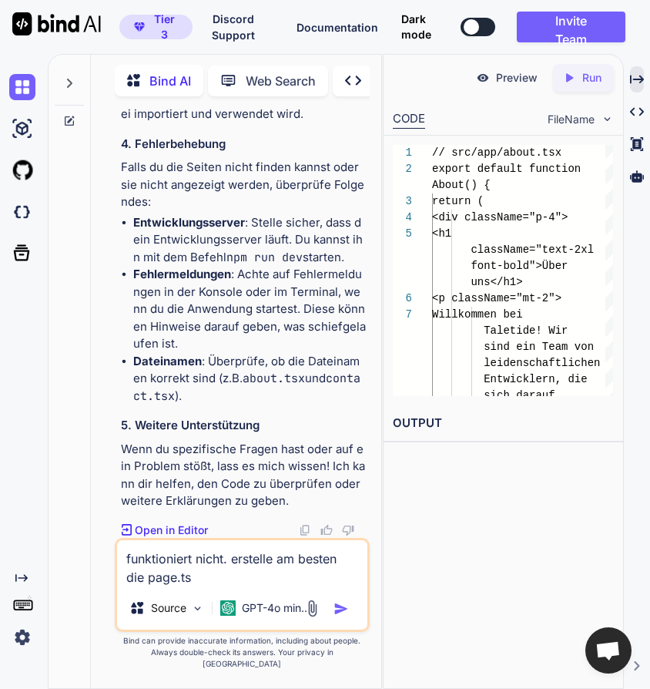
type textarea "funktioniert nicht. erstelle am besten die page.tsx"
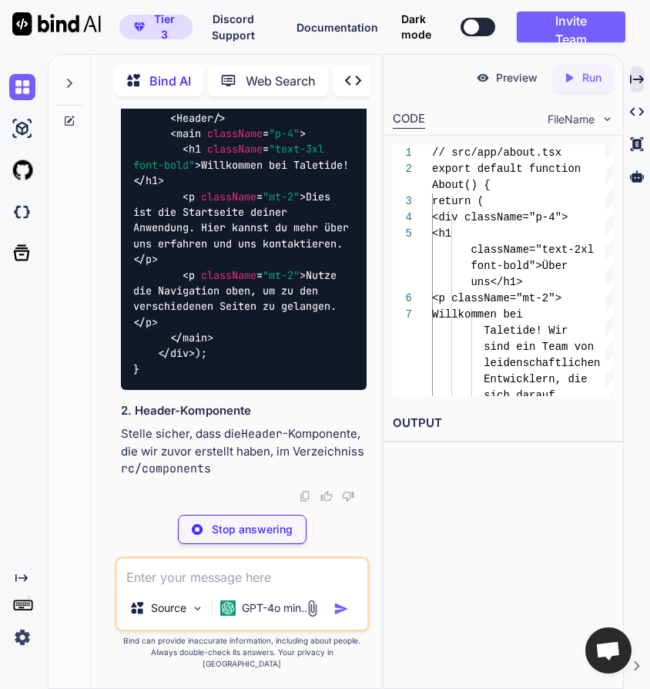
scroll to position [33874, 0]
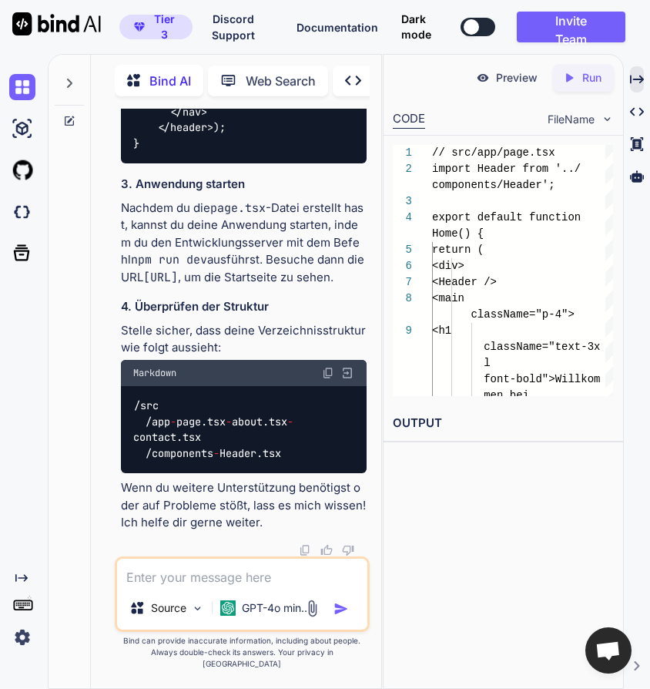
scroll to position [34272, 0]
click at [263, 599] on div "Source GPT-4o min.." at bounding box center [242, 594] width 255 height 76
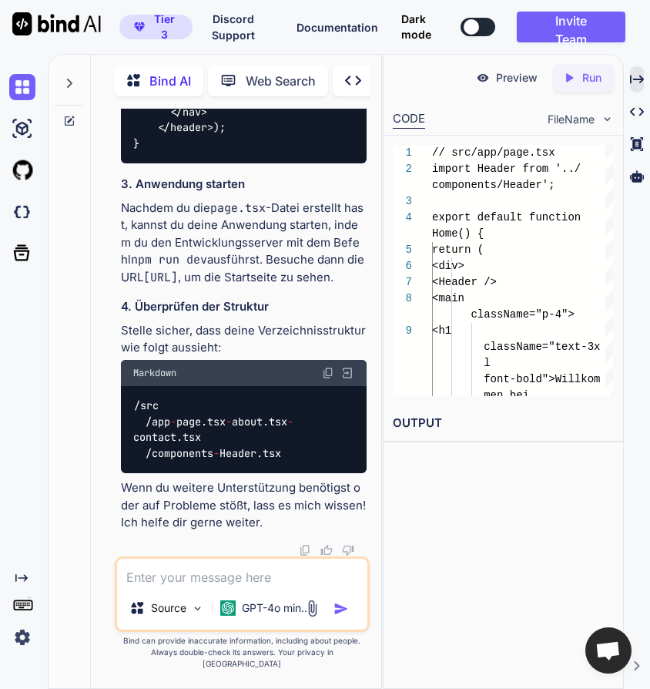
click at [257, 586] on textarea at bounding box center [242, 573] width 250 height 28
paste textarea "1/1 Next.js 15.5.4 Turbopack Build Error Module not found: Can't resolve '../co…"
type textarea "1/1 Next.js 15.5.4 Turbopack Build Error Module not found: Can't resolve '../co…"
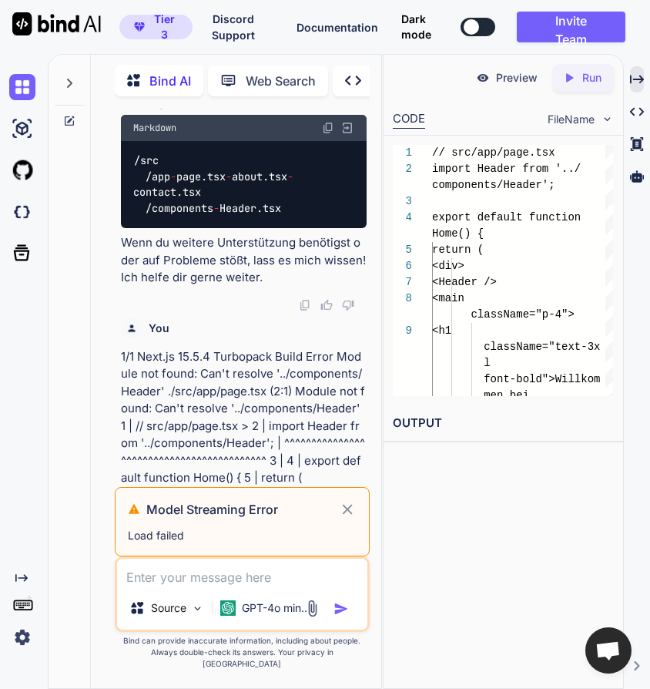
scroll to position [35112, 0]
click at [353, 516] on icon at bounding box center [347, 509] width 17 height 18
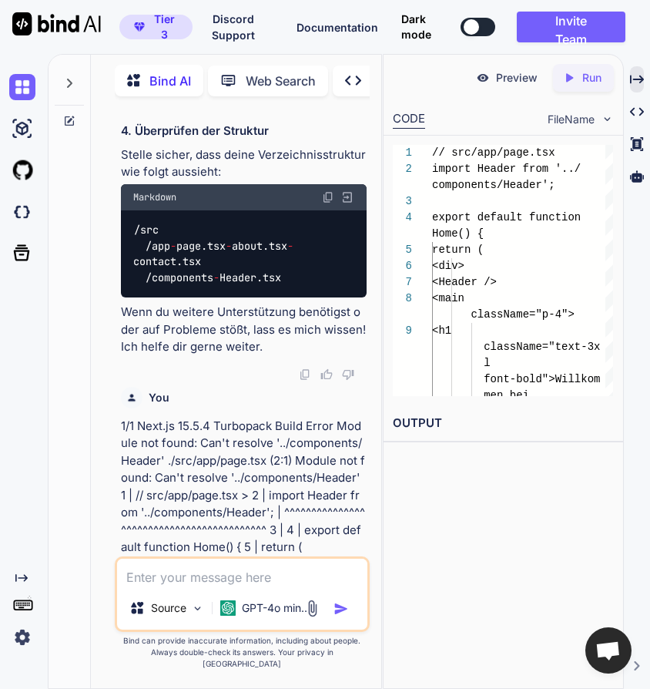
scroll to position [35043, 0]
click at [342, 617] on img "button" at bounding box center [341, 608] width 15 height 15
